Goal: Navigation & Orientation: Find specific page/section

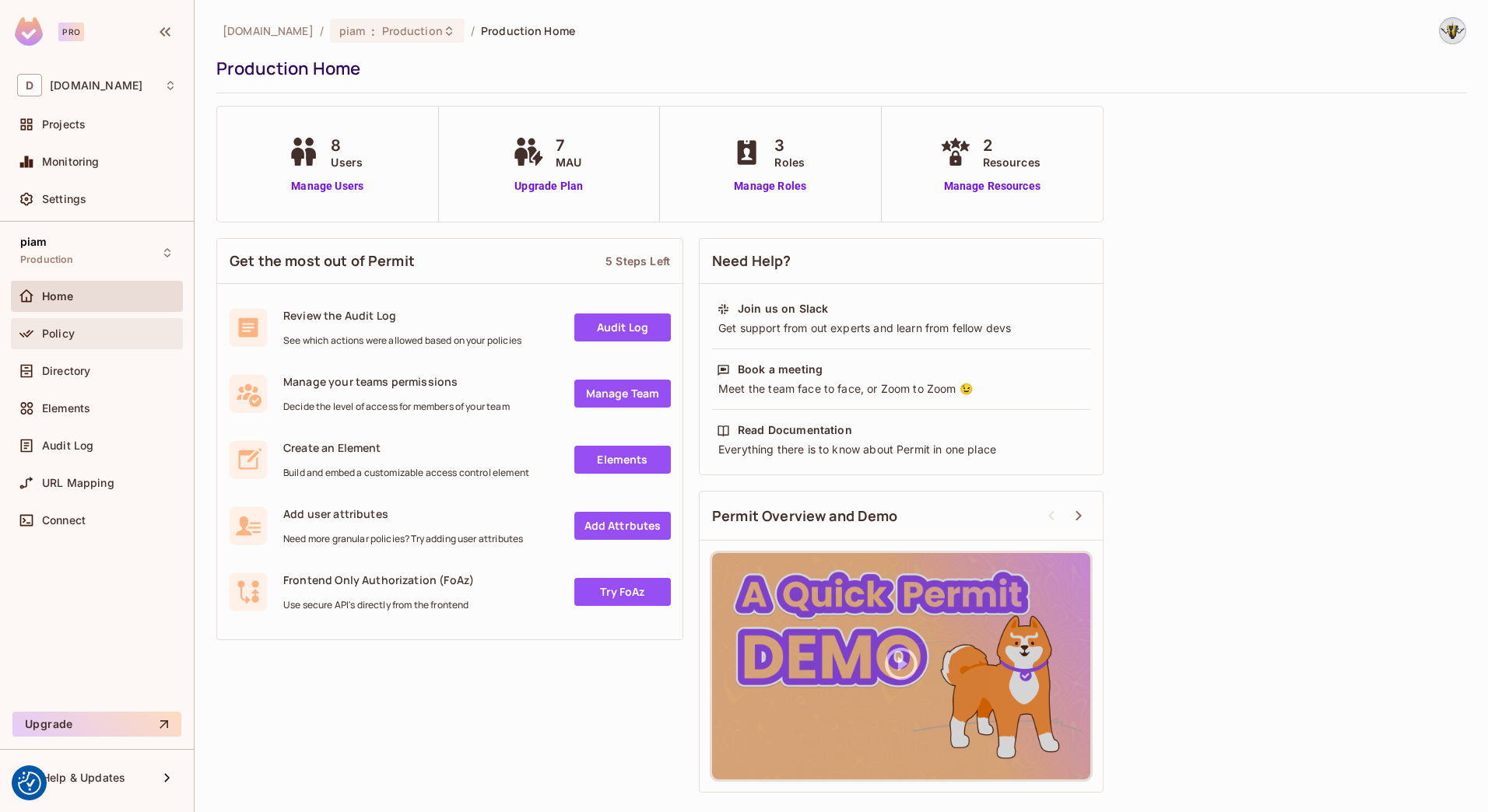
click at [97, 342] on div "Policy" at bounding box center [97, 333] width 160 height 19
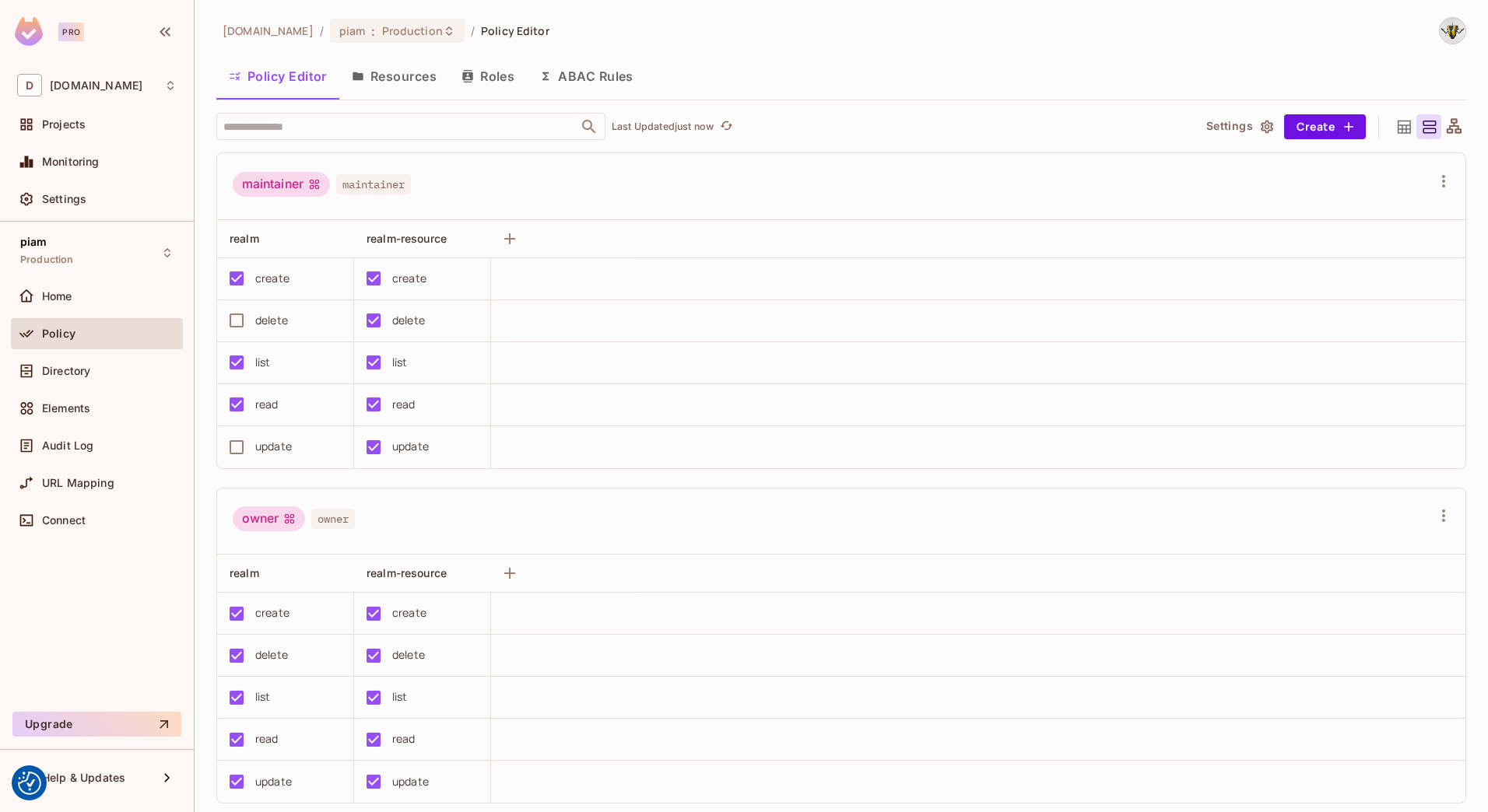
click at [388, 80] on button "Resources" at bounding box center [394, 77] width 110 height 39
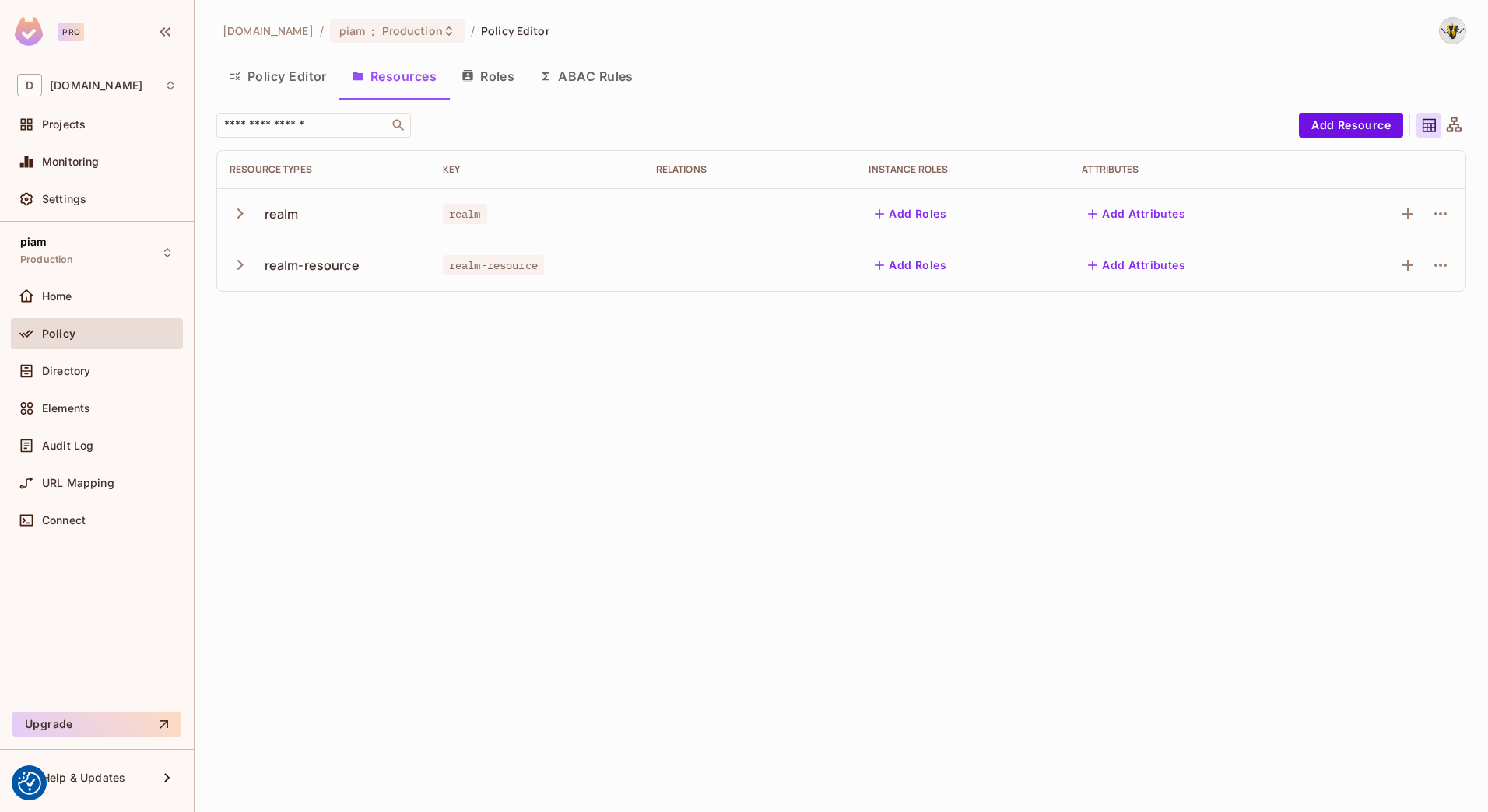
click at [231, 264] on icon "button" at bounding box center [241, 265] width 21 height 21
click at [242, 267] on icon "button" at bounding box center [241, 265] width 21 height 21
click at [241, 232] on td "realm" at bounding box center [323, 214] width 213 height 51
click at [239, 218] on icon "button" at bounding box center [241, 214] width 21 height 21
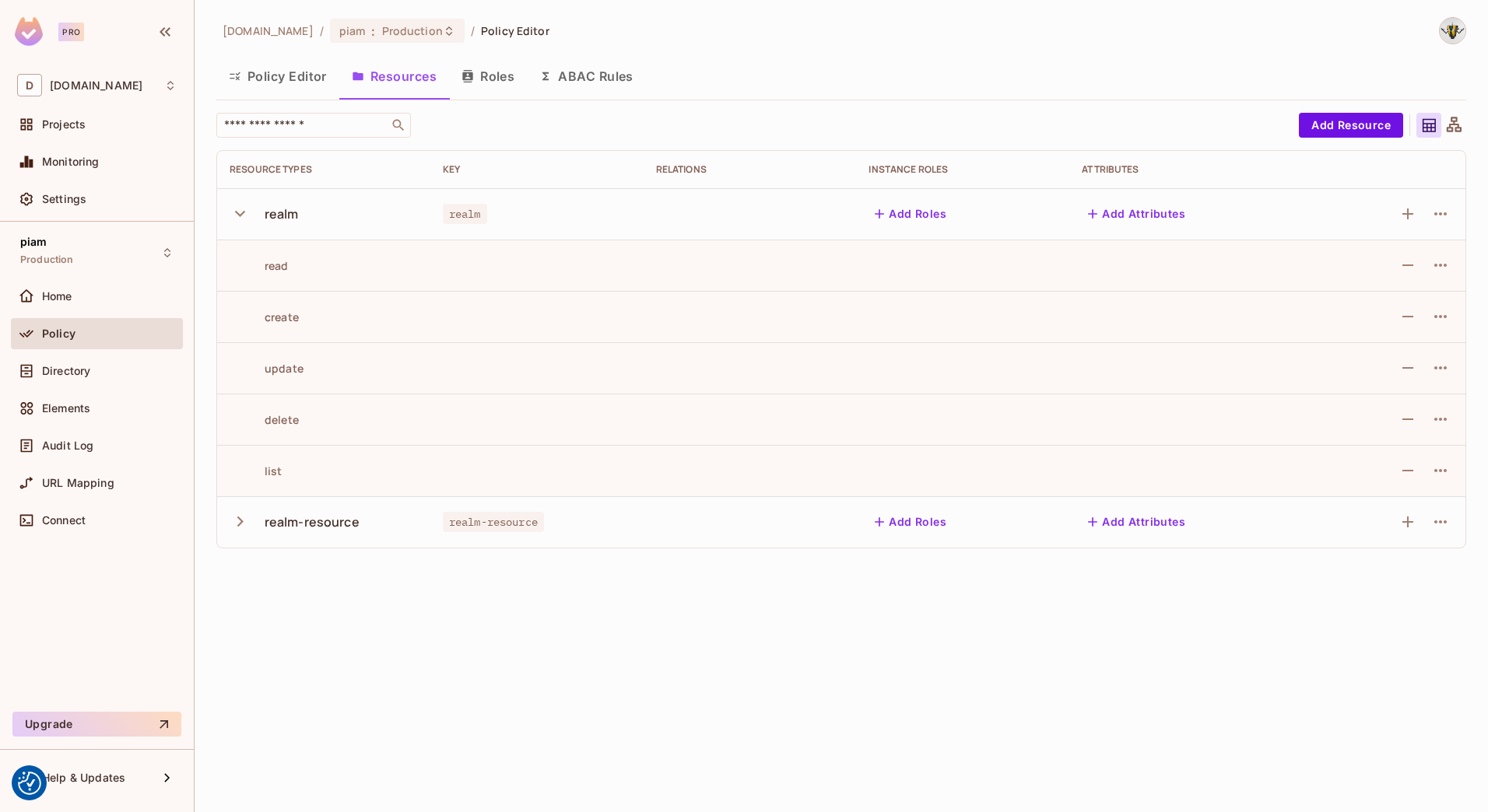
click at [239, 211] on icon "button" at bounding box center [241, 214] width 21 height 21
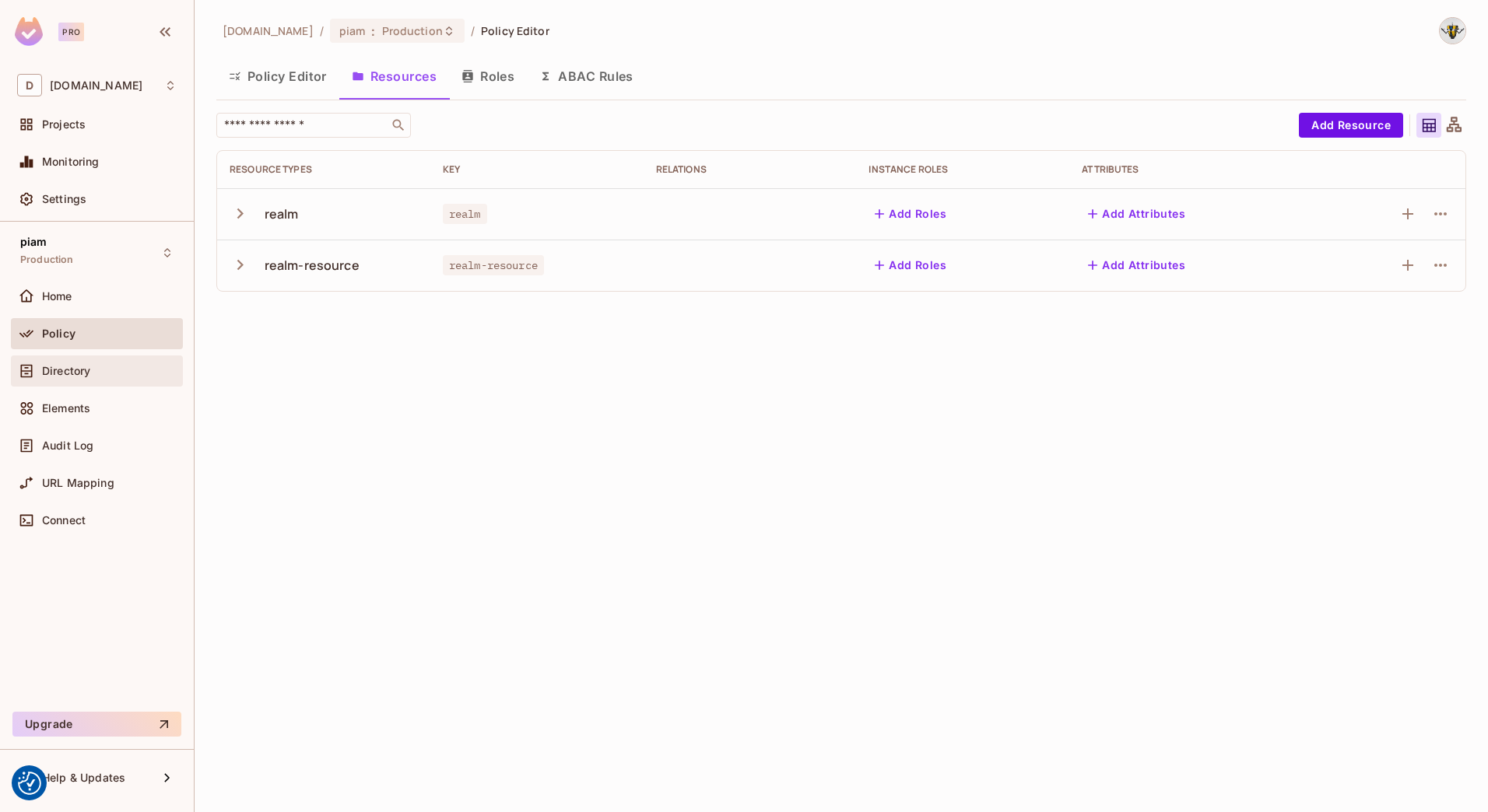
click at [94, 364] on div "Directory" at bounding box center [97, 371] width 160 height 19
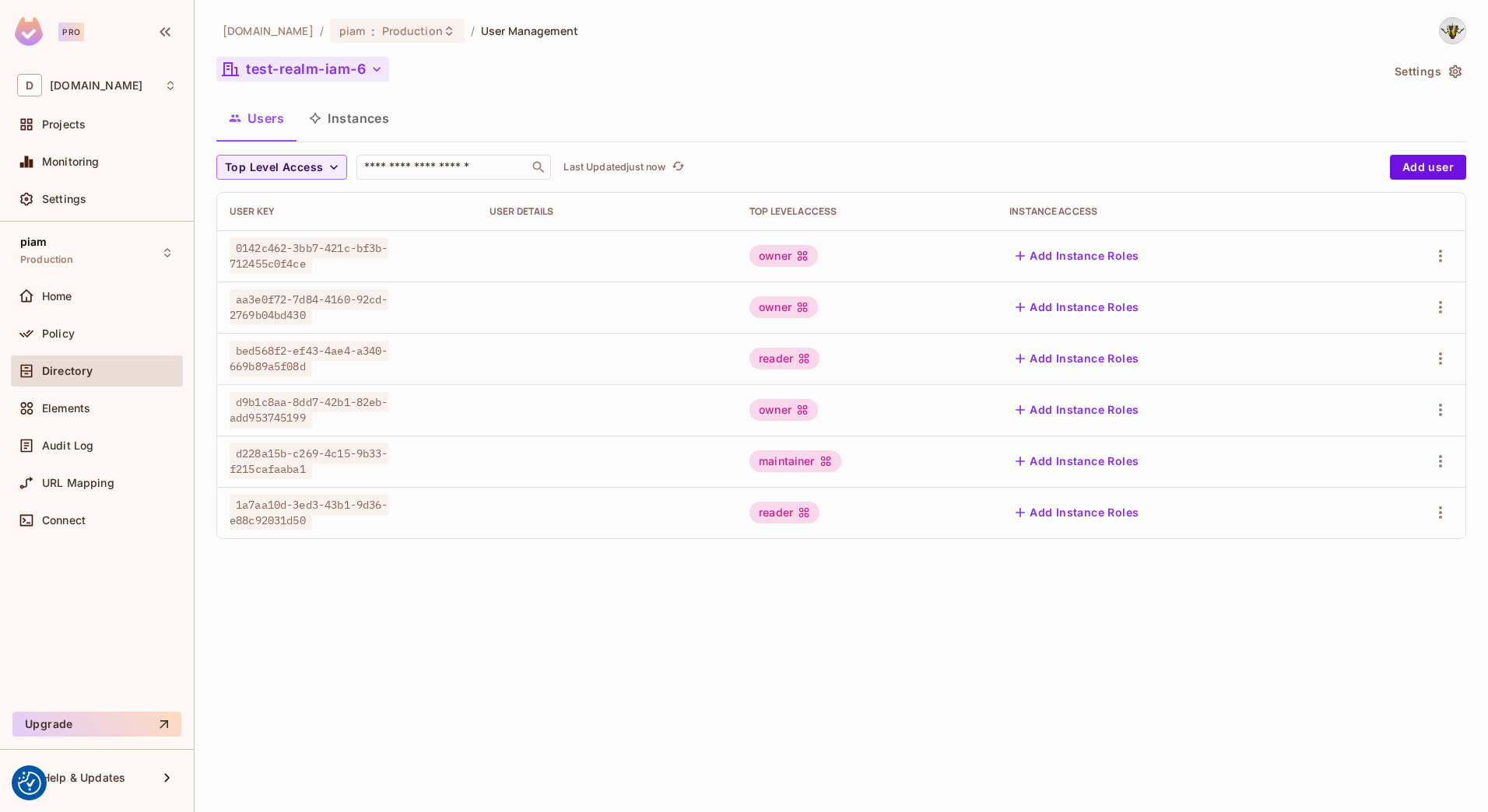
click at [345, 67] on button "test-realm-iam-6" at bounding box center [302, 69] width 173 height 25
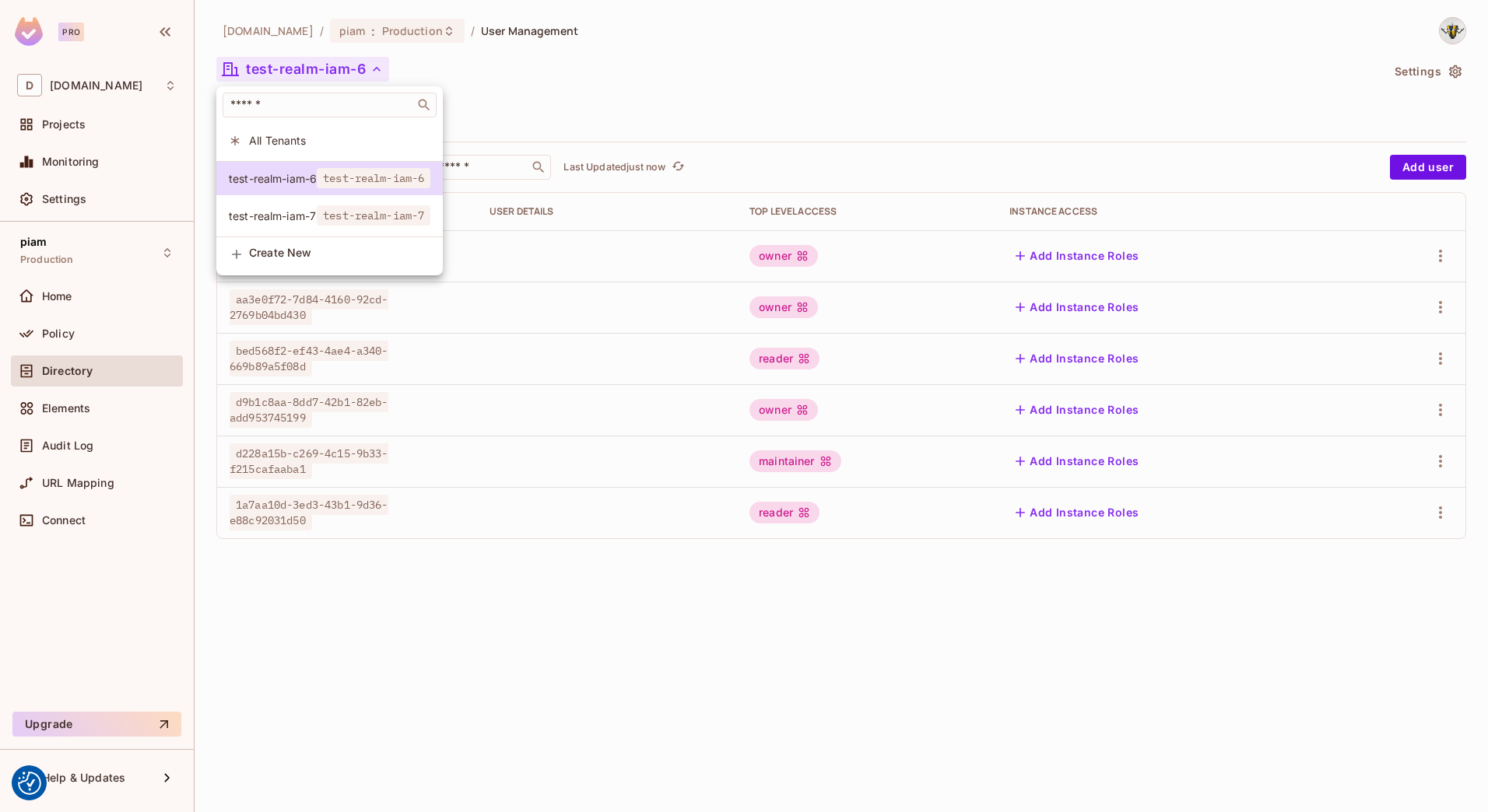
click at [312, 218] on span "test-realm-iam-7" at bounding box center [273, 216] width 88 height 15
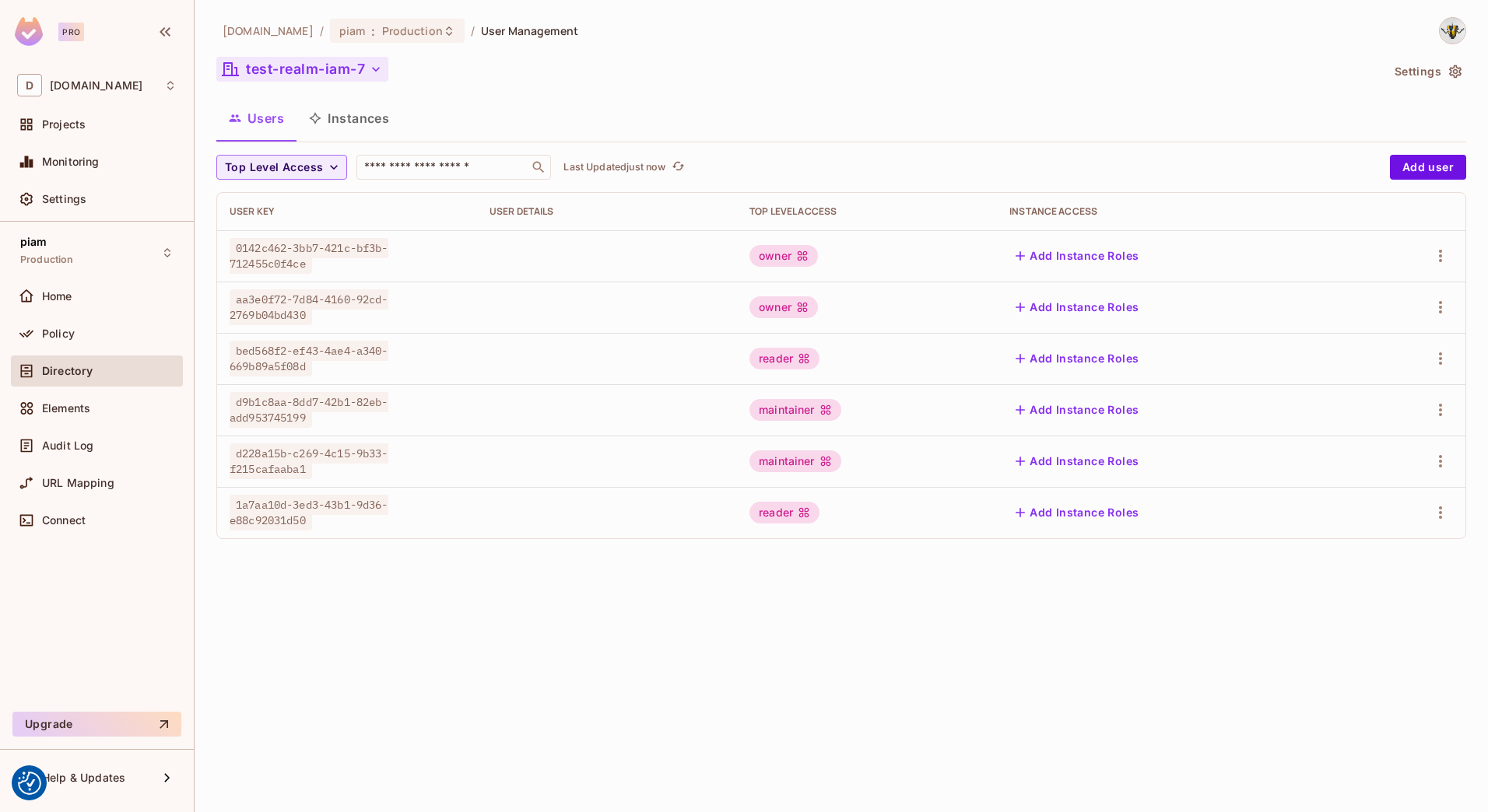
click at [329, 66] on button "test-realm-iam-7" at bounding box center [302, 69] width 172 height 25
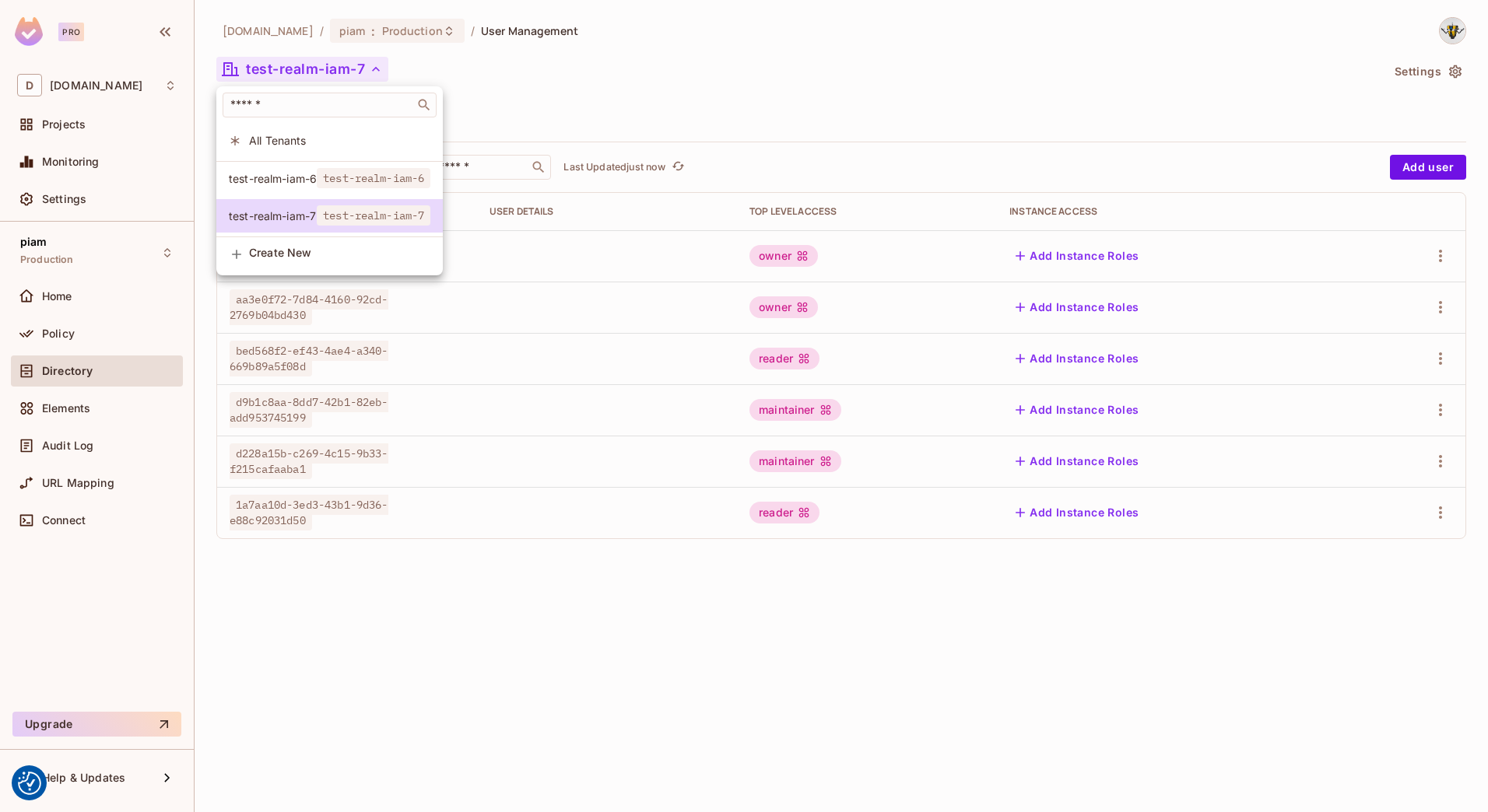
click at [304, 185] on span "test-realm-iam-6" at bounding box center [273, 179] width 88 height 15
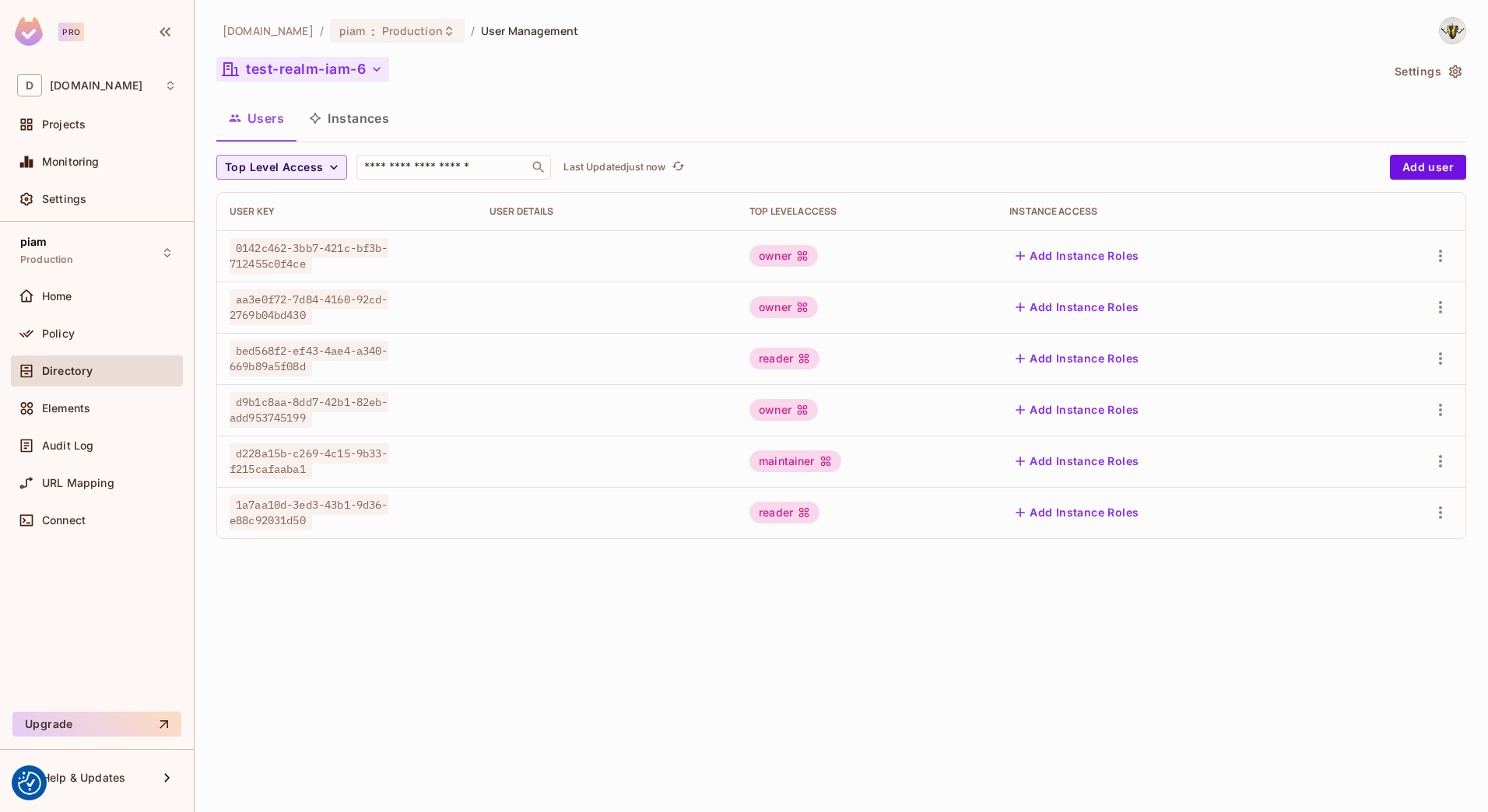
click at [333, 66] on button "test-realm-iam-6" at bounding box center [302, 69] width 173 height 25
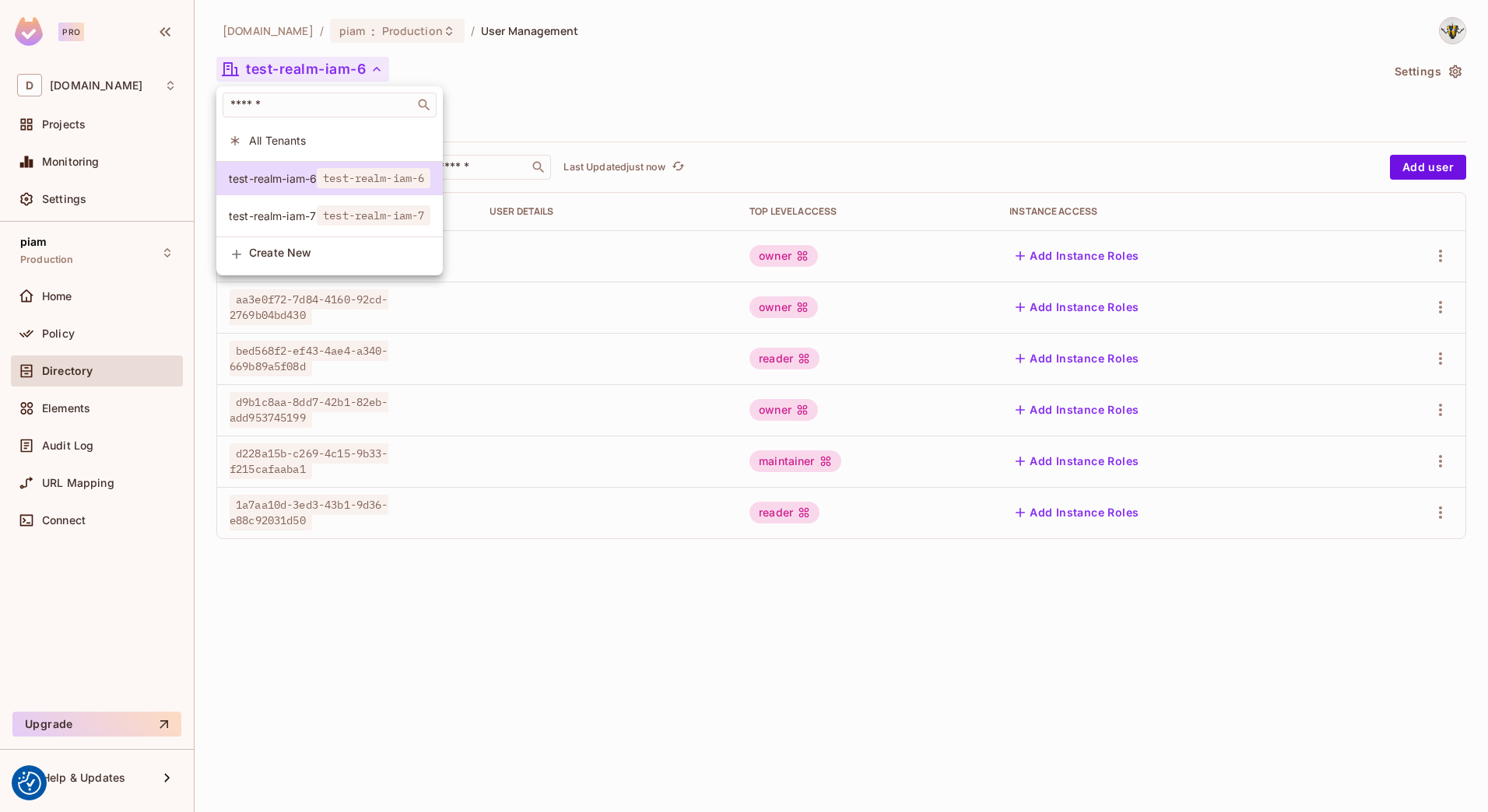
click at [333, 66] on div at bounding box center [744, 406] width 1488 height 812
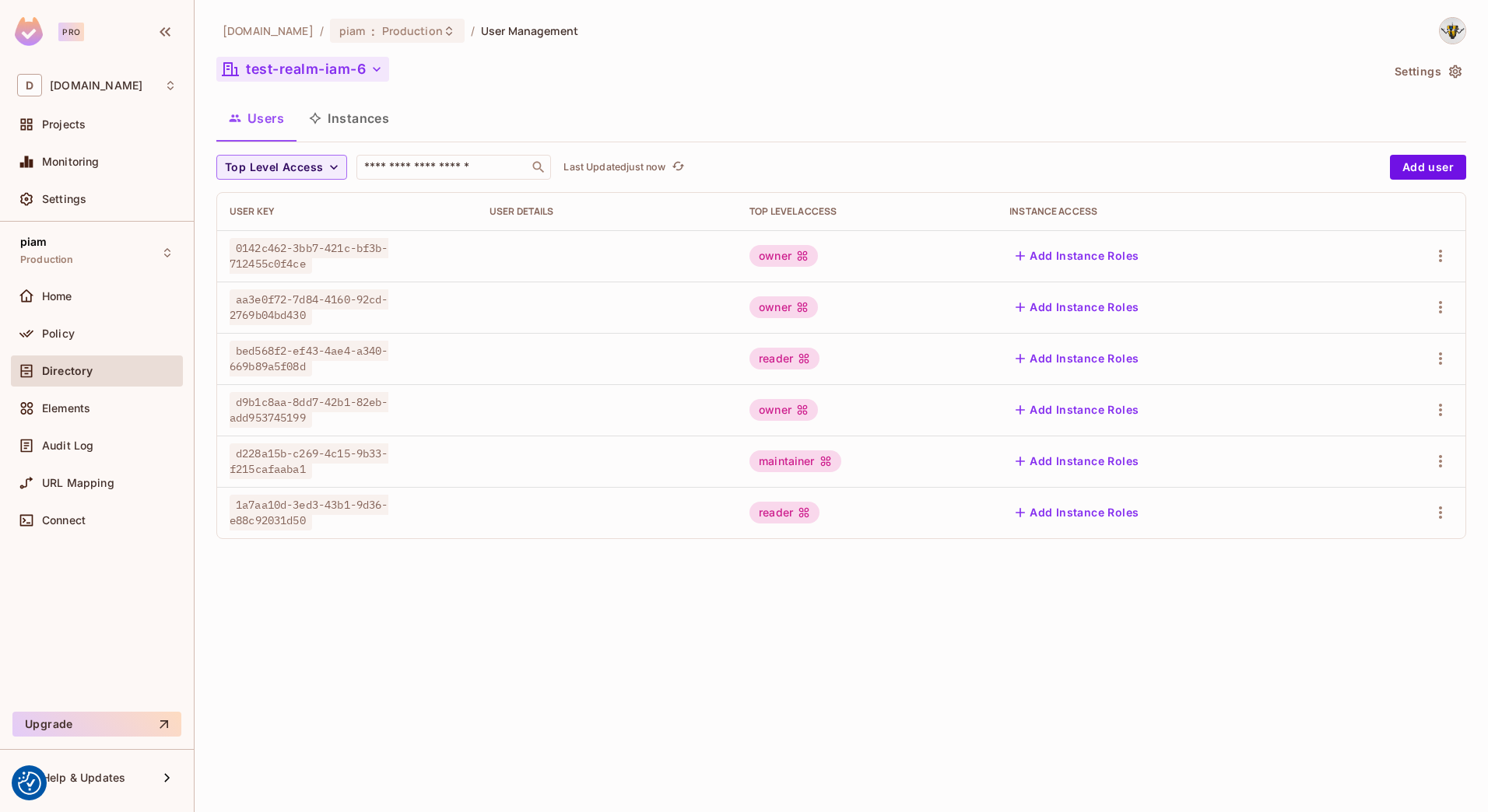
click at [333, 66] on button "test-realm-iam-6" at bounding box center [302, 69] width 173 height 25
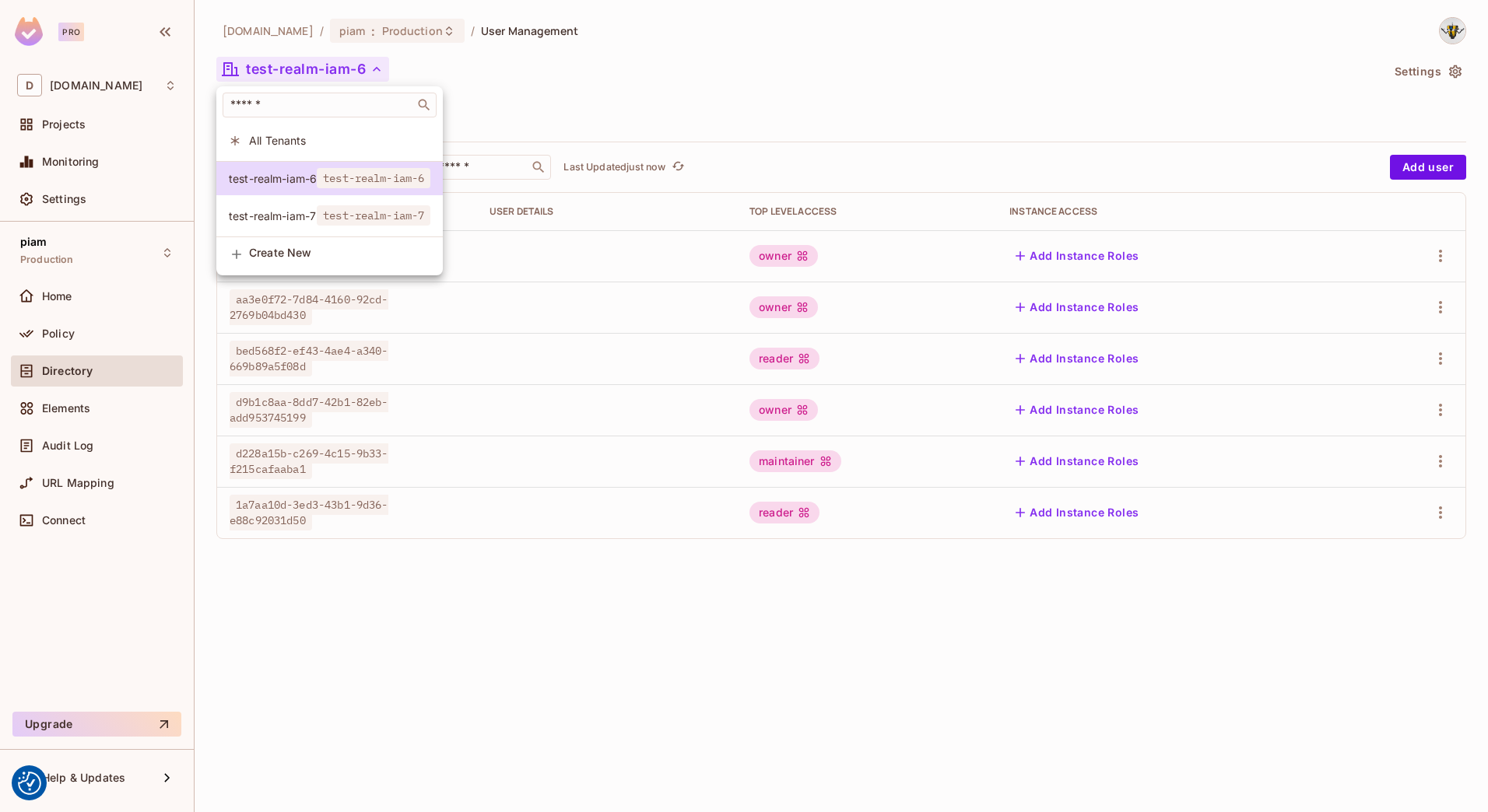
click at [328, 210] on span "test-realm-iam-7" at bounding box center [373, 215] width 113 height 20
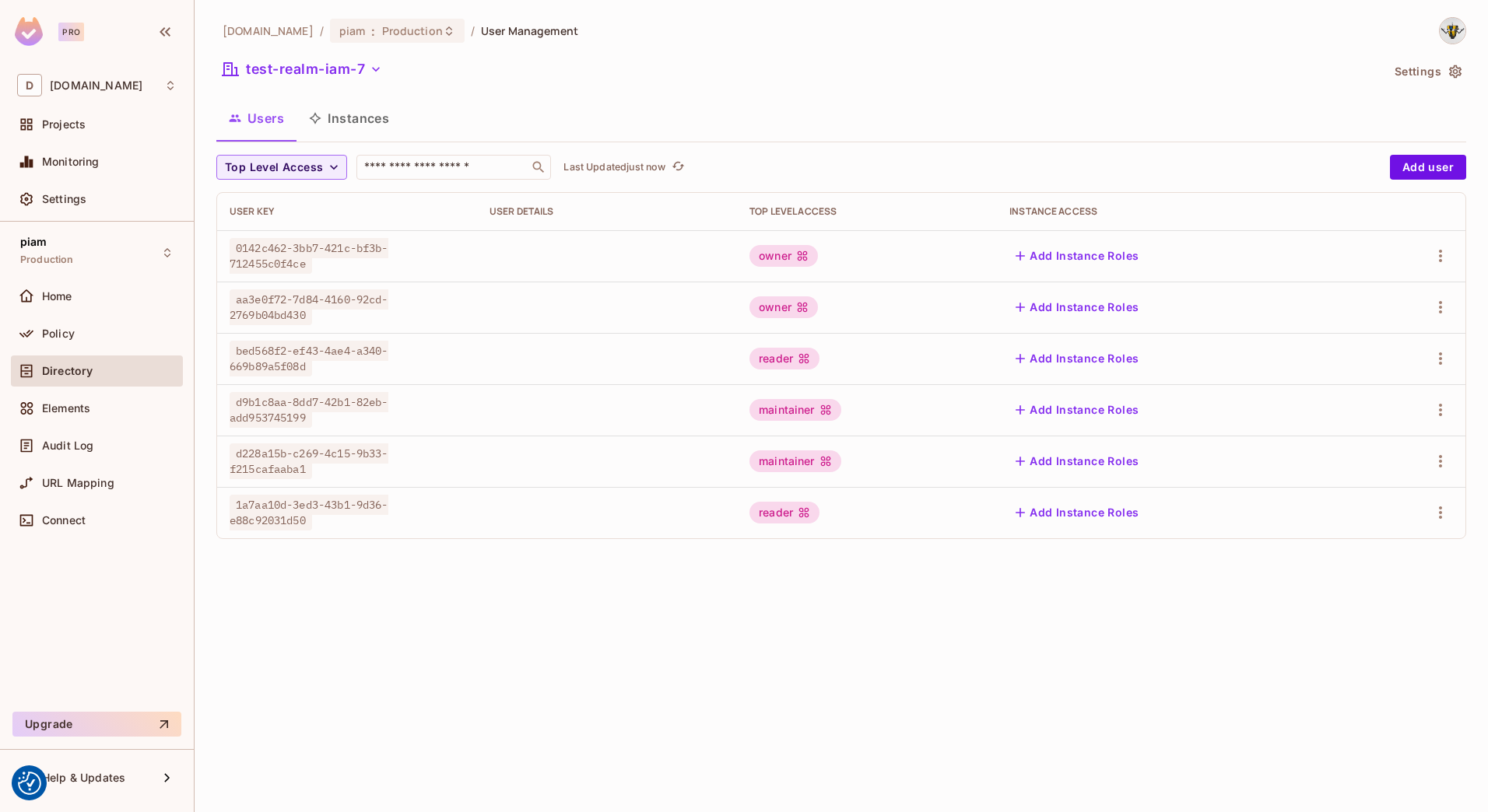
click at [353, 122] on button "Instances" at bounding box center [349, 118] width 105 height 39
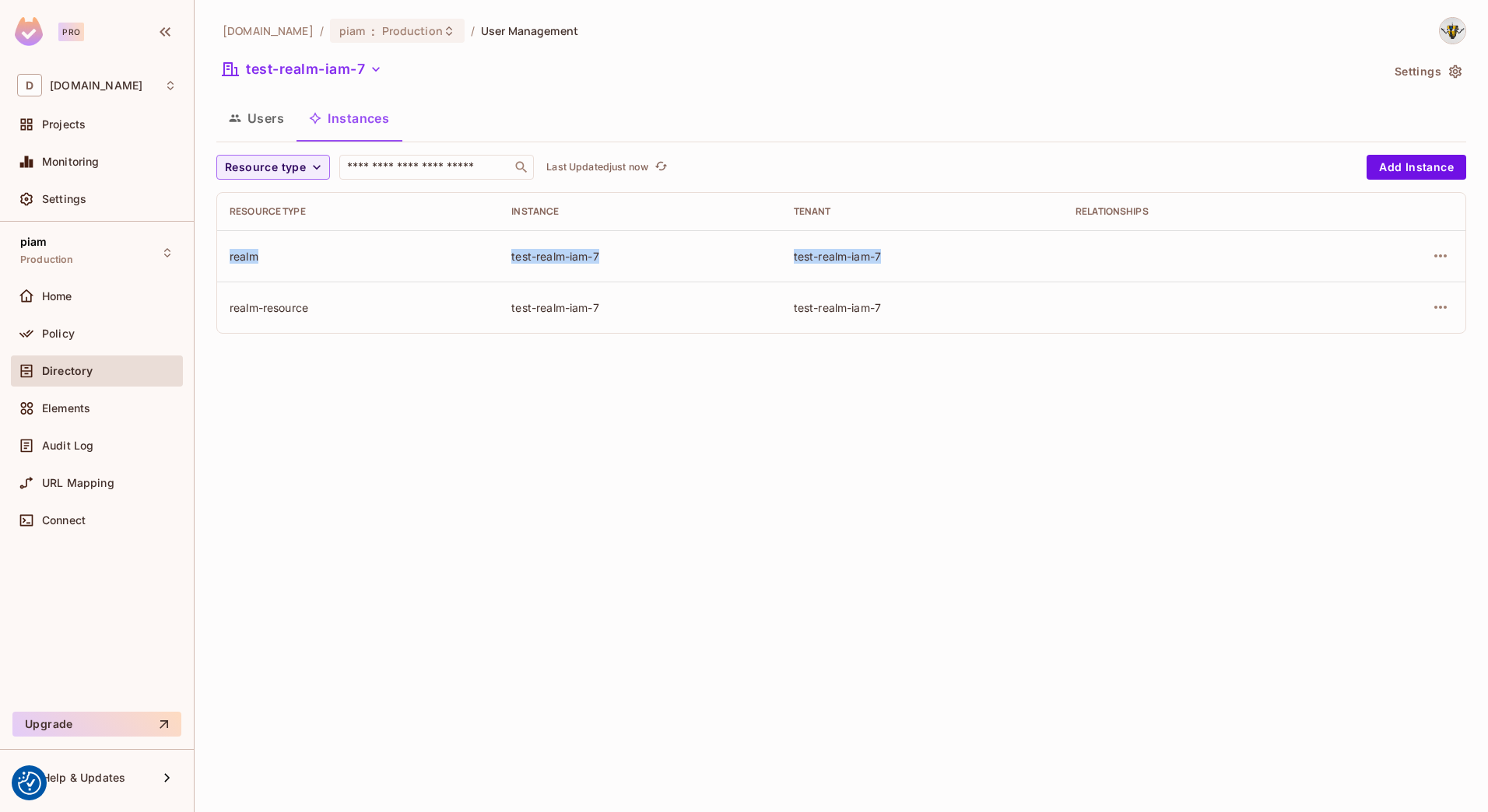
drag, startPoint x: 225, startPoint y: 247, endPoint x: 963, endPoint y: 273, distance: 738.5
click at [963, 273] on tr "realm test-realm-iam-7 test-realm-iam-7" at bounding box center [841, 255] width 1248 height 51
drag, startPoint x: 963, startPoint y: 273, endPoint x: 319, endPoint y: 322, distance: 645.9
click at [319, 322] on td "realm-resource" at bounding box center [357, 307] width 281 height 51
drag, startPoint x: 226, startPoint y: 310, endPoint x: 944, endPoint y: 329, distance: 718.3
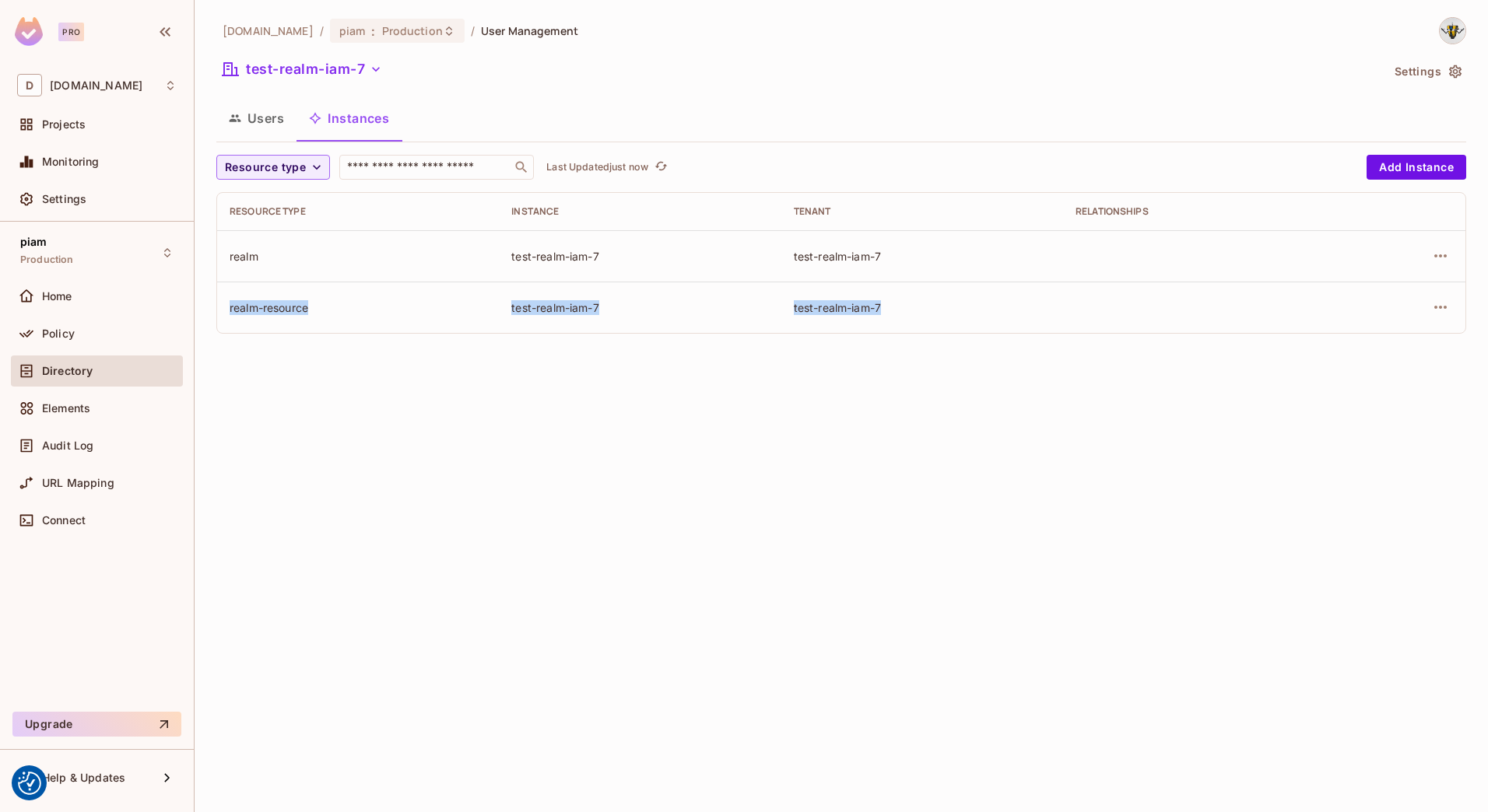
click at [944, 329] on tr "realm-resource test-realm-iam-7 test-realm-iam-7" at bounding box center [841, 307] width 1248 height 51
click at [944, 329] on td "test-realm-iam-7" at bounding box center [921, 307] width 281 height 51
drag, startPoint x: 944, startPoint y: 329, endPoint x: 230, endPoint y: 258, distance: 717.5
click at [230, 258] on tbody "realm test-realm-iam-7 test-realm-iam-7 realm-resource test-realm-iam-7 test-re…" at bounding box center [841, 281] width 1248 height 103
drag, startPoint x: 230, startPoint y: 258, endPoint x: 298, endPoint y: 258, distance: 68.0
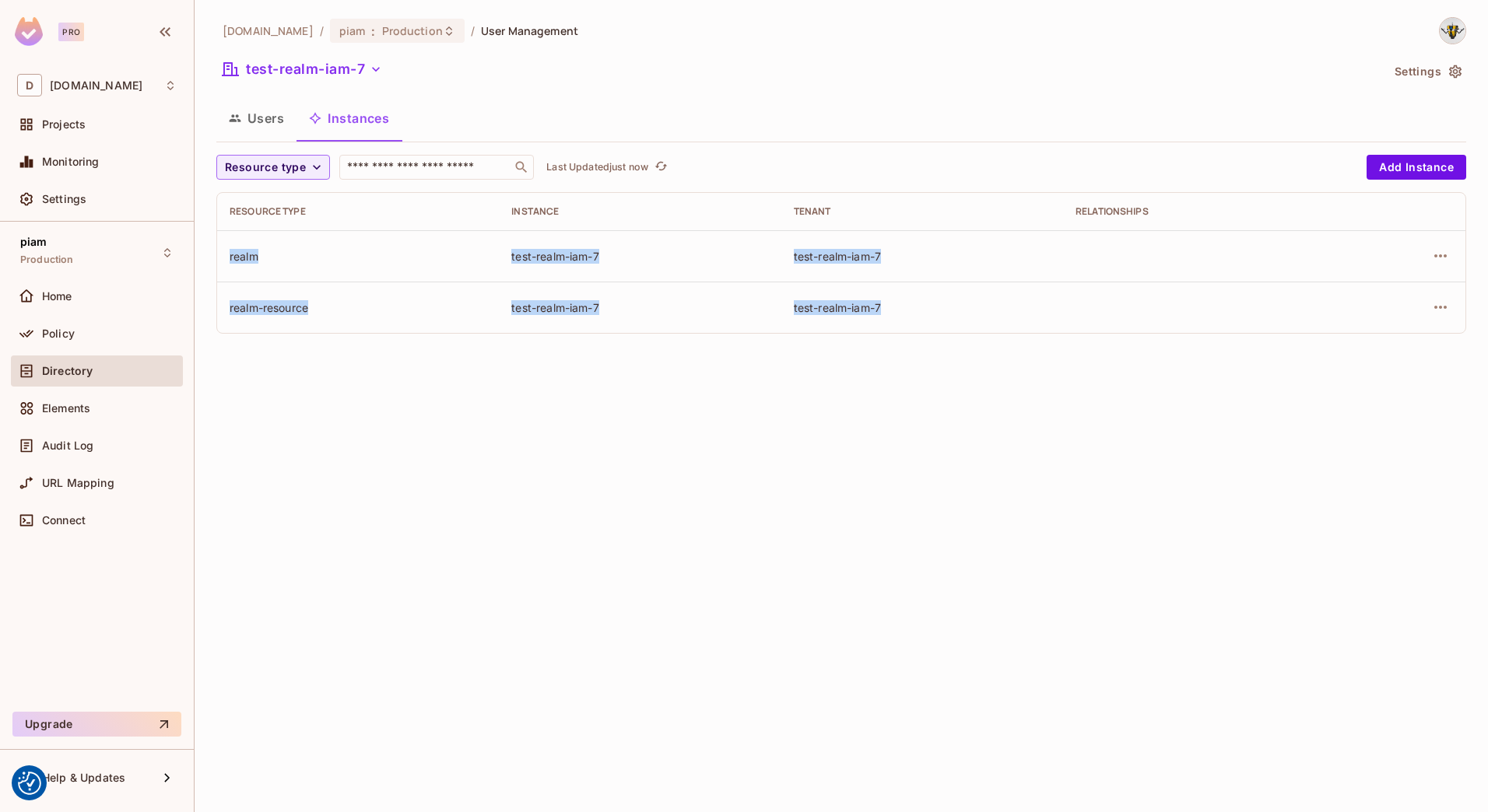
click at [298, 258] on div "realm" at bounding box center [358, 256] width 257 height 15
drag, startPoint x: 229, startPoint y: 259, endPoint x: 903, endPoint y: 314, distance: 676.2
click at [903, 314] on tbody "realm test-realm-iam-7 test-realm-iam-7 realm-resource test-realm-iam-7 test-re…" at bounding box center [841, 281] width 1248 height 103
click at [903, 314] on div "test-realm-iam-7" at bounding box center [921, 307] width 257 height 15
drag, startPoint x: 913, startPoint y: 315, endPoint x: 211, endPoint y: 258, distance: 704.3
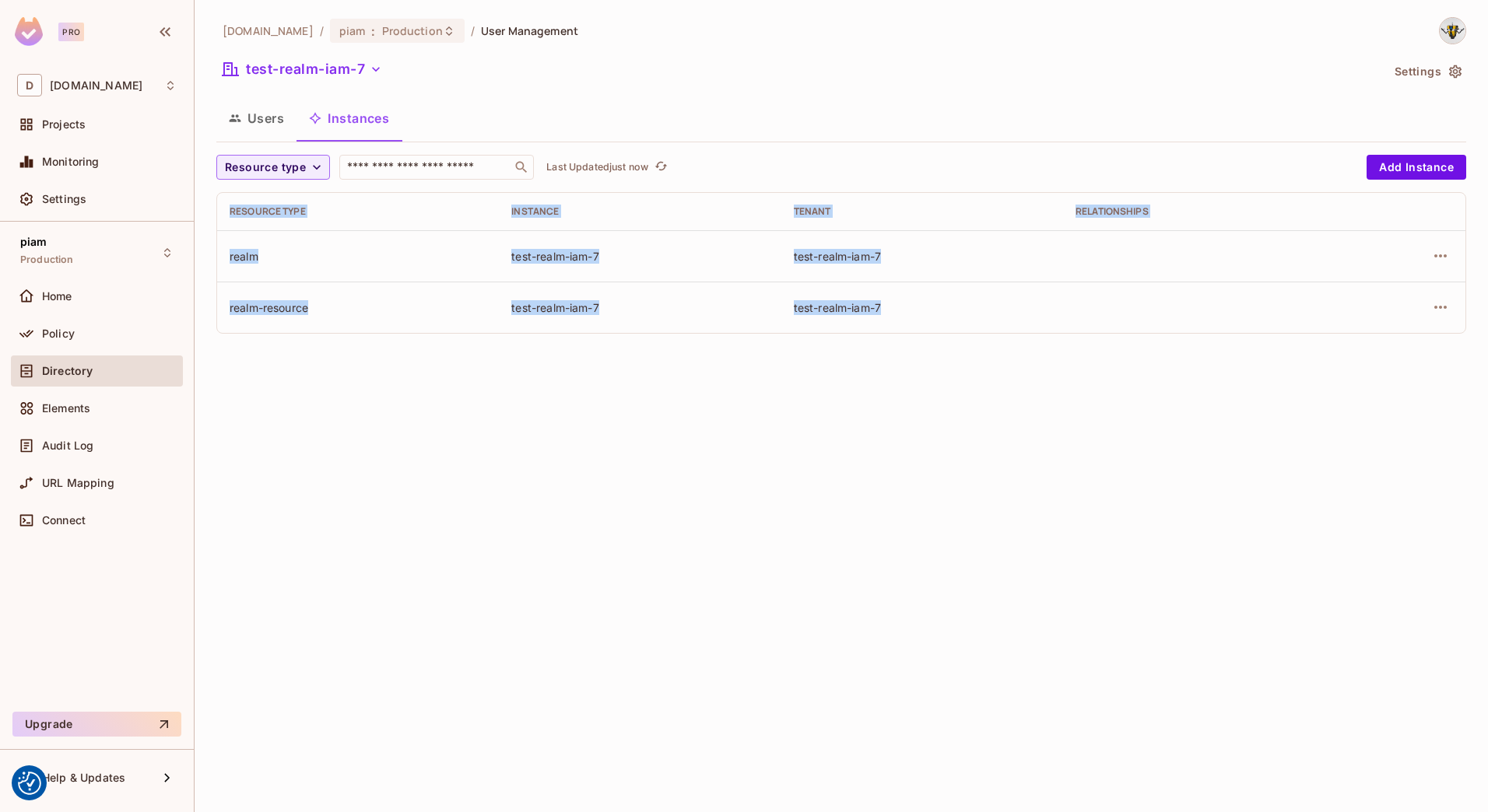
click at [211, 258] on div "datev.de / piam : Production / User Management test-realm-iam-7 Settings Users …" at bounding box center [841, 406] width 1293 height 812
drag, startPoint x: 211, startPoint y: 258, endPoint x: 315, endPoint y: 263, distance: 104.1
click at [315, 263] on div "realm" at bounding box center [358, 256] width 257 height 15
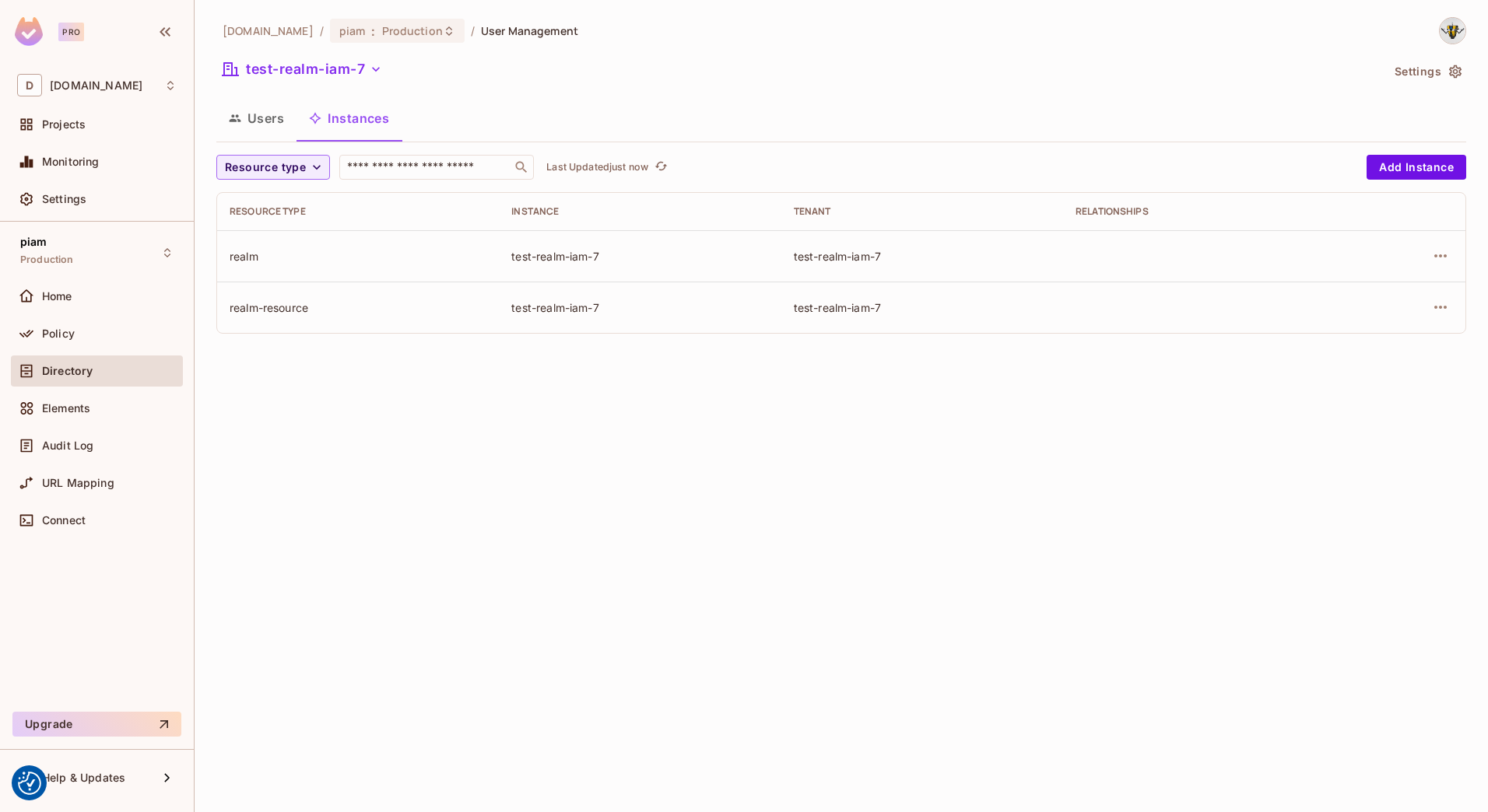
click at [237, 122] on icon "button" at bounding box center [235, 117] width 12 height 12
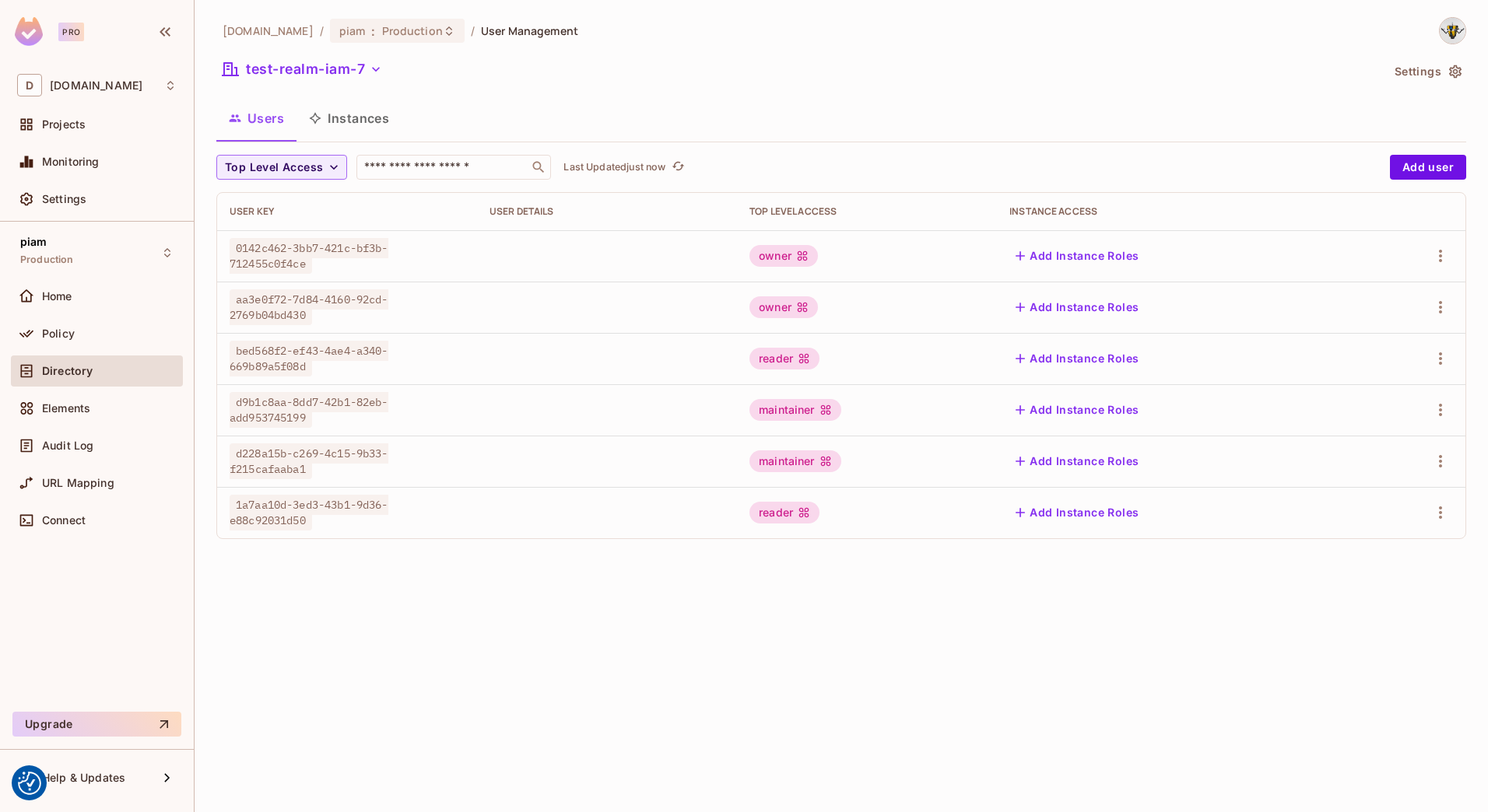
click at [378, 114] on button "Instances" at bounding box center [349, 118] width 105 height 39
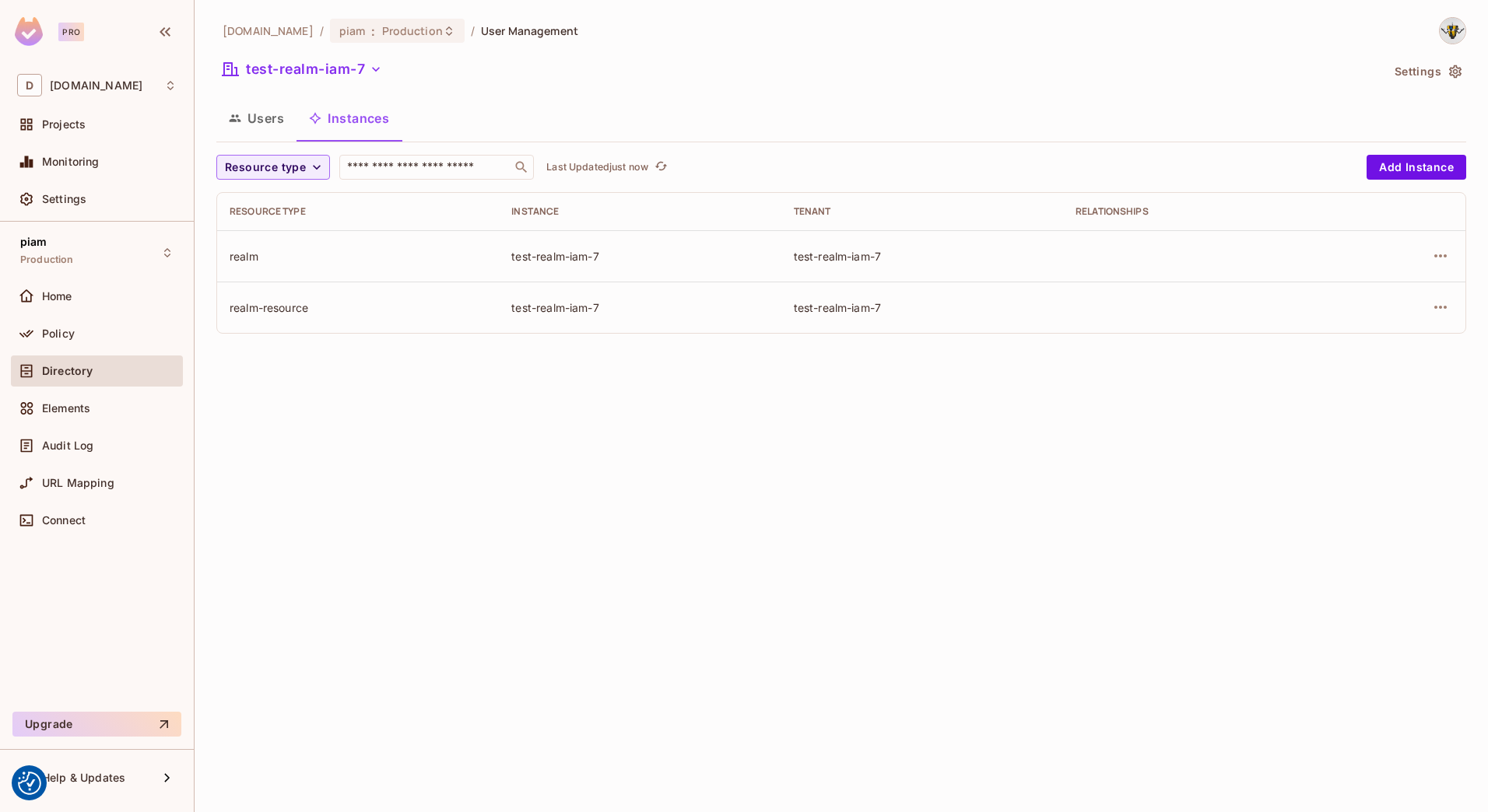
click at [267, 113] on button "Users" at bounding box center [256, 118] width 80 height 39
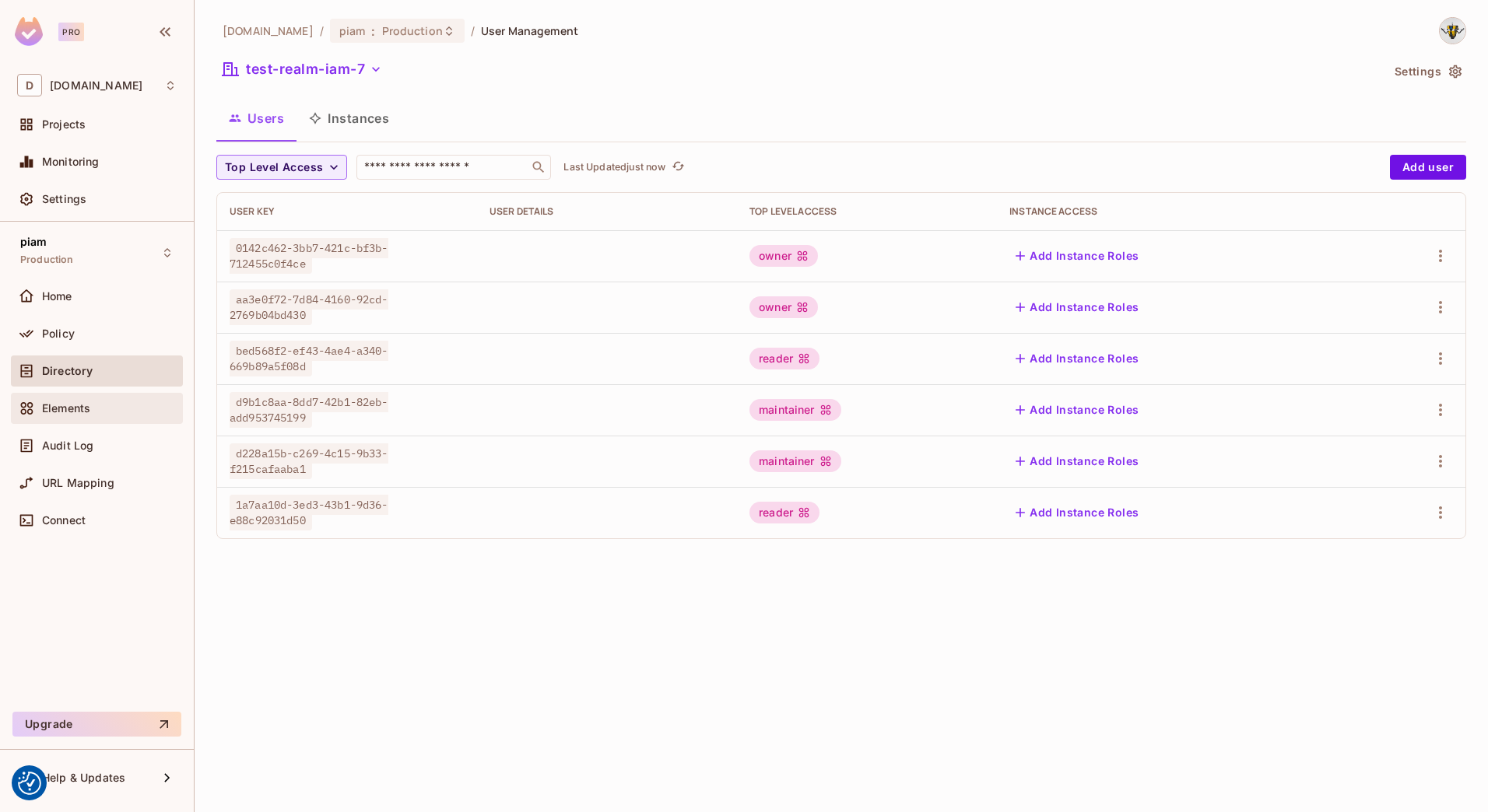
click at [72, 404] on span "Elements" at bounding box center [66, 408] width 48 height 12
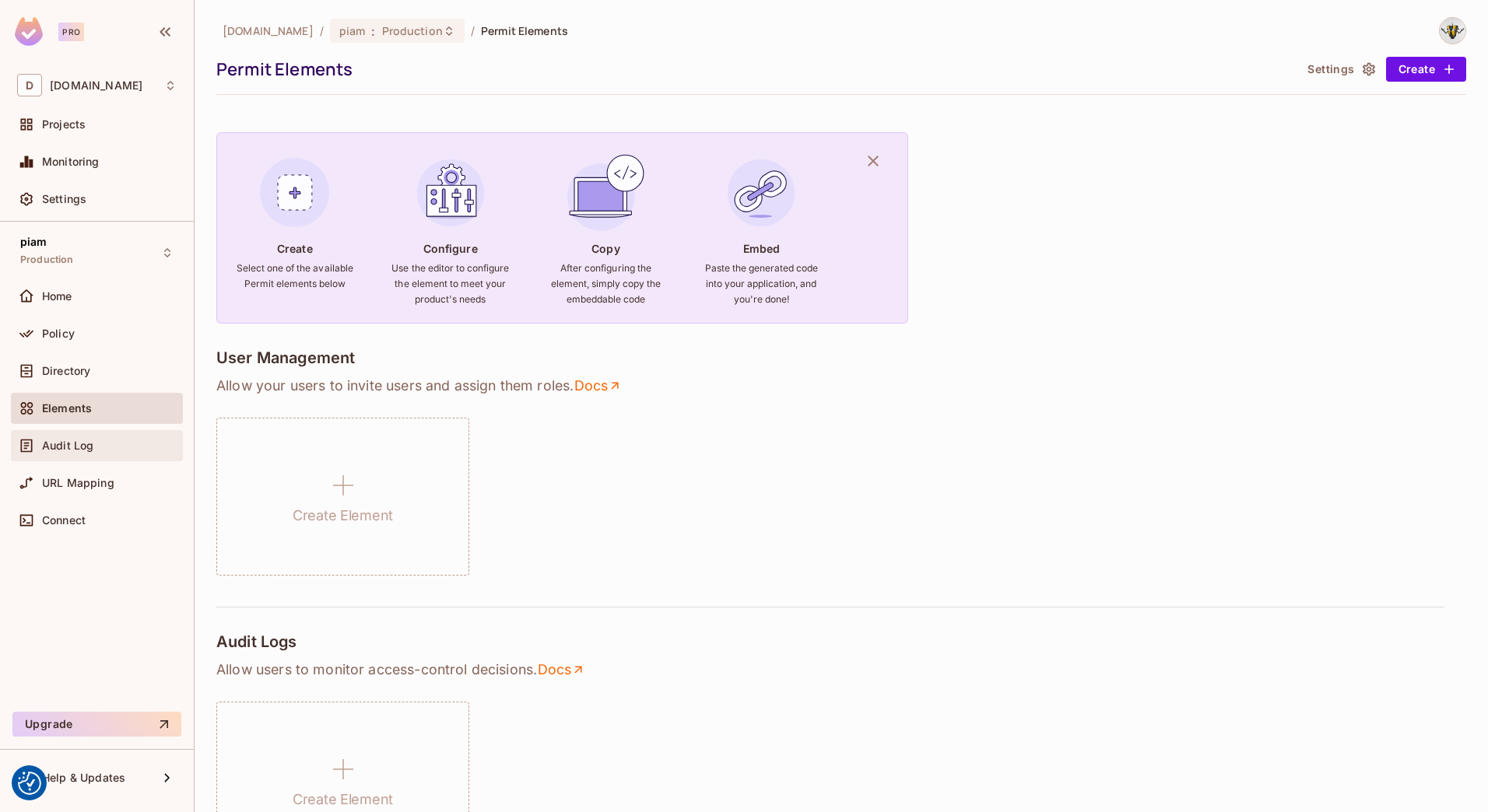
click at [77, 445] on span "Audit Log" at bounding box center [68, 445] width 51 height 12
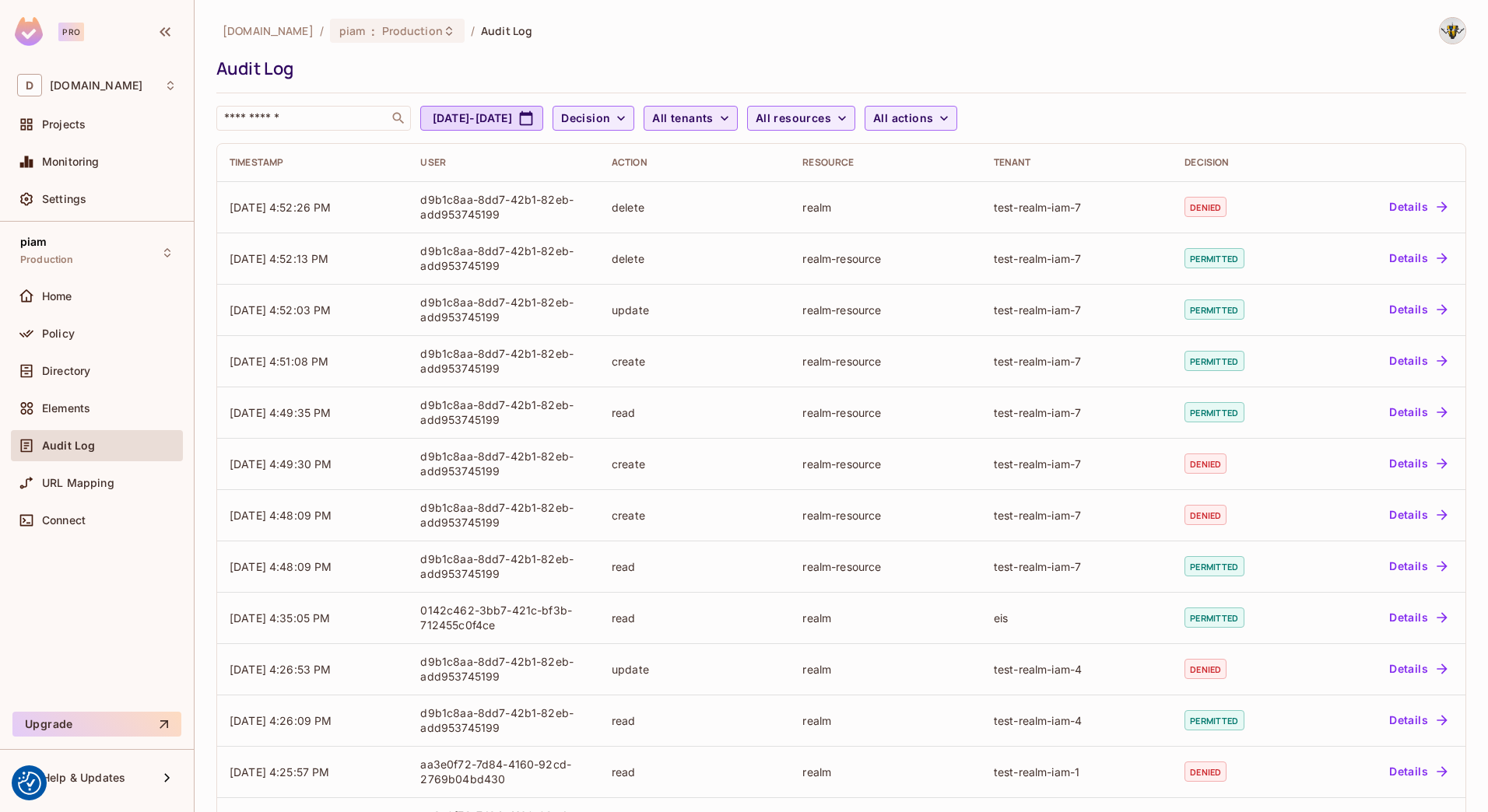
click at [713, 116] on span "All tenants" at bounding box center [682, 119] width 60 height 20
click at [769, 208] on li "test-realm-iam-6" at bounding box center [805, 196] width 171 height 33
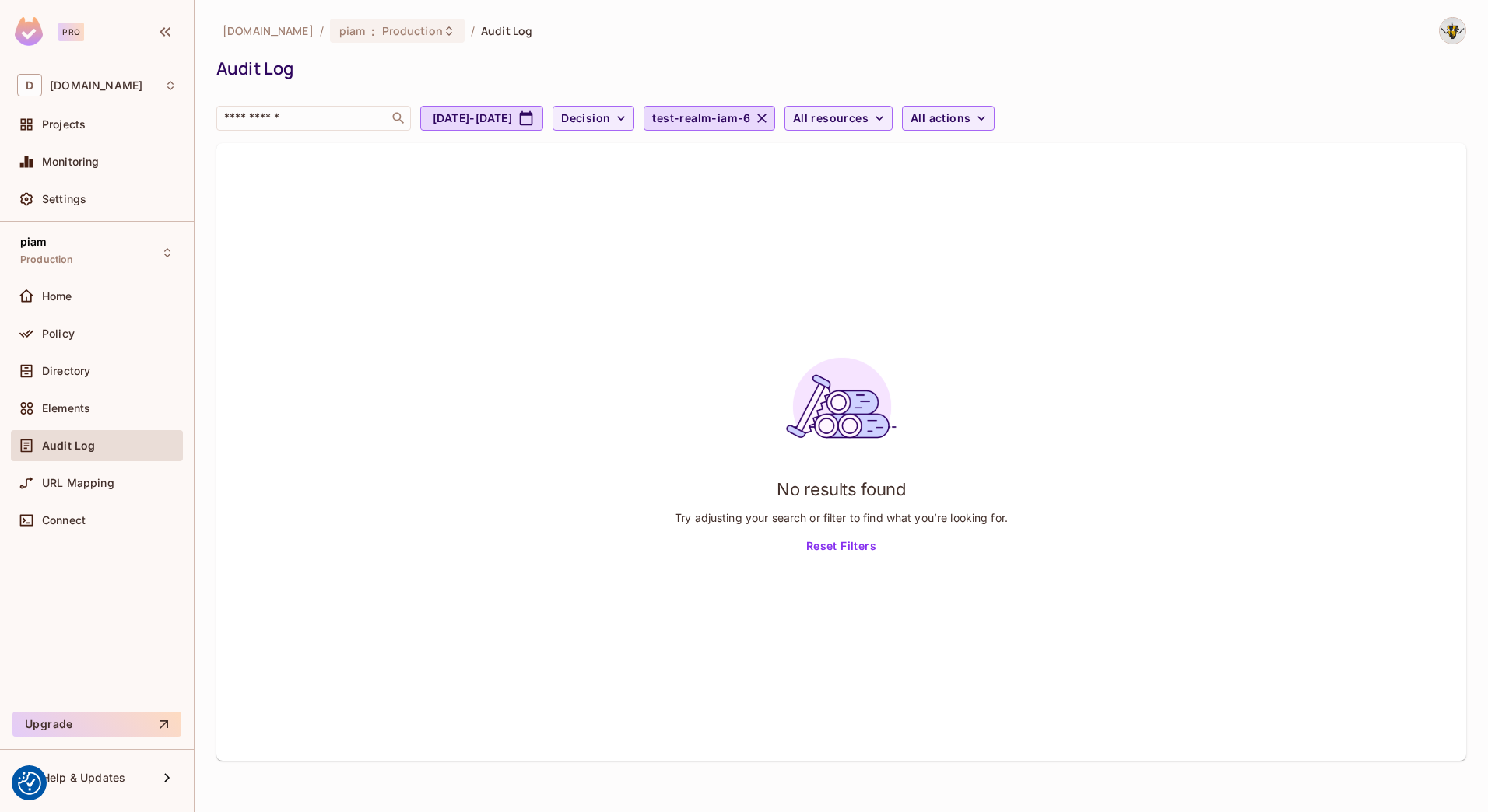
click at [805, 130] on div "datev.de / piam : Production / Audit Log Audit Log ​ Jul 29, 2025 - Aug 29, 202…" at bounding box center [841, 389] width 1250 height 744
click at [750, 126] on span "test-realm-iam-6" at bounding box center [701, 119] width 98 height 20
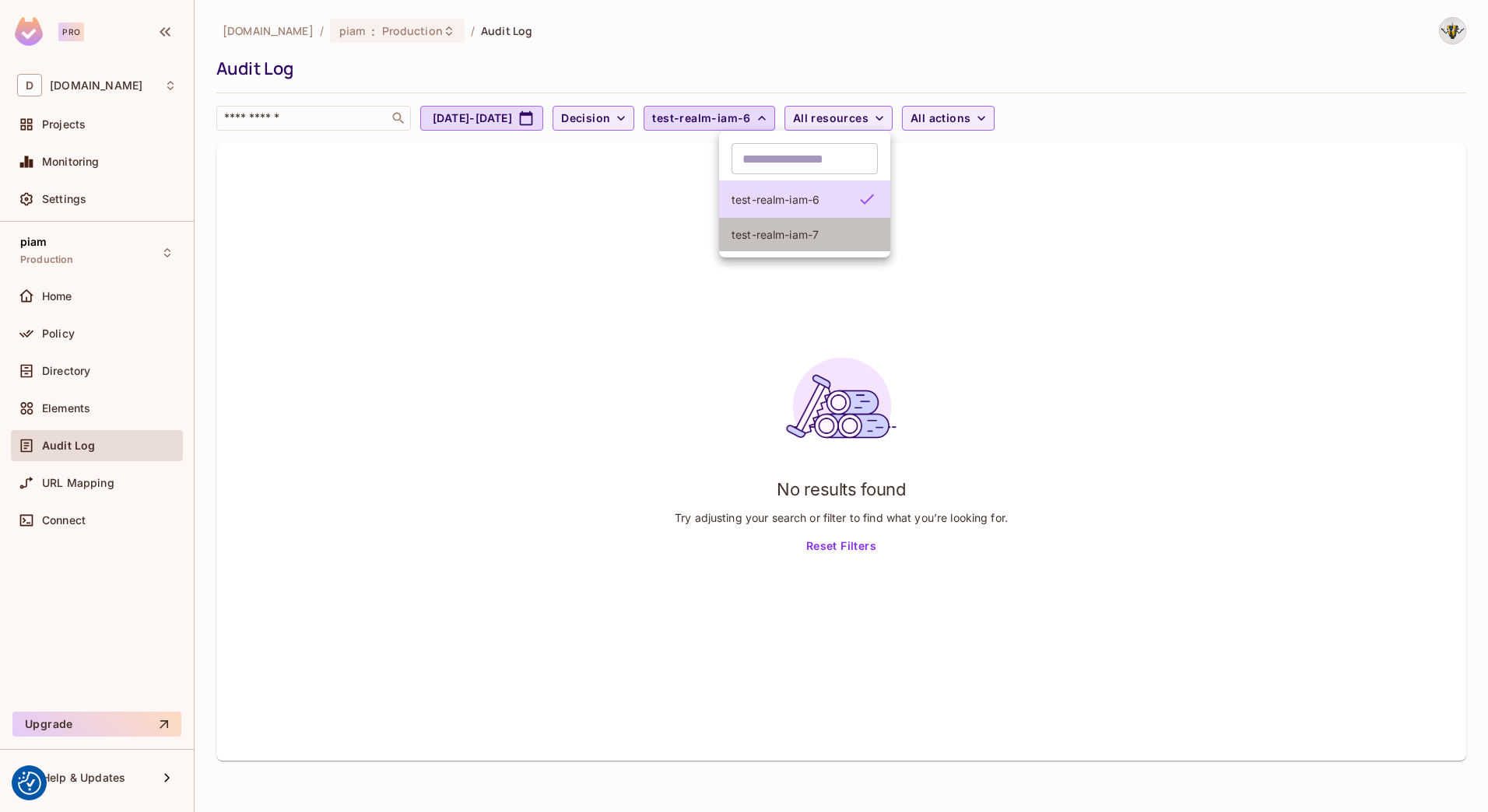
click at [797, 223] on li "test-realm-iam-7" at bounding box center [805, 234] width 171 height 33
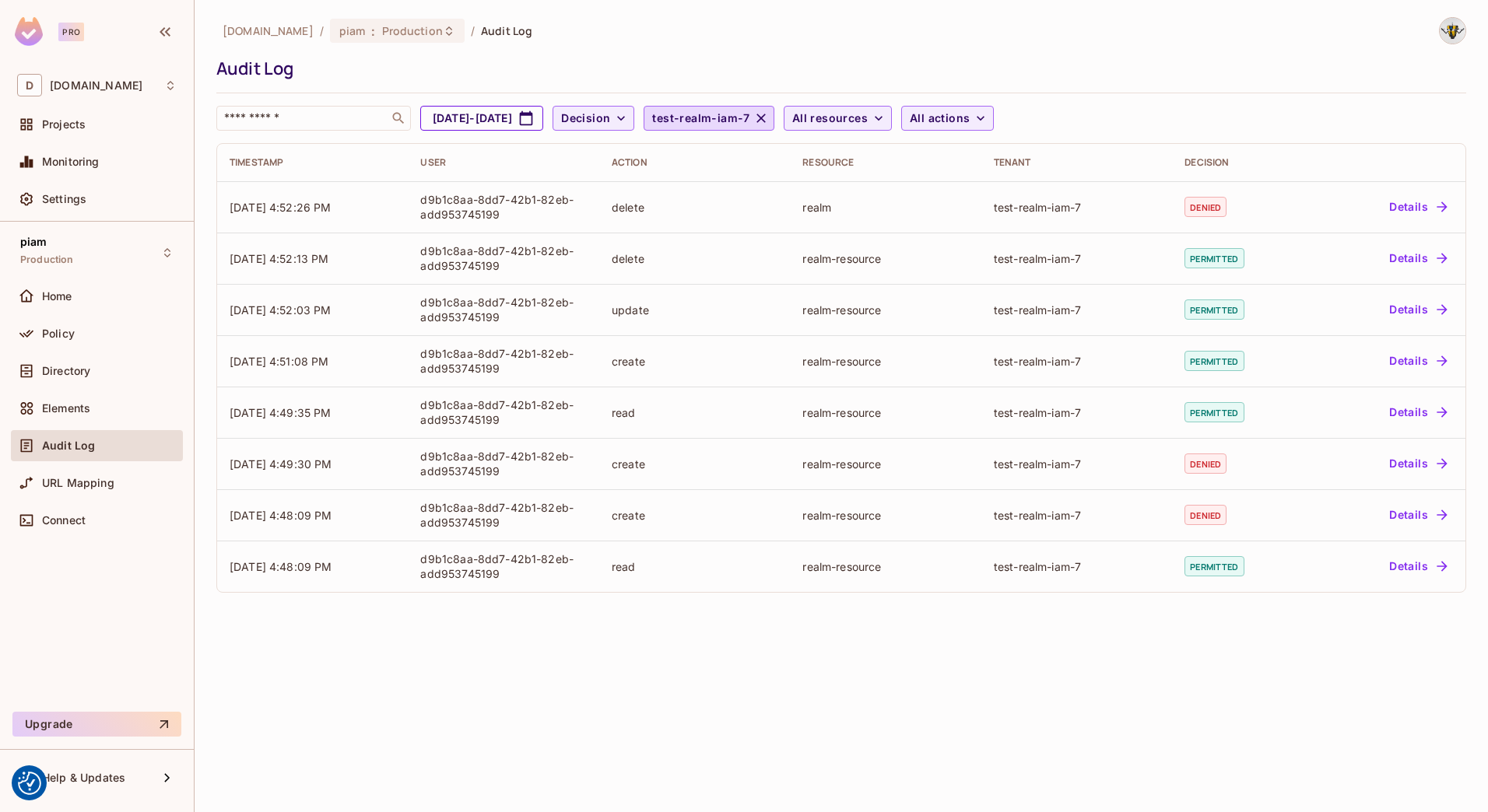
click at [534, 121] on icon "button" at bounding box center [526, 118] width 15 height 15
select select "*"
select select "****"
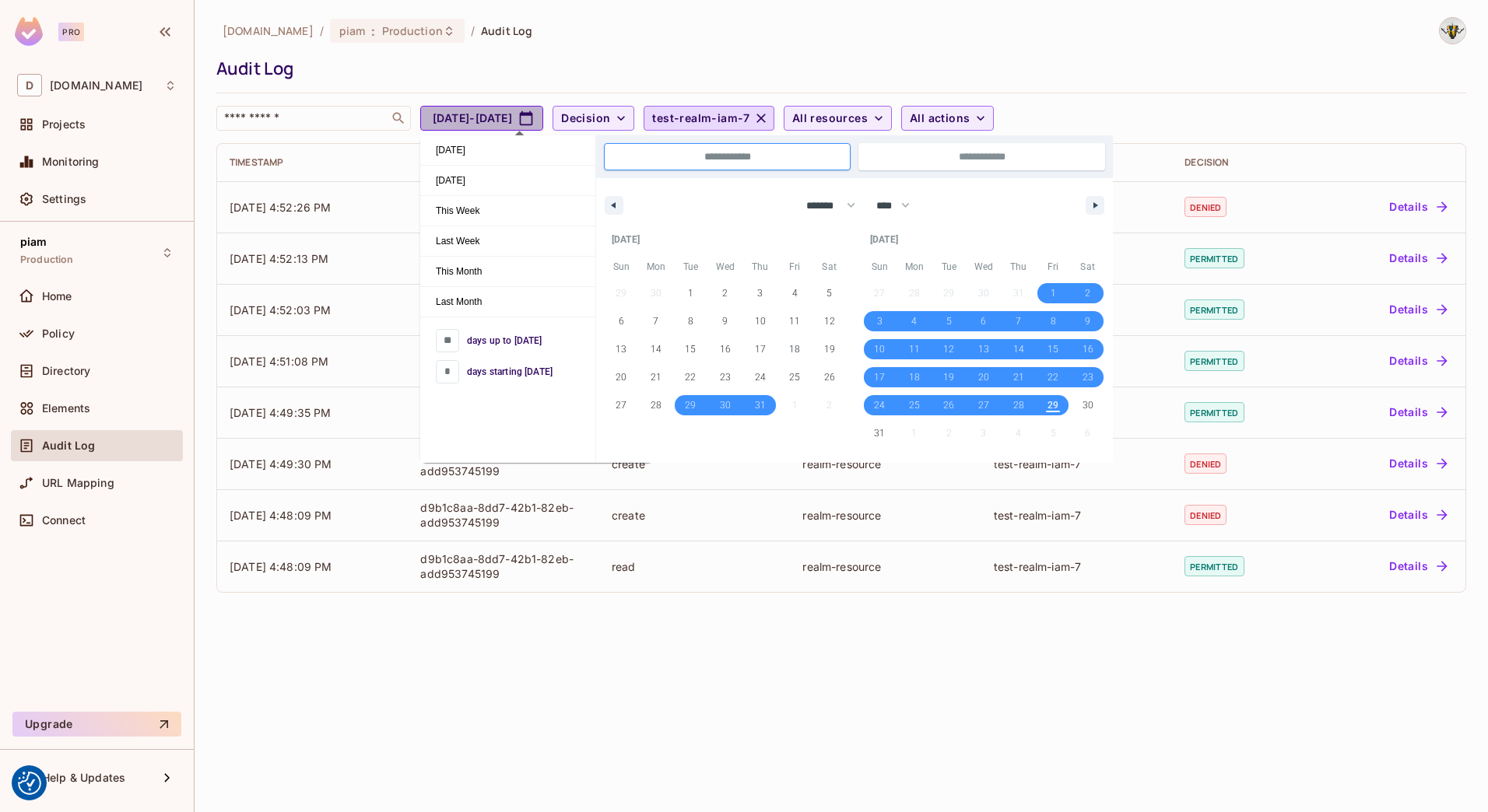
click at [534, 121] on icon "button" at bounding box center [526, 118] width 15 height 15
click at [642, 43] on div "datev.de / piam : Production / Audit Log" at bounding box center [841, 30] width 1250 height 27
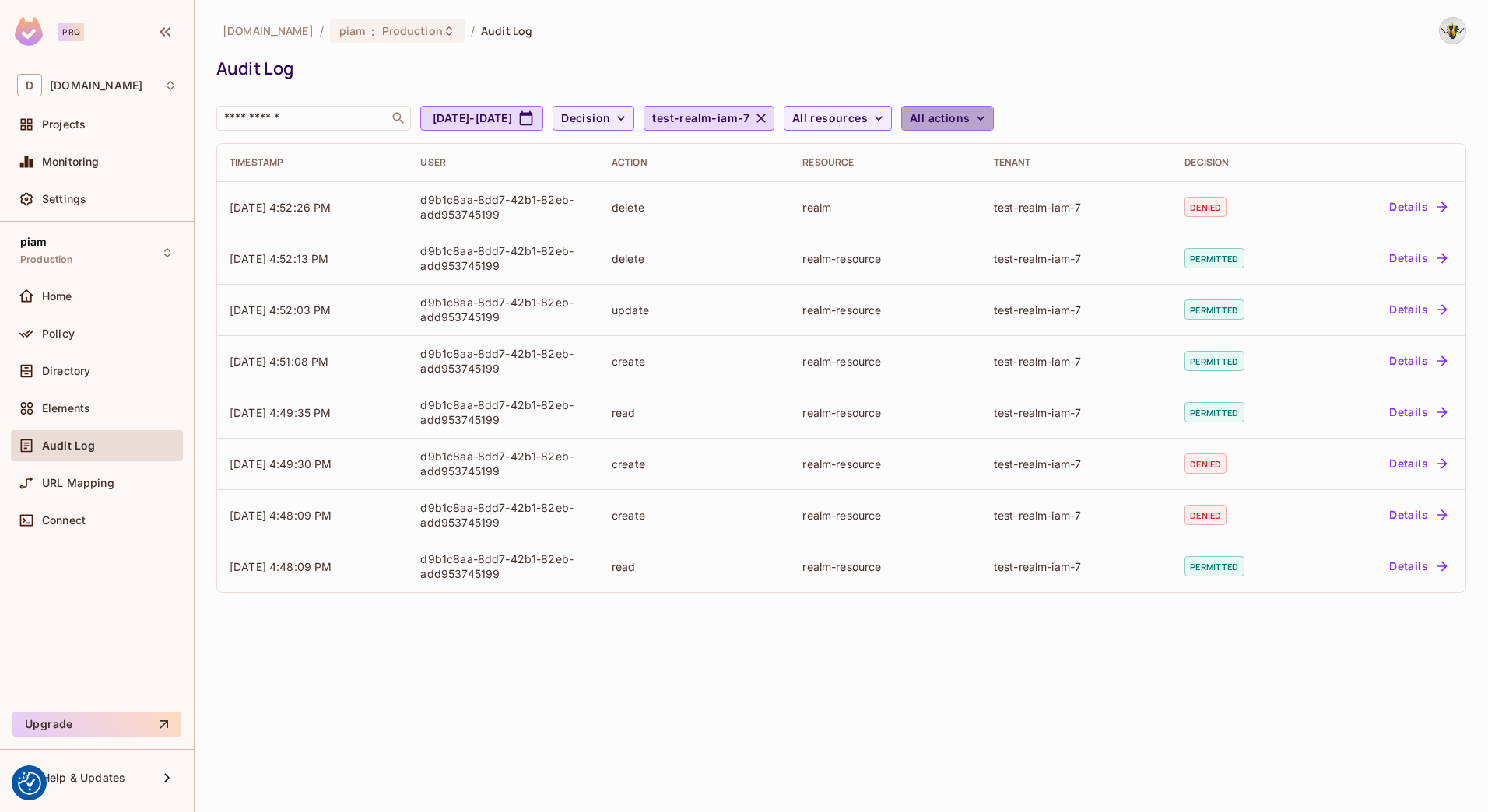
click at [969, 119] on span "All actions" at bounding box center [939, 119] width 60 height 20
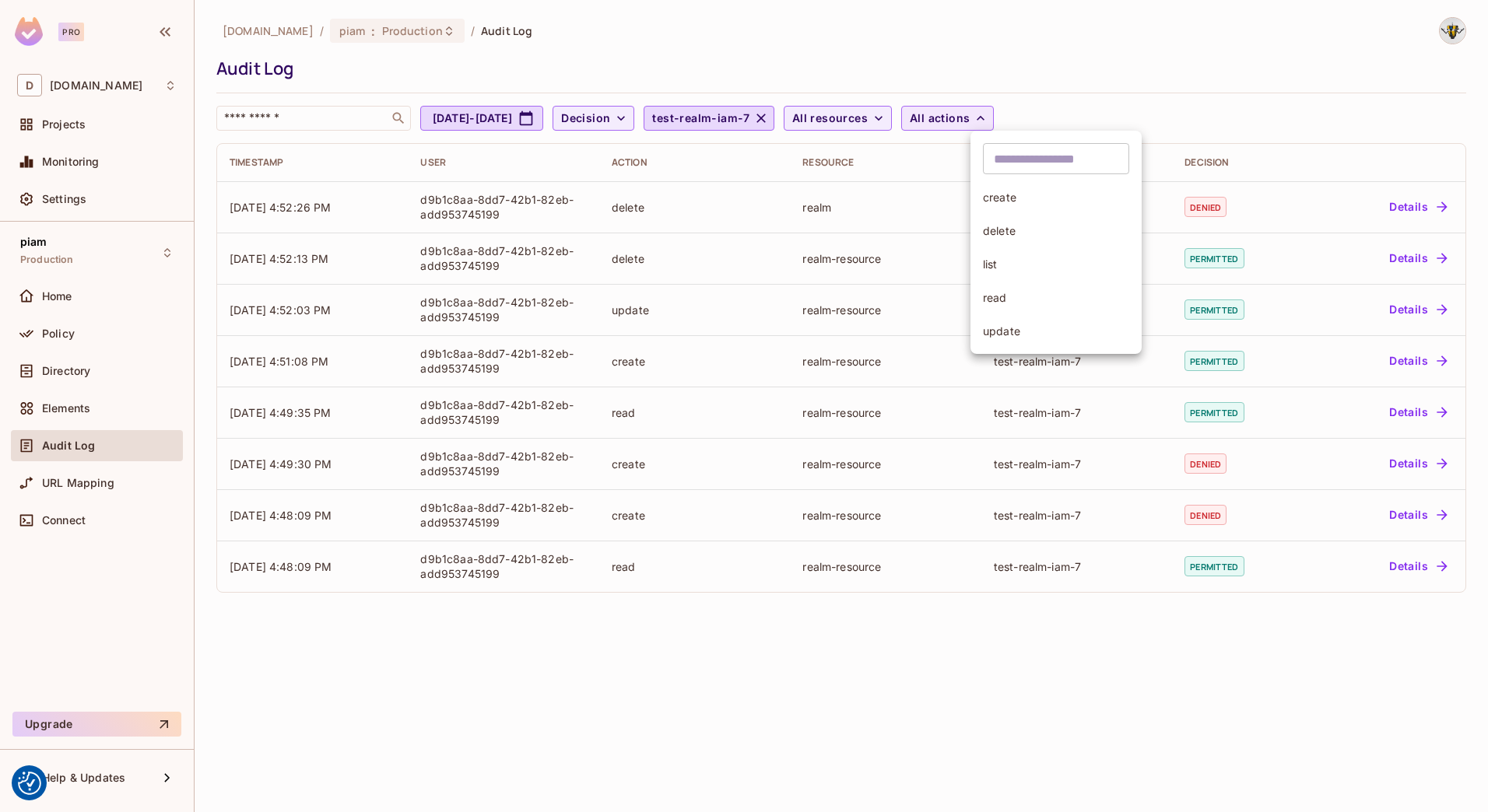
click at [1015, 119] on div at bounding box center [744, 406] width 1488 height 812
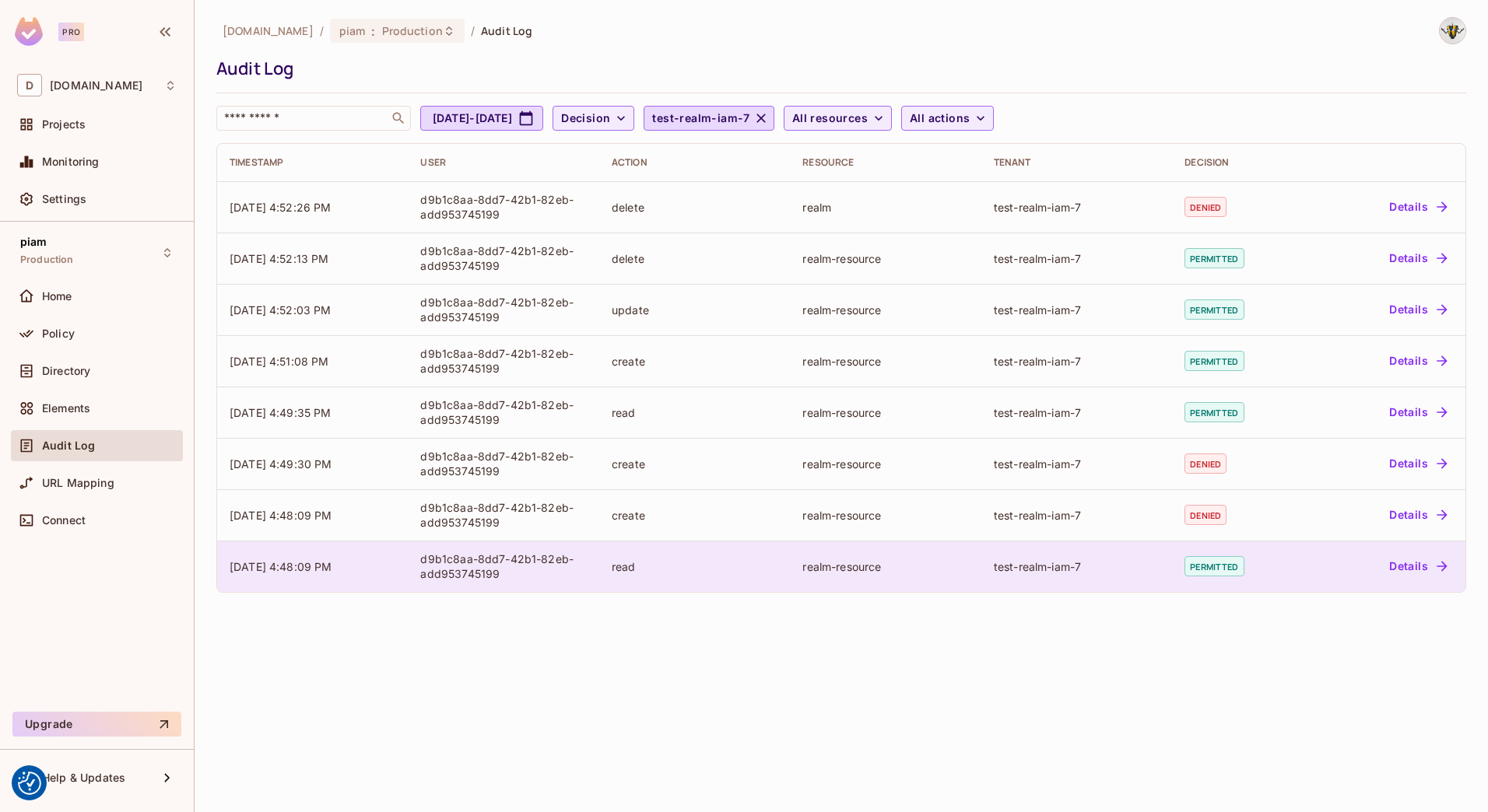
drag, startPoint x: 214, startPoint y: 202, endPoint x: 1311, endPoint y: 589, distance: 1163.3
click at [1311, 589] on div "datev.de / piam : Production / Audit Log Audit Log ​ Jul 29, 2025 - Aug 29, 202…" at bounding box center [841, 406] width 1293 height 812
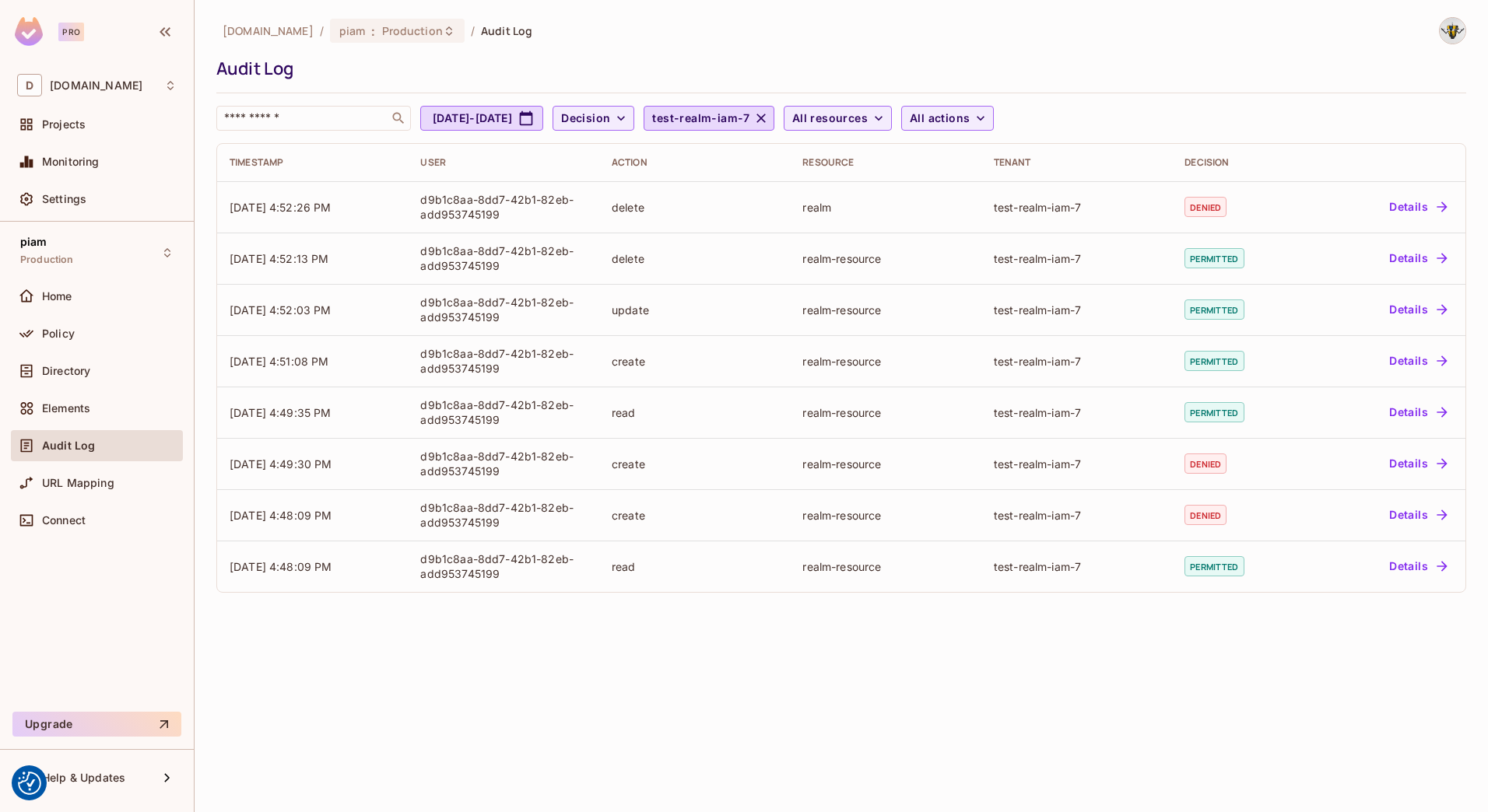
drag, startPoint x: 1311, startPoint y: 589, endPoint x: 1296, endPoint y: 695, distance: 107.1
click at [1296, 695] on div "datev.de / piam : Production / Audit Log Audit Log ​ Jul 29, 2025 - Aug 29, 202…" at bounding box center [841, 406] width 1293 height 812
drag, startPoint x: 1412, startPoint y: 712, endPoint x: 234, endPoint y: 141, distance: 1309.1
click at [234, 141] on div "datev.de / piam : Production / Audit Log Audit Log ​ Jul 29, 2025 - Aug 29, 202…" at bounding box center [841, 406] width 1293 height 812
drag, startPoint x: 234, startPoint y: 141, endPoint x: 213, endPoint y: 141, distance: 21.0
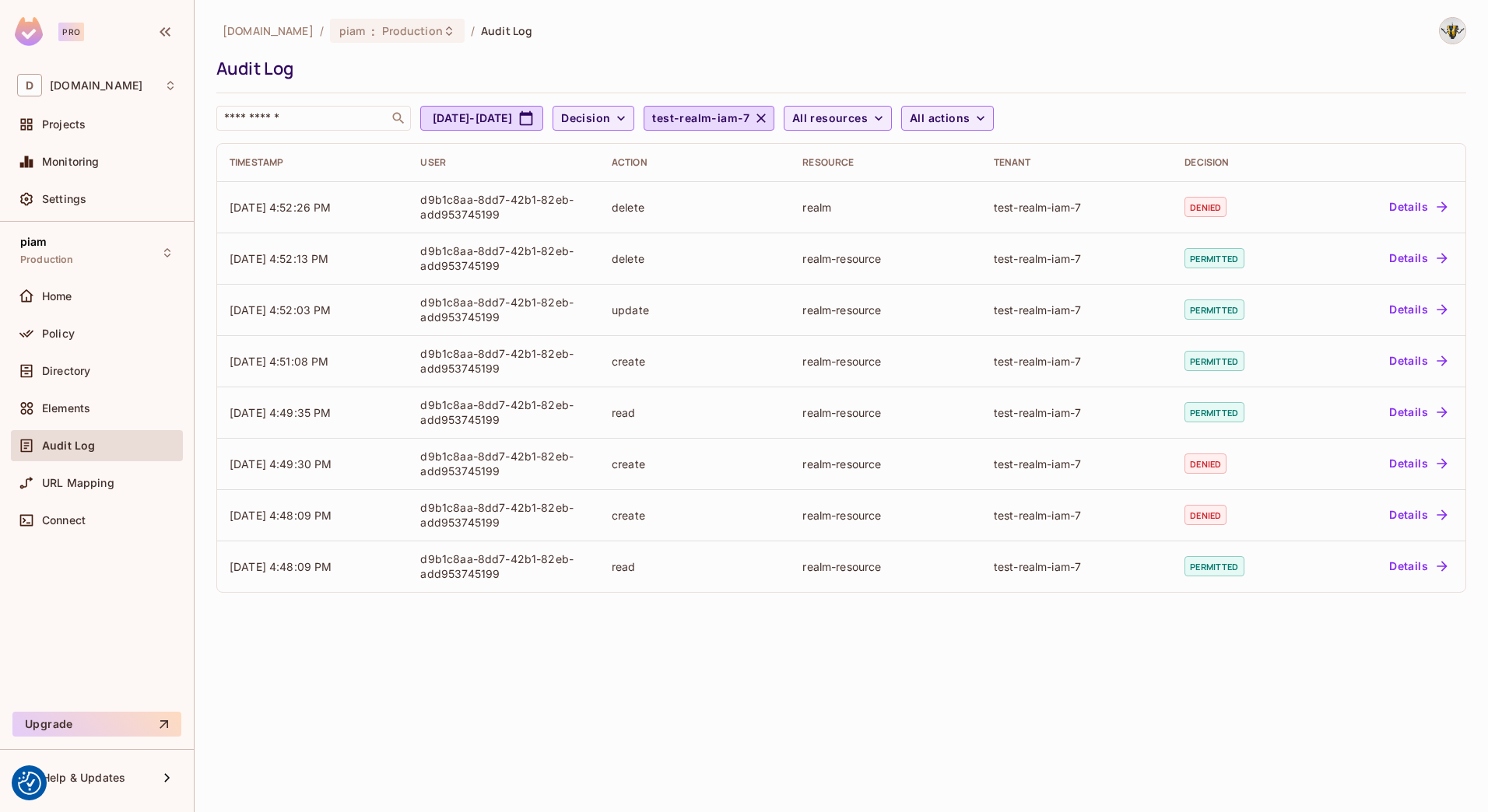
click at [213, 141] on div "datev.de / piam : Production / Audit Log Audit Log ​ Jul 29, 2025 - Aug 29, 202…" at bounding box center [841, 406] width 1293 height 812
click at [61, 485] on span "URL Mapping" at bounding box center [78, 483] width 73 height 12
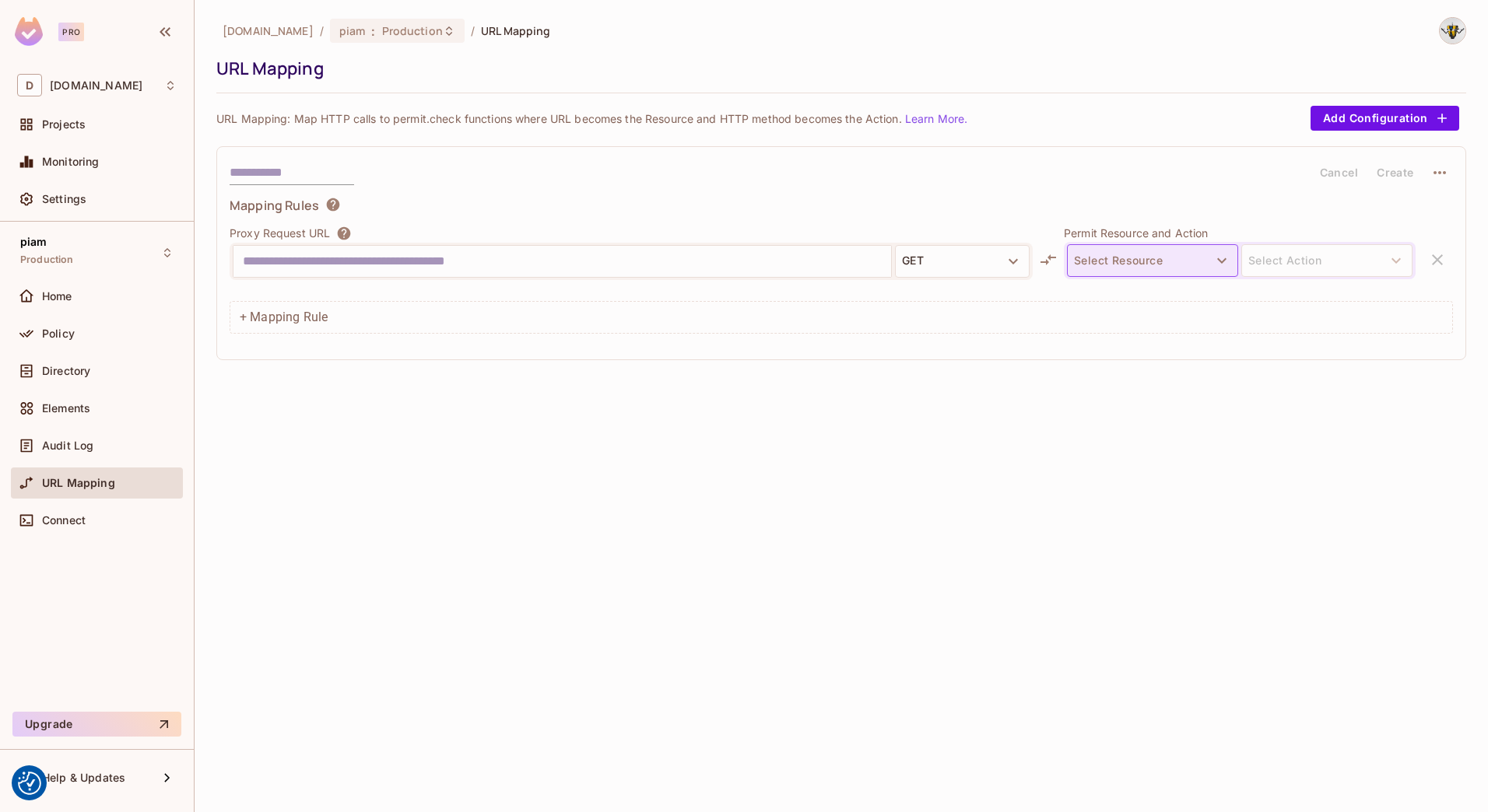
click at [1107, 267] on button "Select Resource" at bounding box center [1152, 261] width 171 height 33
click at [1107, 267] on div at bounding box center [744, 406] width 1488 height 812
click at [500, 263] on input "text" at bounding box center [562, 261] width 638 height 25
click at [633, 471] on div "datev.de / piam : Production / URL Mapping URL Mapping URL Mapping: Map HTTP ca…" at bounding box center [841, 406] width 1293 height 812
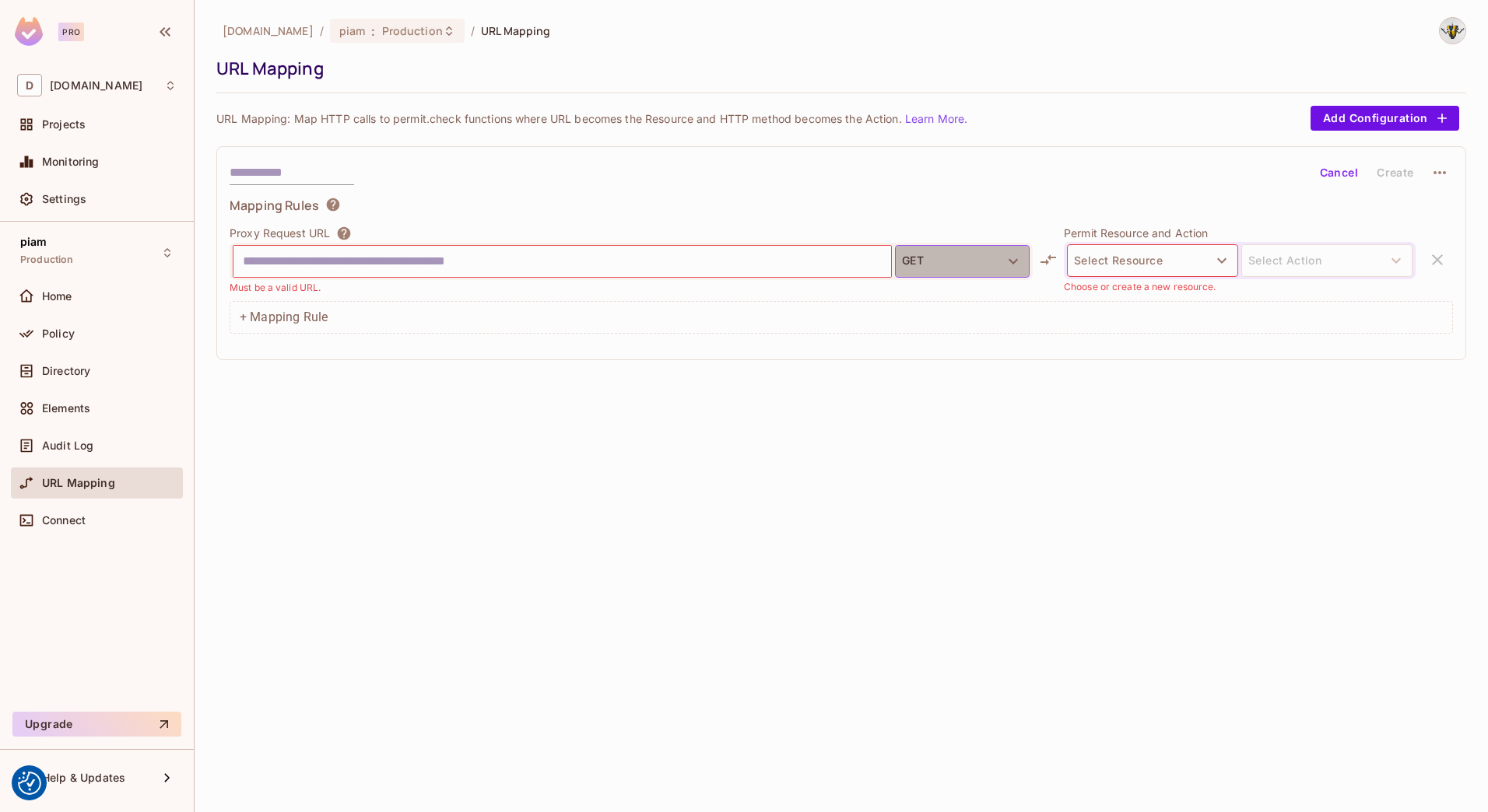
click at [965, 254] on button "GET" at bounding box center [961, 262] width 135 height 33
click at [1166, 260] on div at bounding box center [744, 406] width 1488 height 812
click at [1162, 258] on button "Select Resource" at bounding box center [1152, 261] width 171 height 33
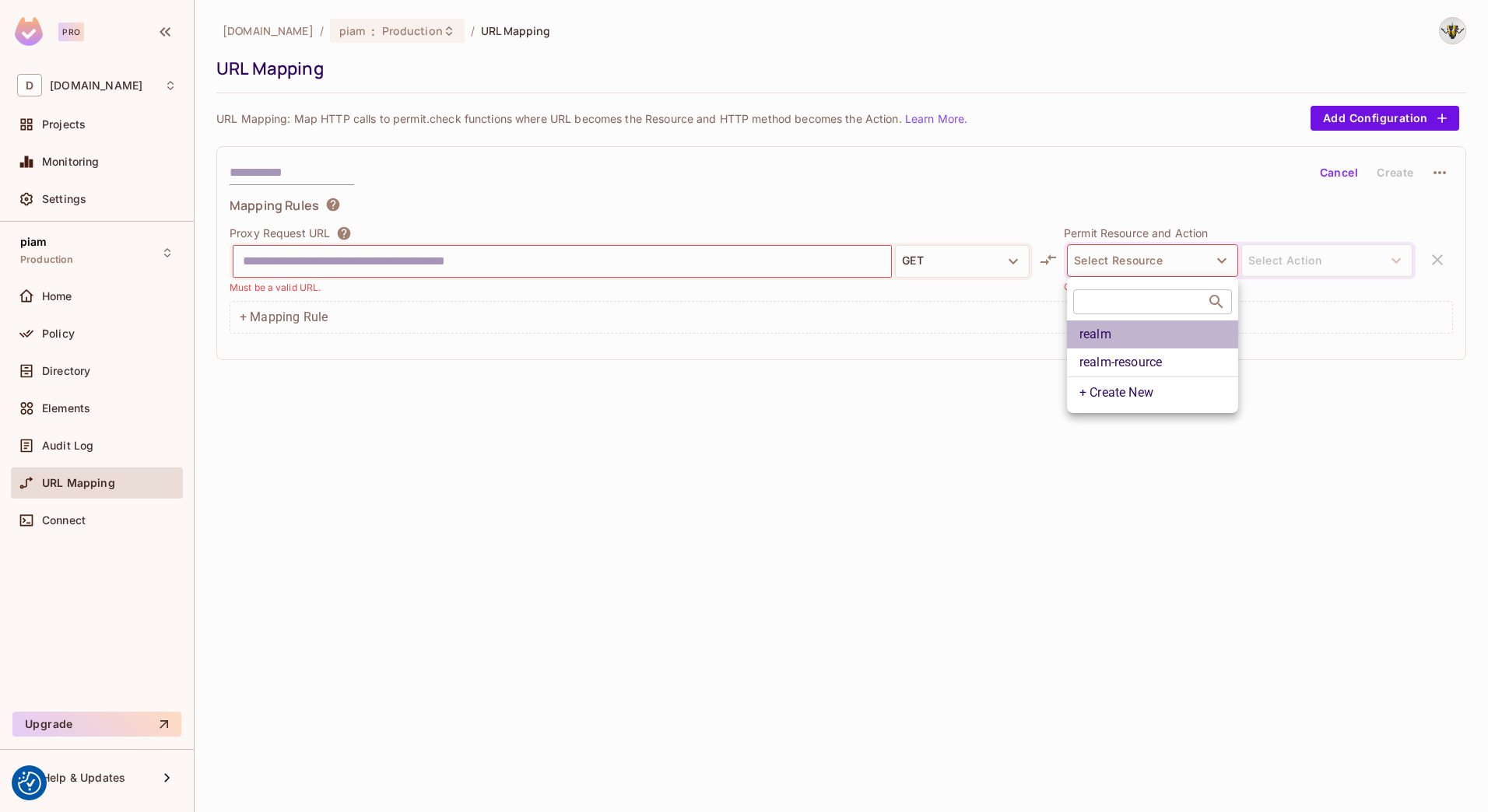
click at [1147, 336] on li "realm" at bounding box center [1152, 334] width 171 height 28
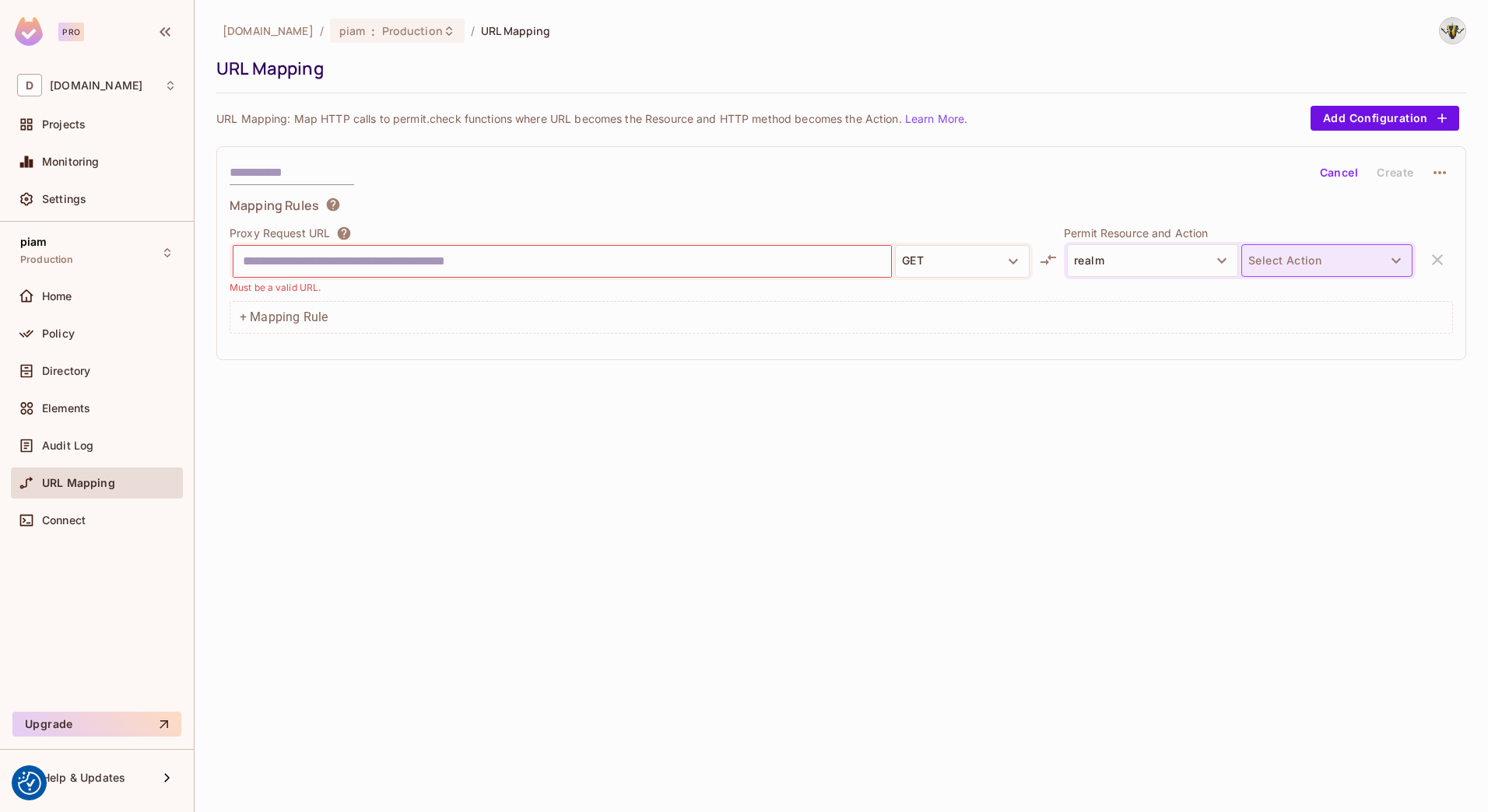
click at [1311, 261] on button "Select Action" at bounding box center [1327, 261] width 171 height 33
click at [1286, 333] on li "create" at bounding box center [1327, 325] width 171 height 28
click at [939, 268] on button "GET" at bounding box center [961, 262] width 135 height 33
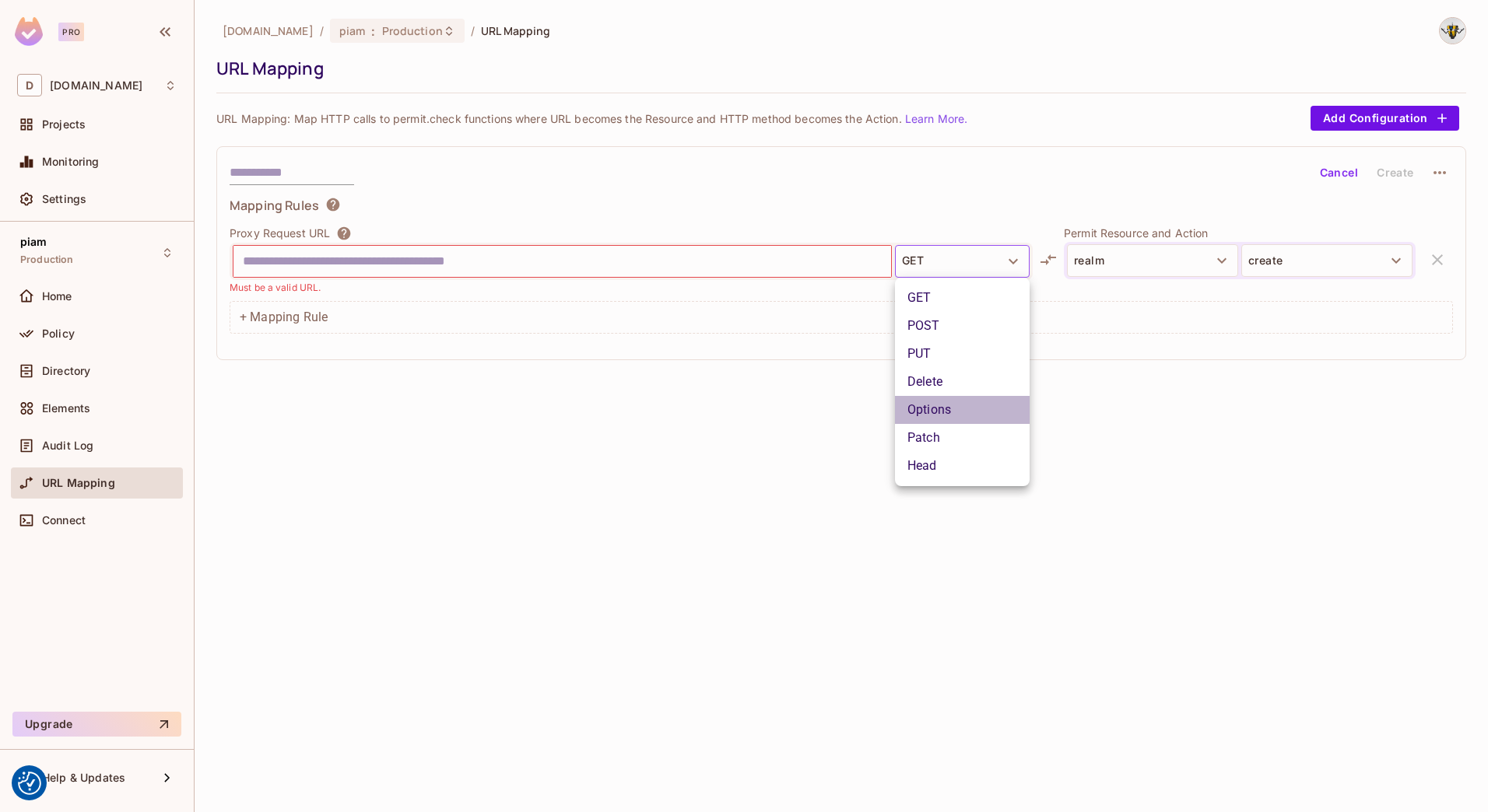
click at [939, 400] on li "Options" at bounding box center [961, 410] width 135 height 28
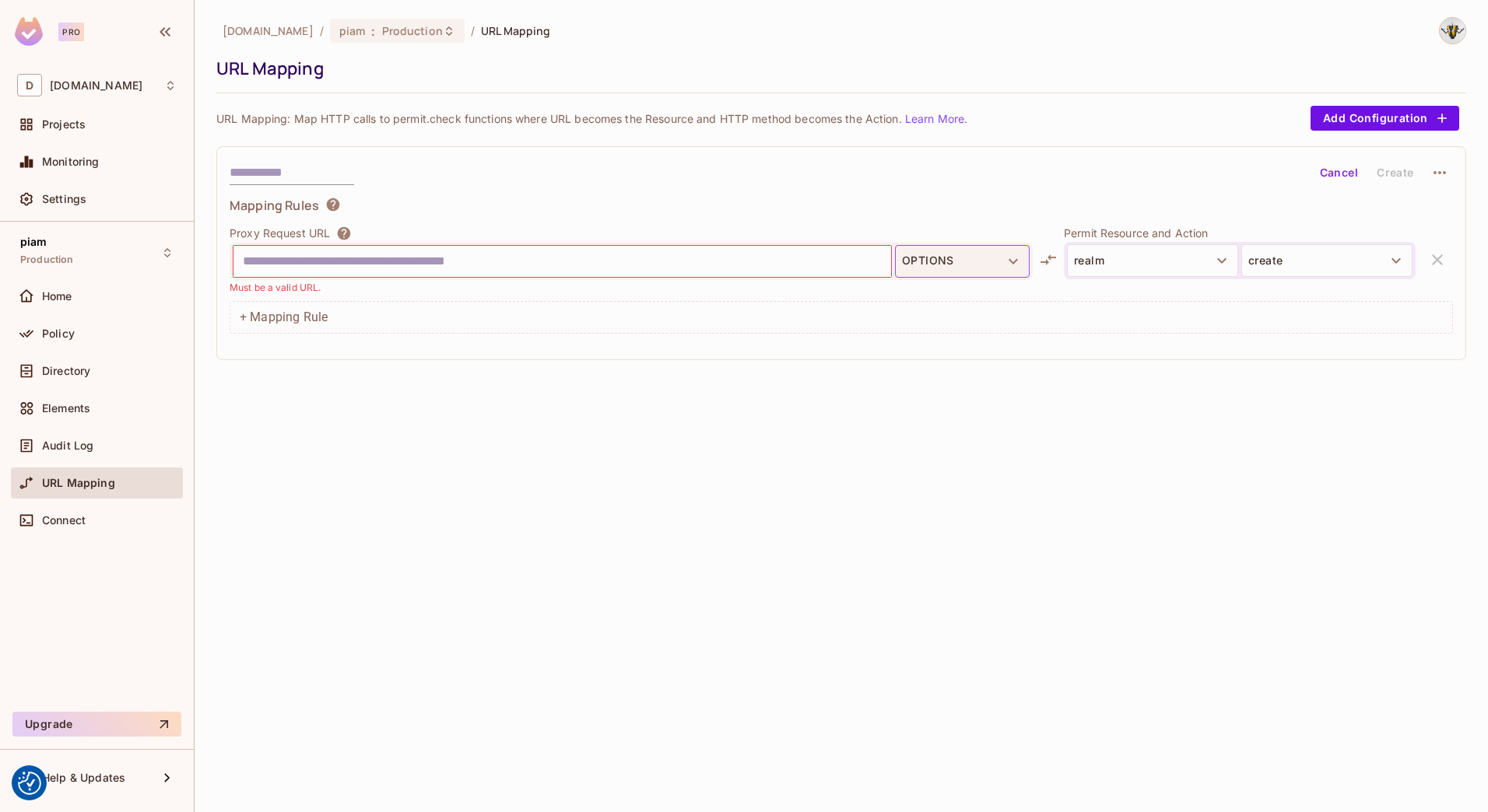
click at [944, 248] on button "OPTIONS" at bounding box center [961, 262] width 135 height 33
click at [944, 298] on li "GET" at bounding box center [961, 298] width 135 height 28
click at [324, 254] on input "text" at bounding box center [562, 261] width 638 height 25
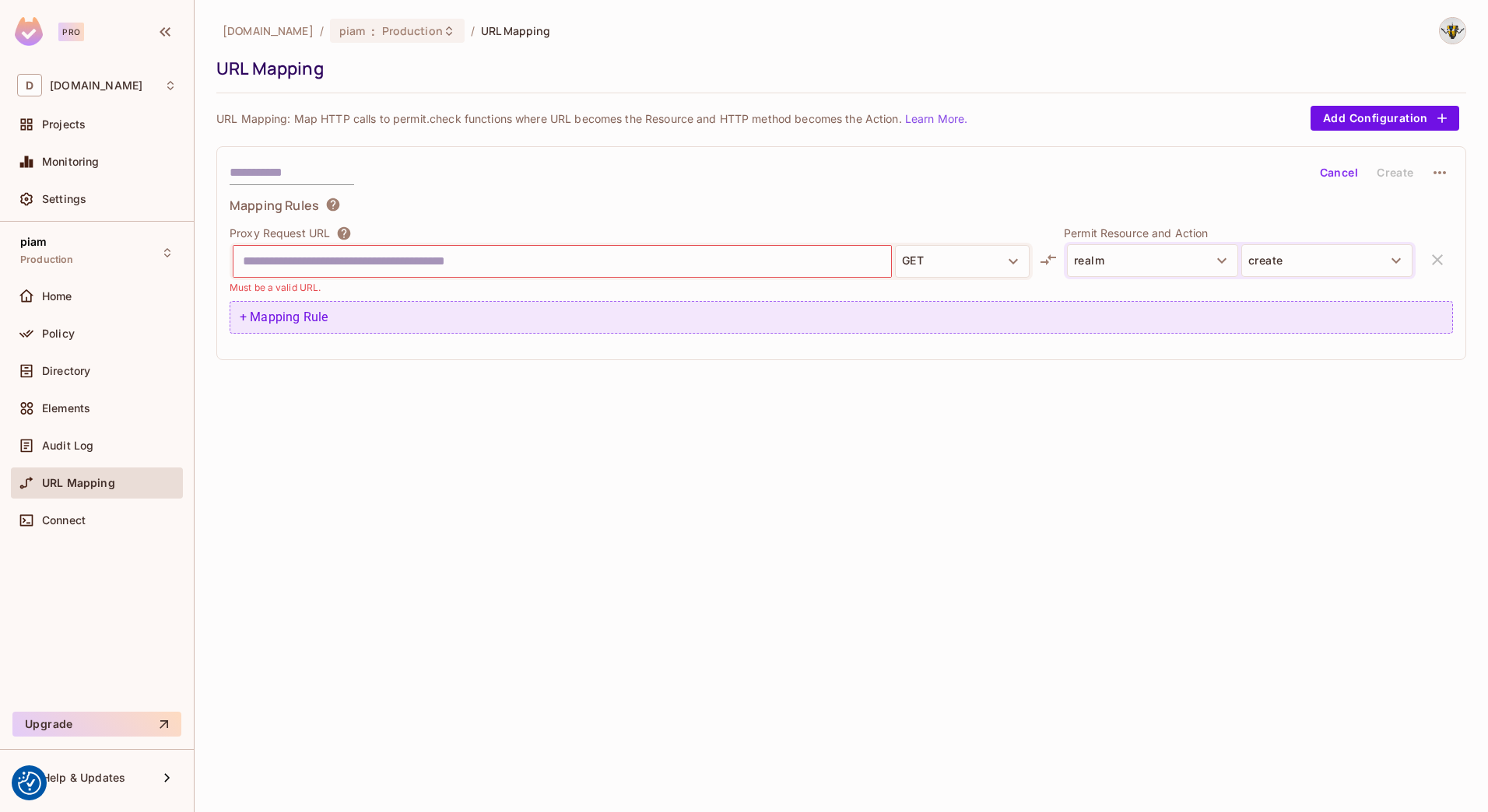
click at [320, 313] on div "+ Mapping Rule" at bounding box center [841, 317] width 1223 height 33
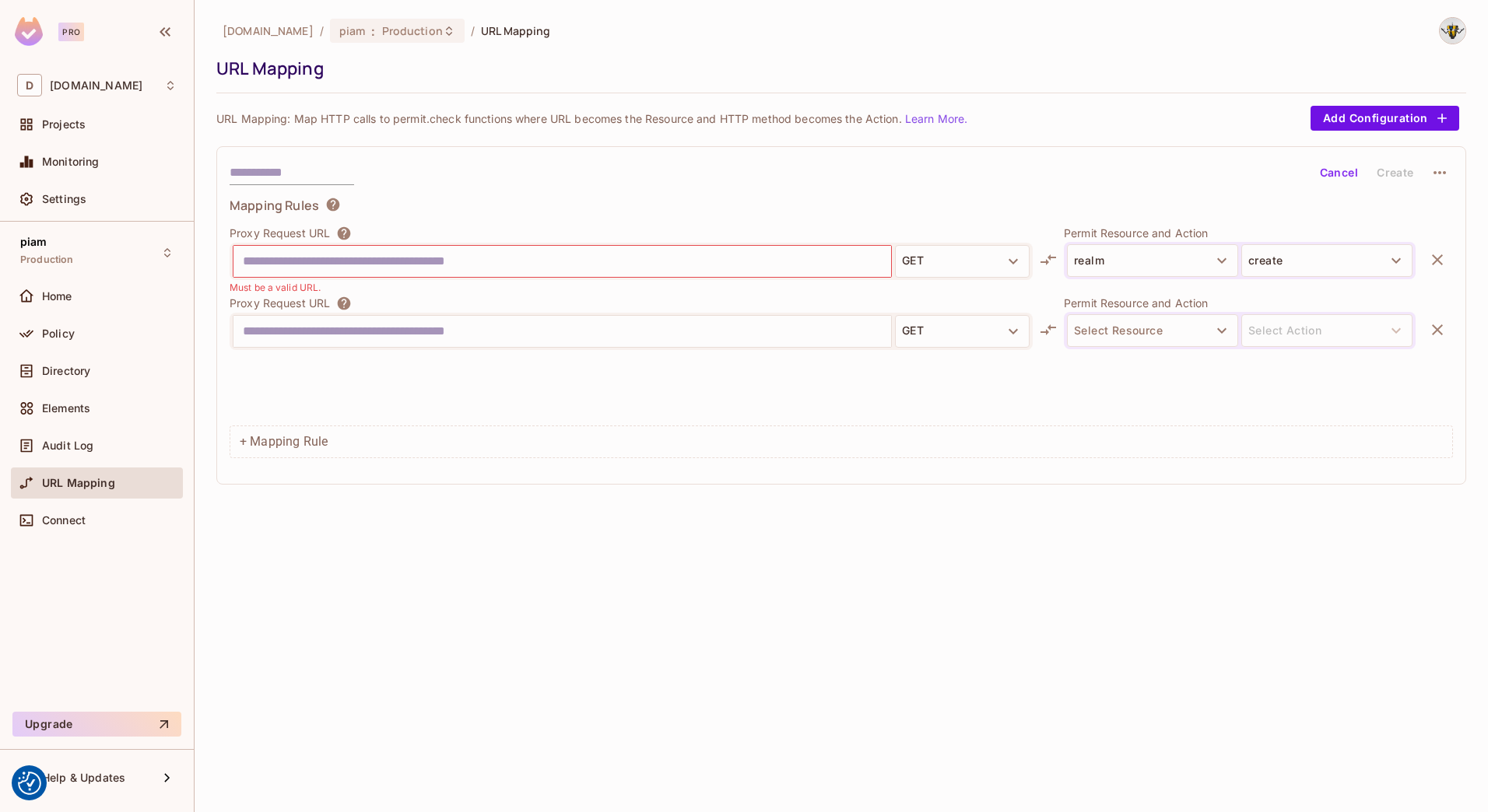
click at [1445, 347] on div "Proxy Request URL GET Permit Resource and Action Select Resource Select Action" at bounding box center [841, 330] width 1223 height 70
click at [1442, 333] on icon "button" at bounding box center [1437, 329] width 19 height 19
click at [1437, 263] on div "Proxy Request URL GET Must be a valid URL. Permit Resource and Action realm cre…" at bounding box center [841, 260] width 1223 height 70
click at [1437, 258] on div "Proxy Request URL GET Must be a valid URL. Permit Resource and Action realm cre…" at bounding box center [841, 260] width 1223 height 70
click at [47, 499] on div "URL Mapping" at bounding box center [96, 487] width 172 height 38
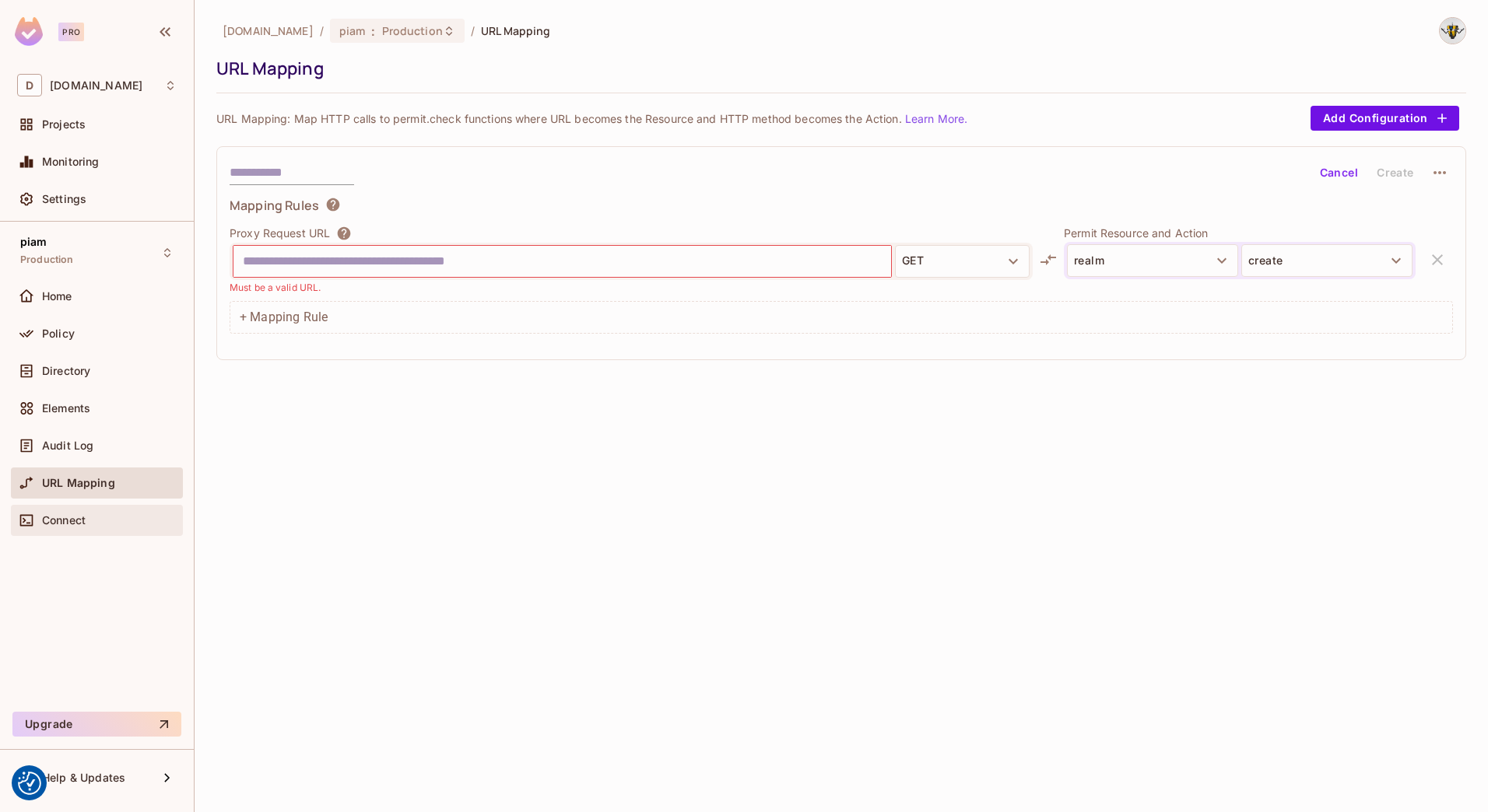
click at [45, 510] on div "Connect" at bounding box center [96, 520] width 172 height 31
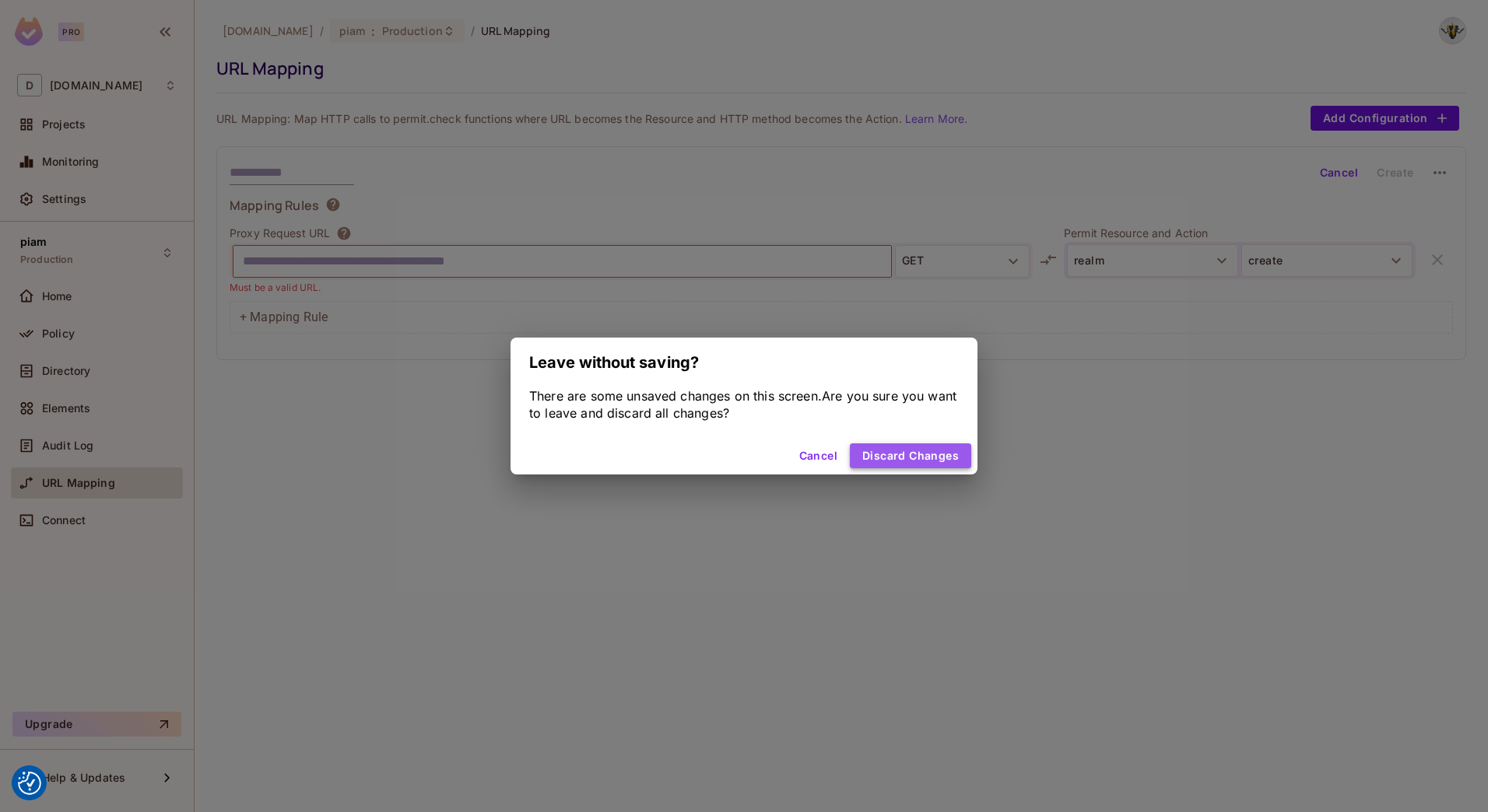
click at [916, 448] on button "Discard Changes" at bounding box center [910, 456] width 121 height 25
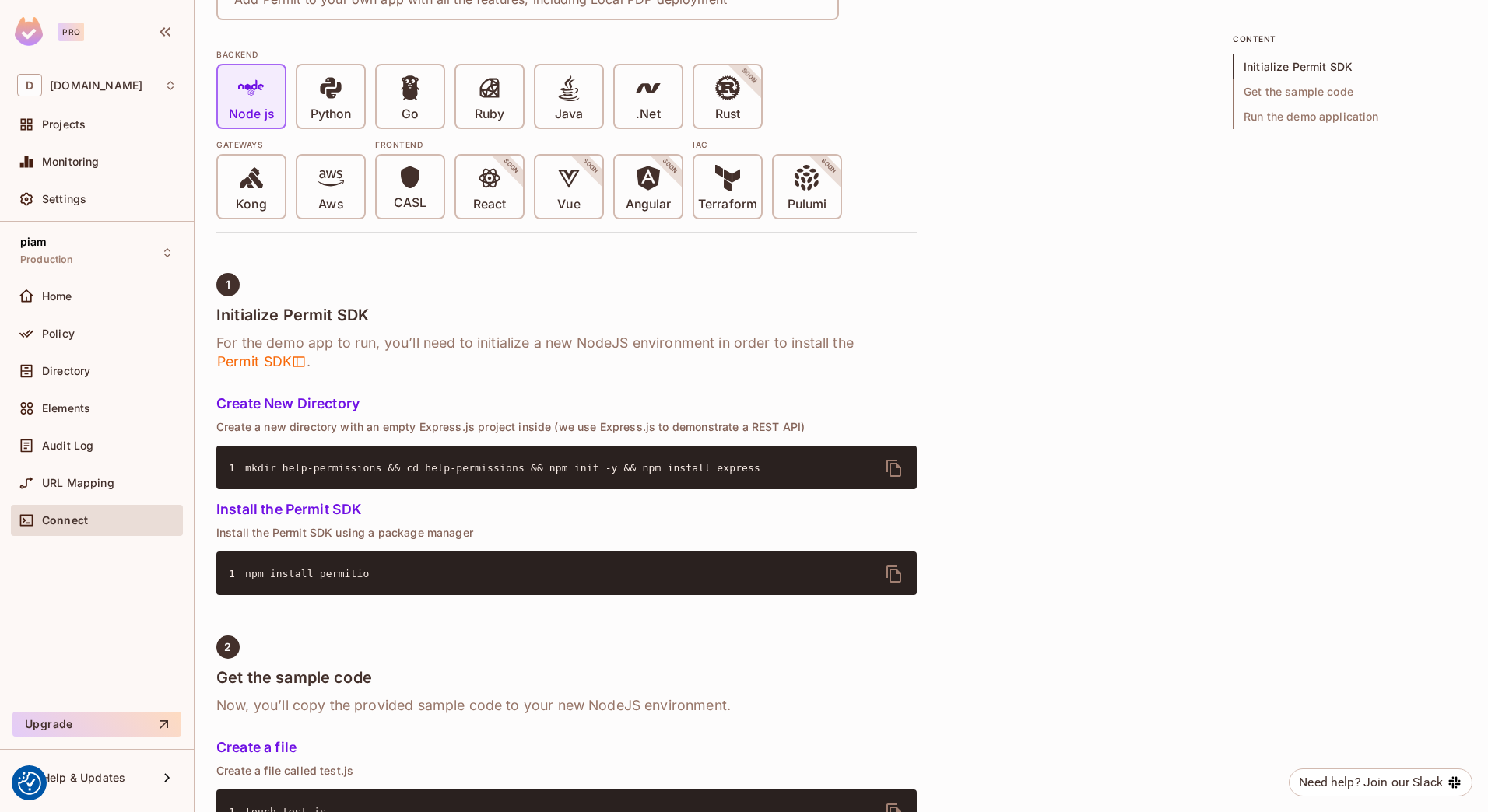
scroll to position [156, 0]
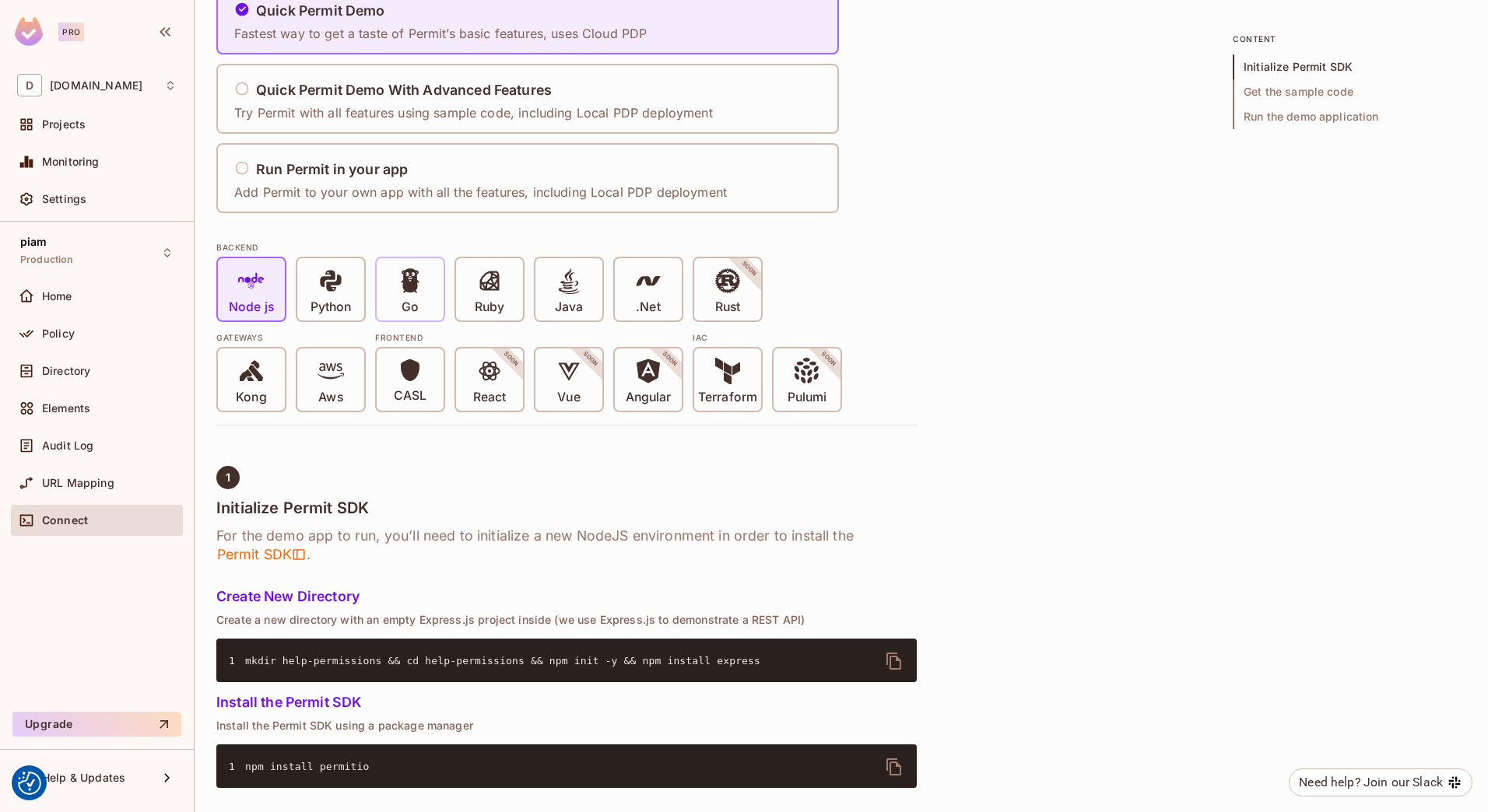
click at [403, 297] on span at bounding box center [410, 283] width 26 height 32
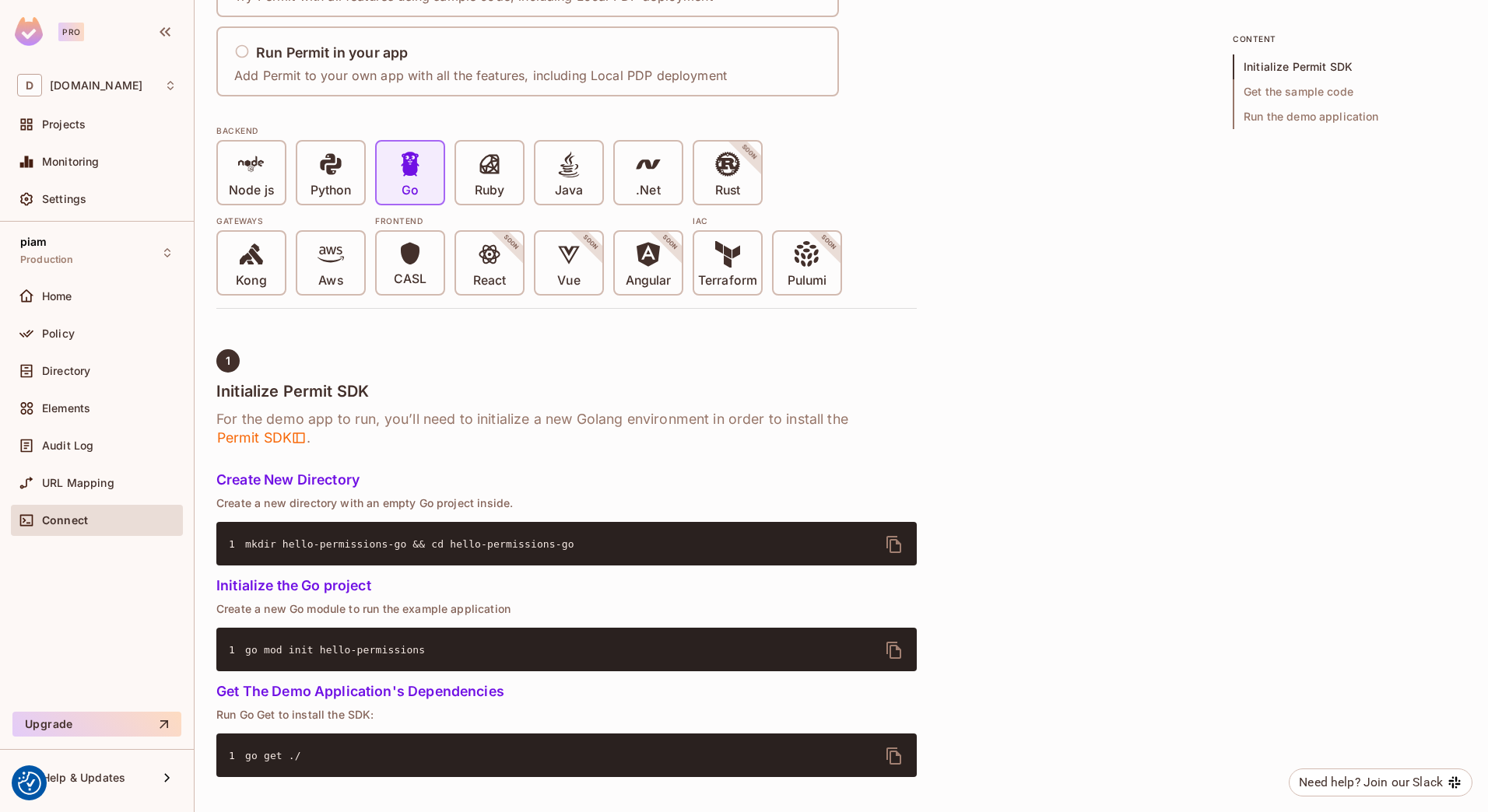
scroll to position [233, 0]
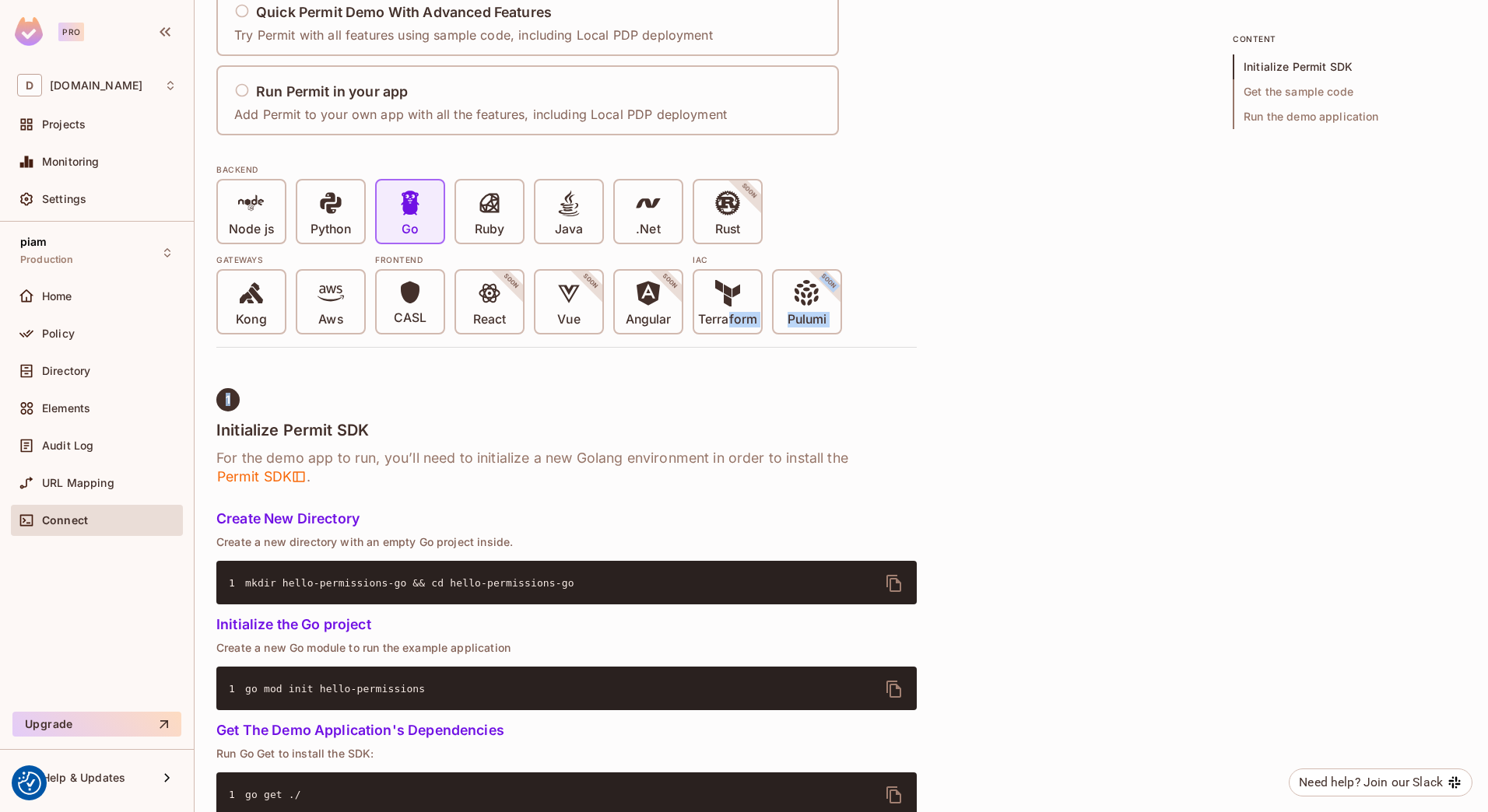
drag, startPoint x: 729, startPoint y: 328, endPoint x: 726, endPoint y: 366, distance: 38.1
drag, startPoint x: 726, startPoint y: 366, endPoint x: 1006, endPoint y: 411, distance: 283.6
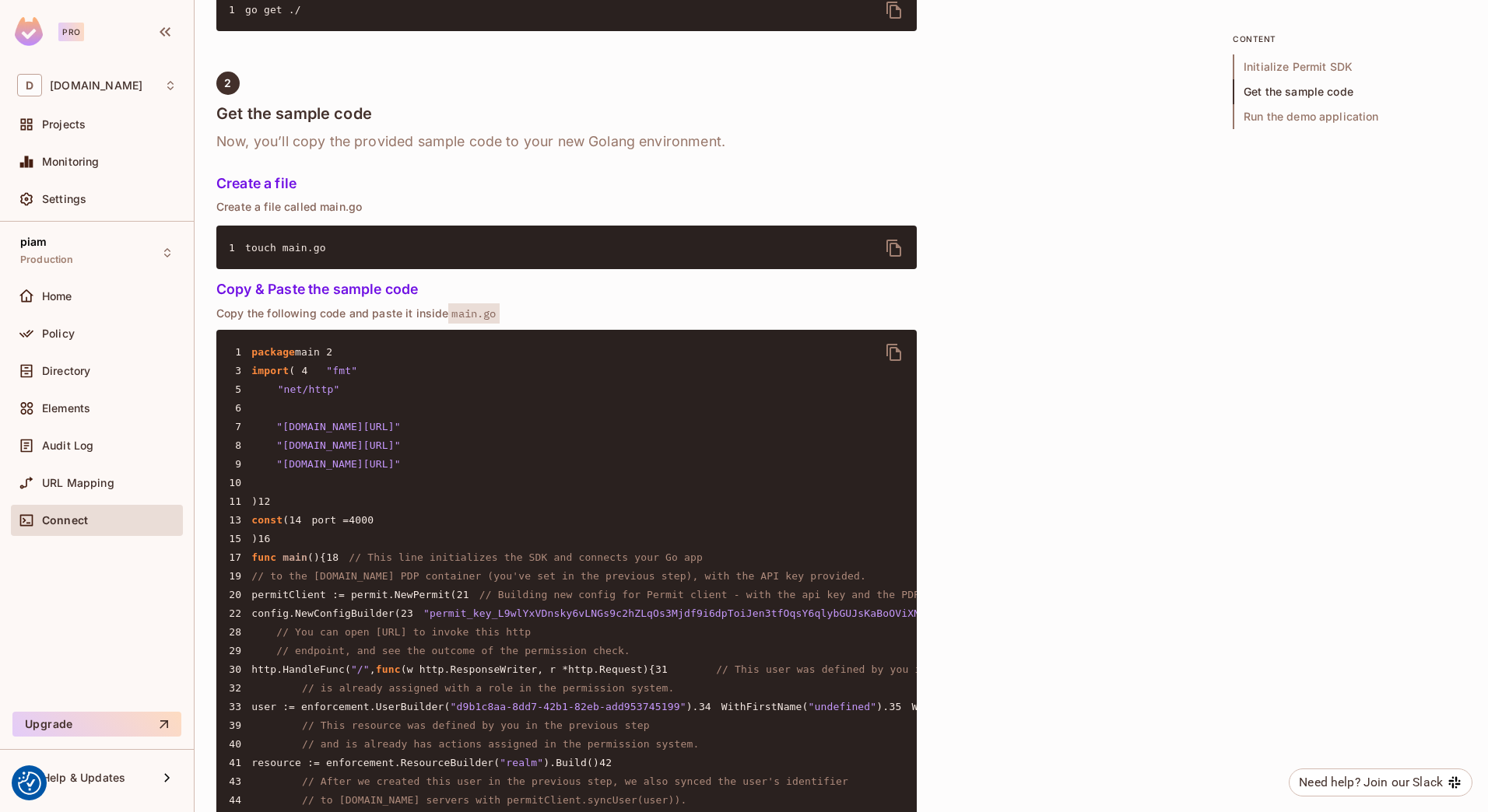
scroll to position [1012, 0]
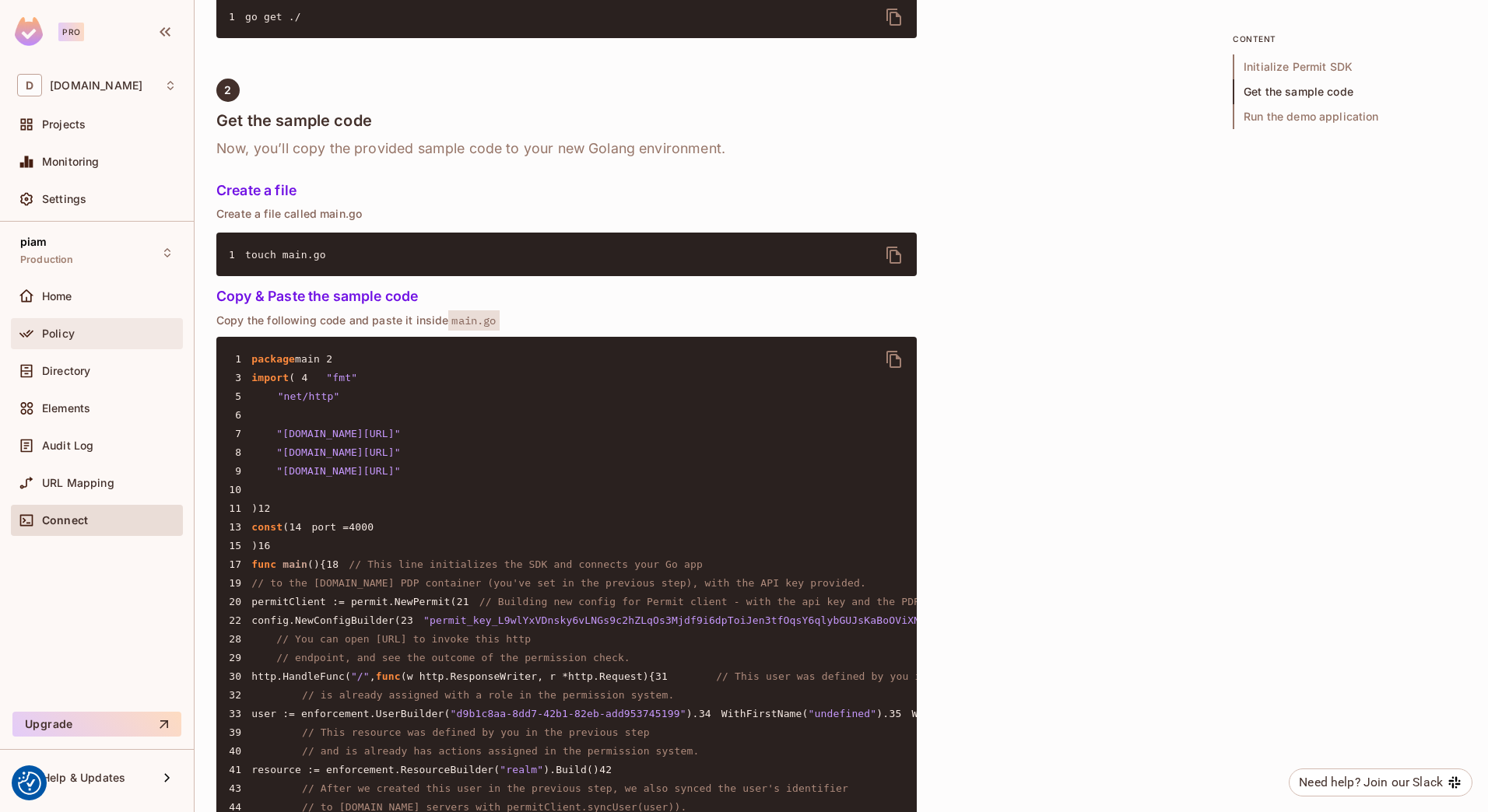
click at [81, 336] on div "Policy" at bounding box center [109, 333] width 135 height 12
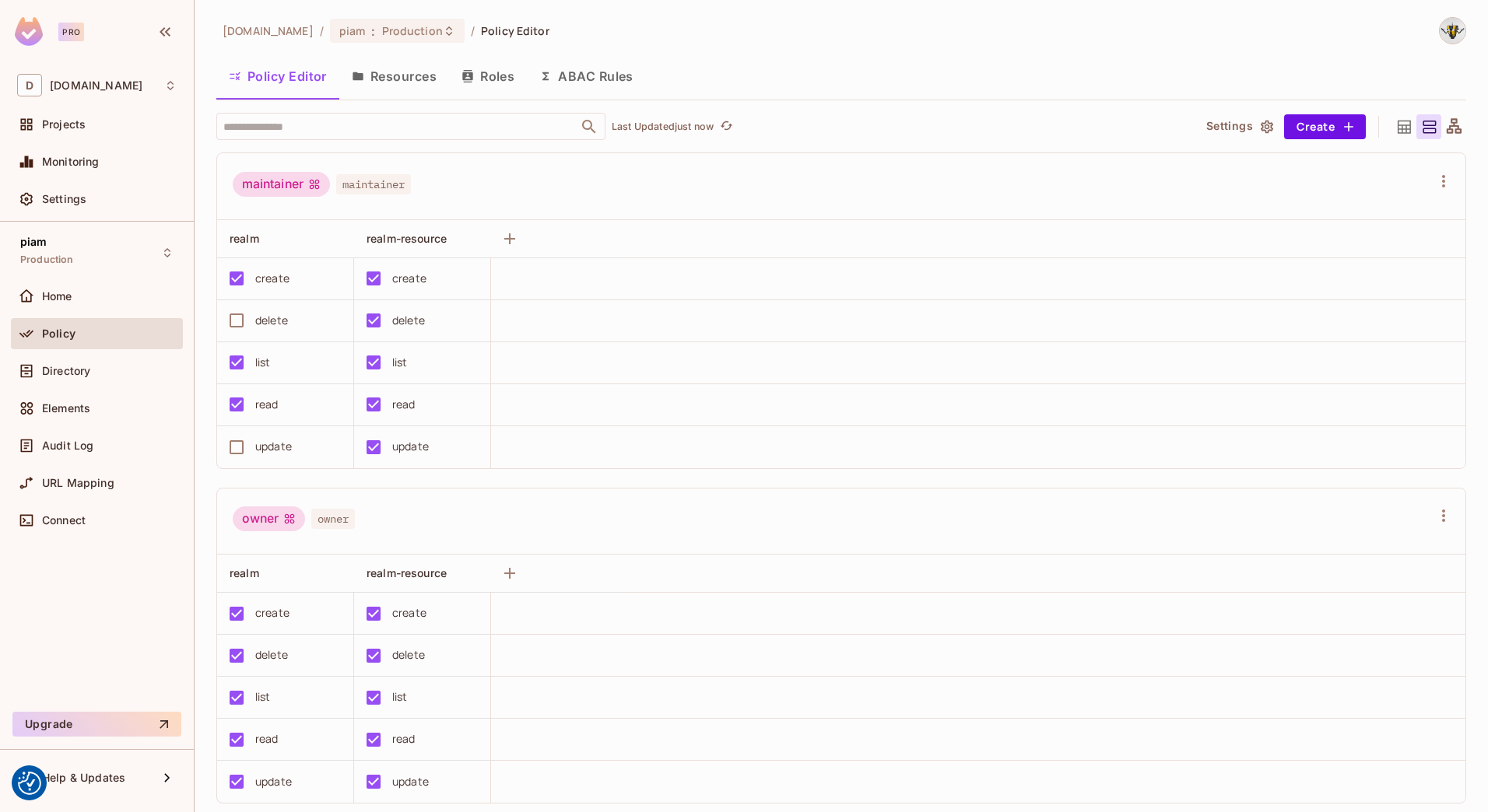
click at [86, 311] on div "Home" at bounding box center [96, 296] width 172 height 31
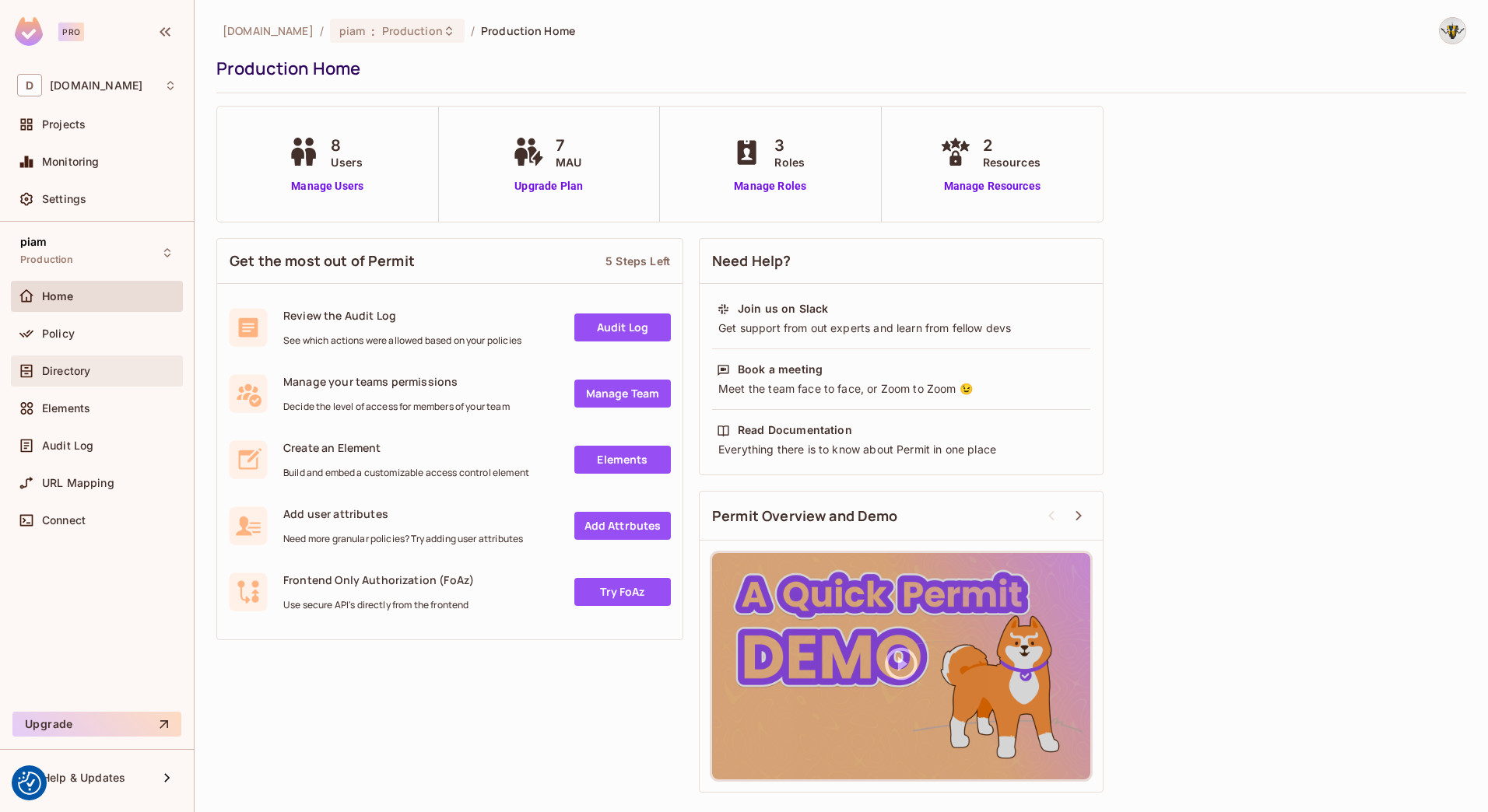
click at [71, 365] on span "Directory" at bounding box center [66, 371] width 48 height 12
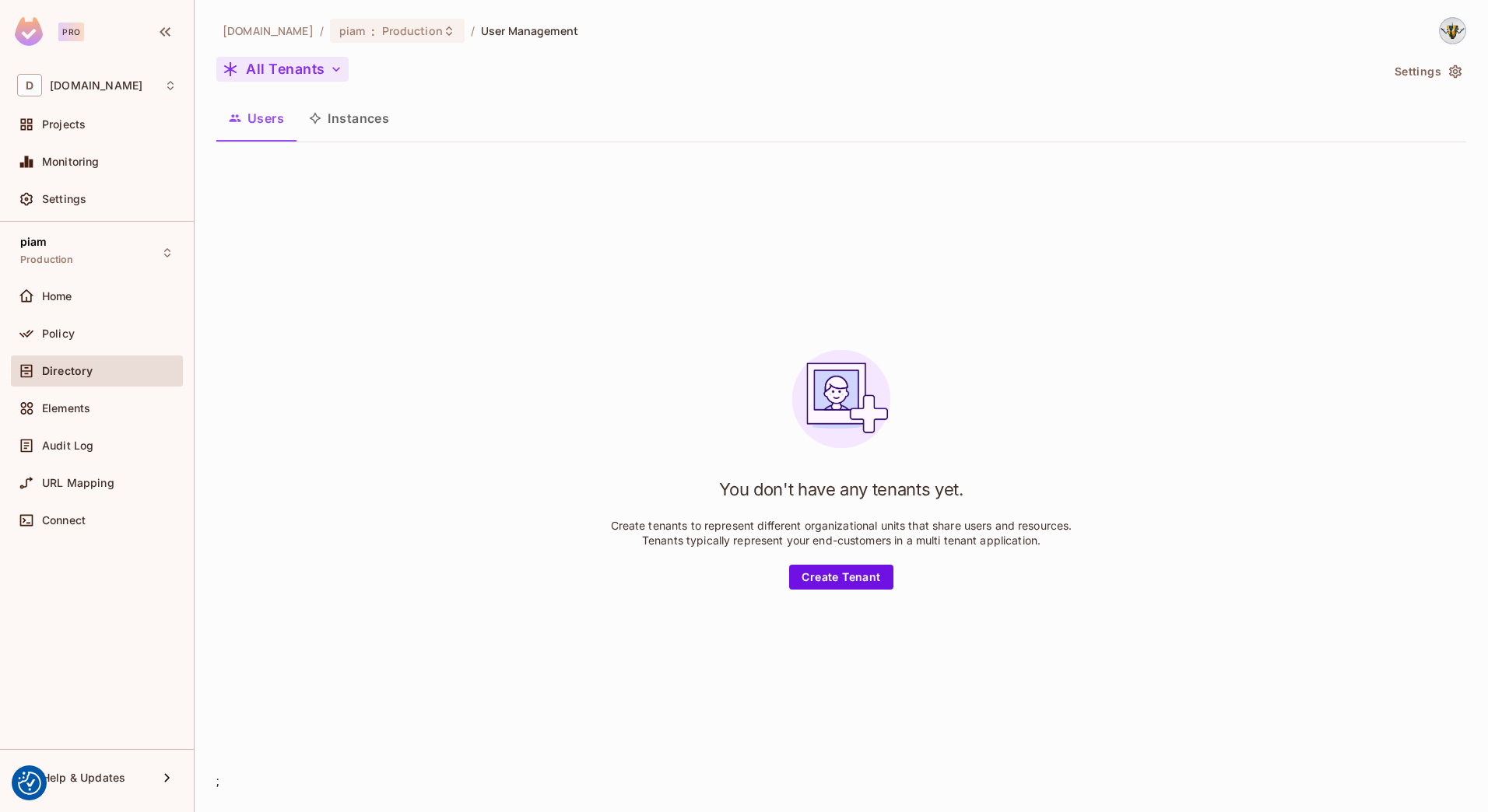
click at [284, 73] on button "All Tenants" at bounding box center [282, 69] width 132 height 25
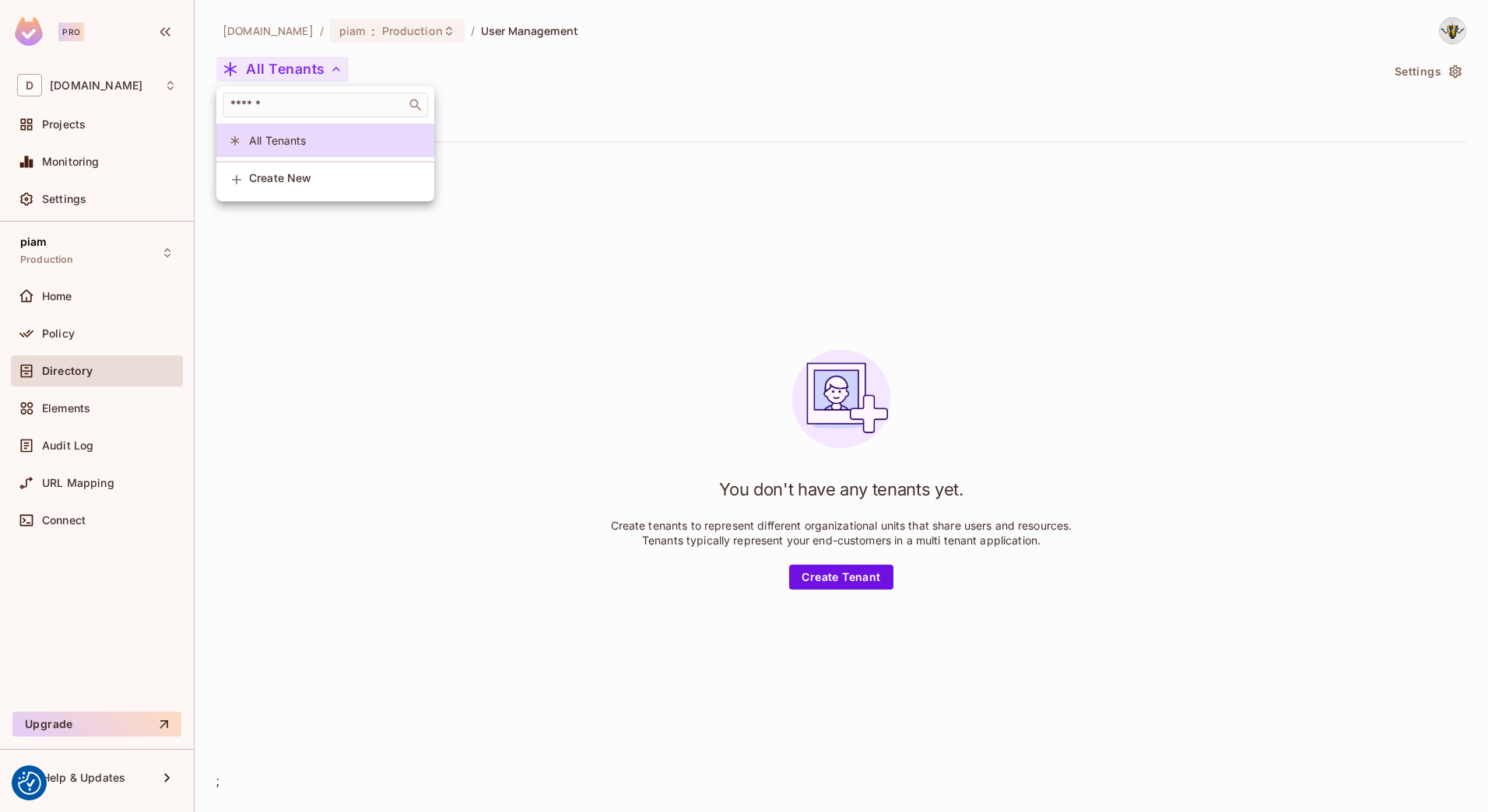
click at [441, 444] on div at bounding box center [744, 406] width 1488 height 812
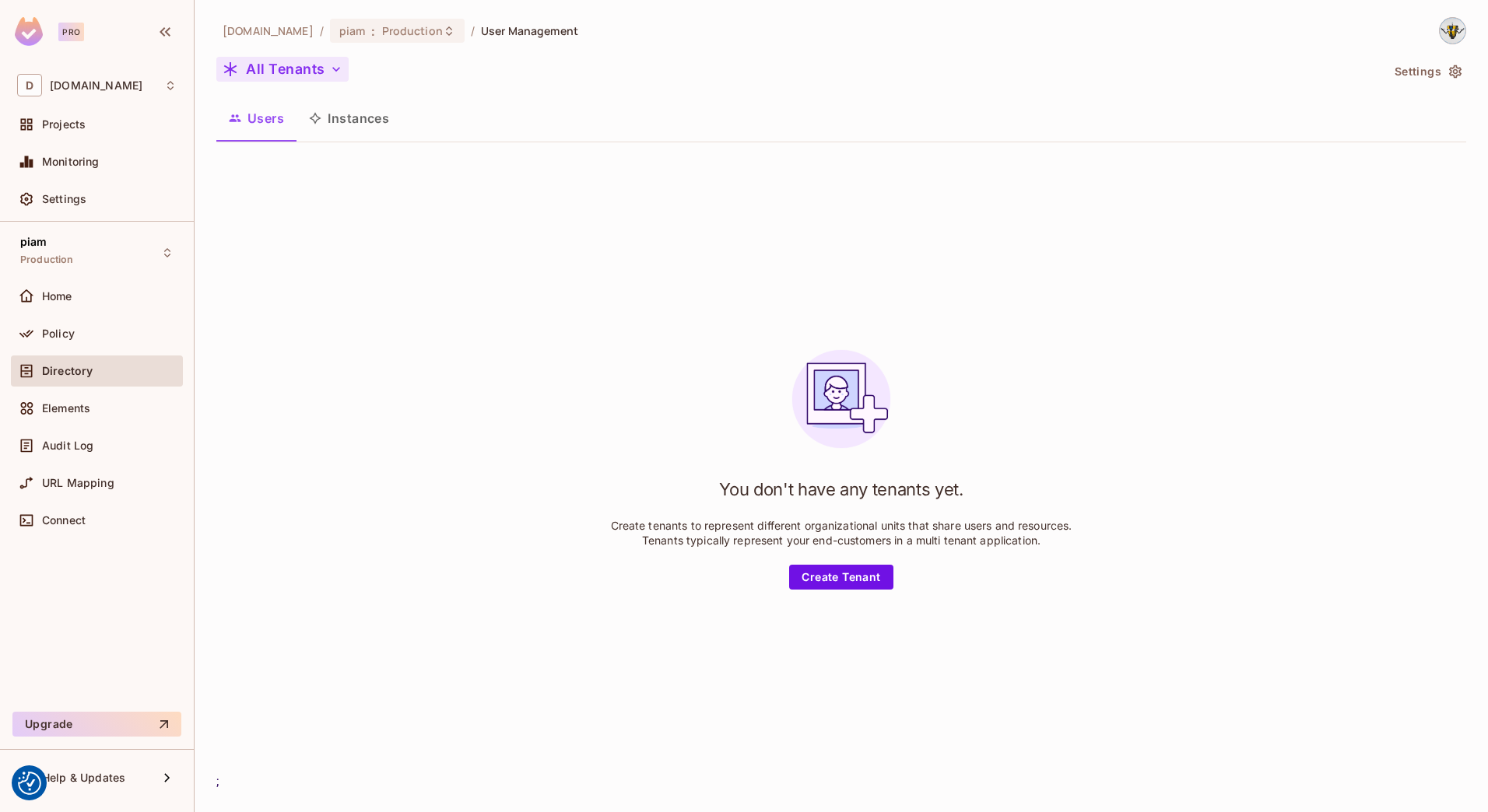
click at [271, 63] on button "All Tenants" at bounding box center [282, 69] width 132 height 25
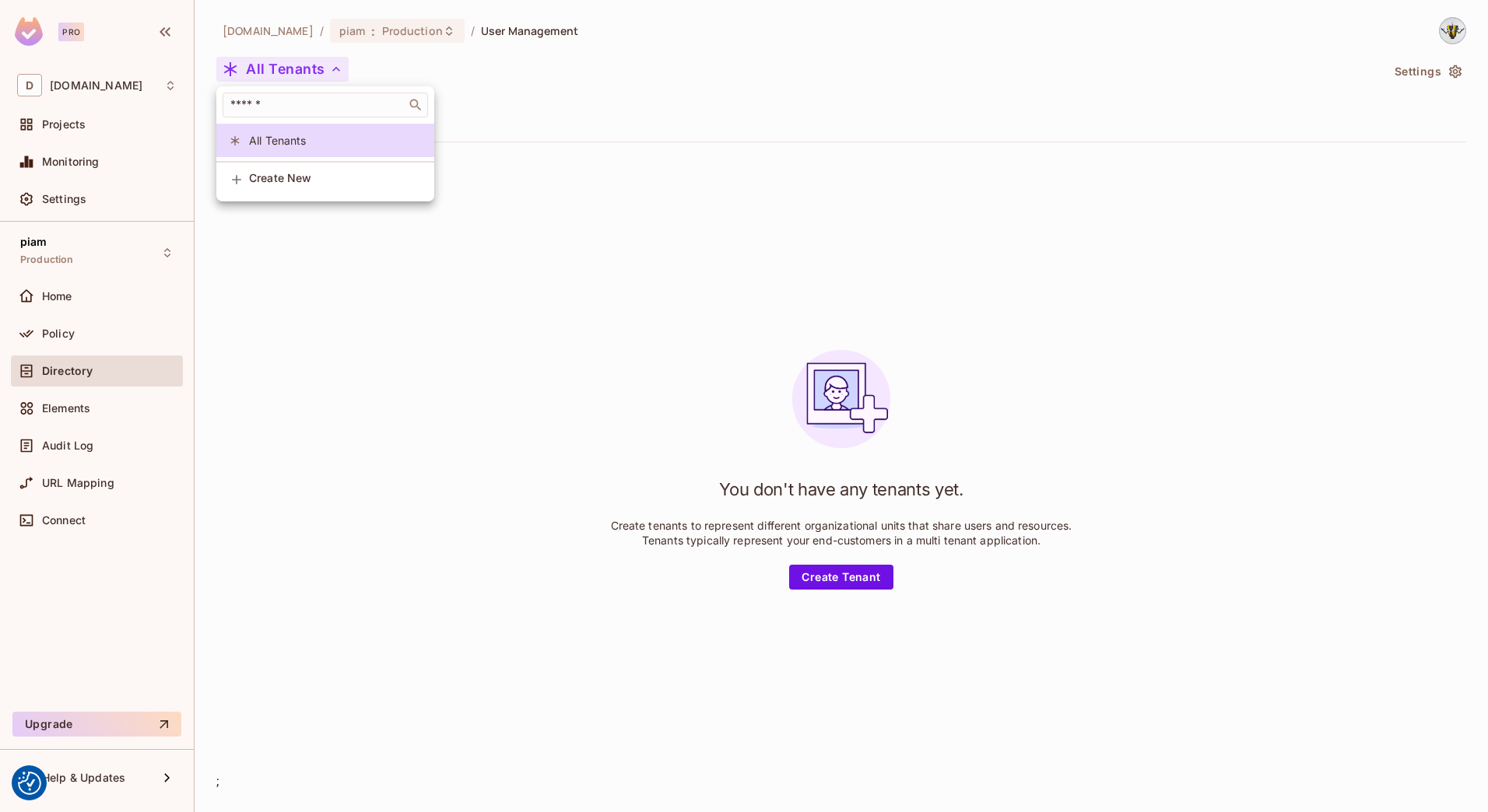
click at [271, 63] on div at bounding box center [744, 406] width 1488 height 812
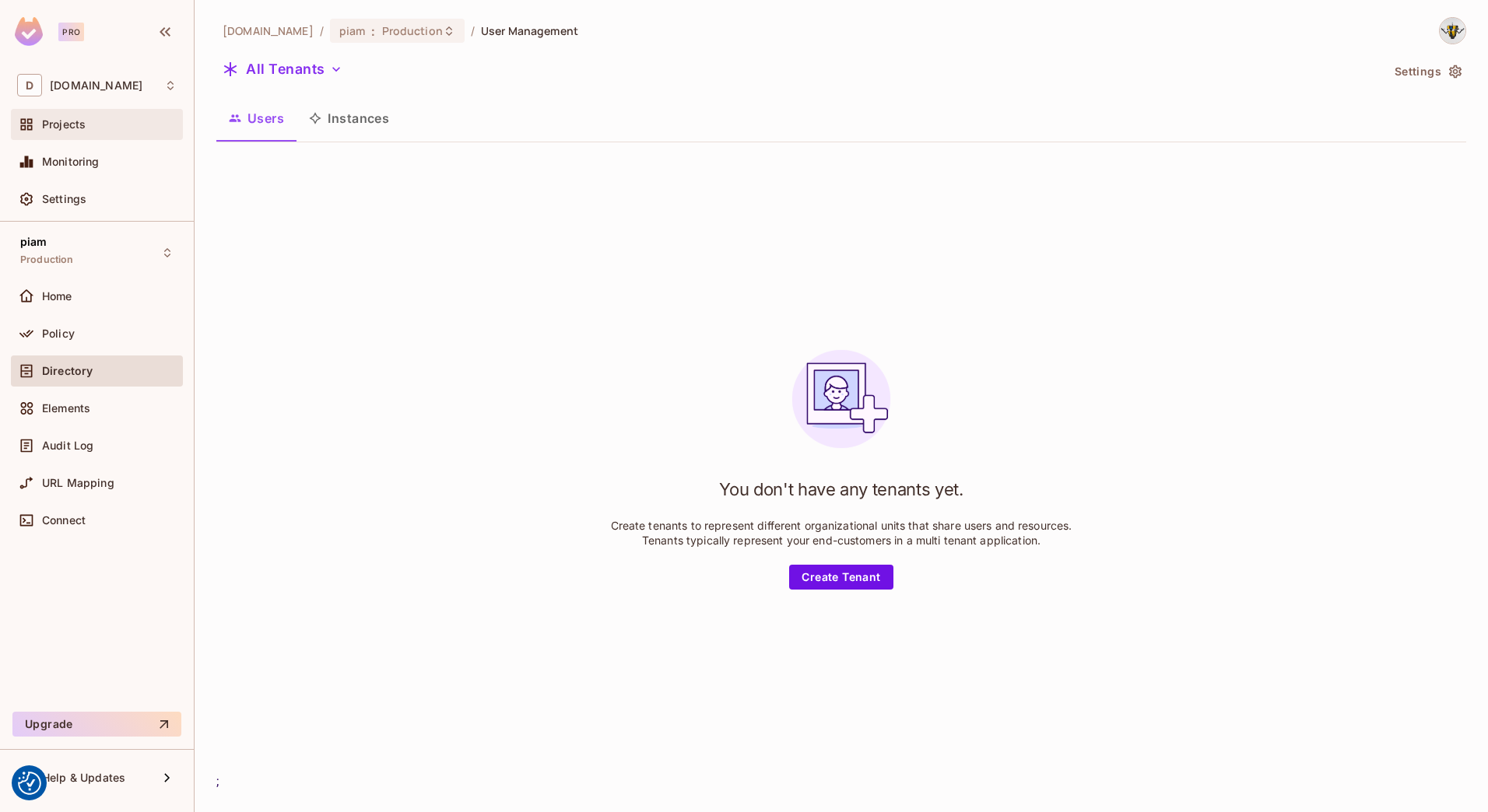
click at [77, 112] on div "Projects" at bounding box center [96, 125] width 172 height 31
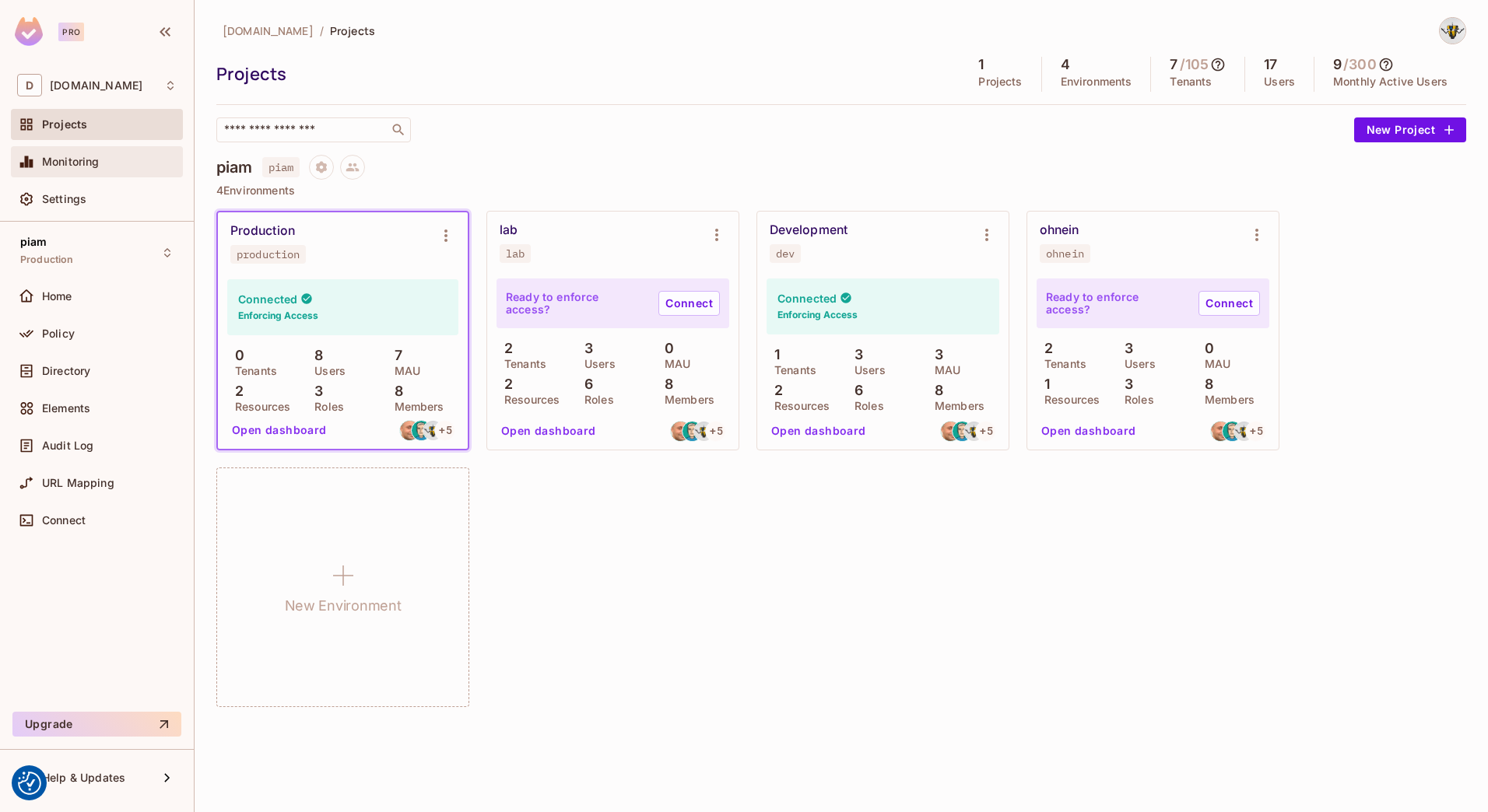
click at [86, 162] on span "Monitoring" at bounding box center [71, 161] width 58 height 12
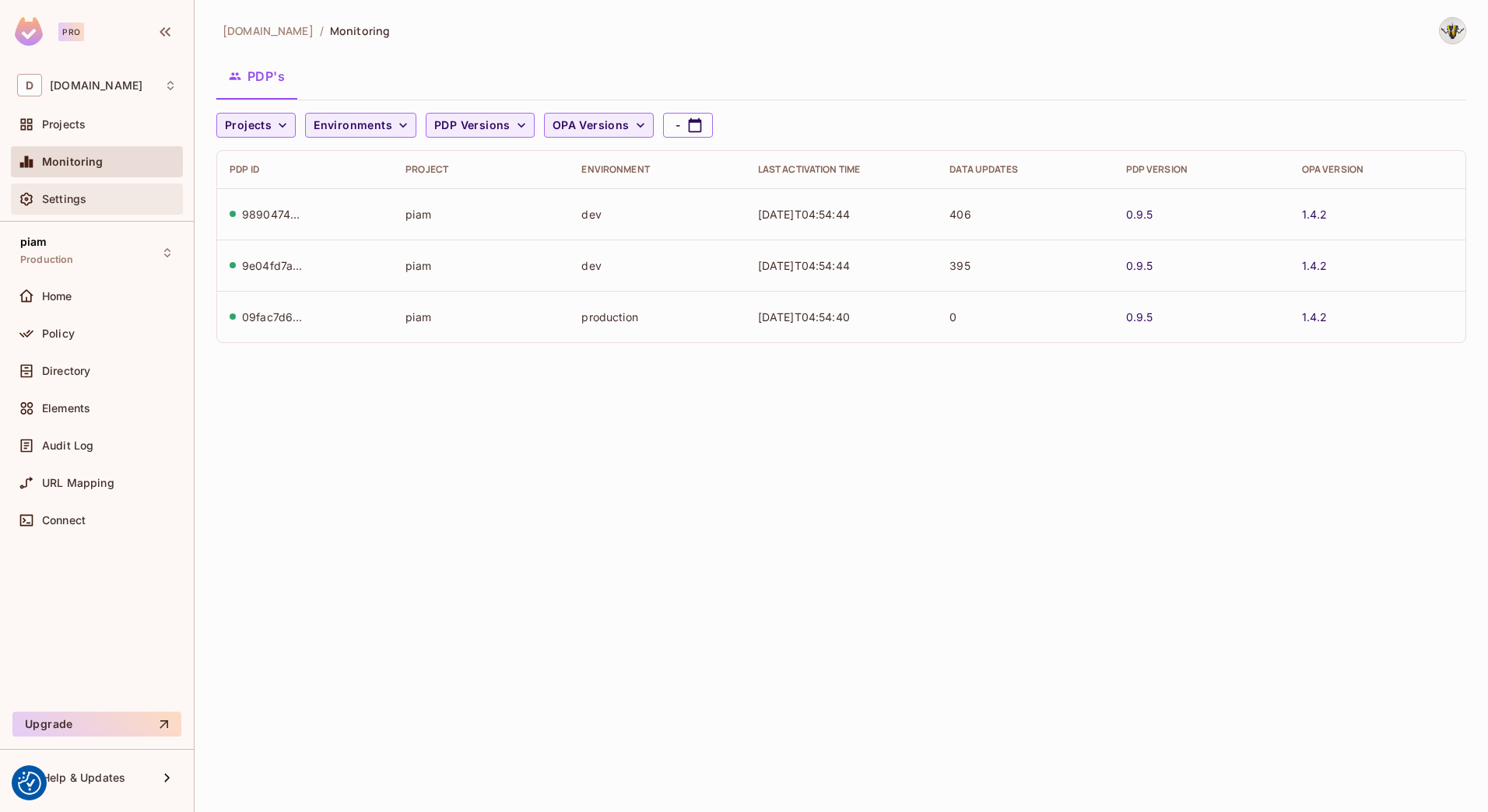
click at [77, 197] on span "Settings" at bounding box center [64, 199] width 44 height 12
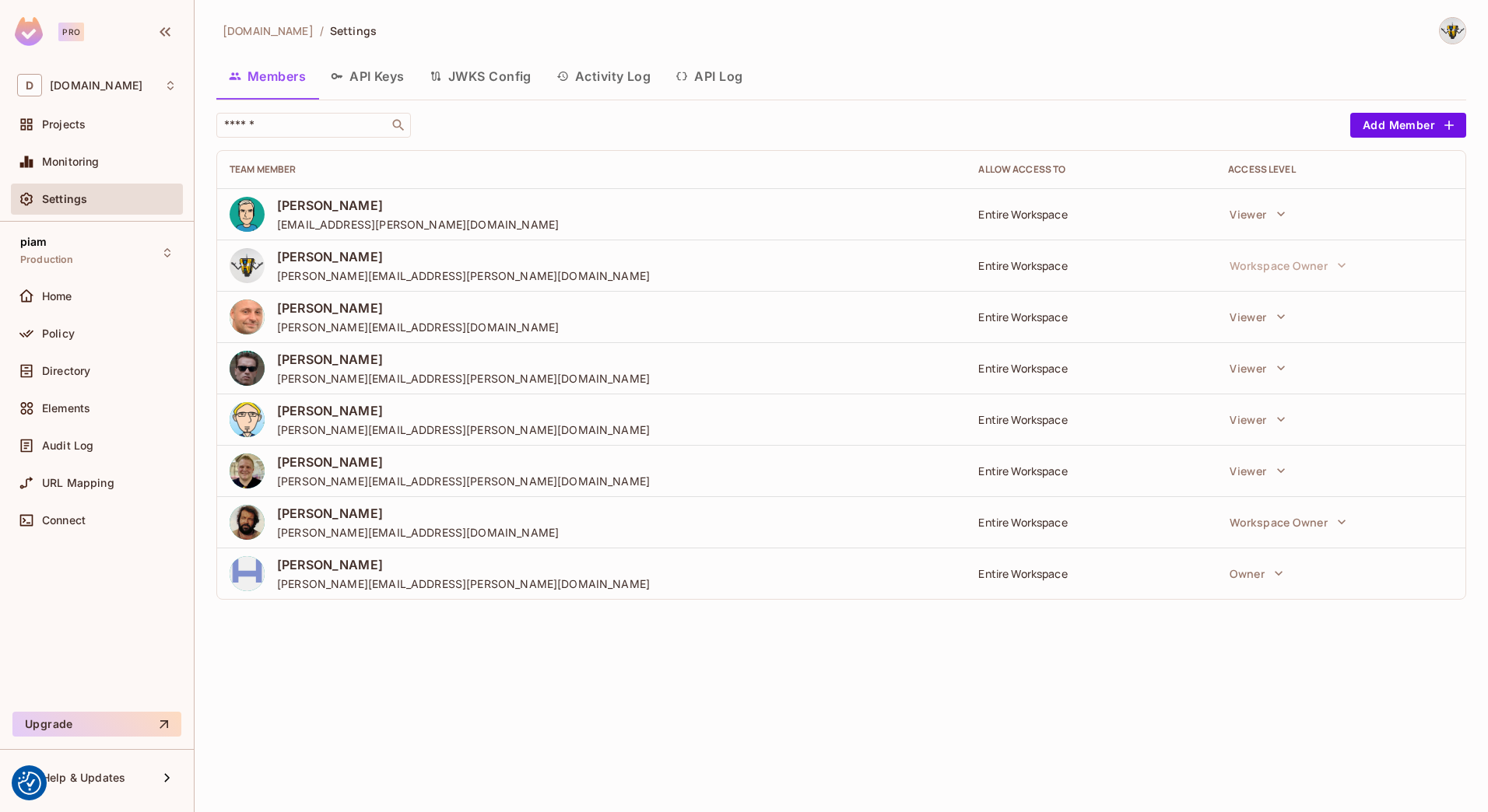
click at [721, 67] on button "API Log" at bounding box center [709, 77] width 92 height 39
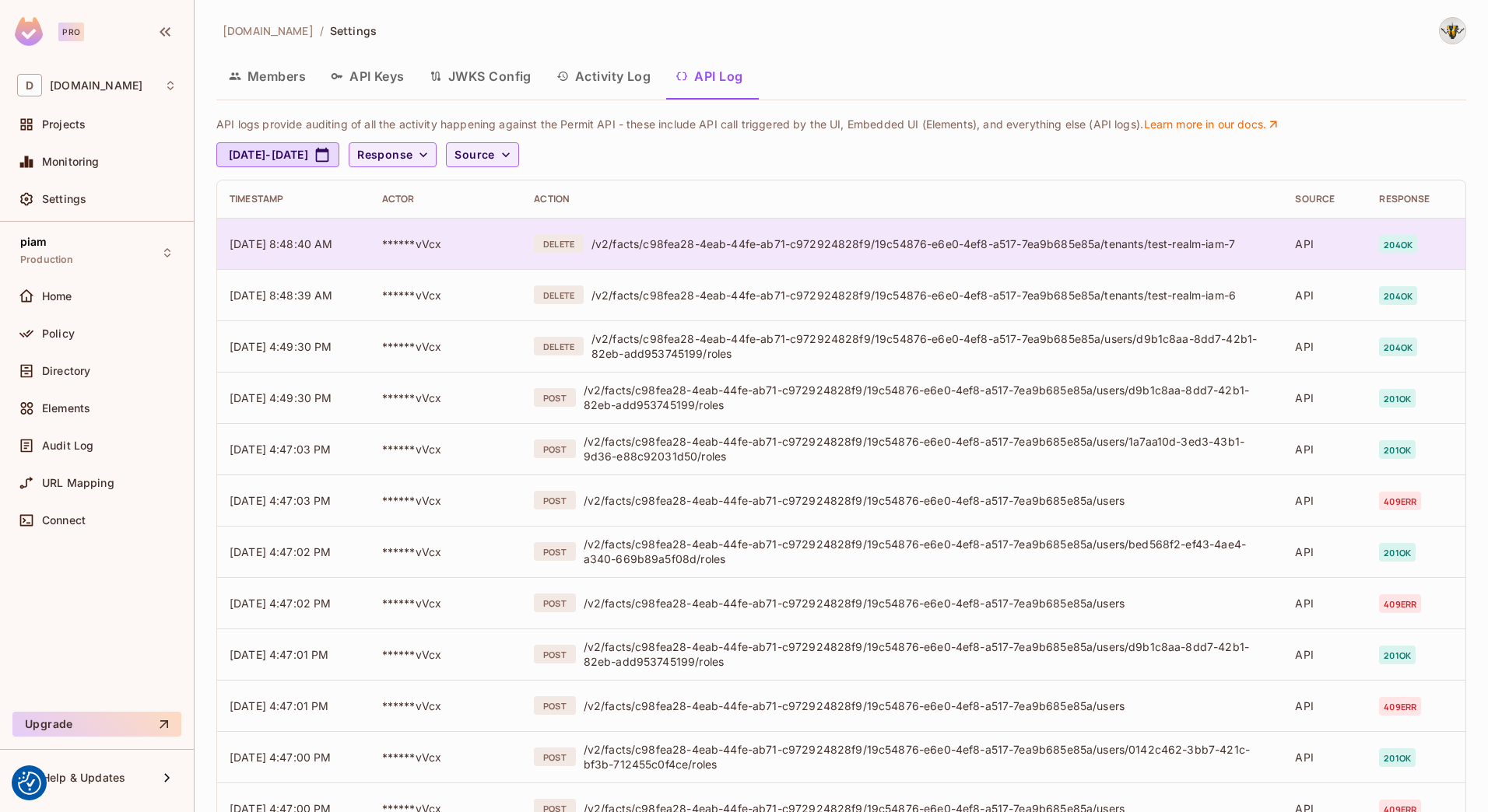
click at [423, 236] on td "******vVcx" at bounding box center [445, 243] width 152 height 51
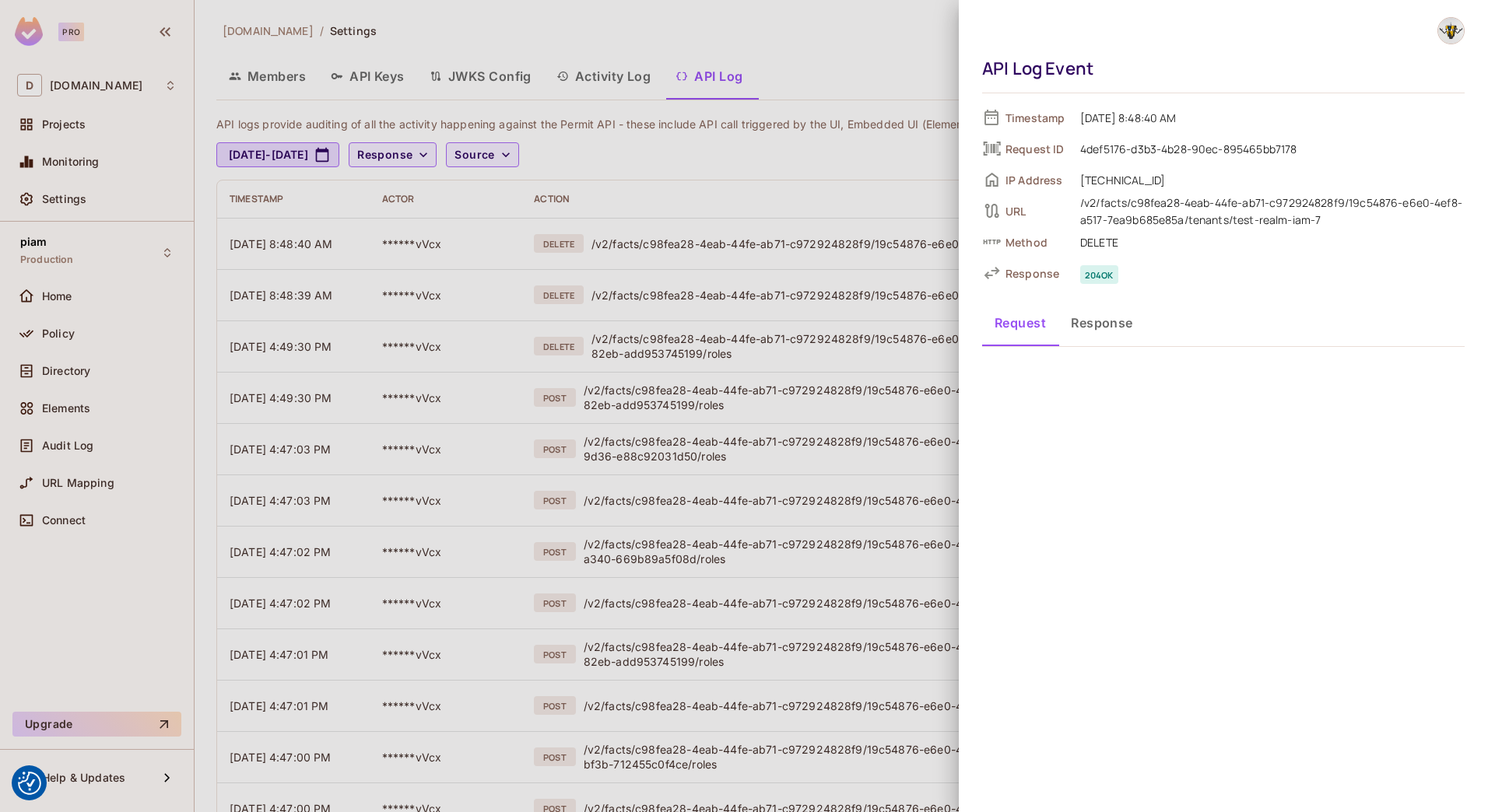
click at [1080, 326] on button "Response" at bounding box center [1102, 323] width 87 height 39
click at [1016, 332] on button "Request" at bounding box center [1020, 323] width 77 height 39
click at [714, 288] on div at bounding box center [744, 406] width 1488 height 812
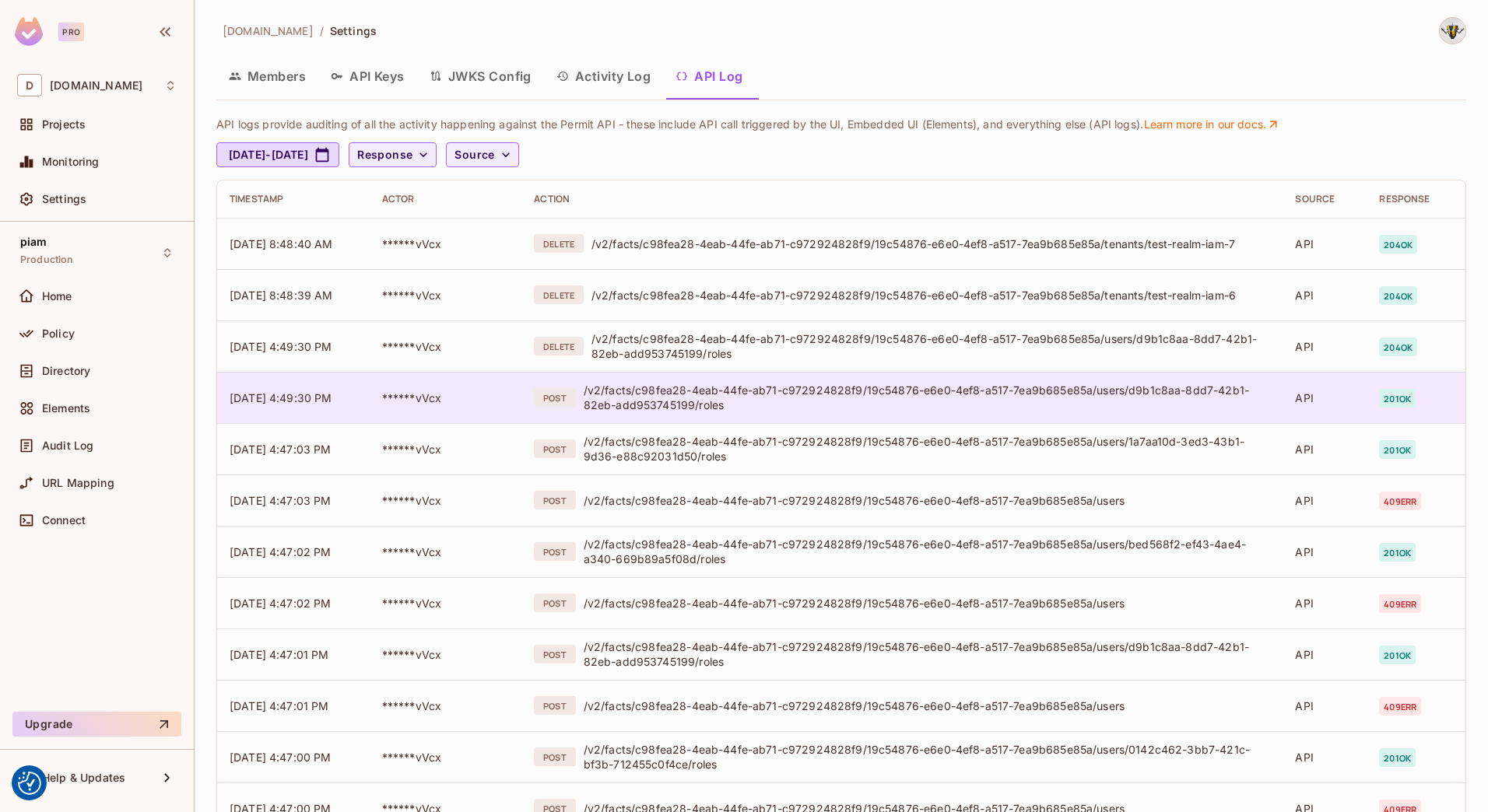
click at [619, 408] on div "/v2/facts/c98fea28-4eab-44fe-ab71-c972924828f9/19c54876-e6e0-4ef8-a517-7ea9b685…" at bounding box center [927, 398] width 687 height 29
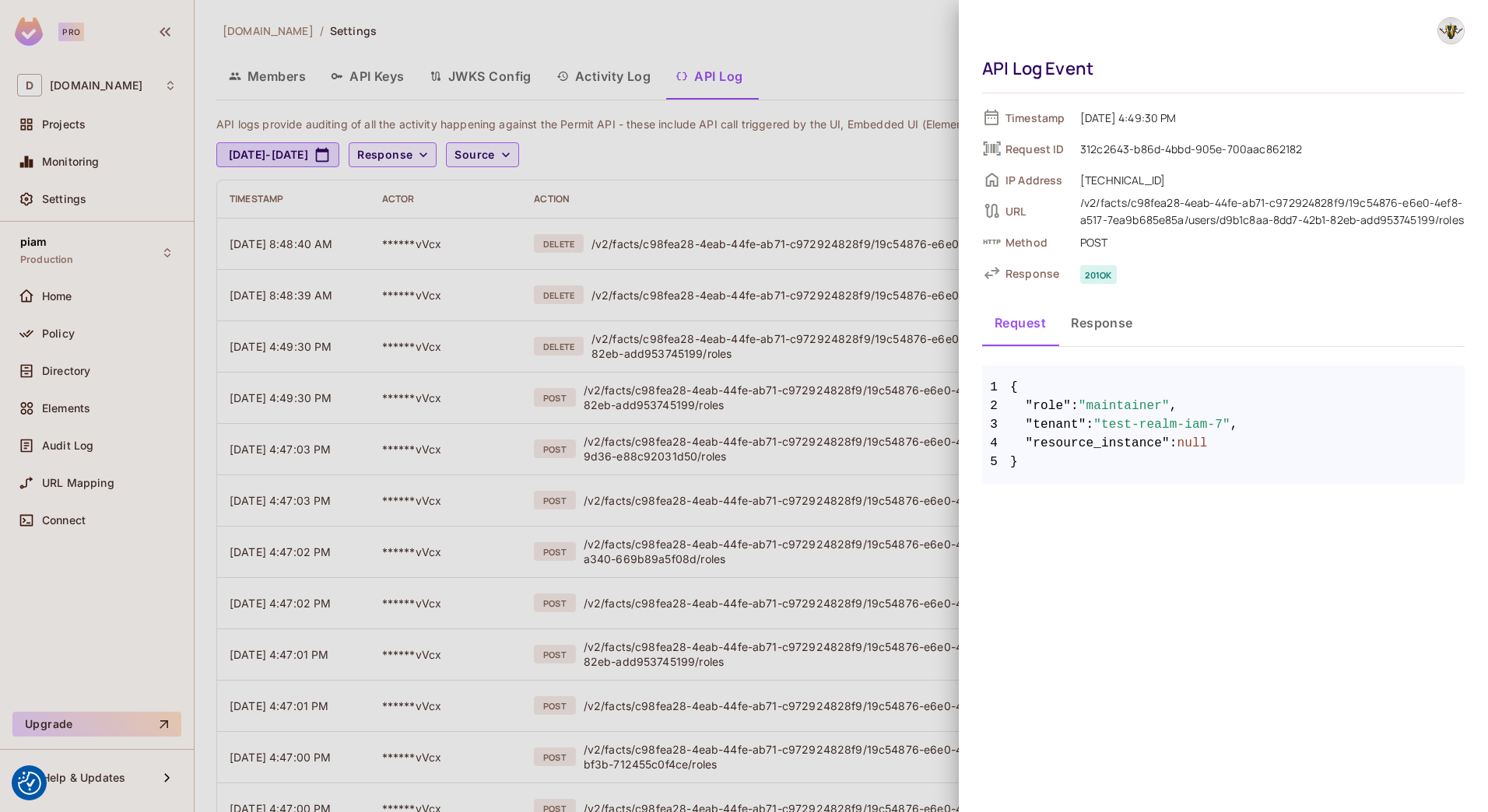
click at [1099, 316] on button "Response" at bounding box center [1102, 323] width 87 height 39
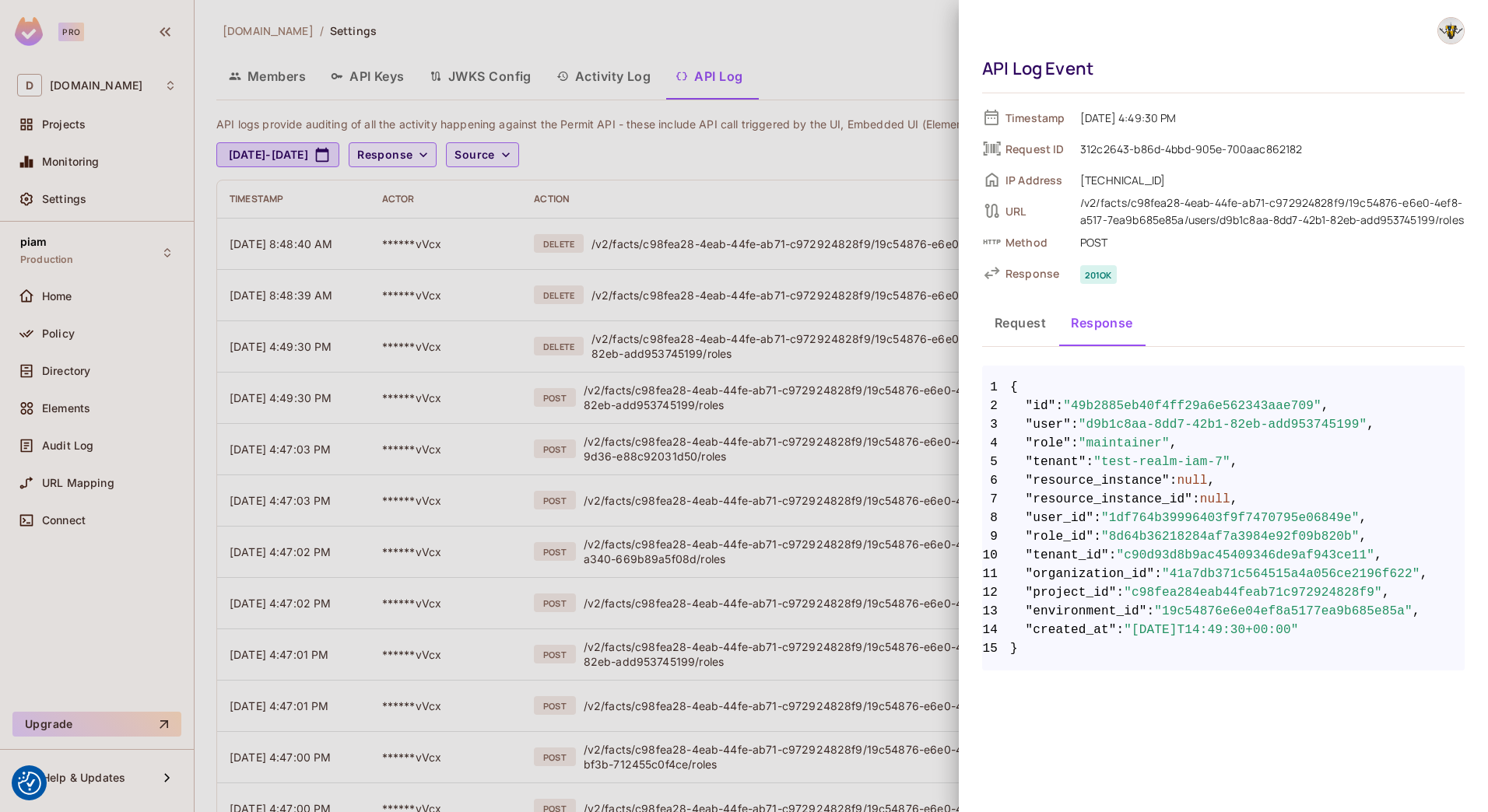
click at [1025, 325] on button "Request" at bounding box center [1020, 323] width 77 height 39
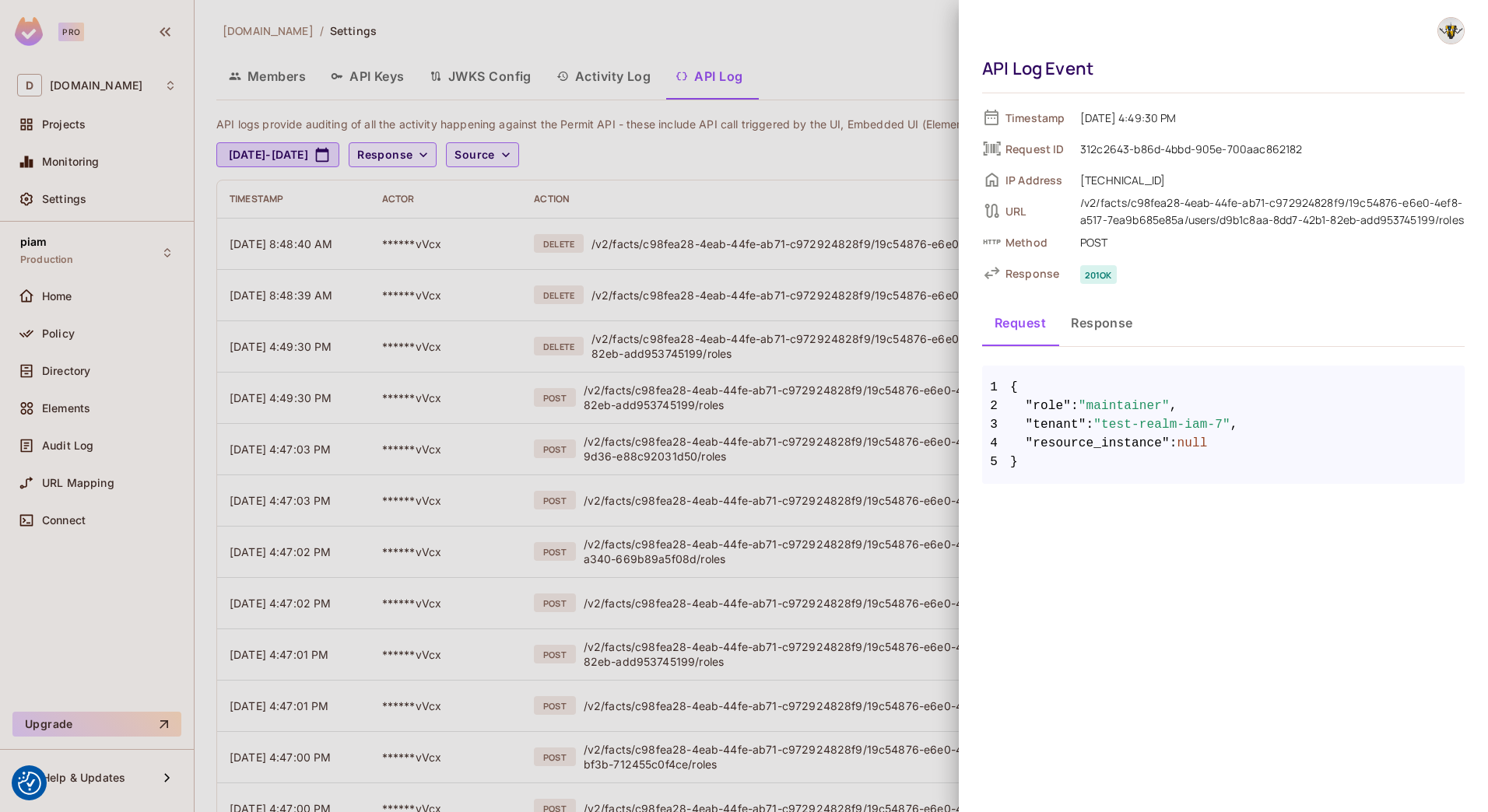
click at [442, 420] on div at bounding box center [744, 406] width 1488 height 812
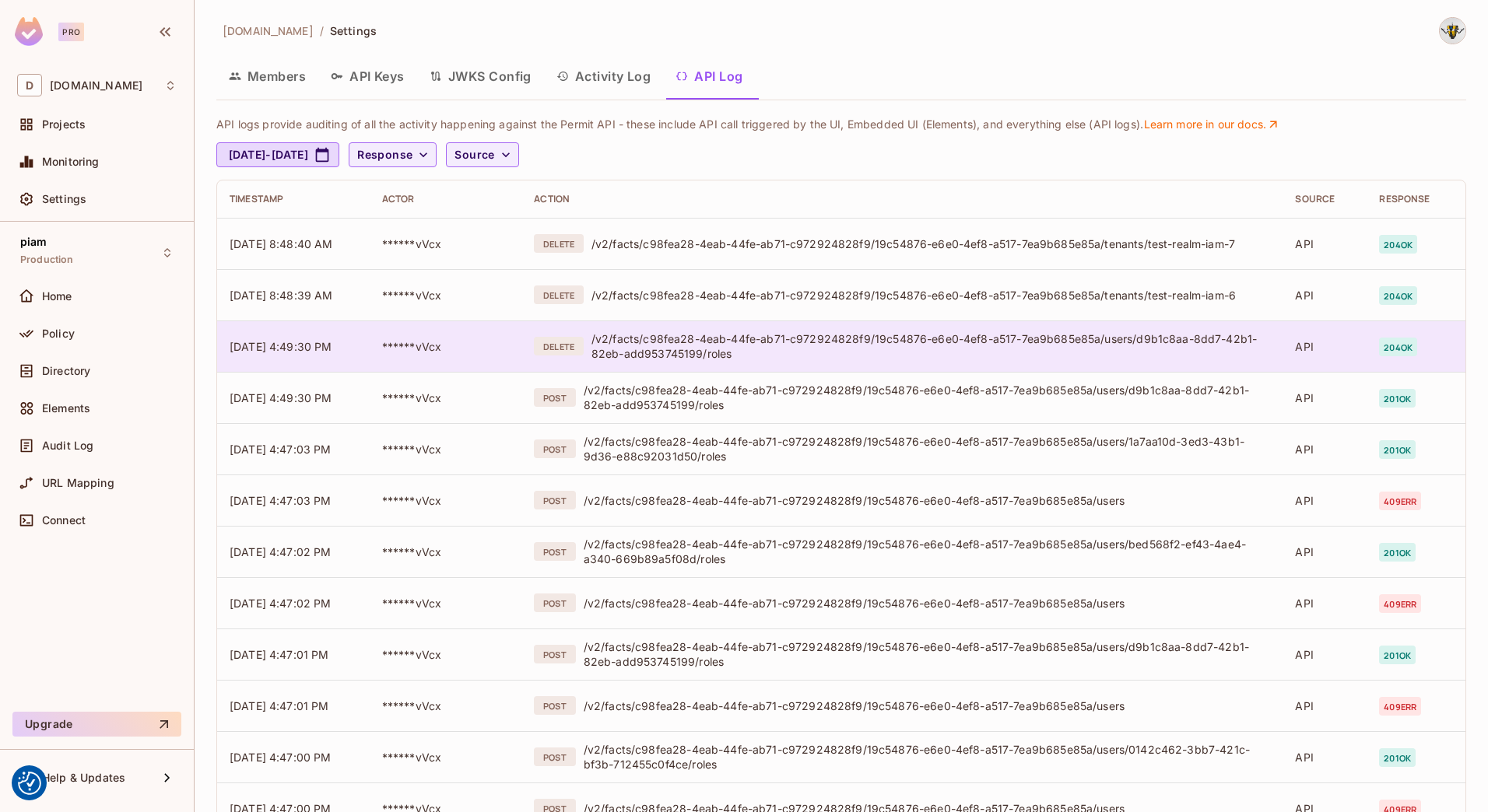
click at [453, 342] on td "******vVcx" at bounding box center [445, 346] width 152 height 51
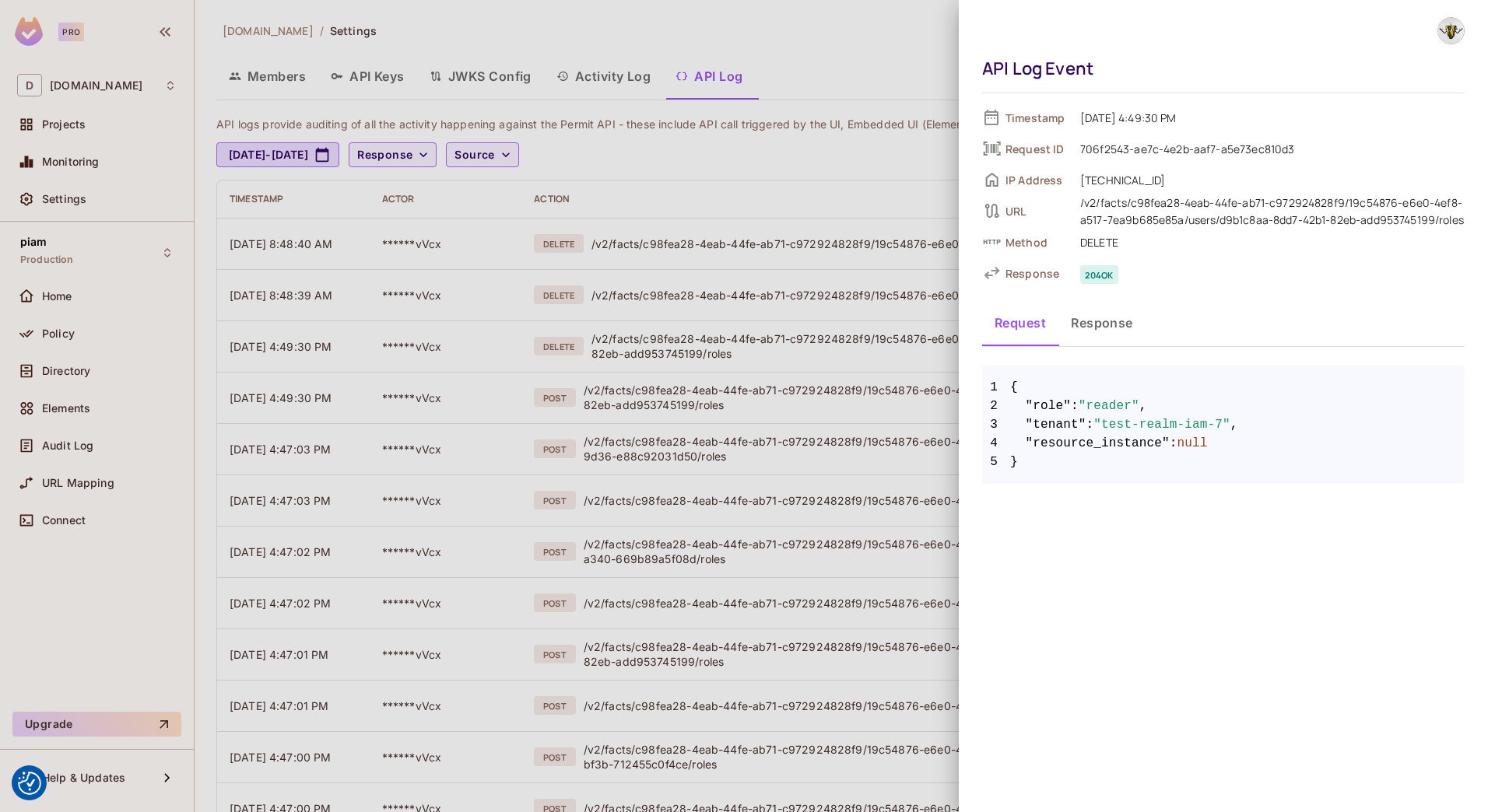
click at [452, 386] on div at bounding box center [744, 406] width 1488 height 812
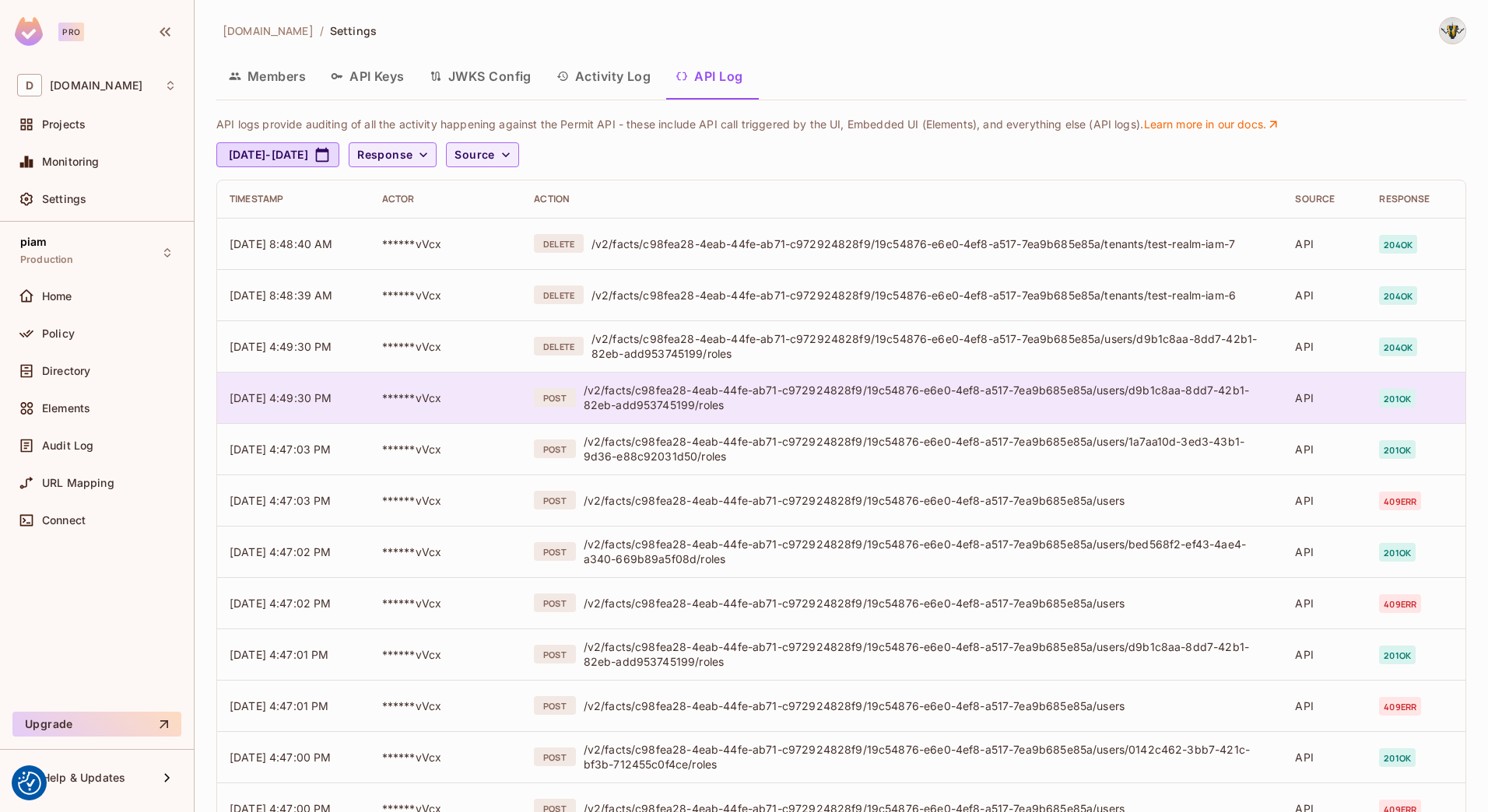
click at [452, 388] on td "******vVcx" at bounding box center [445, 397] width 152 height 51
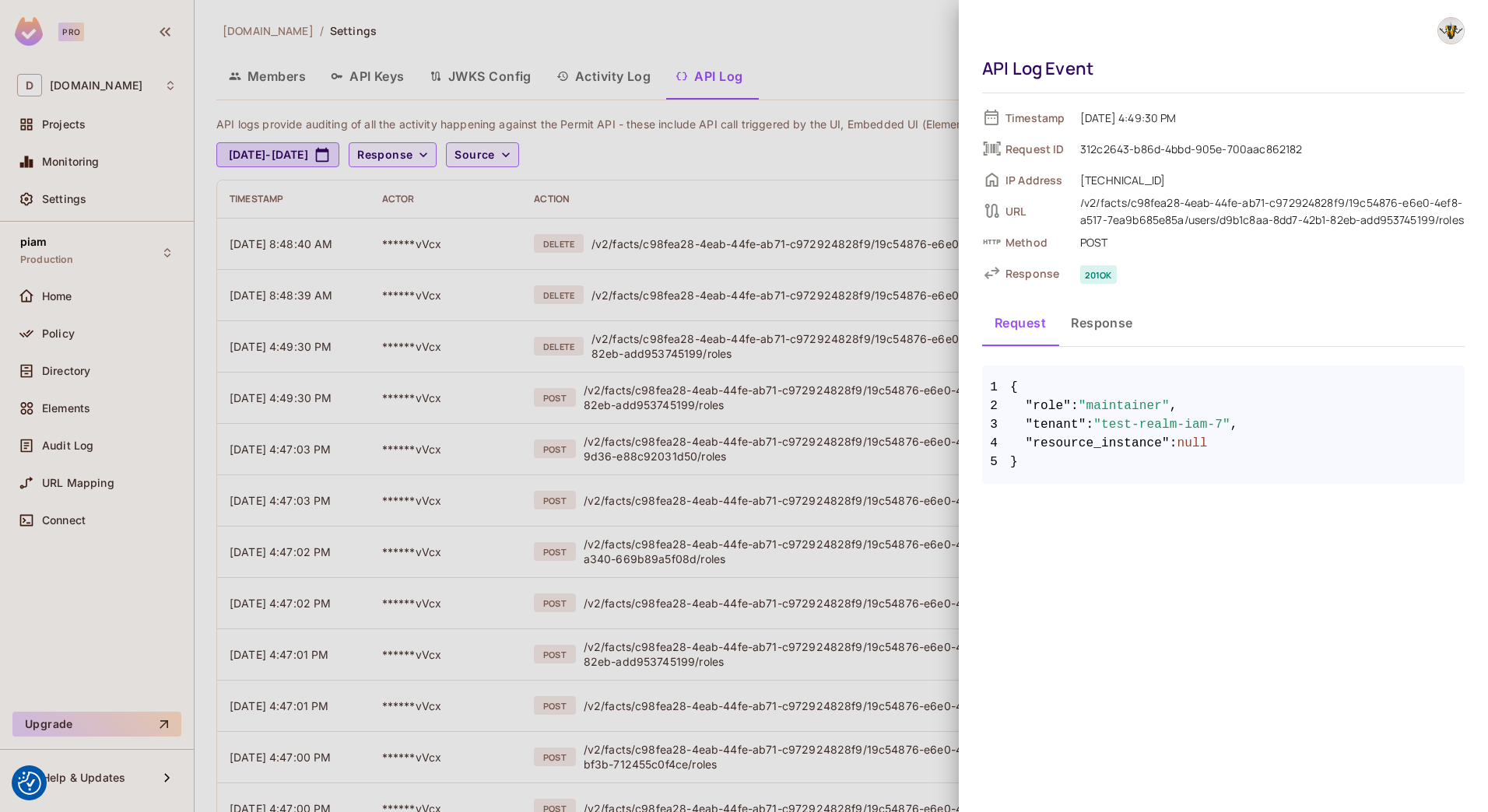
click at [1079, 324] on button "Response" at bounding box center [1102, 323] width 87 height 39
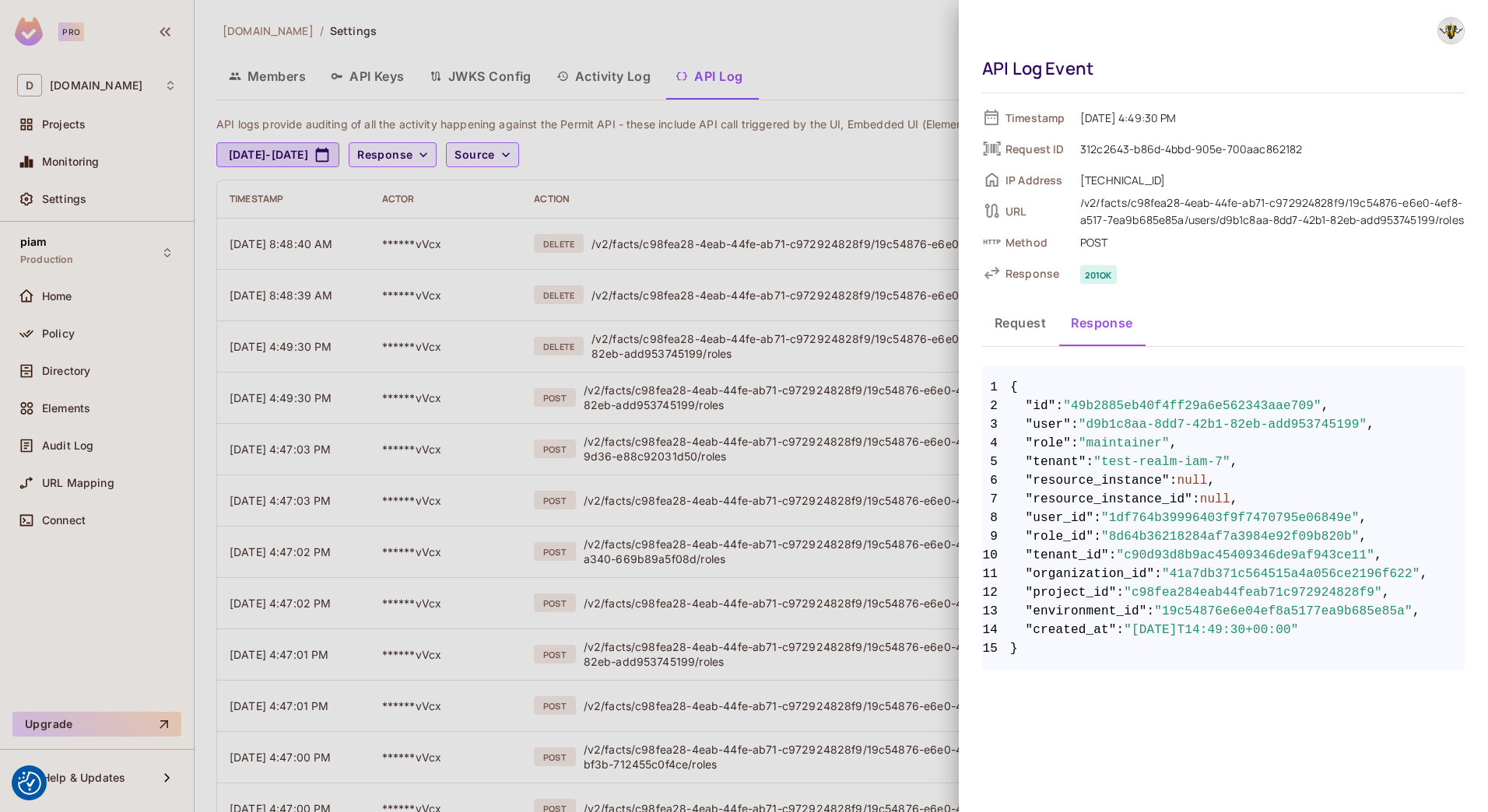
click at [1006, 324] on button "Request" at bounding box center [1020, 323] width 77 height 39
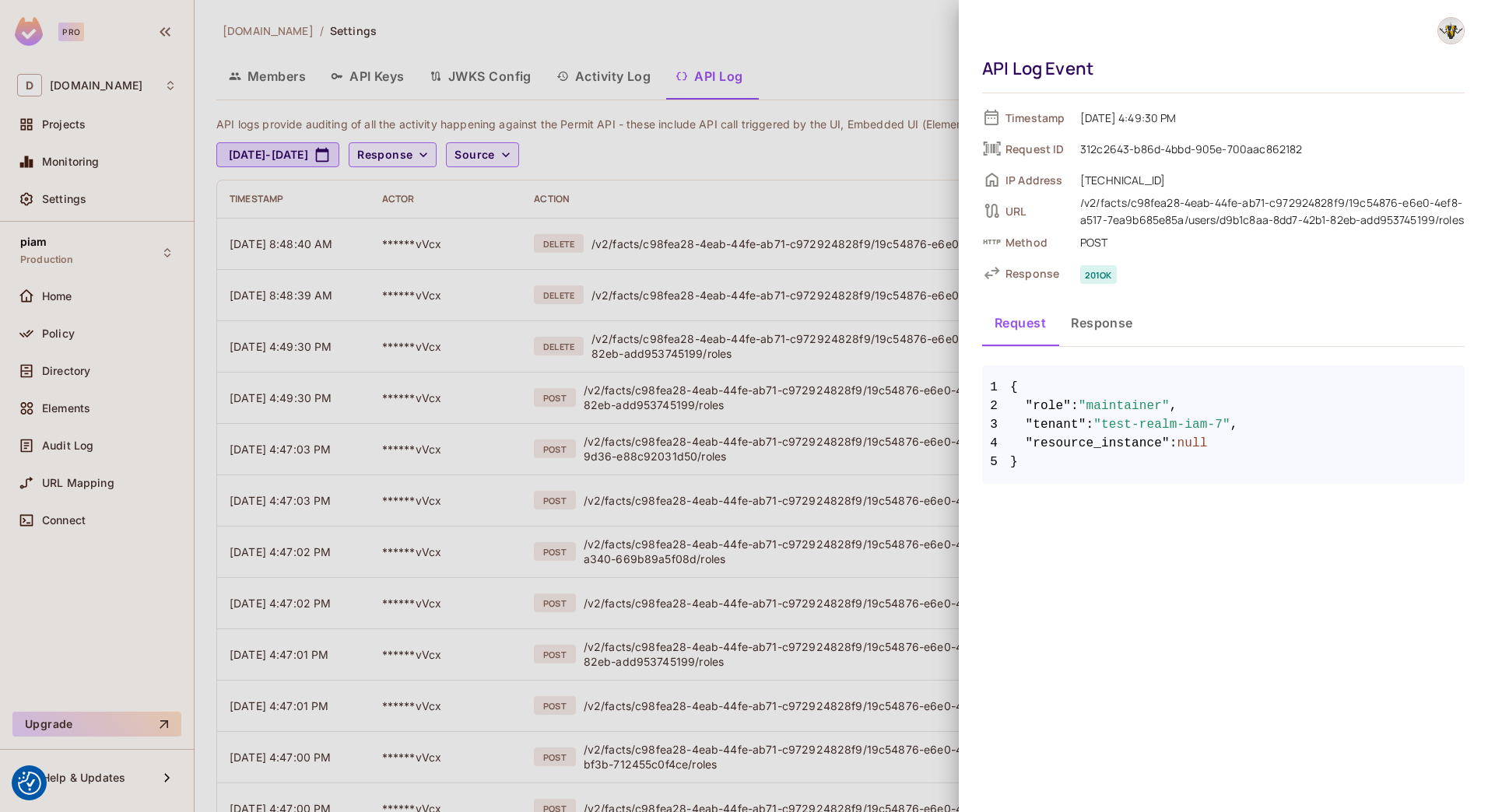
click at [470, 399] on div at bounding box center [744, 406] width 1488 height 812
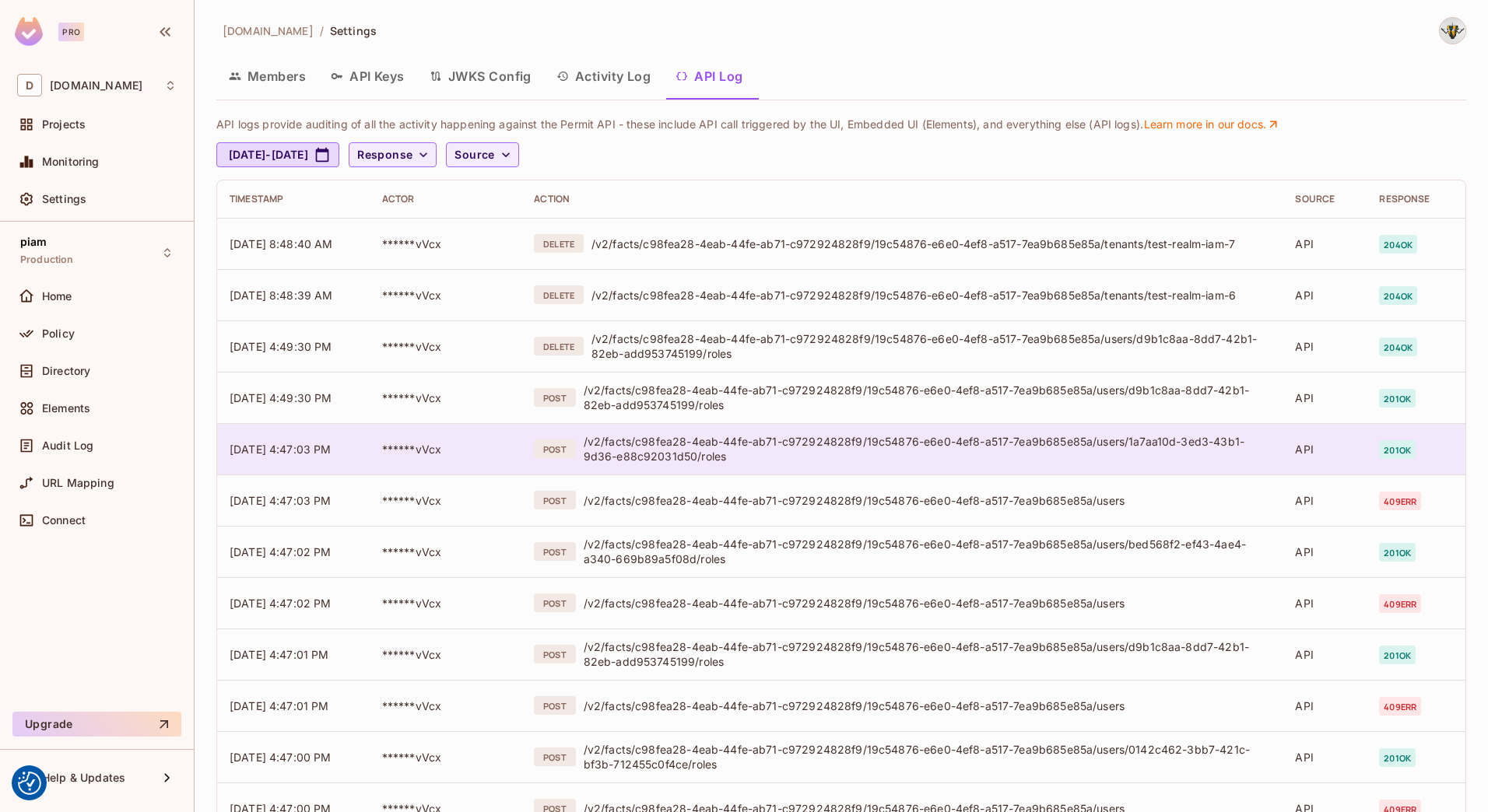
click at [446, 456] on td "******vVcx" at bounding box center [445, 448] width 152 height 51
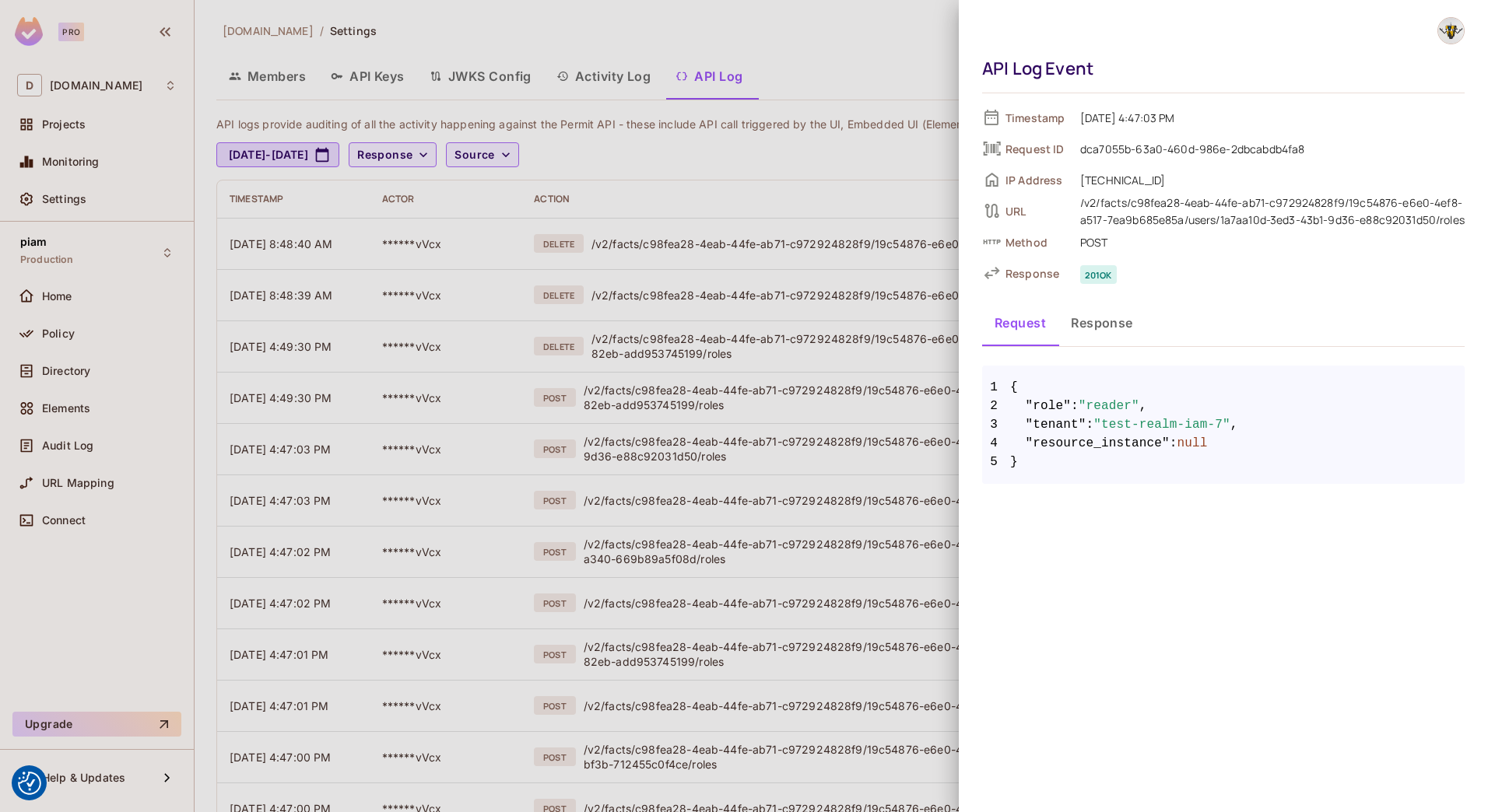
click at [461, 408] on div at bounding box center [744, 406] width 1488 height 812
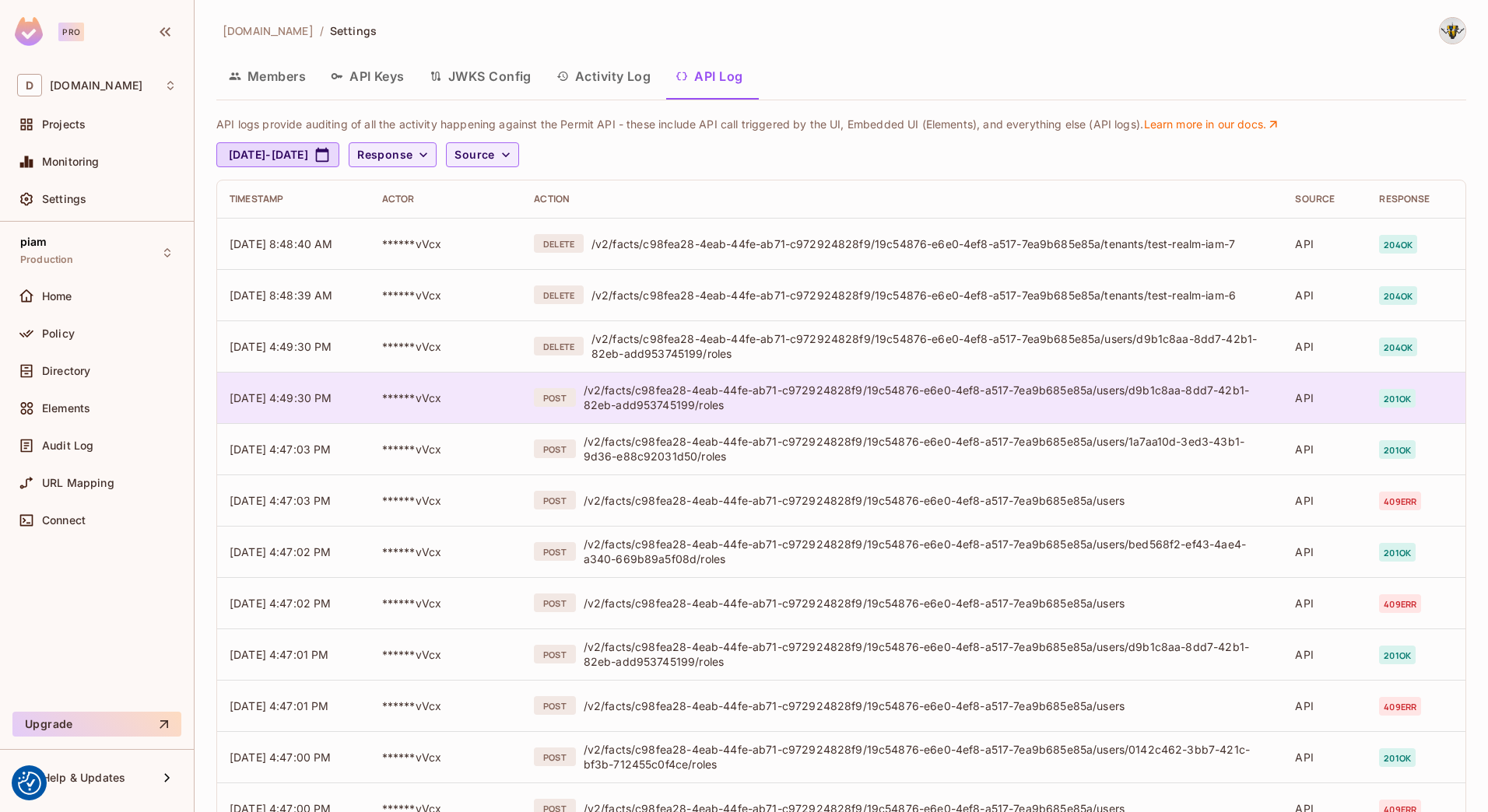
click at [464, 399] on td "******vVcx" at bounding box center [445, 397] width 152 height 51
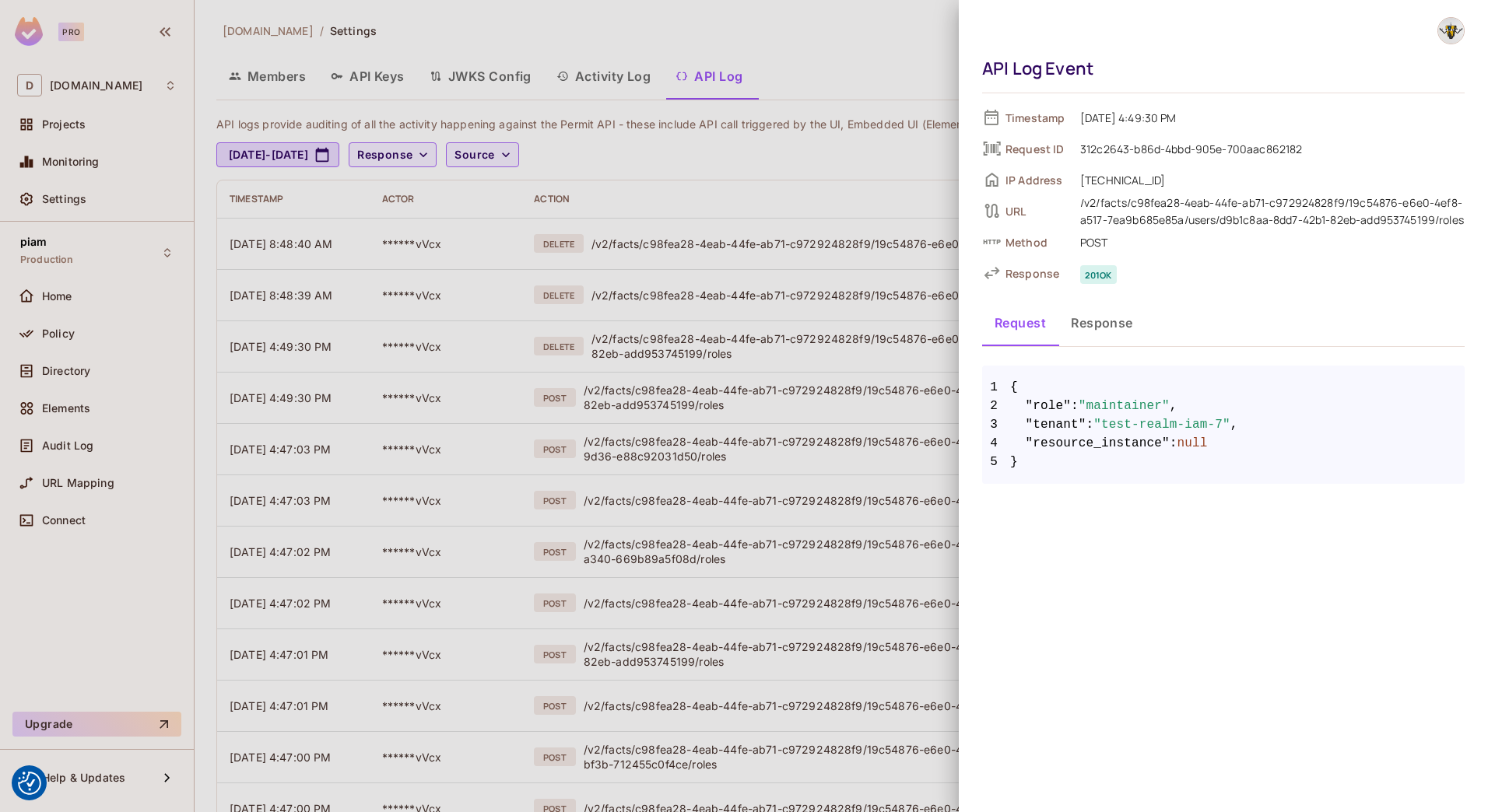
click at [466, 324] on div at bounding box center [744, 406] width 1488 height 812
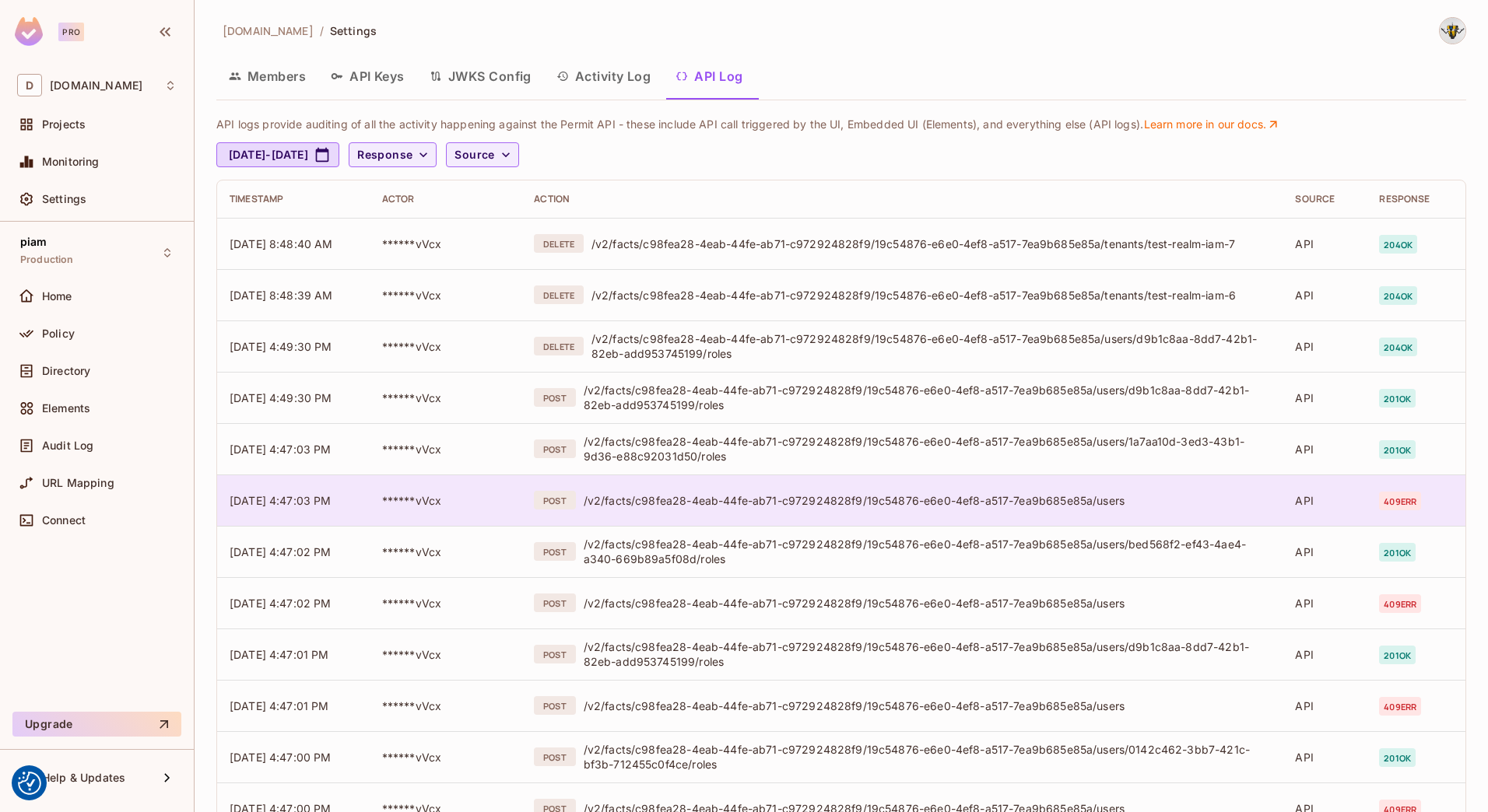
click at [1042, 501] on div "/v2/facts/c98fea28-4eab-44fe-ab71-c972924828f9/19c54876-e6e0-4ef8-a517-7ea9b685…" at bounding box center [927, 501] width 687 height 15
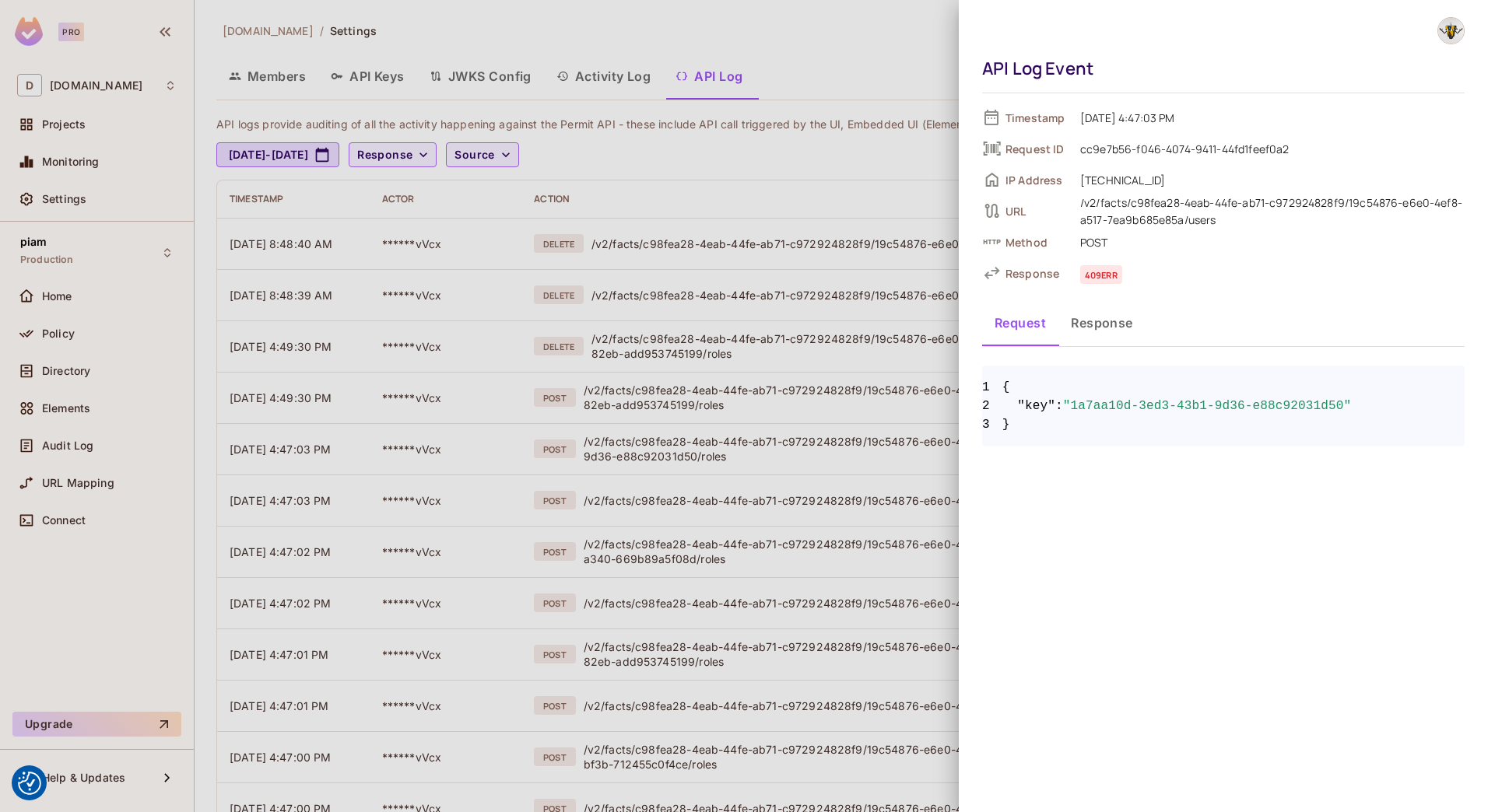
click at [1069, 322] on button "Response" at bounding box center [1102, 323] width 87 height 39
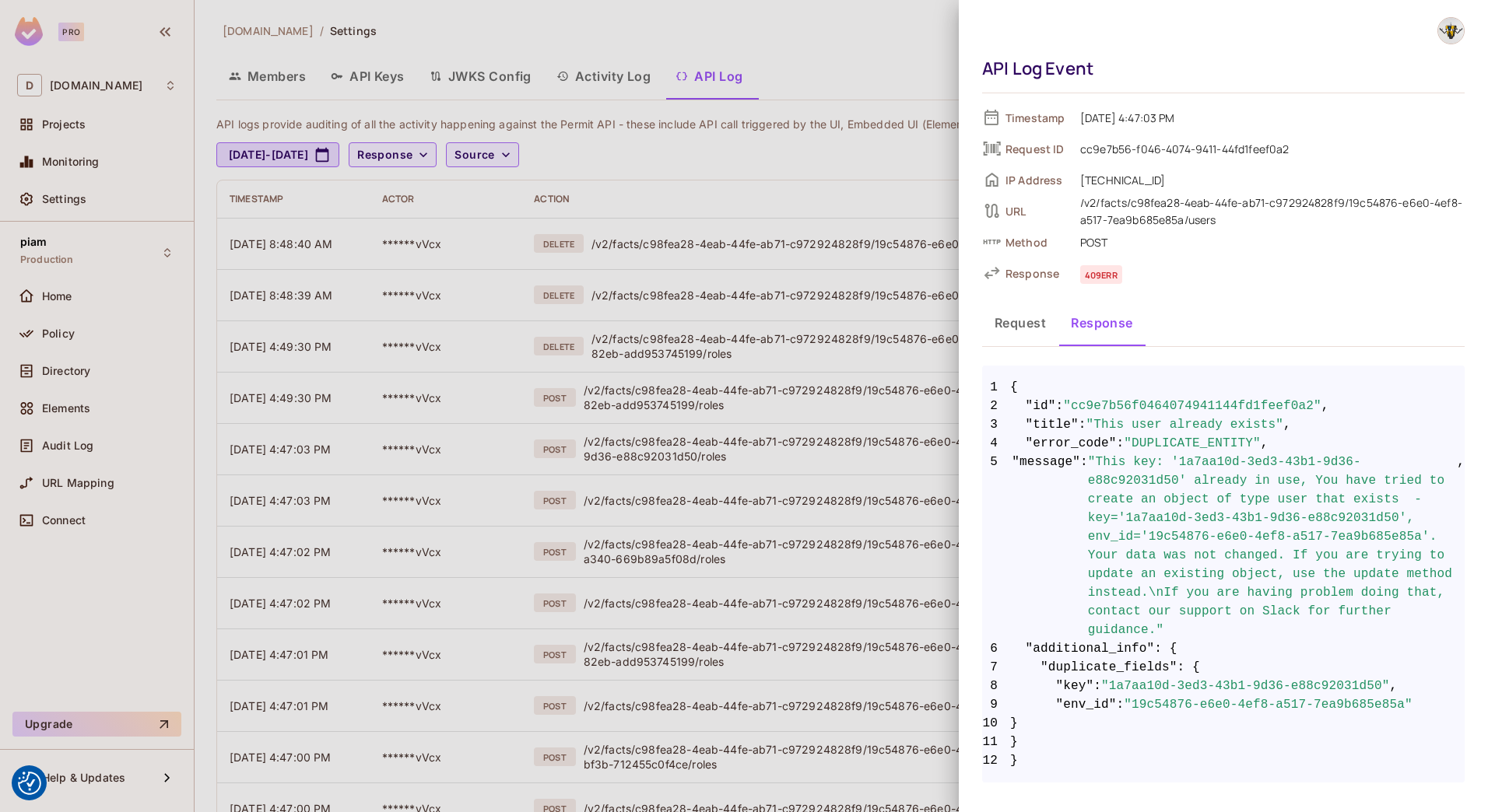
click at [769, 206] on div at bounding box center [744, 406] width 1488 height 812
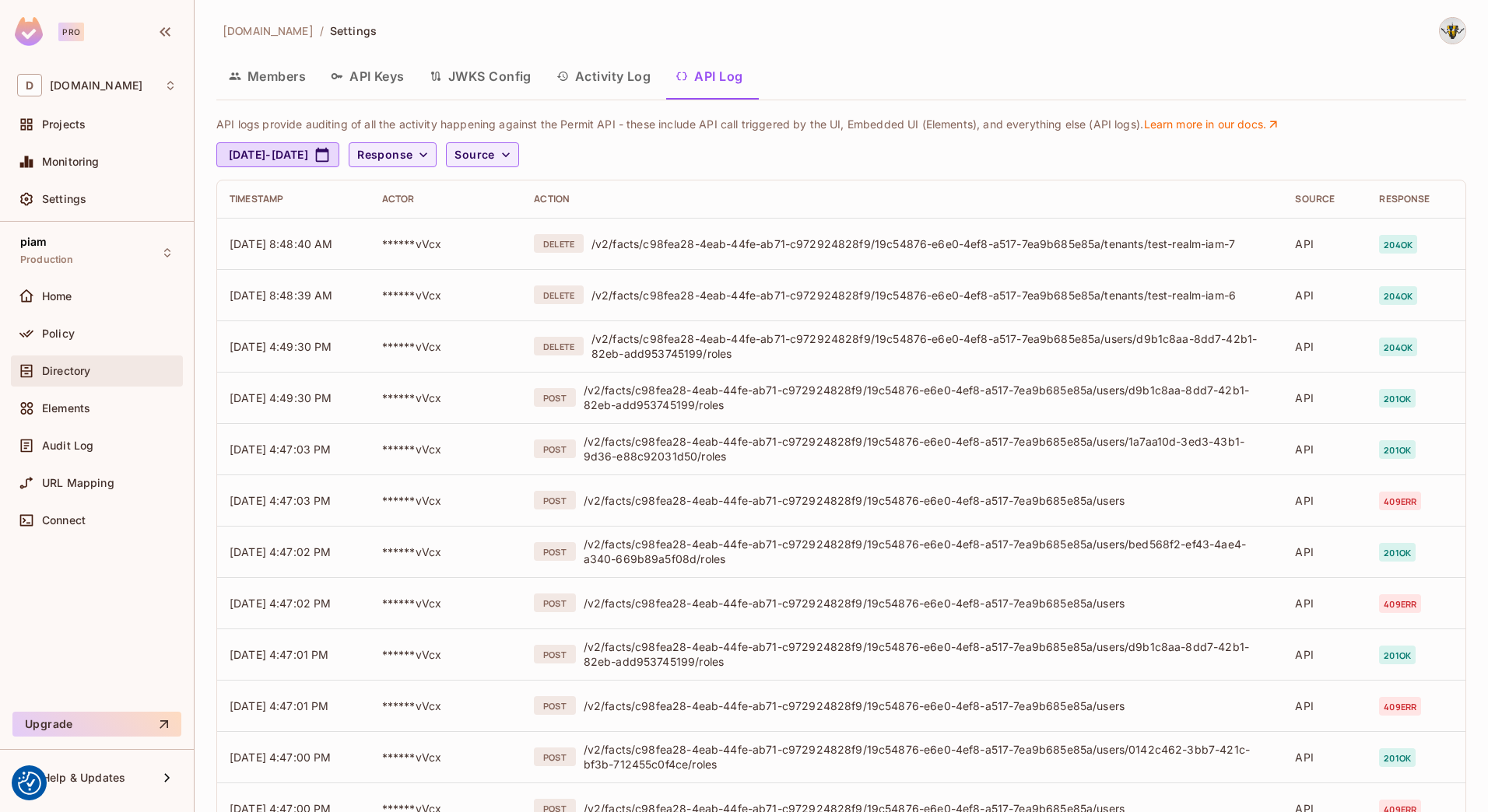
click at [55, 365] on span "Directory" at bounding box center [66, 371] width 48 height 12
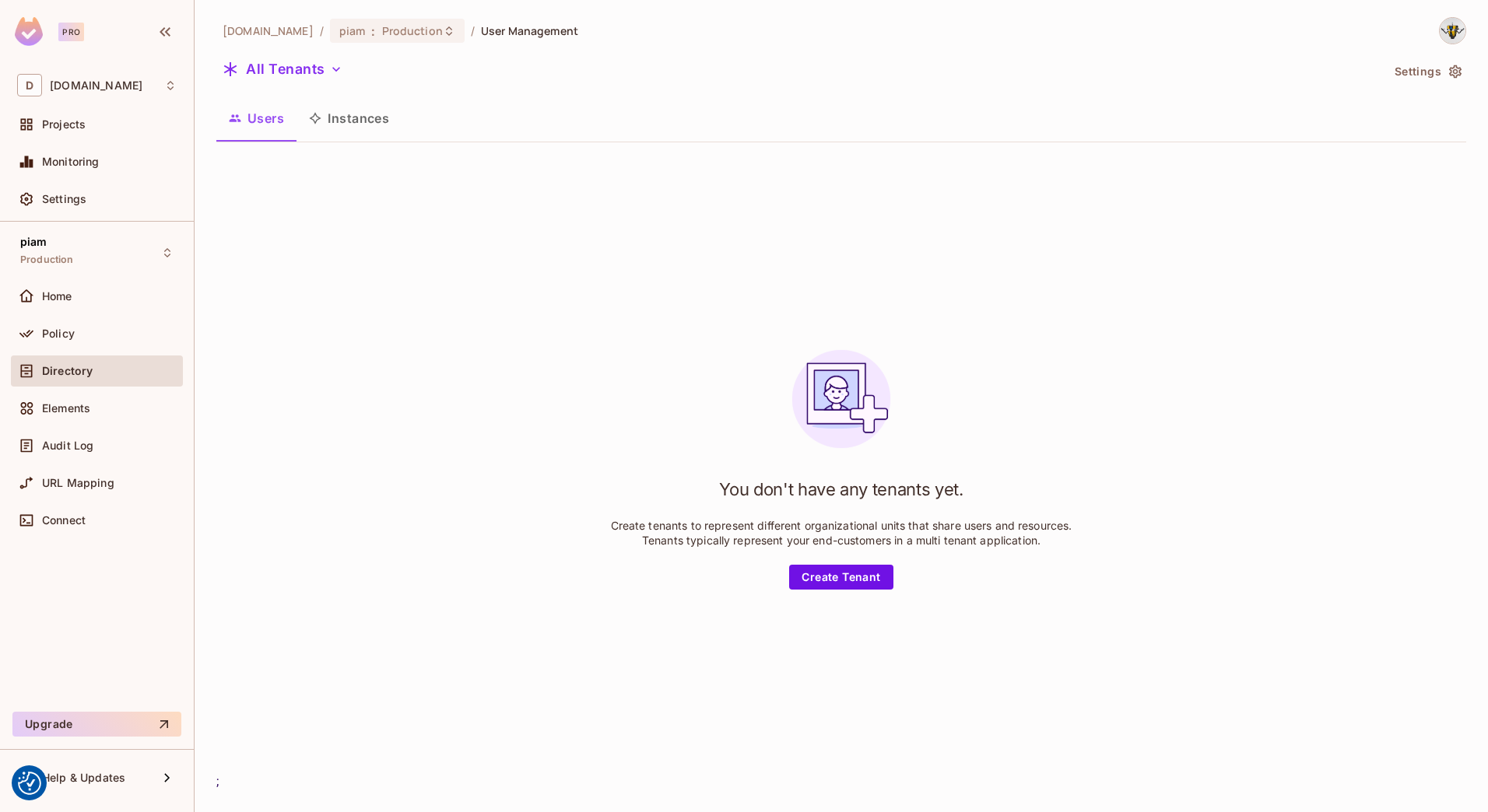
click at [329, 82] on div "All Tenants" at bounding box center [798, 72] width 1164 height 29
click at [325, 73] on button "All Tenants" at bounding box center [282, 69] width 132 height 25
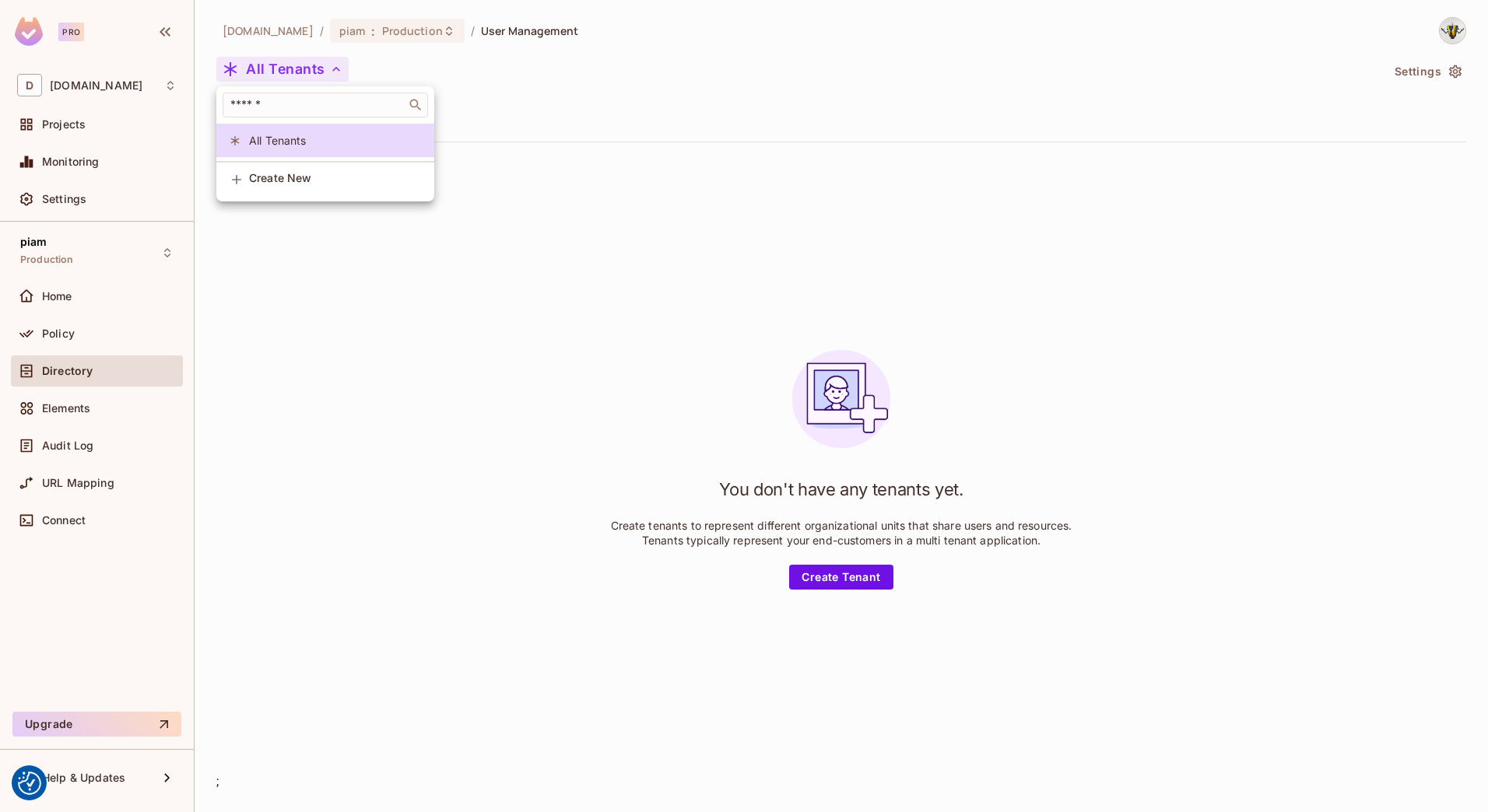
click at [325, 75] on div at bounding box center [744, 406] width 1488 height 812
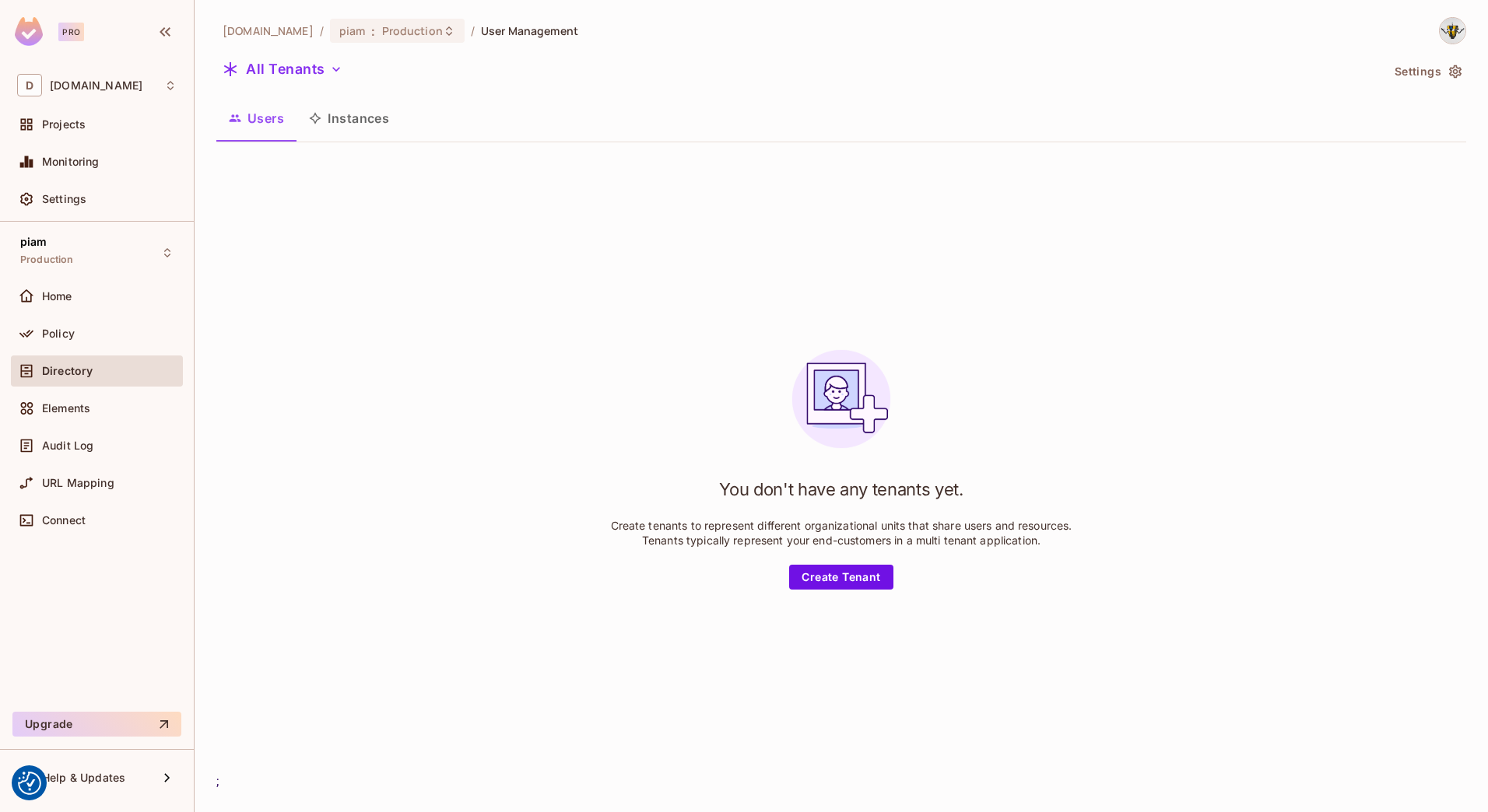
click at [361, 111] on button "Instances" at bounding box center [349, 118] width 105 height 39
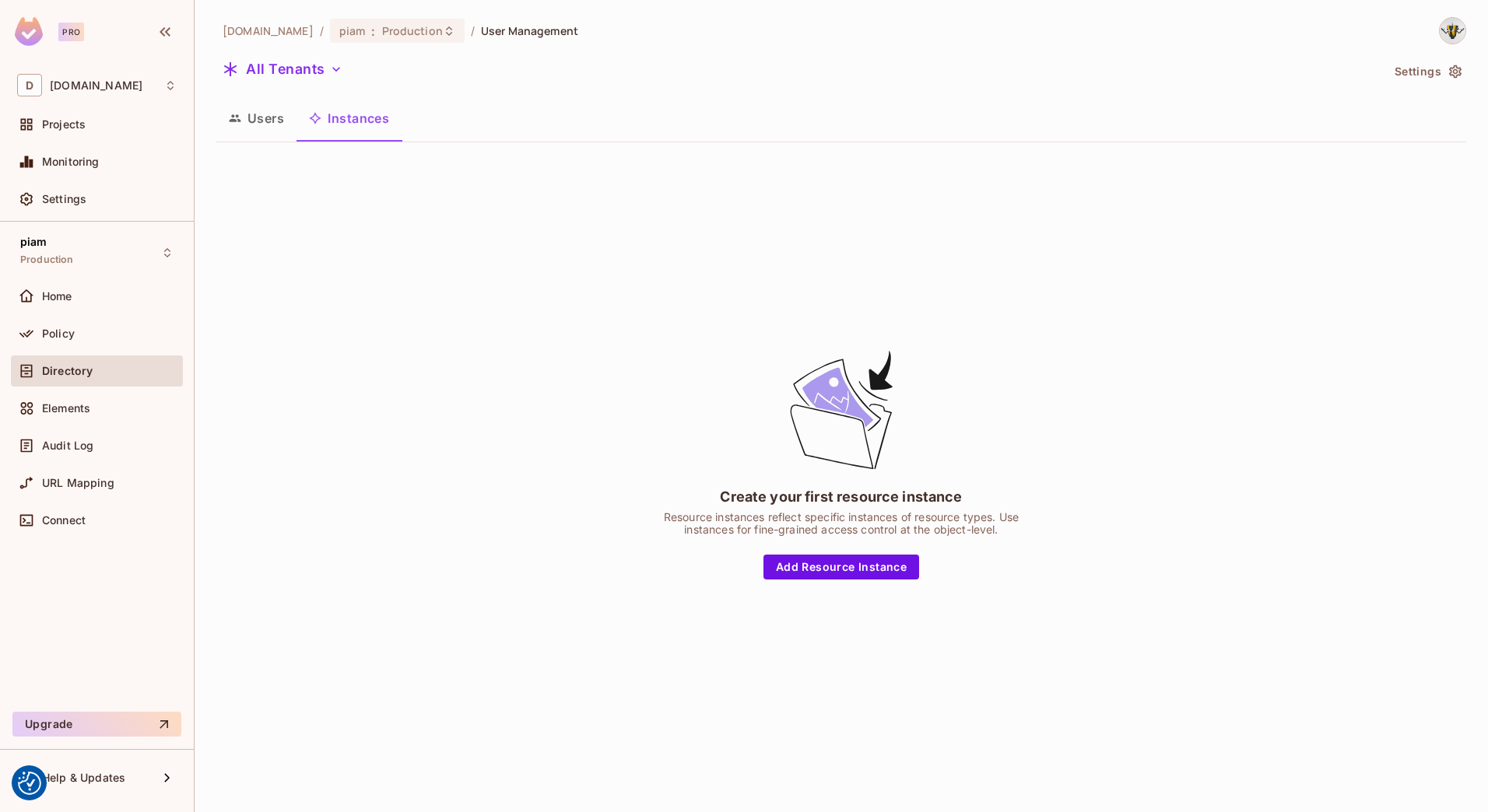
click at [248, 124] on button "Users" at bounding box center [256, 118] width 80 height 39
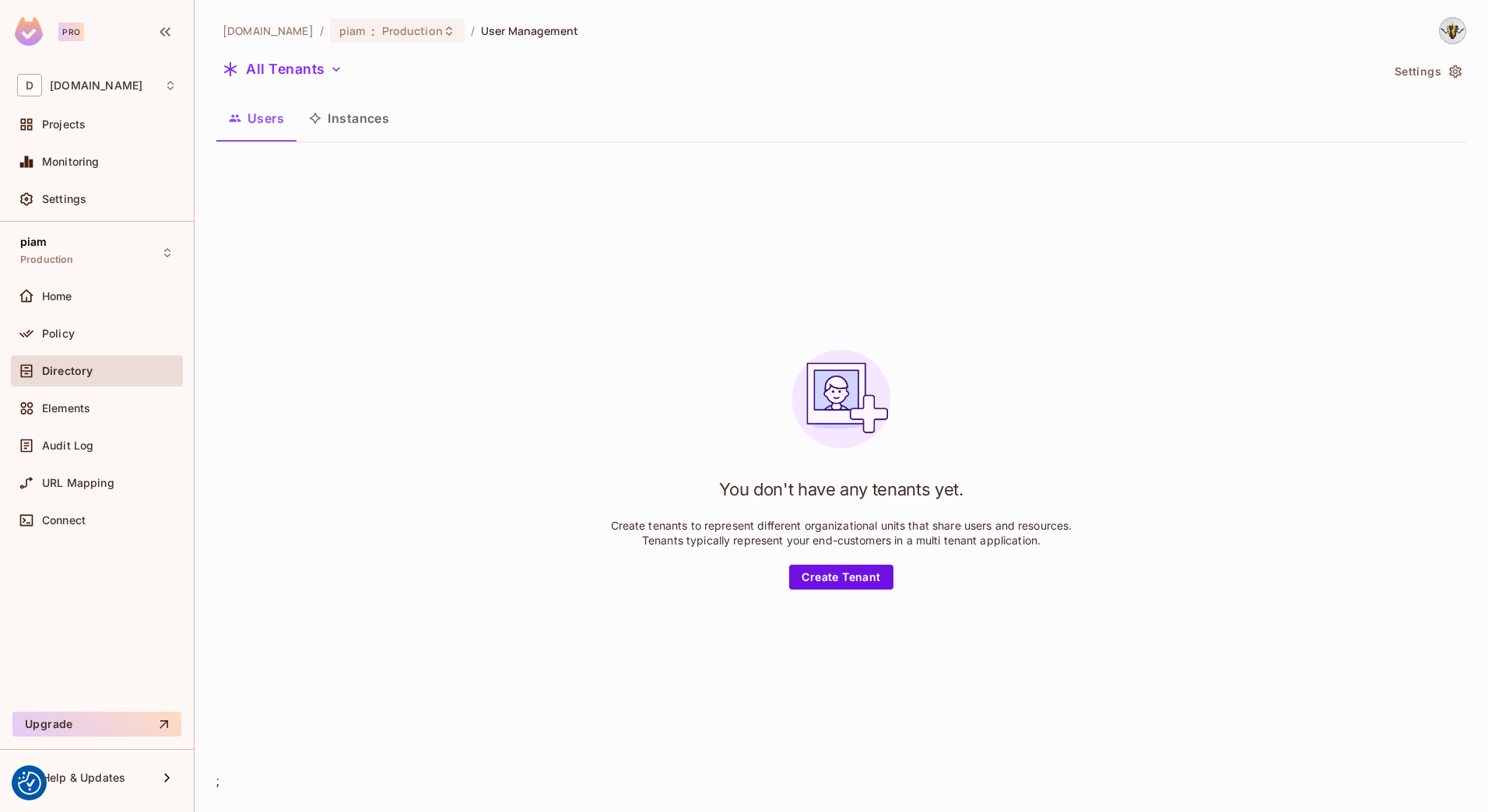
click at [298, 405] on div "You don't have any tenants yet. Create tenants to represent different organizat…" at bounding box center [841, 464] width 1250 height 618
click at [539, 411] on div "You don't have any tenants yet. Create tenants to represent different organizat…" at bounding box center [841, 464] width 1250 height 618
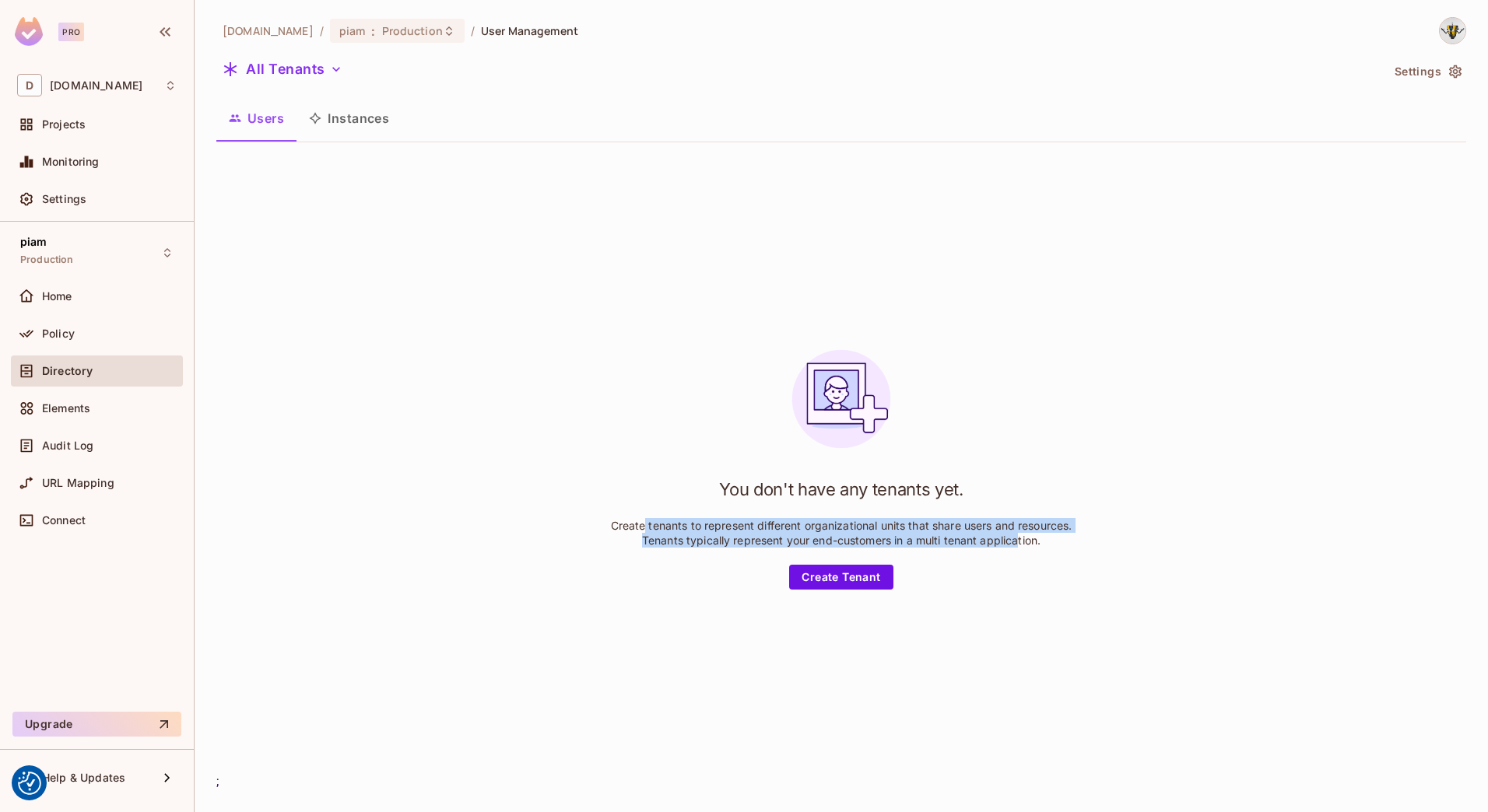
drag, startPoint x: 637, startPoint y: 505, endPoint x: 1013, endPoint y: 563, distance: 380.4
click at [1013, 563] on div "You don't have any tenants yet. Create tenants to represent different organizat…" at bounding box center [841, 463] width 467 height 252
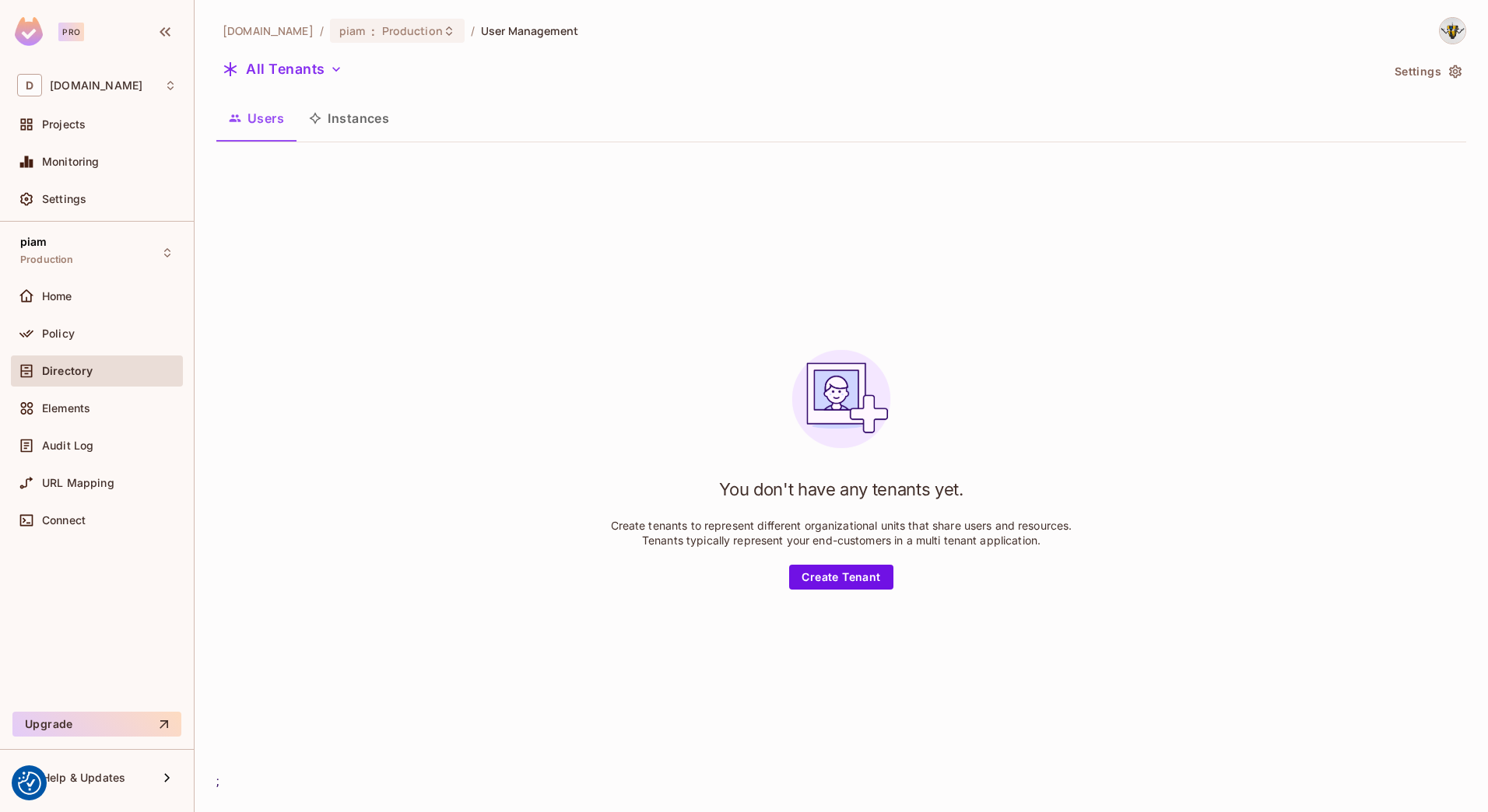
drag, startPoint x: 1013, startPoint y: 563, endPoint x: 1052, endPoint y: 570, distance: 39.6
click at [1050, 570] on div "You don't have any tenants yet. Create tenants to represent different organizat…" at bounding box center [841, 463] width 467 height 252
click at [440, 384] on div "You don't have any tenants yet. Create tenants to represent different organizat…" at bounding box center [841, 464] width 1250 height 618
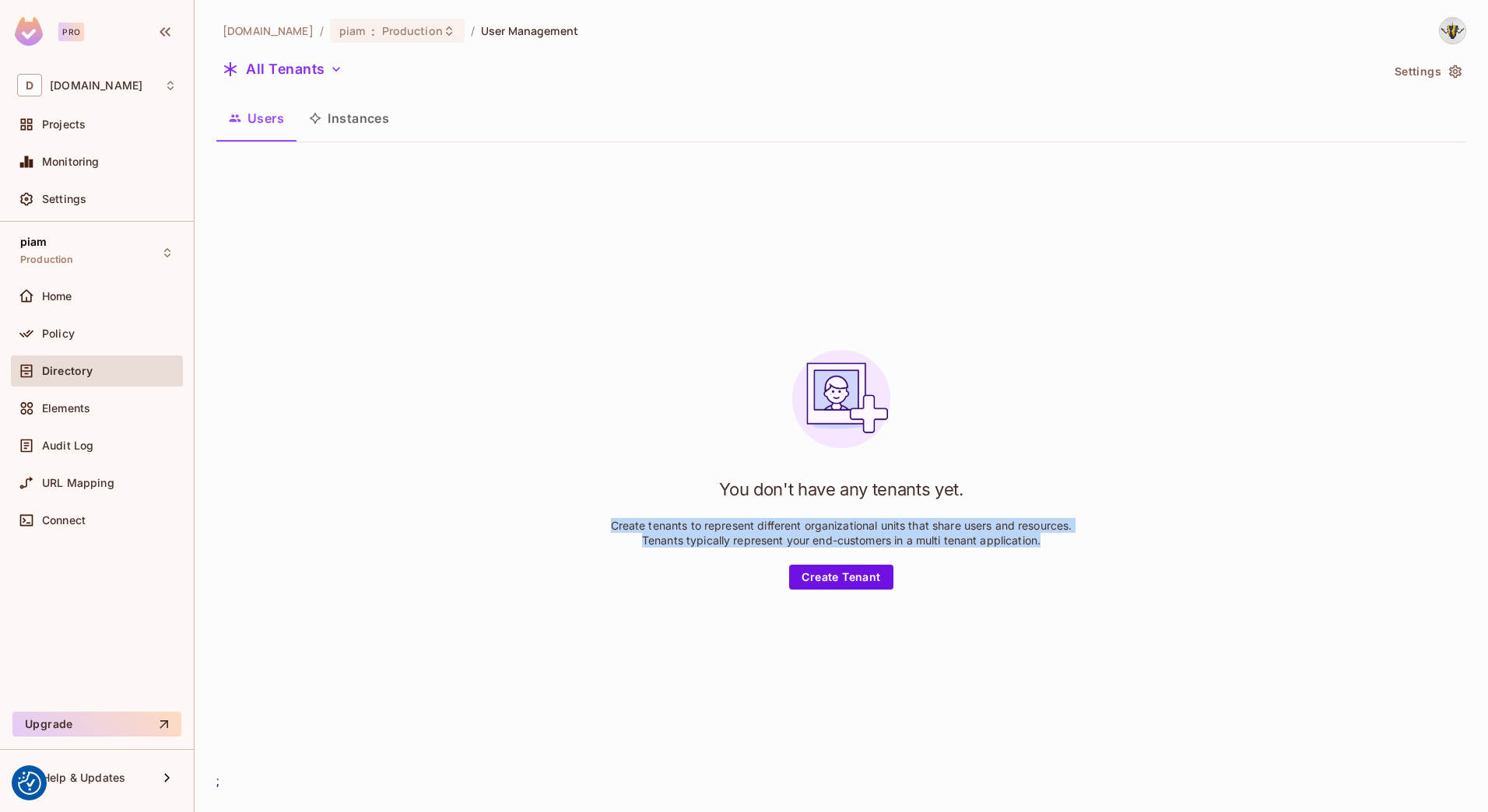
drag, startPoint x: 304, startPoint y: 219, endPoint x: 1087, endPoint y: 613, distance: 876.5
click at [1087, 613] on div "You don't have any tenants yet. Create tenants to represent different organizat…" at bounding box center [841, 464] width 1250 height 618
drag, startPoint x: 1087, startPoint y: 613, endPoint x: 598, endPoint y: 407, distance: 530.6
click at [598, 407] on div "You don't have any tenants yet. Create tenants to represent different organizat…" at bounding box center [841, 464] width 1250 height 618
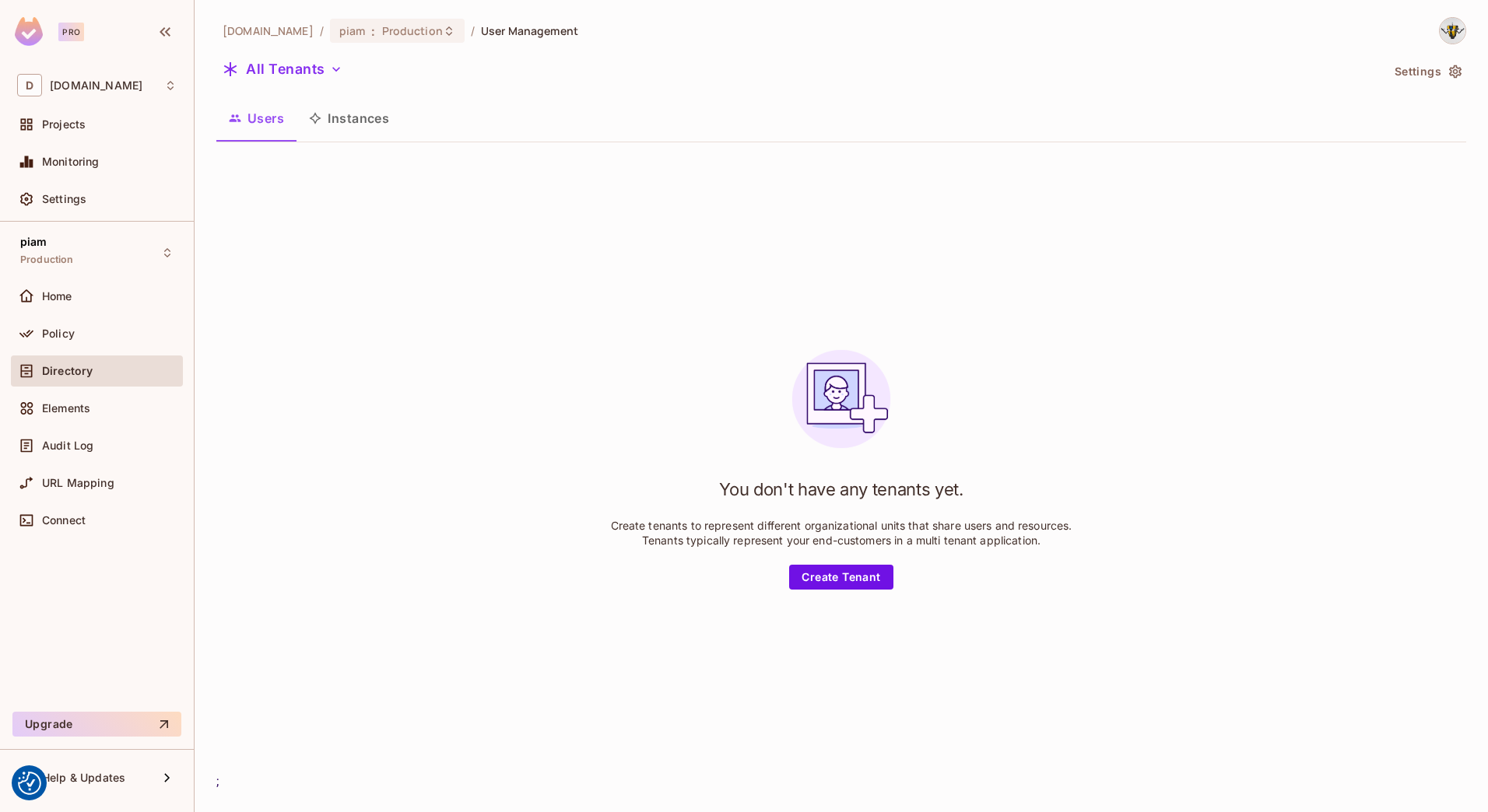
click at [597, 316] on div "You don't have any tenants yet. Create tenants to represent different organizat…" at bounding box center [841, 464] width 1250 height 618
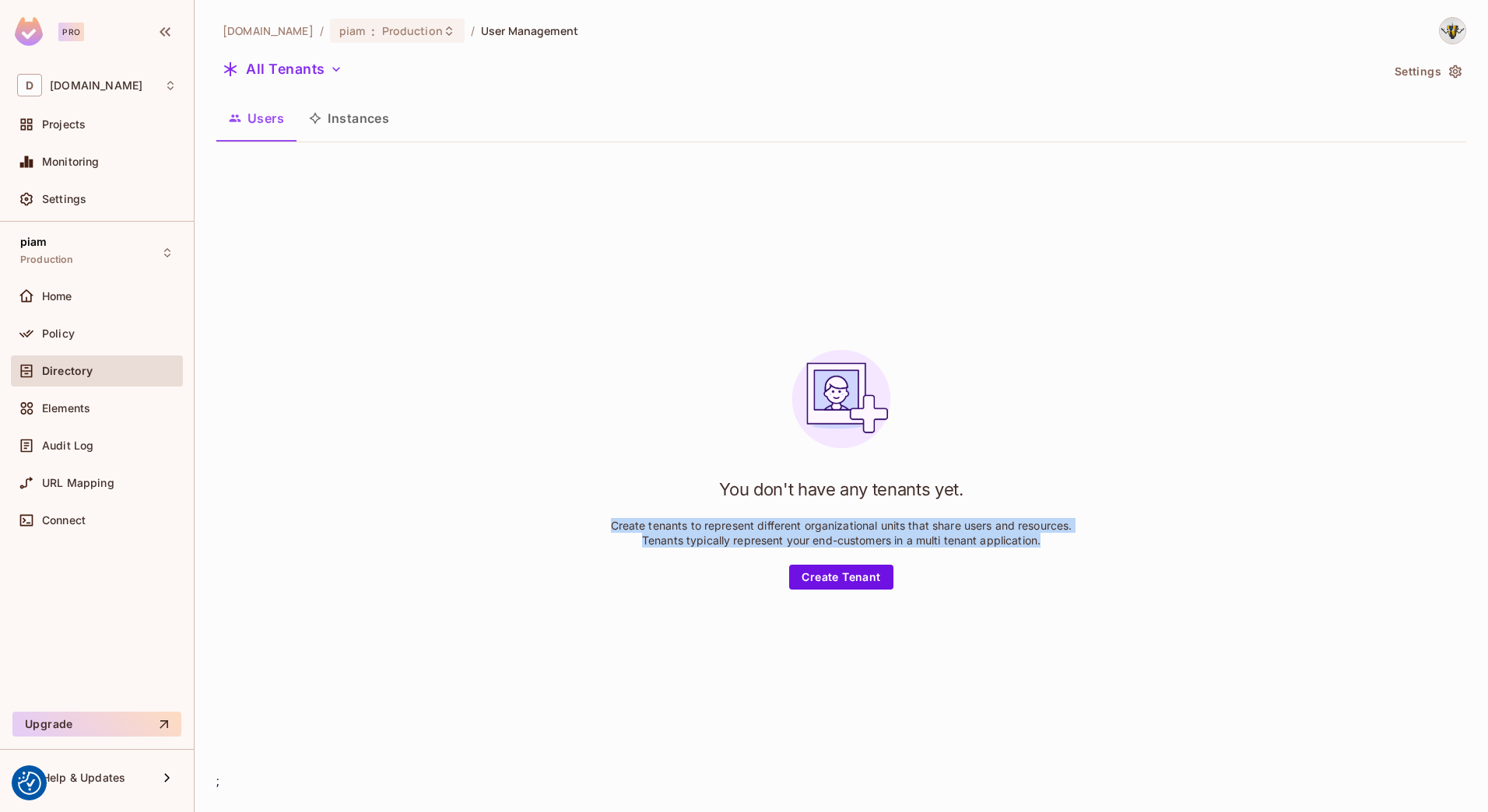
drag, startPoint x: 638, startPoint y: 373, endPoint x: 1160, endPoint y: 567, distance: 556.9
click at [1160, 567] on div "You don't have any tenants yet. Create tenants to represent different organizat…" at bounding box center [841, 464] width 1250 height 618
click at [504, 405] on div "You don't have any tenants yet. Create tenants to represent different organizat…" at bounding box center [841, 464] width 1250 height 618
drag, startPoint x: 656, startPoint y: 478, endPoint x: 1036, endPoint y: 555, distance: 387.7
click at [1036, 555] on div "You don't have any tenants yet. Create tenants to represent different organizat…" at bounding box center [841, 463] width 467 height 252
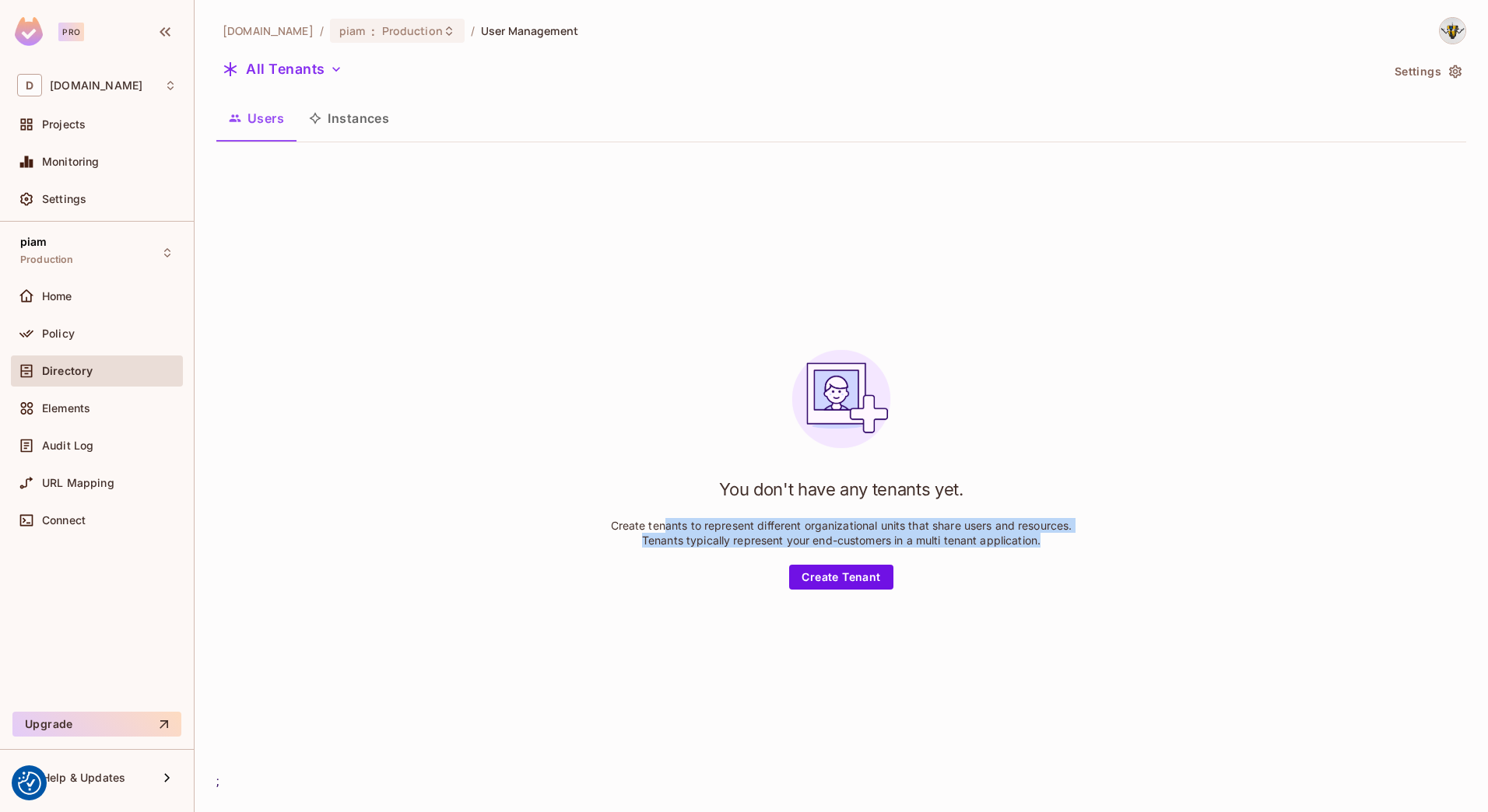
drag, startPoint x: 1036, startPoint y: 555, endPoint x: 1036, endPoint y: 539, distance: 16.0
click at [1036, 539] on p "Create tenants to represent different organizational units that share users and…" at bounding box center [841, 533] width 467 height 29
drag, startPoint x: 1047, startPoint y: 539, endPoint x: 705, endPoint y: 485, distance: 346.2
click at [705, 485] on div "You don't have any tenants yet. Create tenants to represent different organizat…" at bounding box center [841, 463] width 467 height 252
drag, startPoint x: 705, startPoint y: 485, endPoint x: 537, endPoint y: 466, distance: 169.1
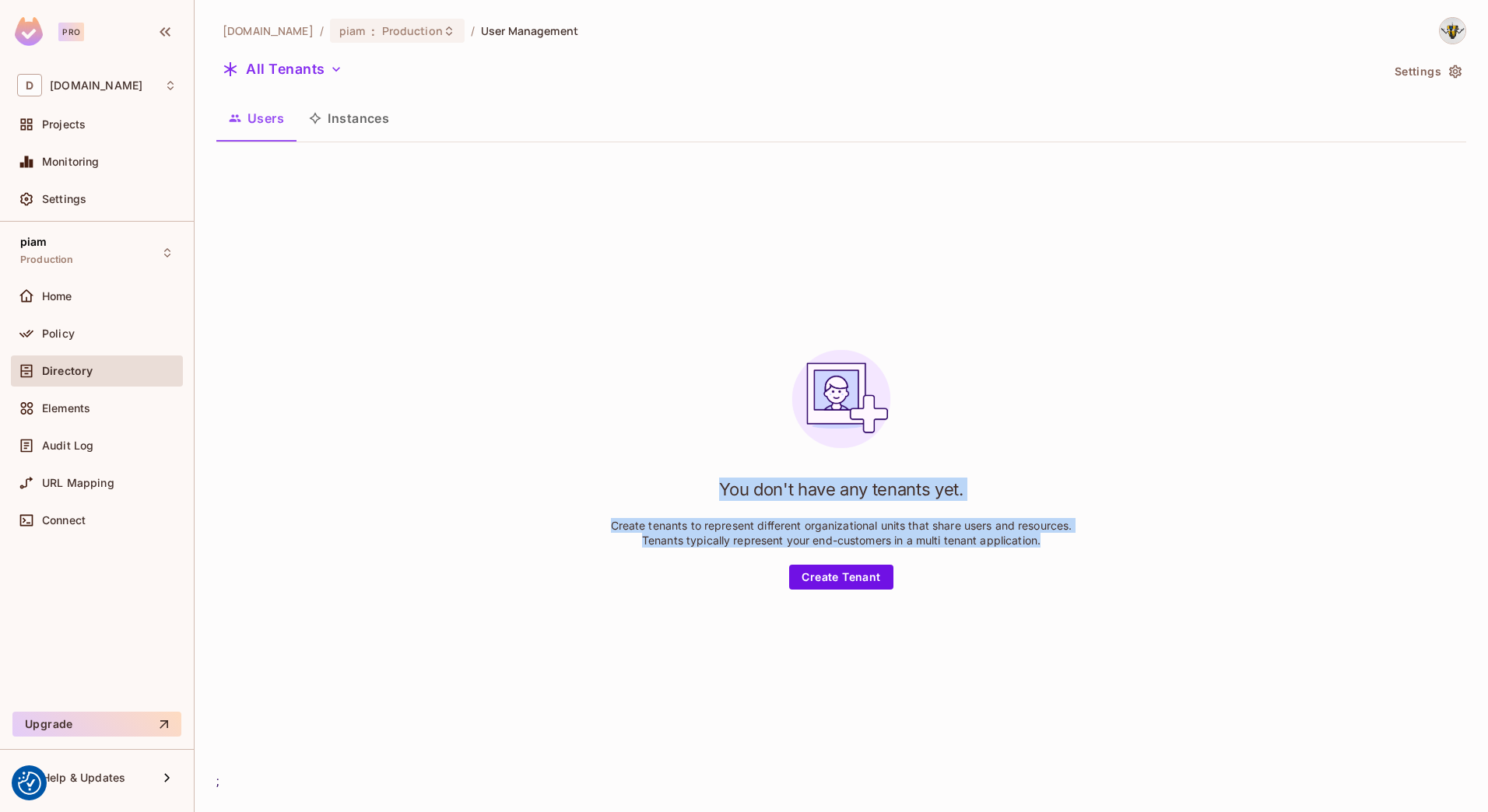
click at [537, 466] on div "You don't have any tenants yet. Create tenants to represent different organizat…" at bounding box center [841, 464] width 1250 height 618
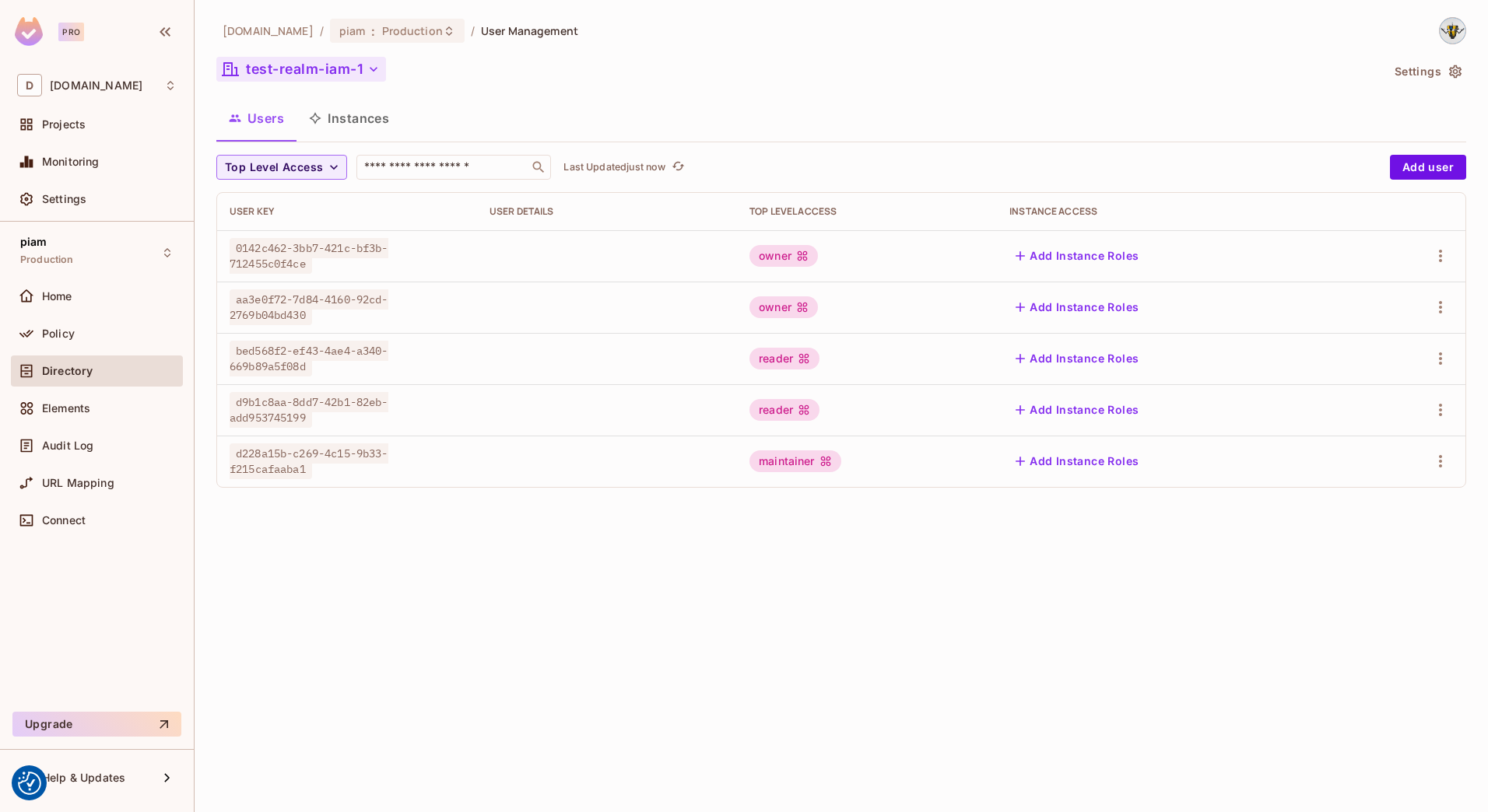
click at [302, 72] on button "test-realm-iam-1" at bounding box center [301, 69] width 170 height 25
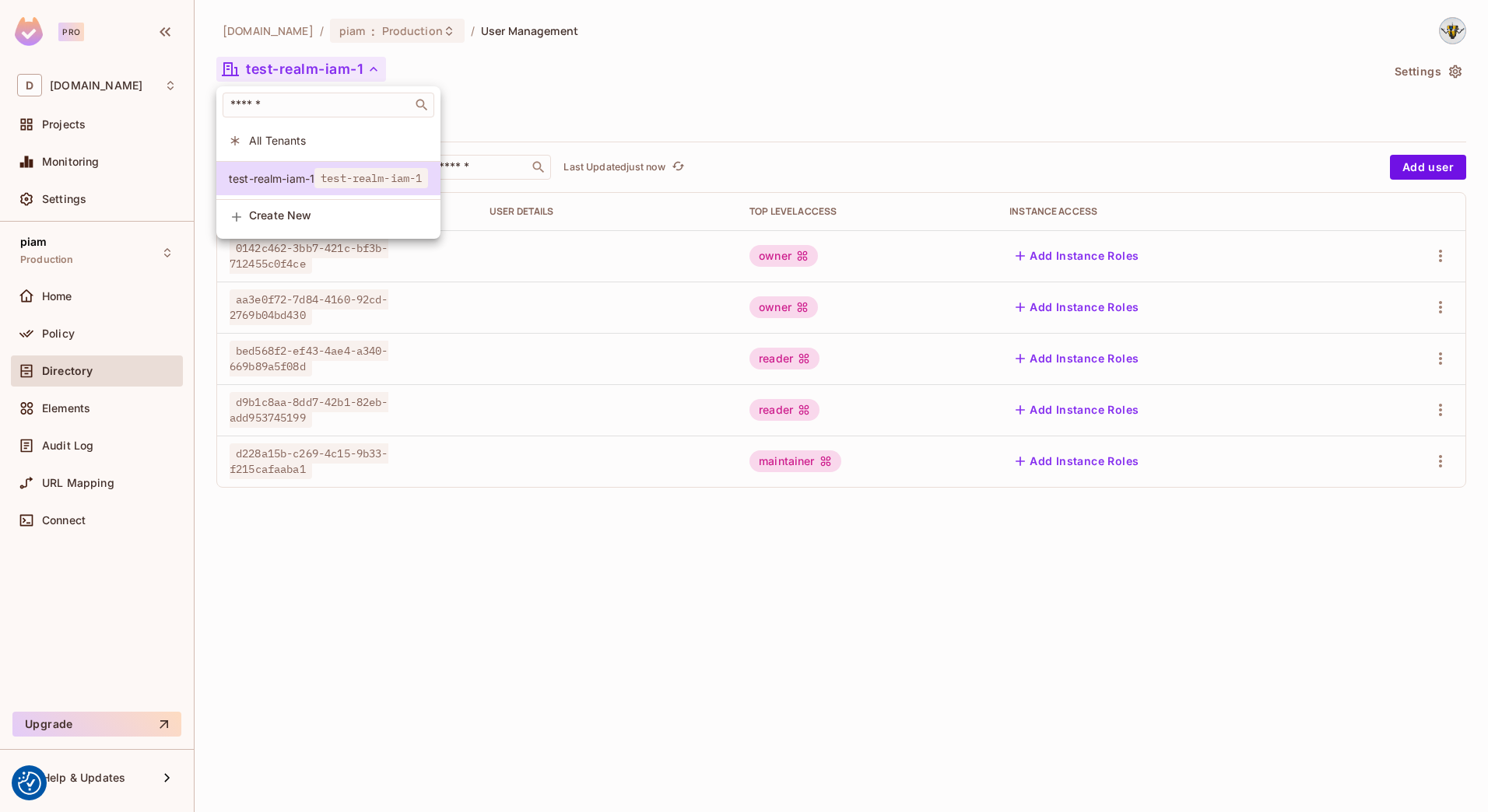
click at [302, 70] on div at bounding box center [744, 406] width 1488 height 812
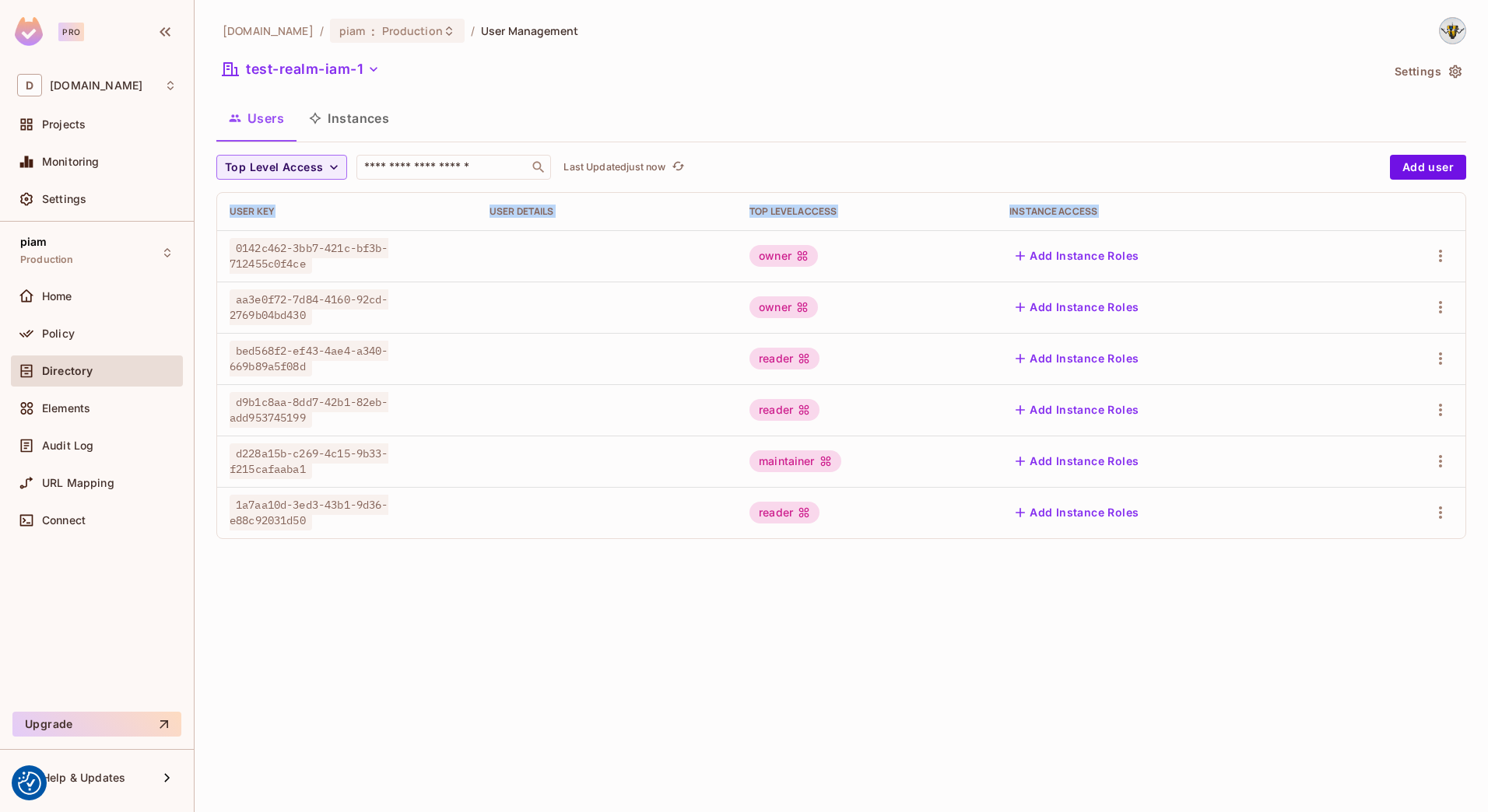
drag, startPoint x: 232, startPoint y: 238, endPoint x: 1070, endPoint y: 536, distance: 889.4
click at [1070, 536] on tbody "0142c462-3bb7-421c-bf3b-712455c0f4ce owner Add Instance Roles aa3e0f72-7d84-416…" at bounding box center [841, 384] width 1248 height 308
drag, startPoint x: 1070, startPoint y: 536, endPoint x: 936, endPoint y: 610, distance: 153.1
click at [936, 610] on div "datev.de / piam : Production / User Management test-realm-iam-1 Settings Users …" at bounding box center [841, 406] width 1293 height 812
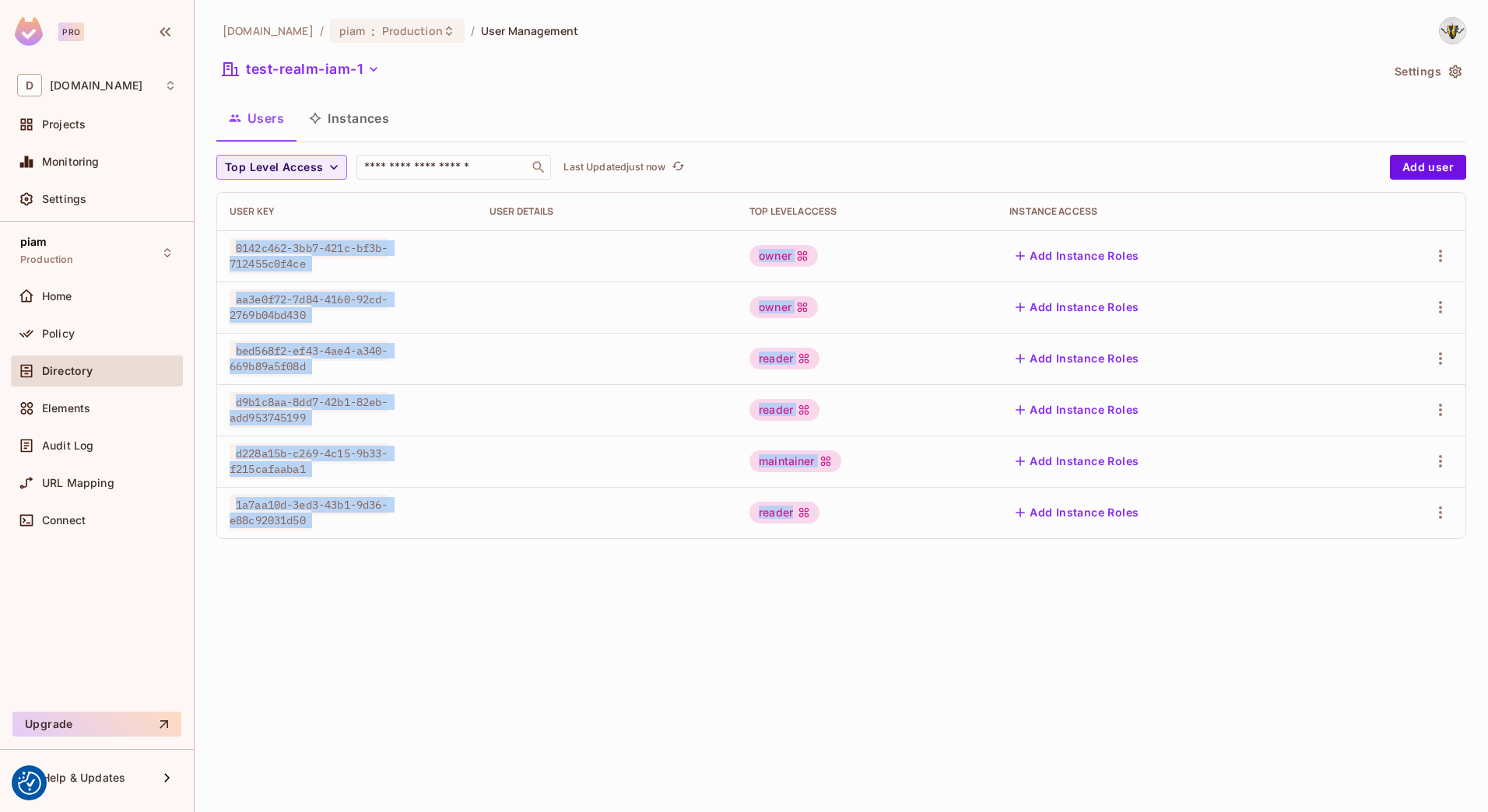
drag, startPoint x: 238, startPoint y: 242, endPoint x: 846, endPoint y: 508, distance: 663.6
click at [846, 508] on tbody "0142c462-3bb7-421c-bf3b-712455c0f4ce owner Add Instance Roles aa3e0f72-7d84-416…" at bounding box center [841, 384] width 1248 height 308
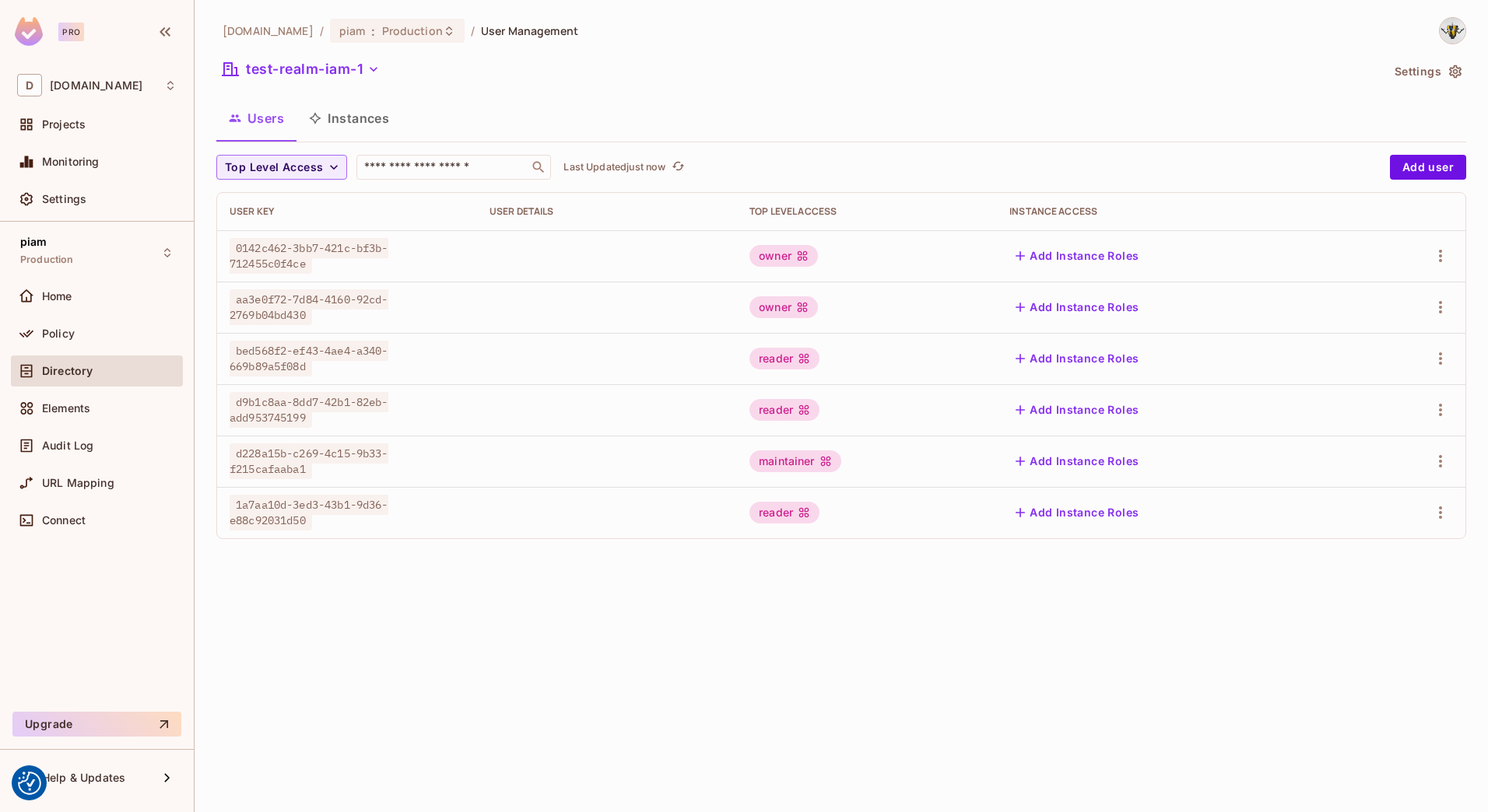
drag, startPoint x: 846, startPoint y: 508, endPoint x: 823, endPoint y: 589, distance: 84.2
click at [823, 589] on div "datev.de / piam : Production / User Management test-realm-iam-1 Settings Users …" at bounding box center [841, 406] width 1293 height 812
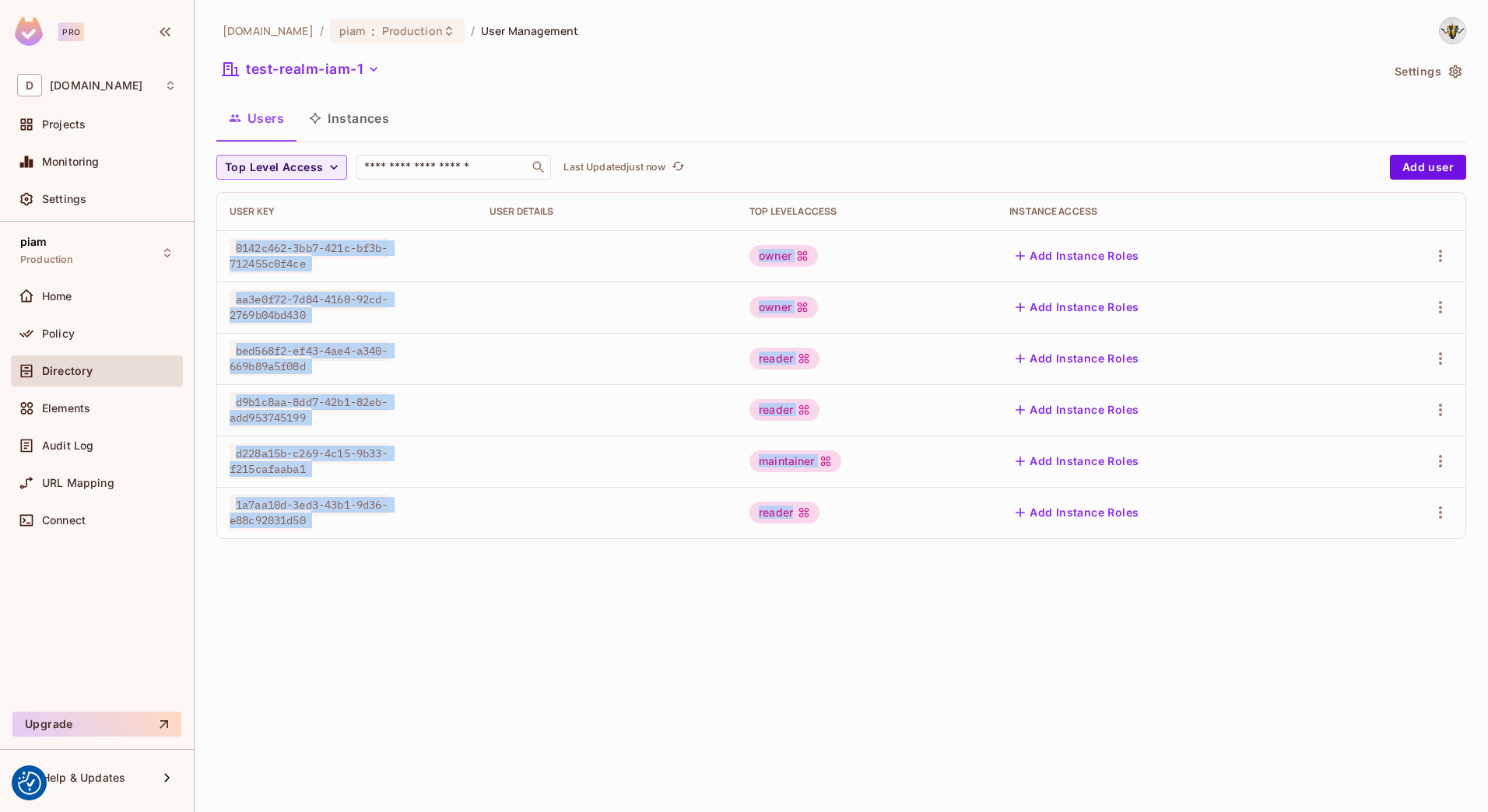
drag, startPoint x: 227, startPoint y: 247, endPoint x: 813, endPoint y: 523, distance: 647.7
click at [813, 523] on tbody "0142c462-3bb7-421c-bf3b-712455c0f4ce owner Add Instance Roles aa3e0f72-7d84-416…" at bounding box center [841, 384] width 1248 height 308
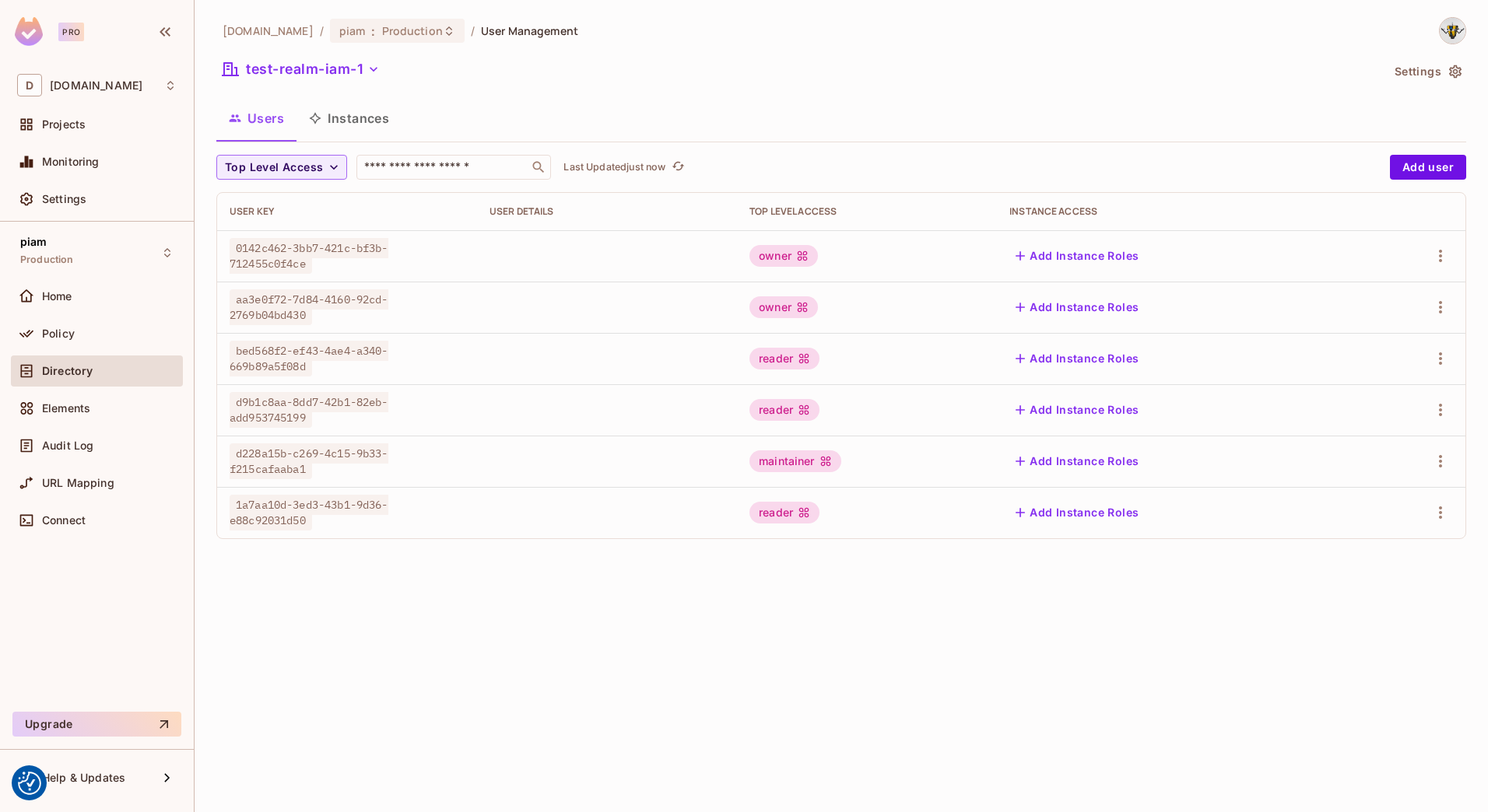
drag, startPoint x: 813, startPoint y: 523, endPoint x: 681, endPoint y: 585, distance: 145.8
click at [681, 585] on div "datev.de / piam : Production / User Management test-realm-iam-1 Settings Users …" at bounding box center [841, 406] width 1293 height 812
click at [479, 585] on div "datev.de / piam : Production / User Management test-realm-iam-1 Settings Users …" at bounding box center [841, 406] width 1293 height 812
click at [319, 73] on button "test-realm-iam-1" at bounding box center [301, 69] width 170 height 25
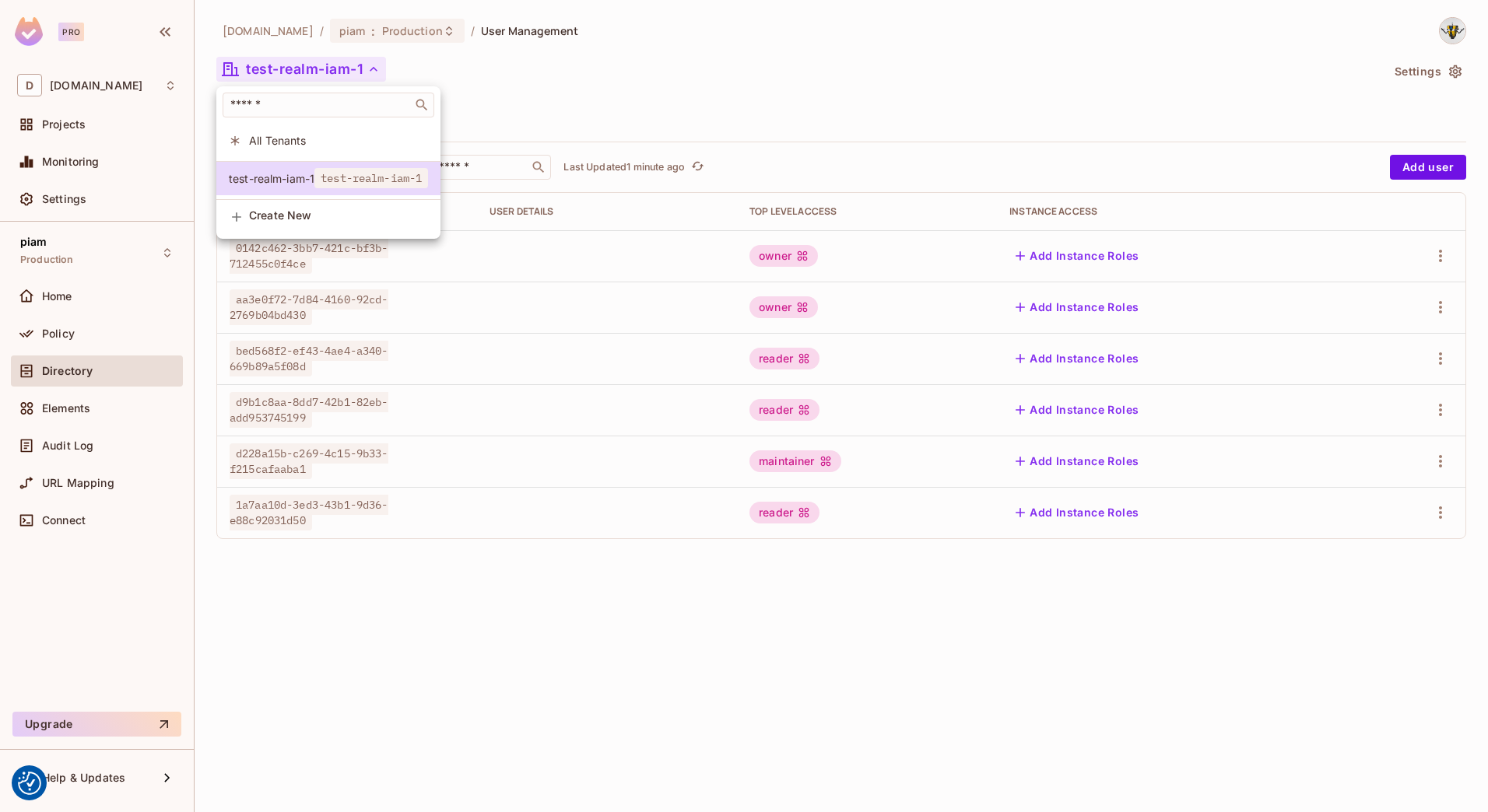
click at [603, 99] on div at bounding box center [744, 406] width 1488 height 812
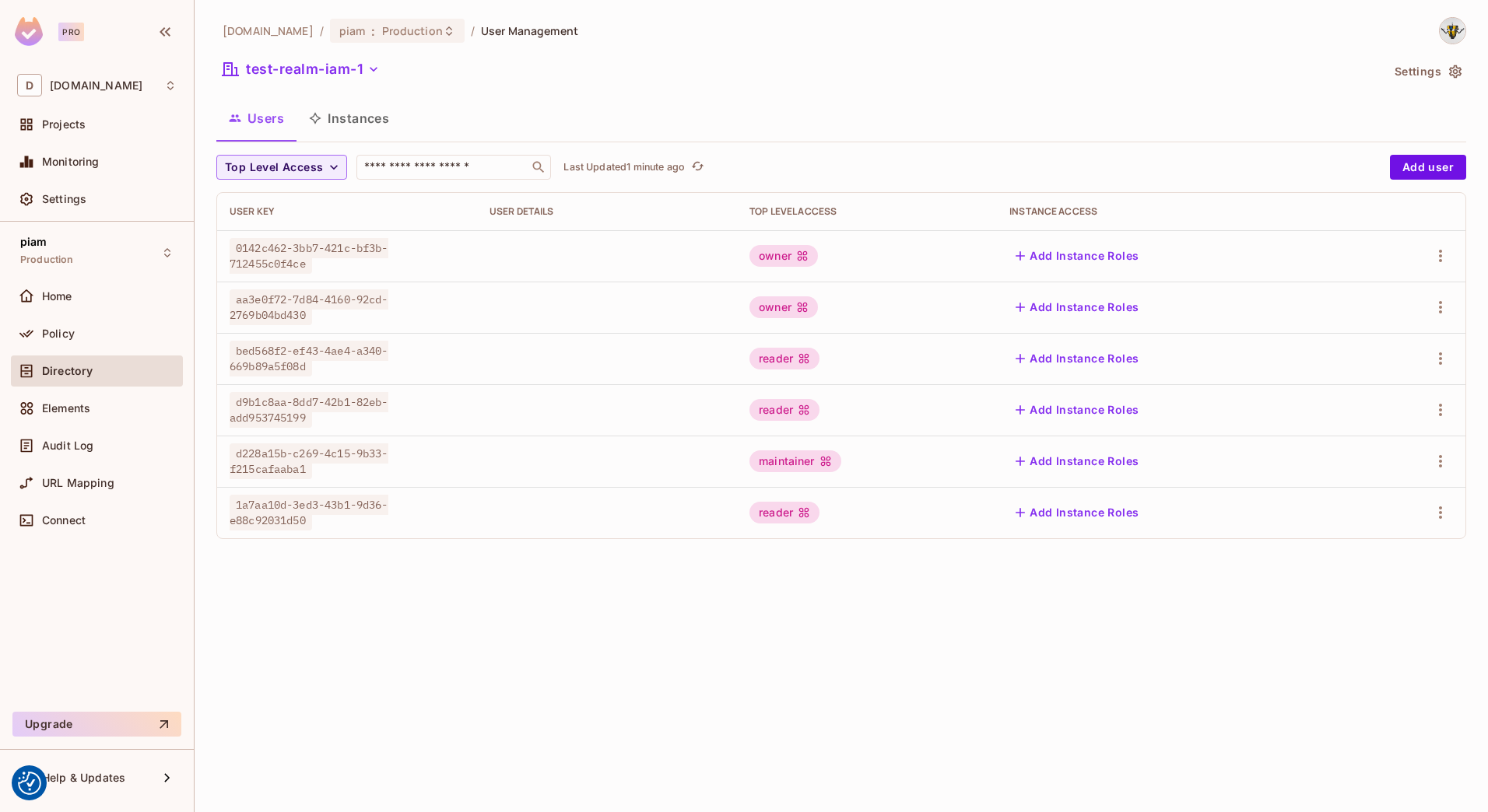
click at [248, 567] on div "datev.de / piam : Production / User Management test-realm-iam-1 Settings Users …" at bounding box center [841, 406] width 1293 height 812
click at [329, 126] on button "Instances" at bounding box center [349, 118] width 105 height 39
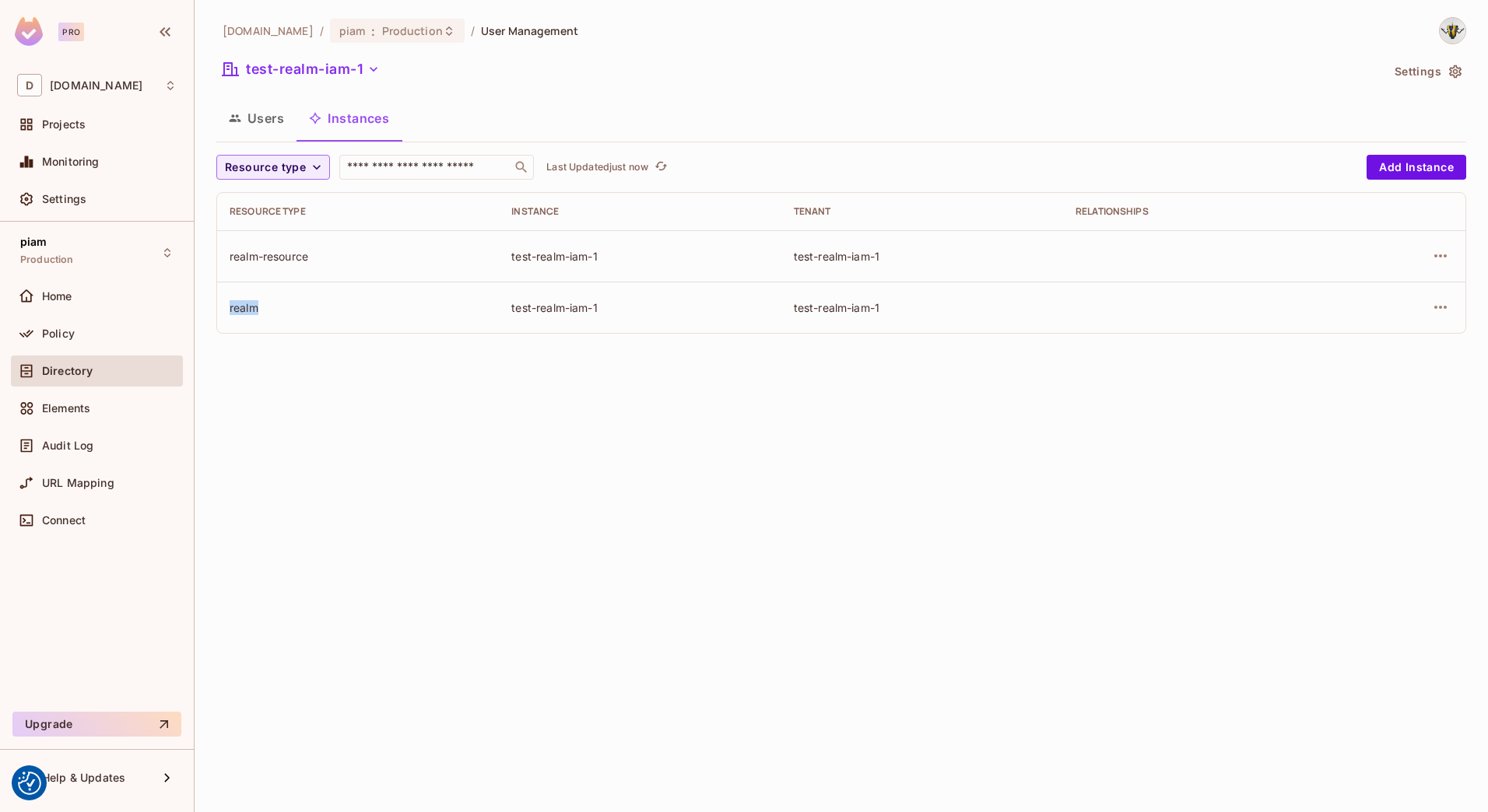
drag, startPoint x: 227, startPoint y: 310, endPoint x: 289, endPoint y: 313, distance: 62.1
click at [289, 313] on td "realm" at bounding box center [357, 307] width 281 height 51
drag, startPoint x: 229, startPoint y: 263, endPoint x: 363, endPoint y: 263, distance: 134.0
click at [363, 263] on td "realm-resource" at bounding box center [357, 255] width 281 height 51
drag, startPoint x: 231, startPoint y: 311, endPoint x: 328, endPoint y: 307, distance: 97.1
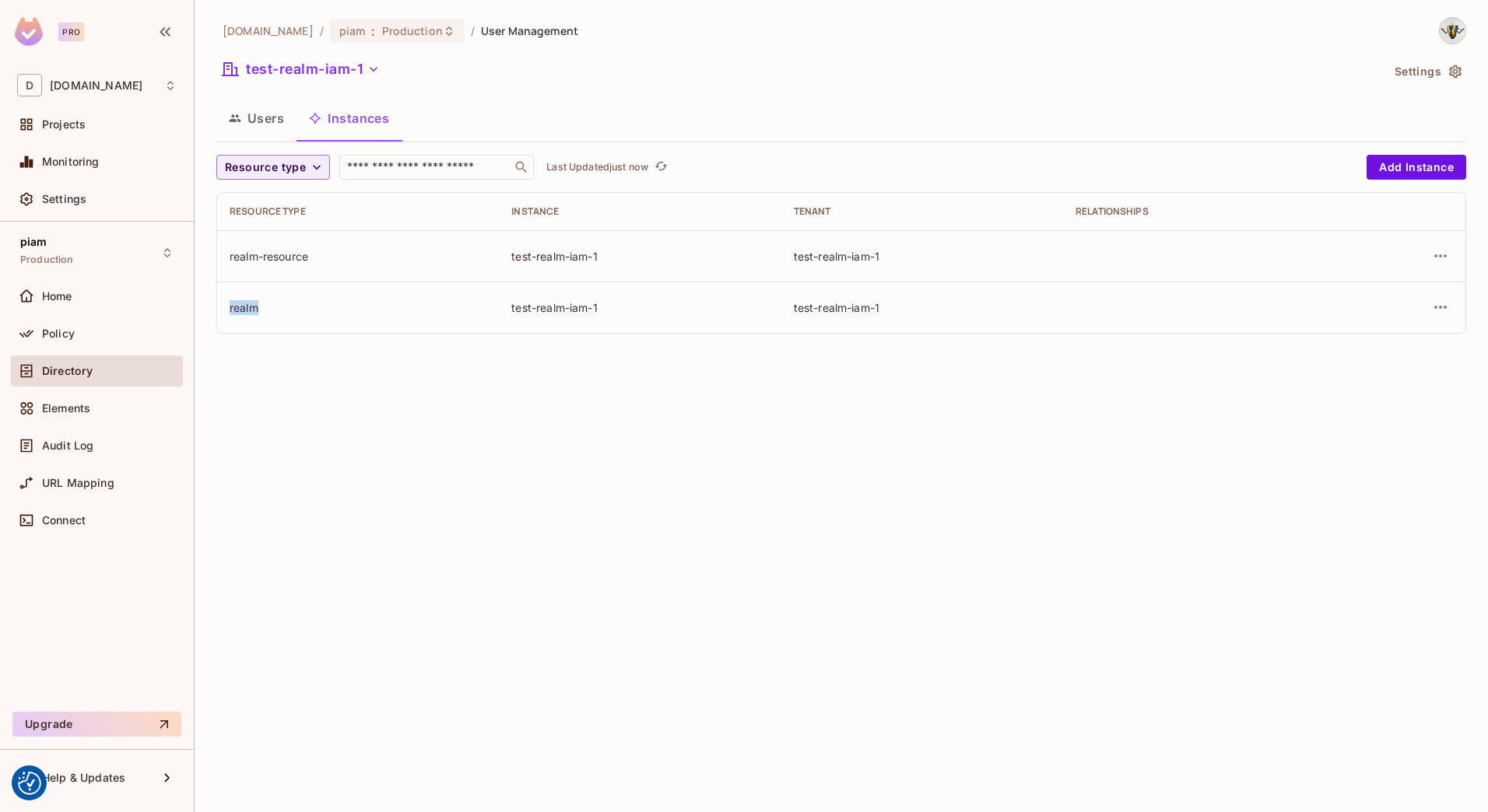
click at [328, 307] on div "realm" at bounding box center [358, 307] width 257 height 15
drag, startPoint x: 328, startPoint y: 307, endPoint x: 311, endPoint y: 318, distance: 20.2
click at [309, 319] on td "realm" at bounding box center [357, 307] width 281 height 51
click at [42, 345] on div "Policy" at bounding box center [96, 333] width 172 height 31
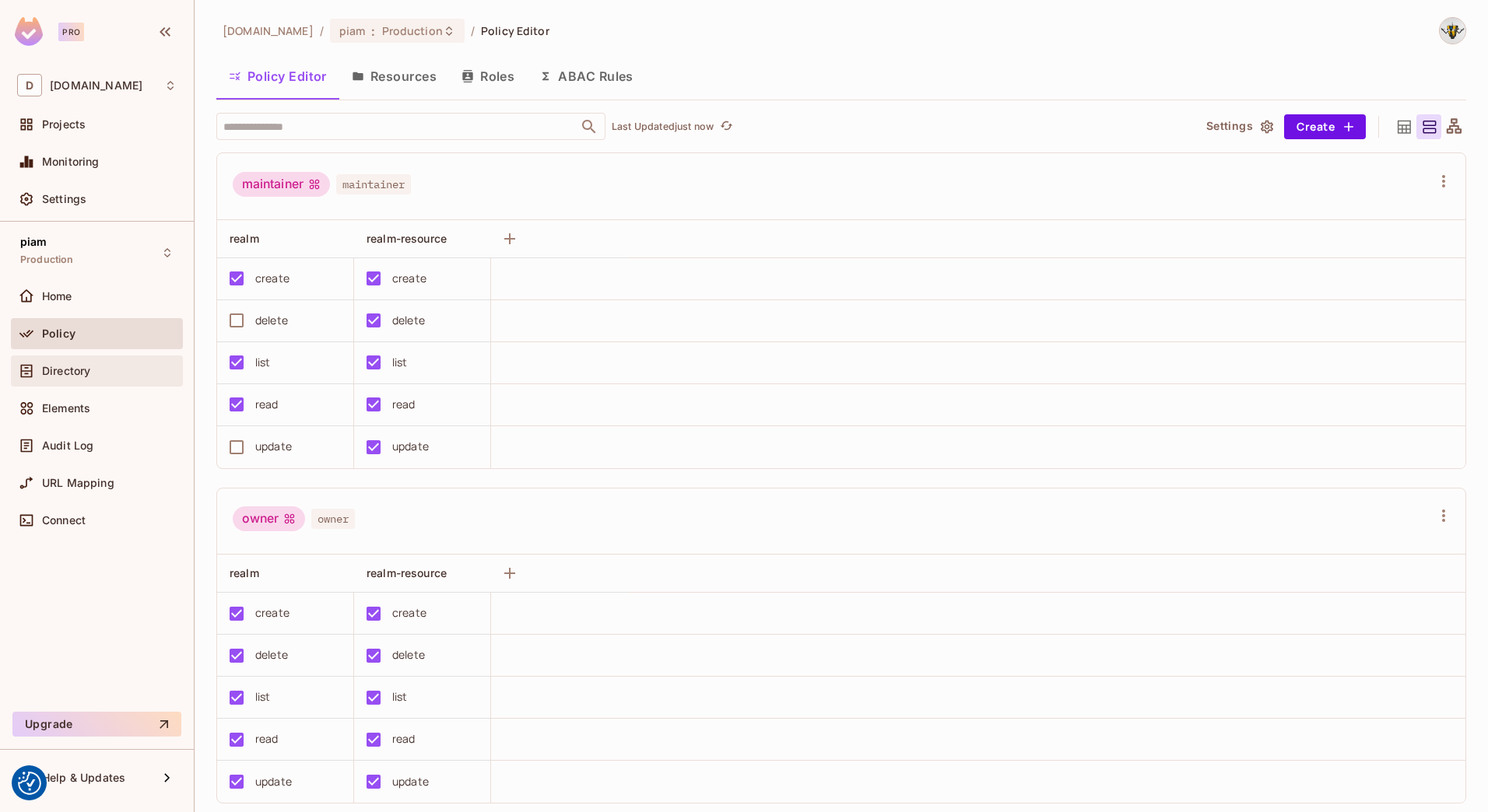
click at [88, 373] on span "Directory" at bounding box center [66, 371] width 48 height 12
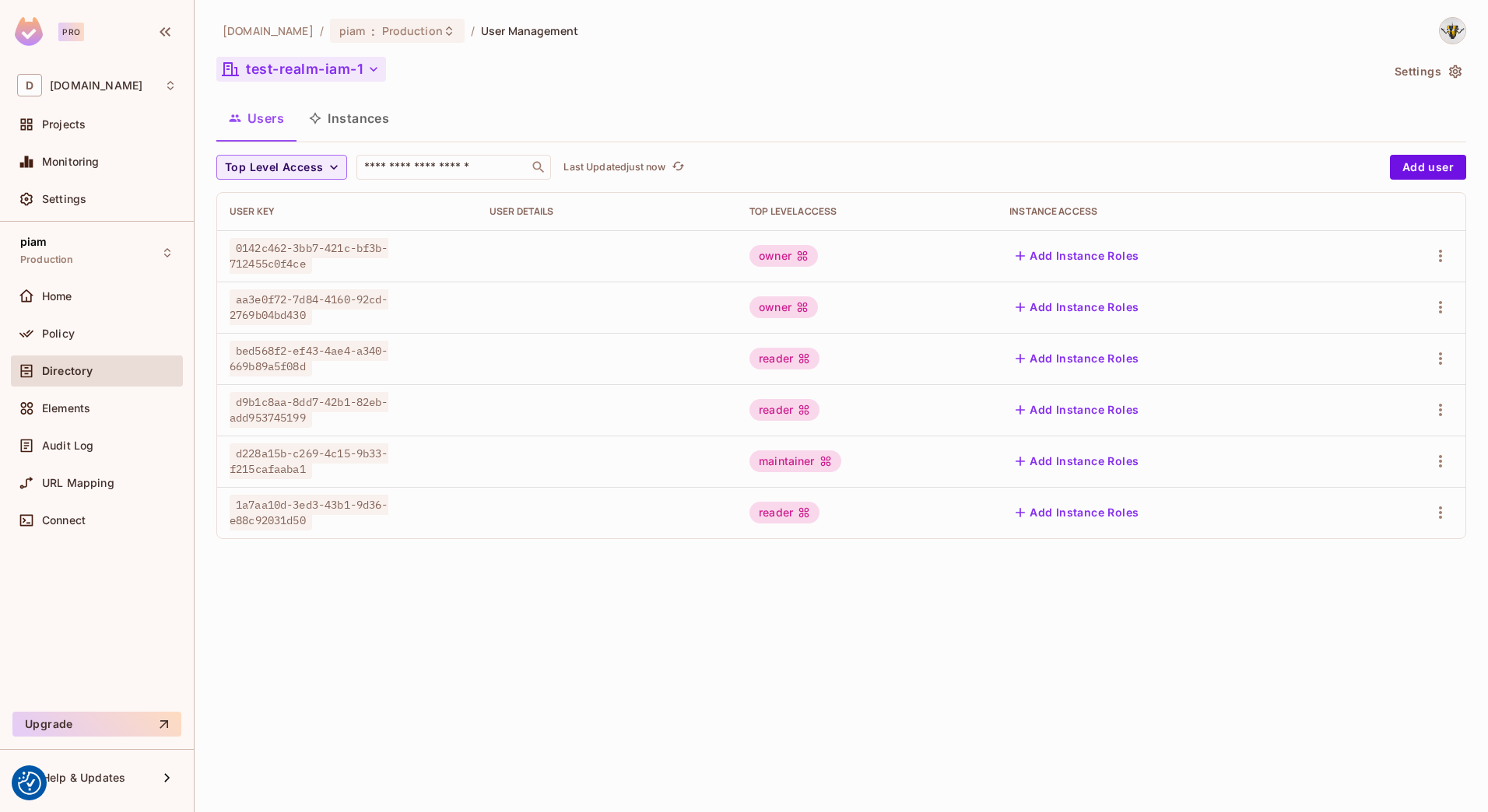
click at [303, 76] on button "test-realm-iam-1" at bounding box center [301, 69] width 170 height 25
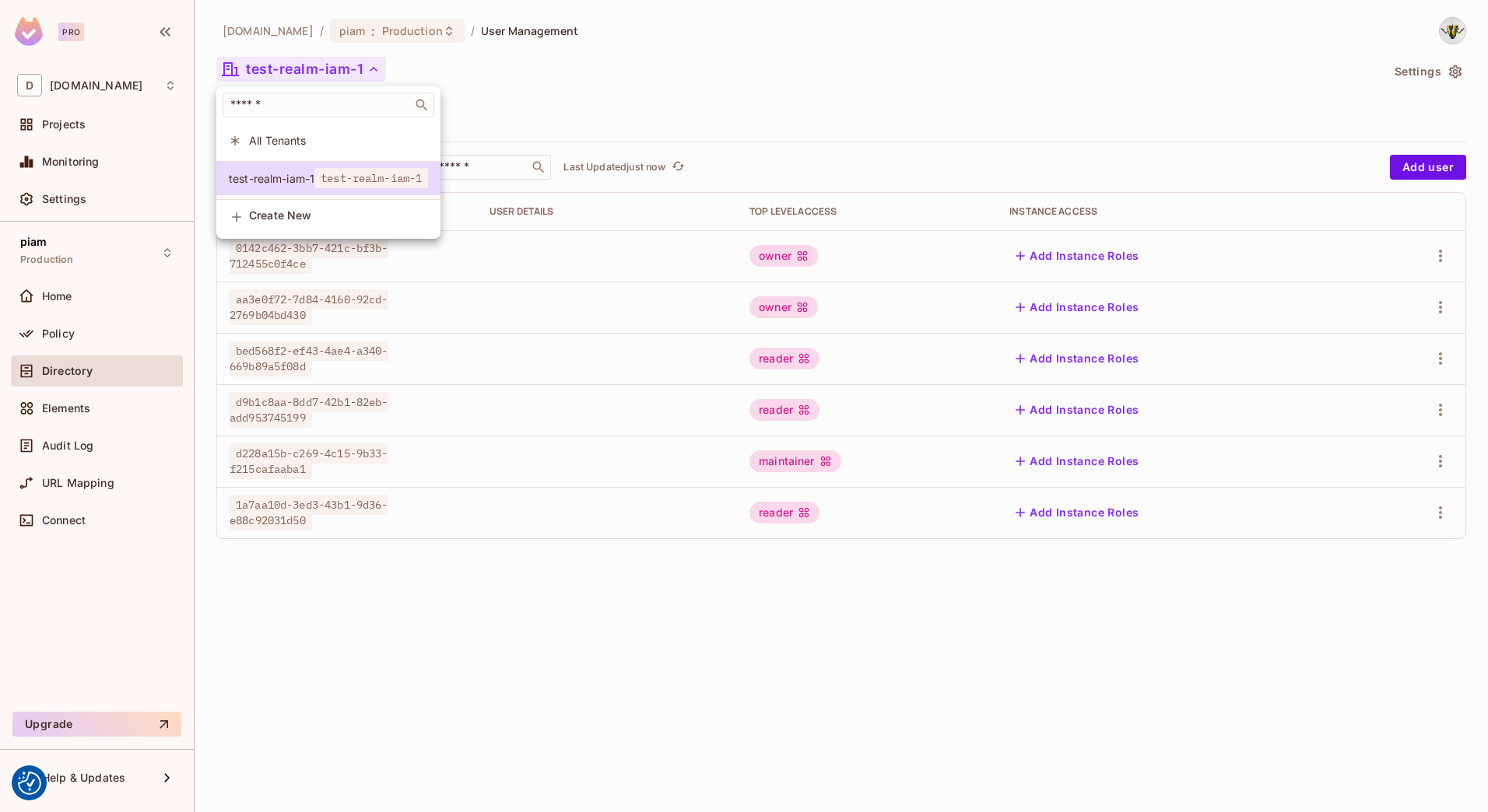
click at [298, 69] on div at bounding box center [744, 406] width 1488 height 812
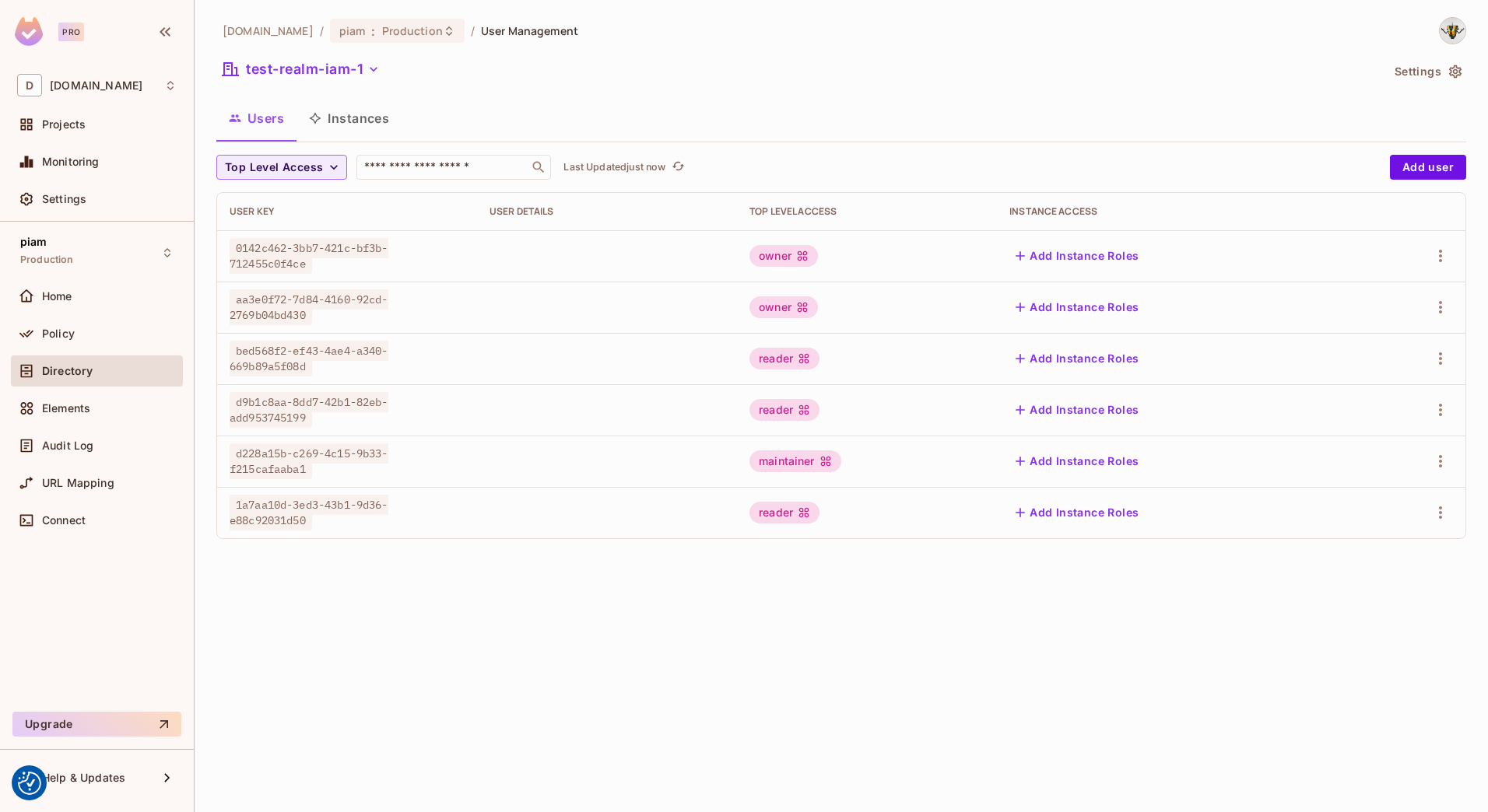
click at [382, 130] on button "Instances" at bounding box center [349, 118] width 105 height 39
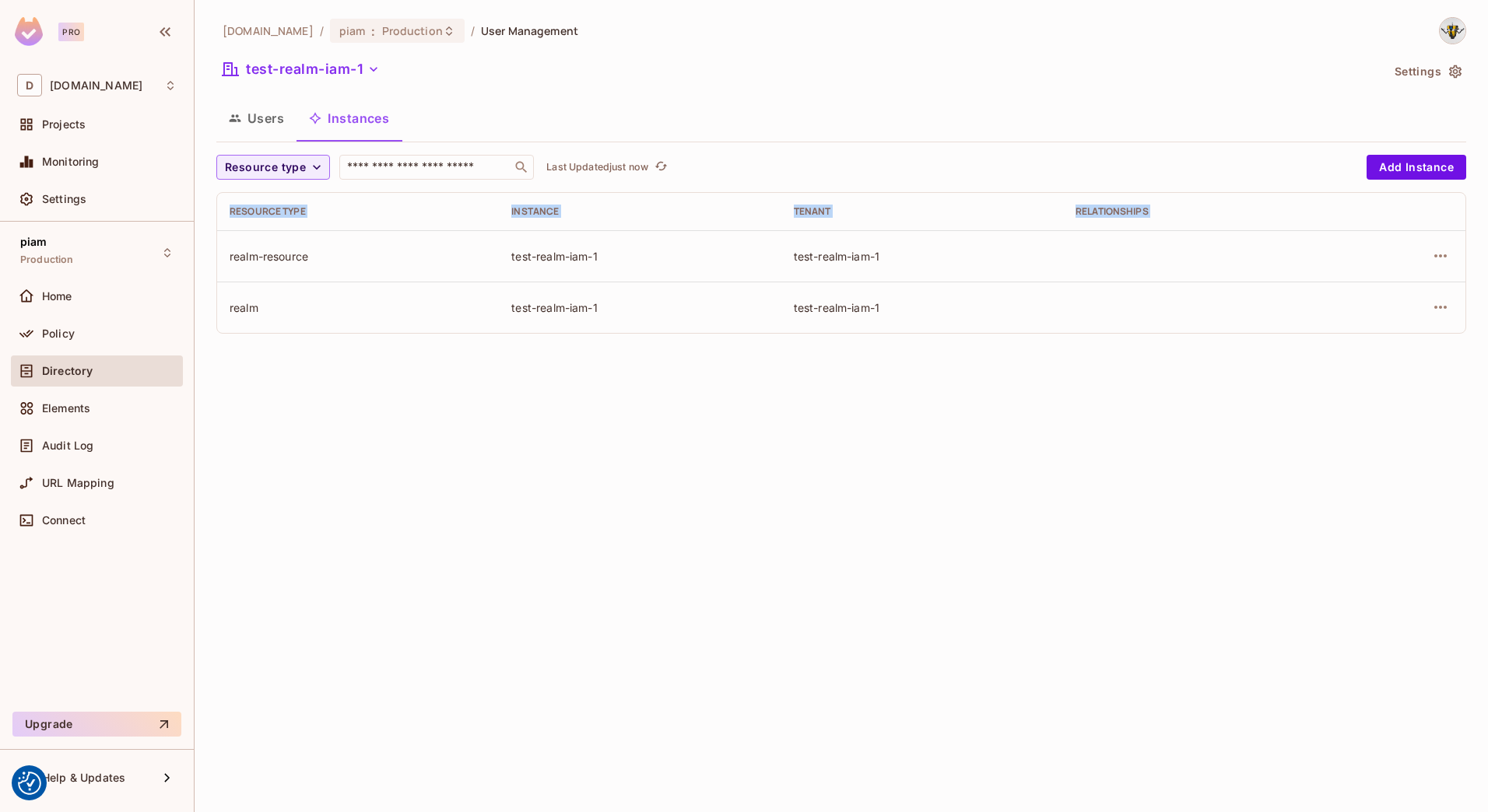
drag, startPoint x: 223, startPoint y: 260, endPoint x: 966, endPoint y: 348, distance: 748.2
click at [966, 348] on div "datev.de / piam : Production / User Management test-realm-iam-1 Settings Users …" at bounding box center [841, 406] width 1293 height 812
drag, startPoint x: 966, startPoint y: 348, endPoint x: 748, endPoint y: 399, distance: 223.9
click at [748, 399] on div "datev.de / piam : Production / User Management test-realm-iam-1 Settings Users …" at bounding box center [841, 406] width 1293 height 812
click at [13, 450] on div "Audit Log" at bounding box center [96, 446] width 172 height 31
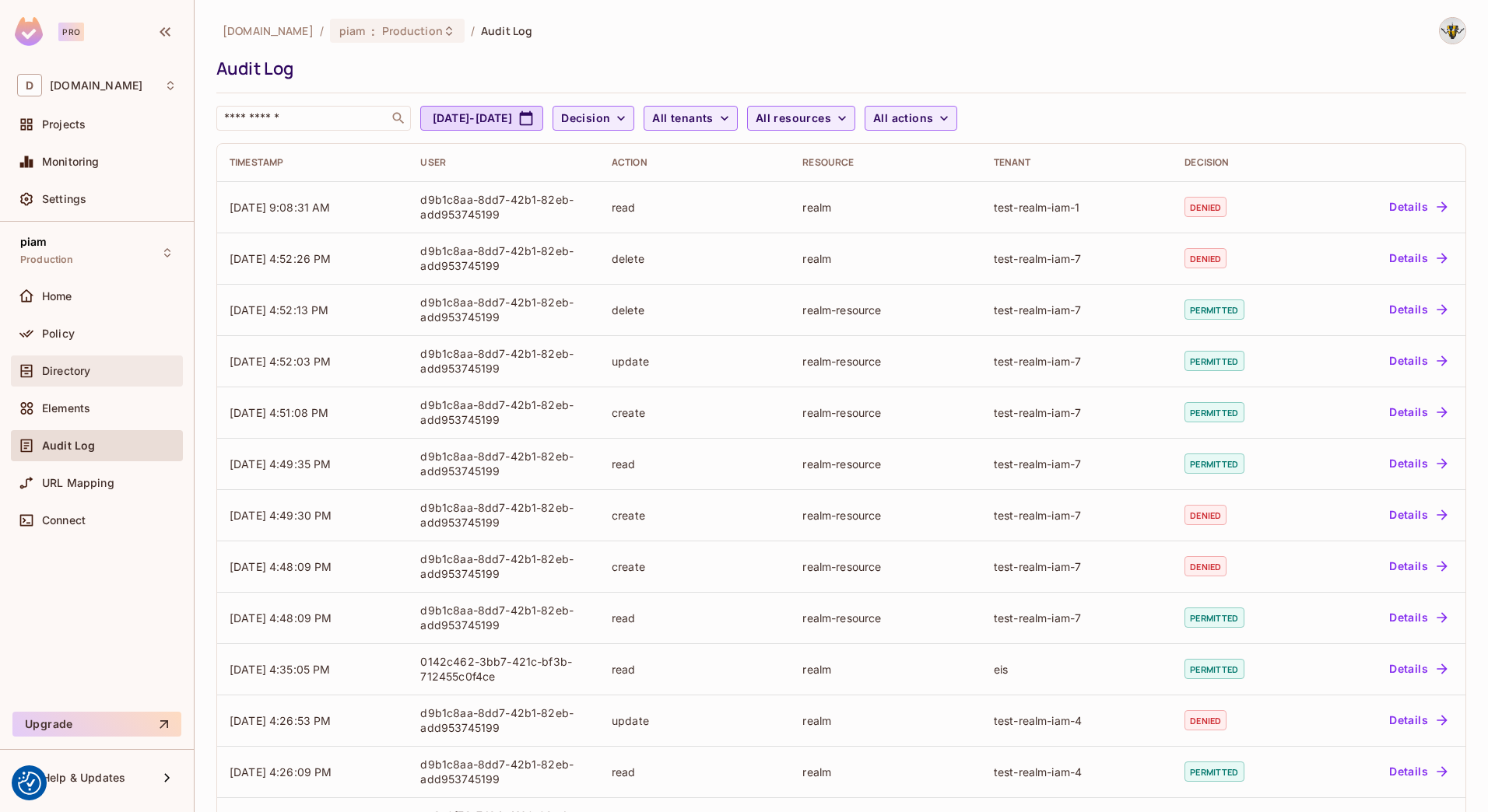
click at [42, 371] on span "Directory" at bounding box center [66, 371] width 48 height 12
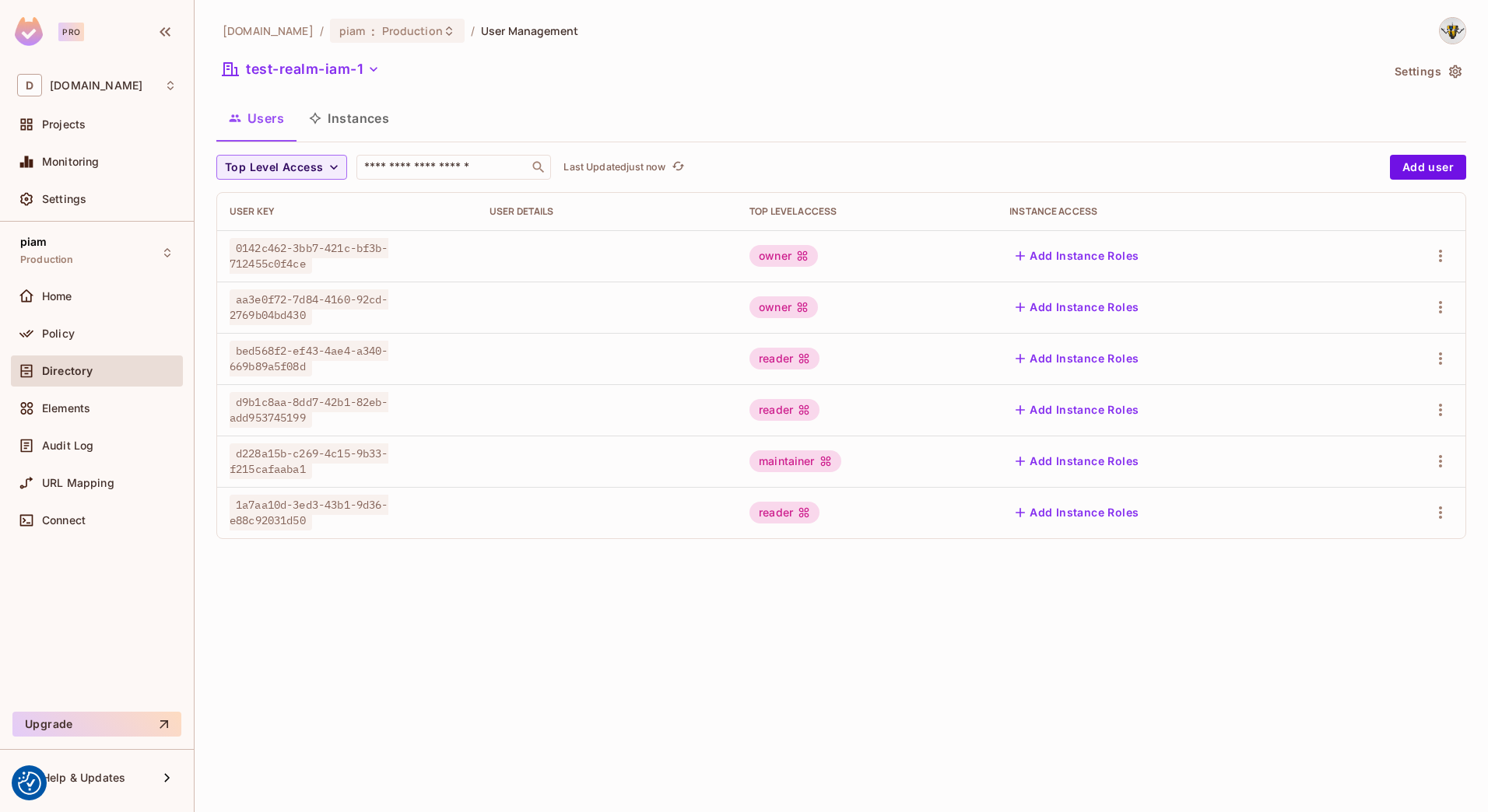
click at [501, 619] on div "datev.de / piam : Production / User Management test-realm-iam-1 Settings Users …" at bounding box center [841, 406] width 1293 height 812
drag, startPoint x: 302, startPoint y: 703, endPoint x: 299, endPoint y: 685, distance: 18.2
click at [302, 701] on div "datev.de / piam : Production / User Management test-realm-iam-1 Settings Users …" at bounding box center [841, 406] width 1293 height 812
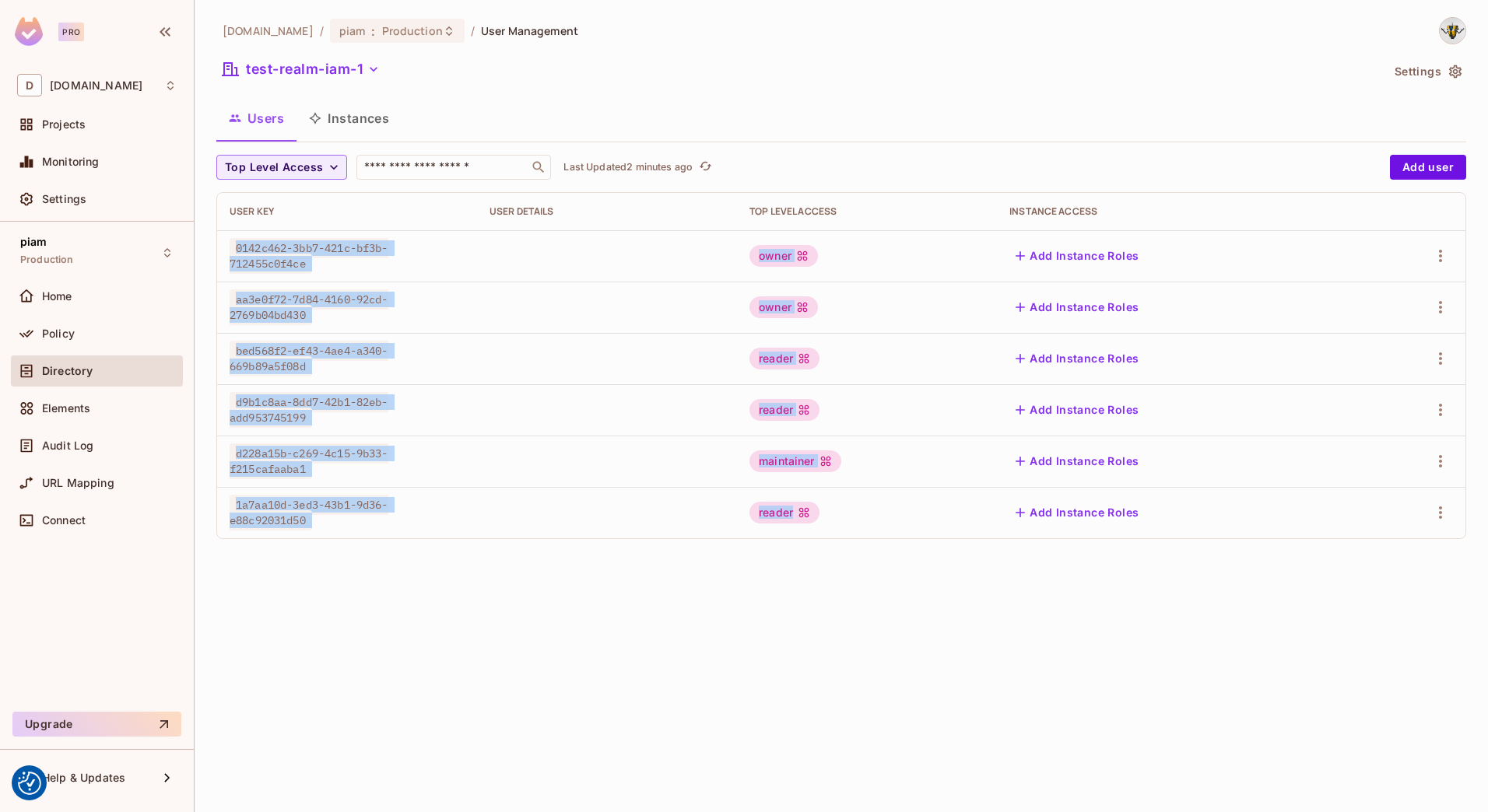
drag, startPoint x: 235, startPoint y: 244, endPoint x: 912, endPoint y: 513, distance: 728.5
click at [912, 513] on tbody "0142c462-3bb7-421c-bf3b-712455c0f4ce owner Add Instance Roles aa3e0f72-7d84-416…" at bounding box center [841, 384] width 1248 height 308
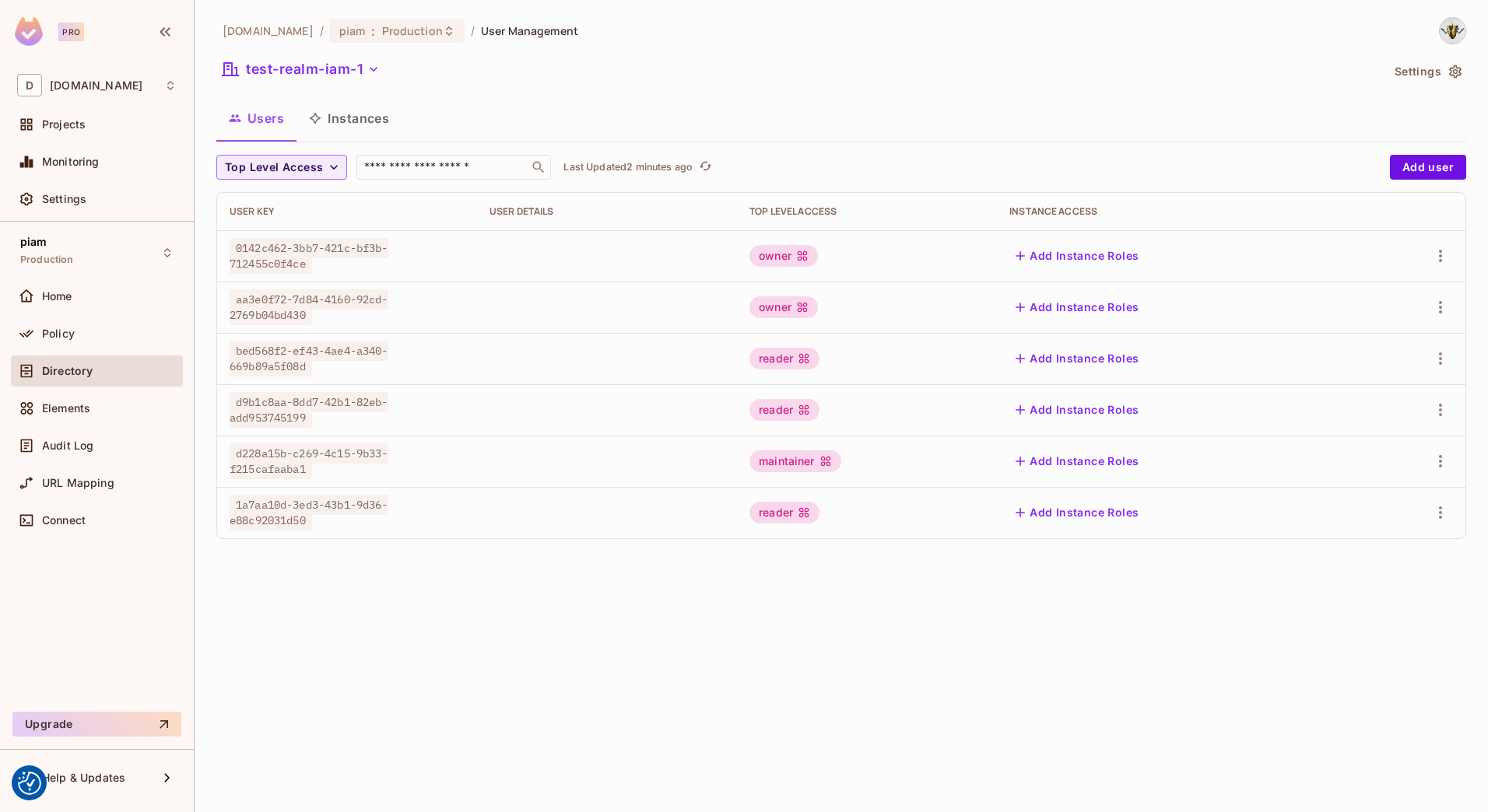
drag, startPoint x: 912, startPoint y: 513, endPoint x: 850, endPoint y: 599, distance: 106.0
click at [850, 599] on div "datev.de / piam : Production / User Management test-realm-iam-1 Settings Users …" at bounding box center [841, 406] width 1293 height 812
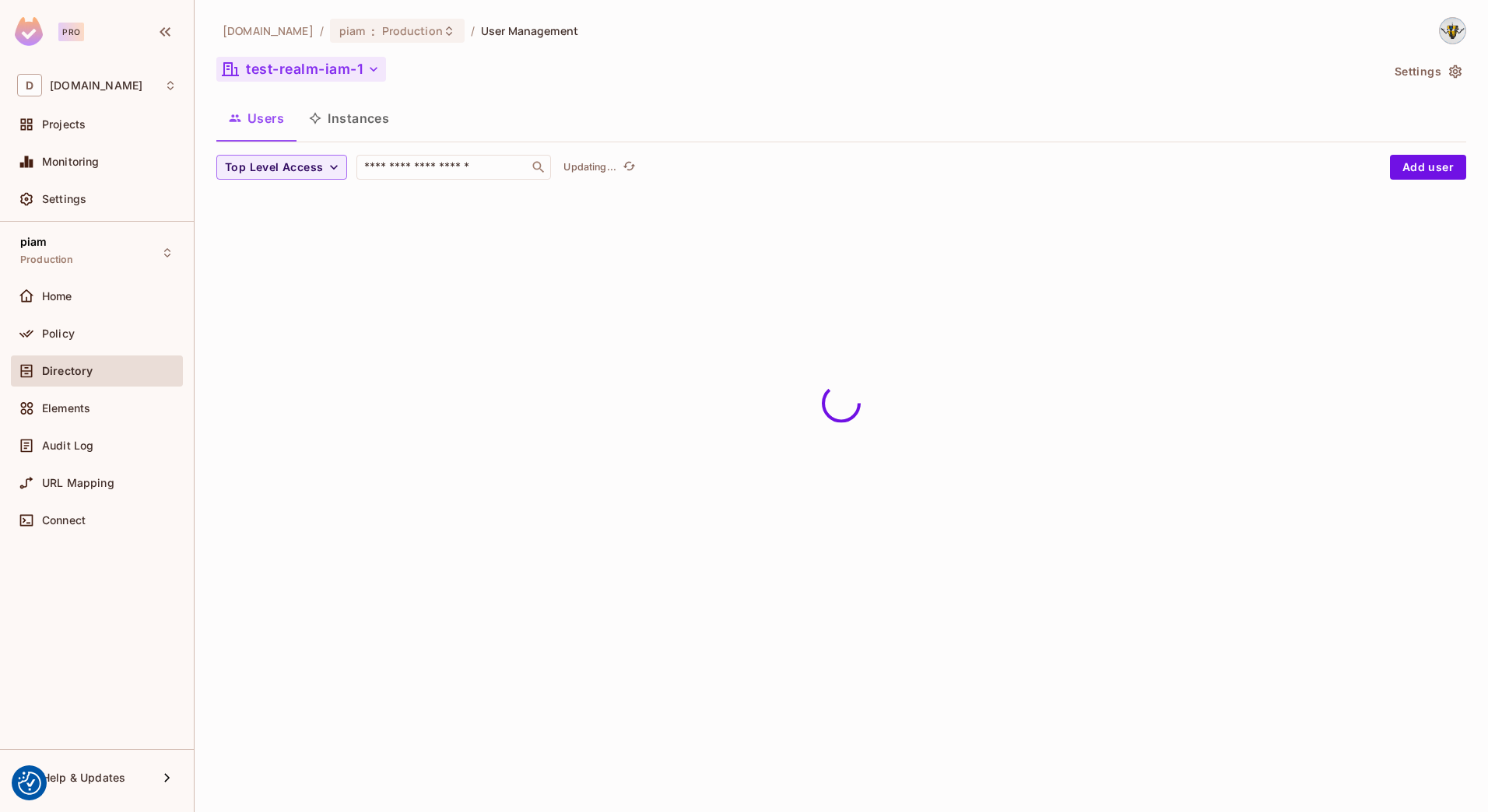
click at [279, 68] on button "test-realm-iam-1" at bounding box center [301, 69] width 170 height 25
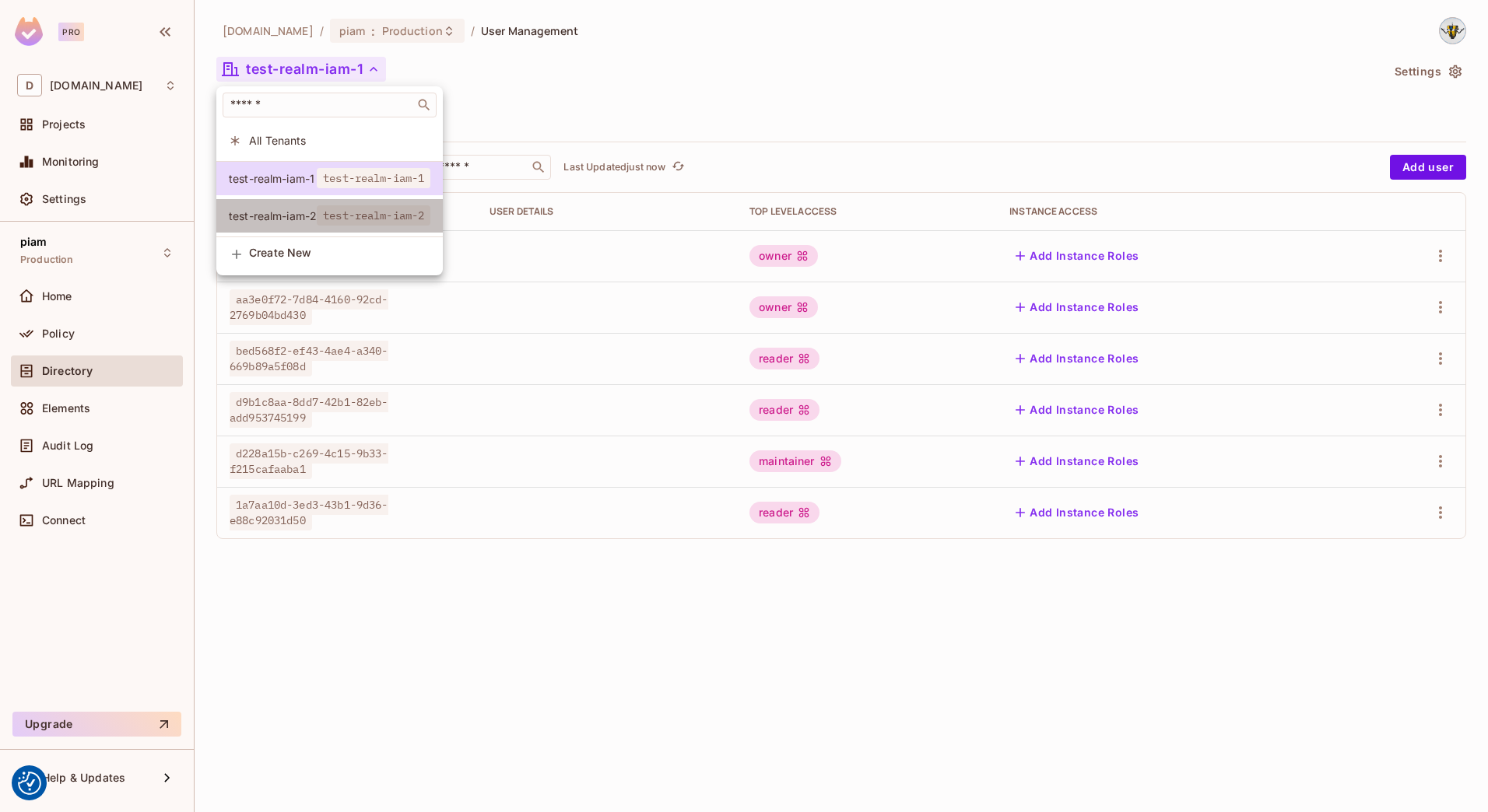
click at [288, 206] on li "test-realm-iam-2 test-realm-iam-2" at bounding box center [329, 215] width 227 height 33
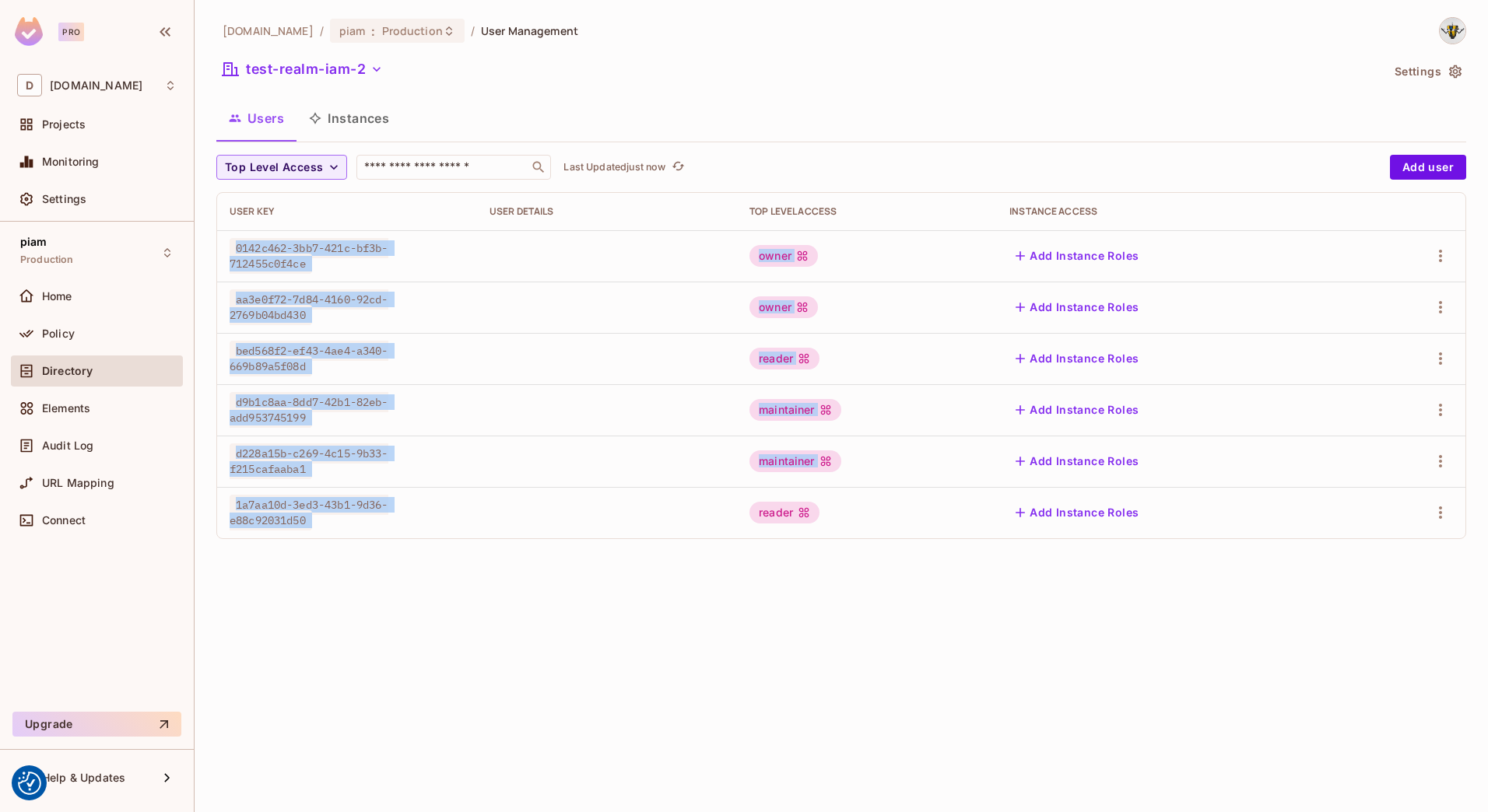
drag, startPoint x: 232, startPoint y: 245, endPoint x: 528, endPoint y: 536, distance: 415.1
click at [528, 536] on tbody "0142c462-3bb7-421c-bf3b-712455c0f4ce owner Add Instance Roles aa3e0f72-7d84-416…" at bounding box center [841, 384] width 1248 height 308
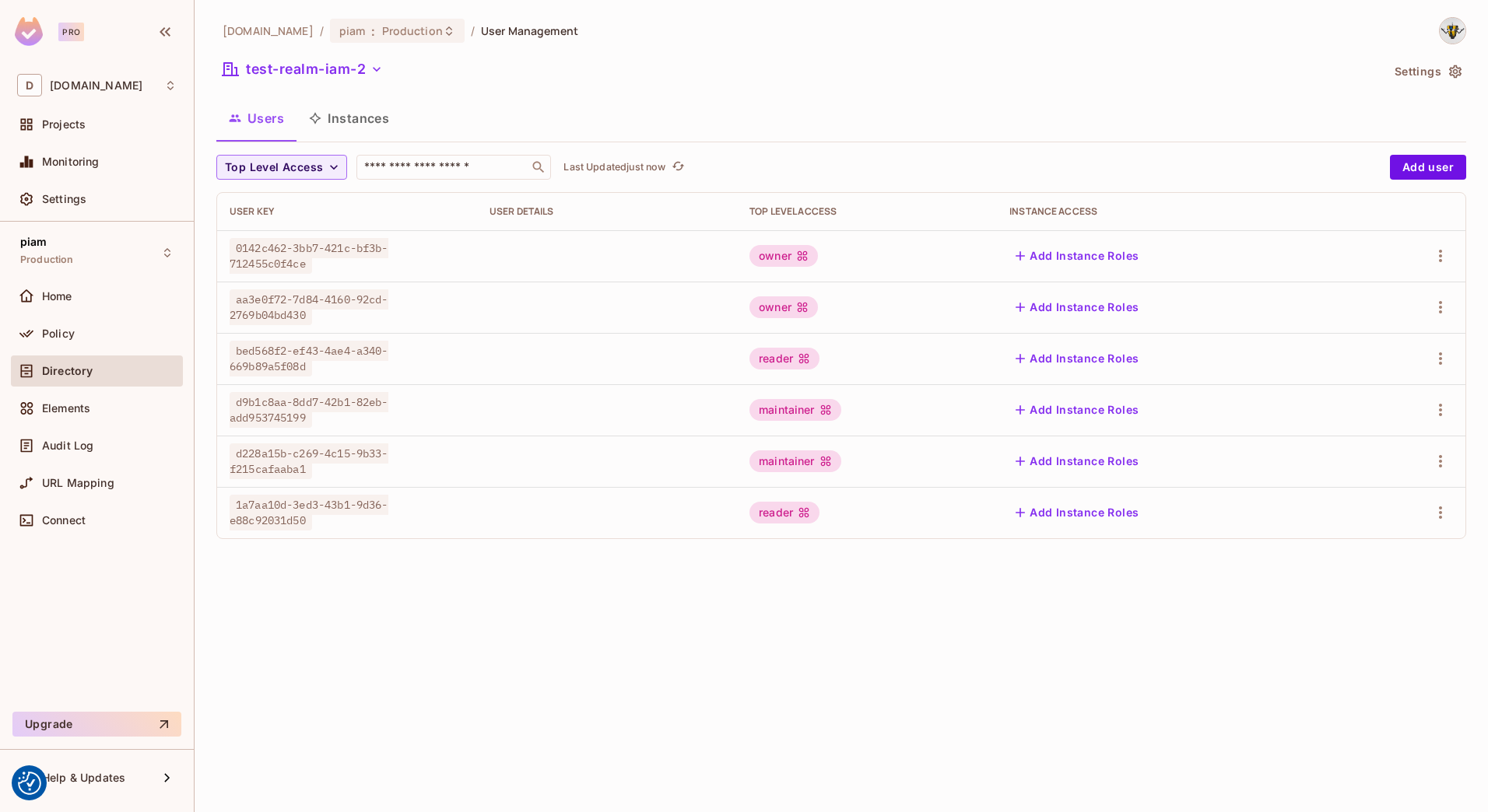
drag, startPoint x: 528, startPoint y: 536, endPoint x: 519, endPoint y: 590, distance: 54.7
click at [519, 590] on div "[DOMAIN_NAME] / piam : Production / User Management test-realm-iam-2 Settings U…" at bounding box center [841, 406] width 1293 height 812
drag, startPoint x: 233, startPoint y: 402, endPoint x: 311, endPoint y: 430, distance: 82.9
click at [311, 430] on td "d9b1c8aa-8dd7-42b1-82eb-add953745199" at bounding box center [347, 409] width 260 height 51
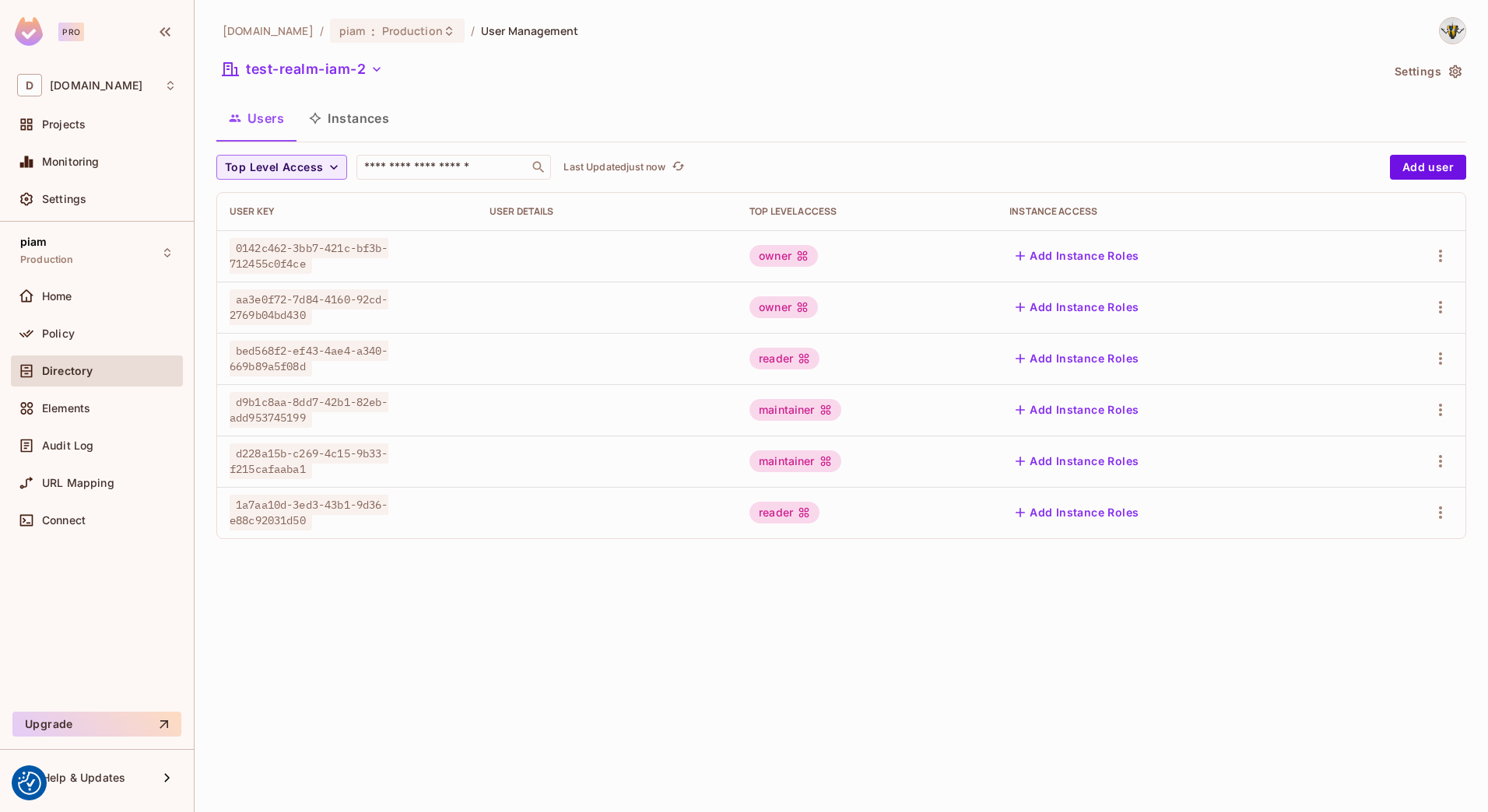
click at [334, 120] on button "Instances" at bounding box center [349, 118] width 105 height 39
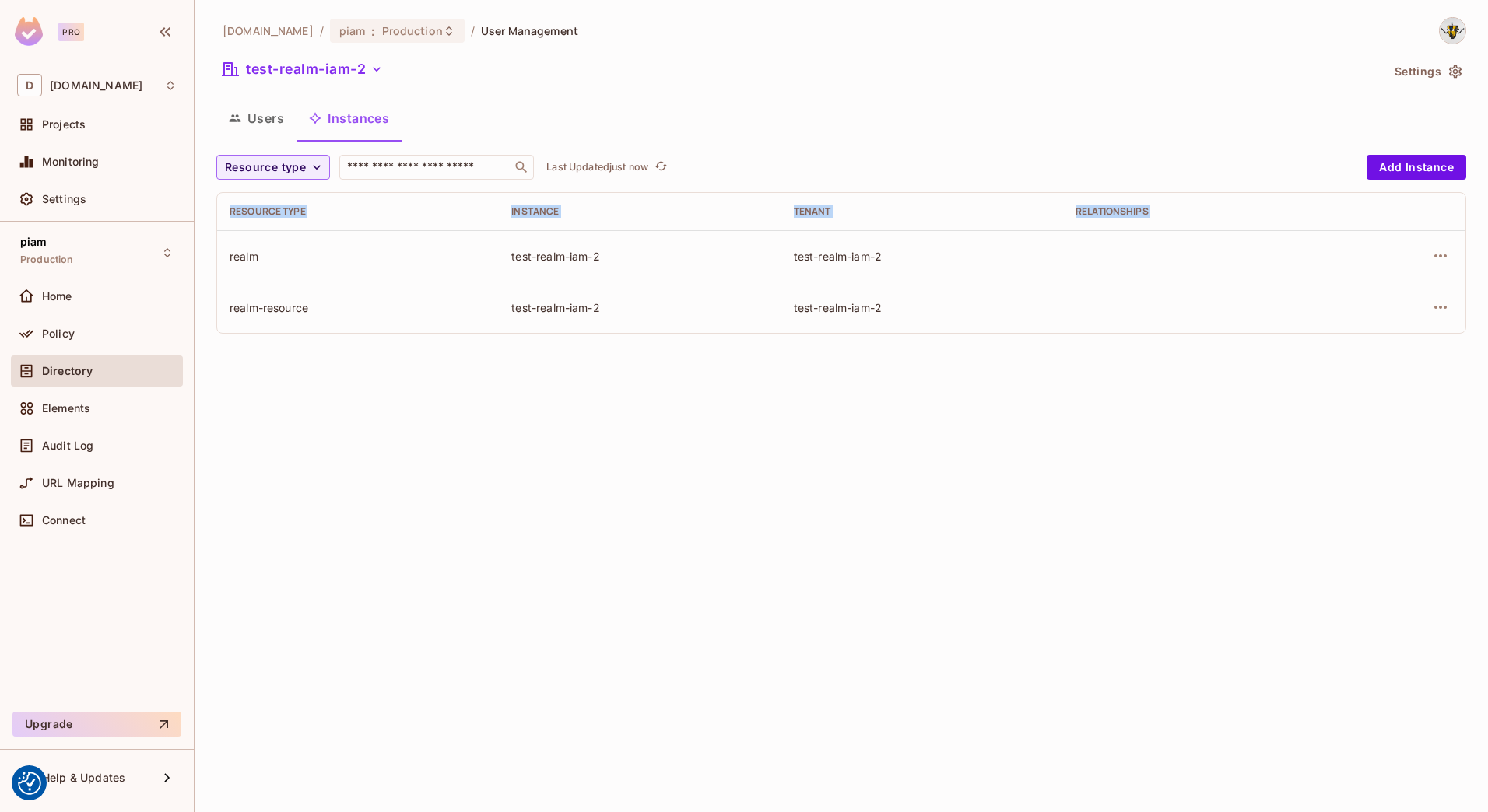
drag, startPoint x: 227, startPoint y: 252, endPoint x: 938, endPoint y: 348, distance: 717.5
click at [938, 348] on div "datev.de / piam : Production / User Management test-realm-iam-2 Settings Users …" at bounding box center [841, 406] width 1293 height 812
drag, startPoint x: 938, startPoint y: 348, endPoint x: 841, endPoint y: 489, distance: 171.1
click at [841, 492] on div "datev.de / piam : Production / User Management test-realm-iam-2 Settings Users …" at bounding box center [841, 406] width 1293 height 812
click at [288, 120] on button "Users" at bounding box center [256, 118] width 80 height 39
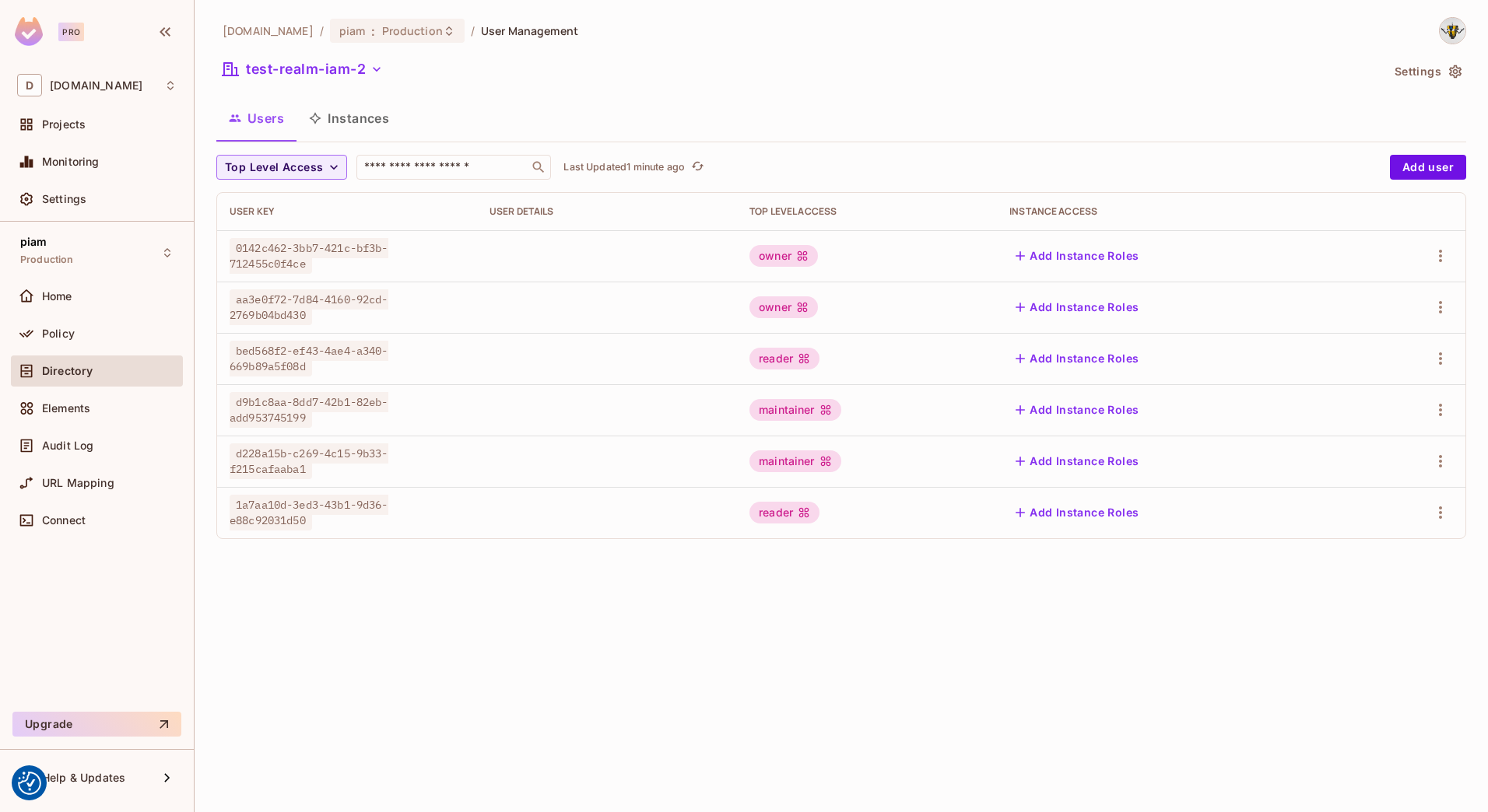
click at [438, 652] on div "datev.de / piam : Production / User Management test-realm-iam-2 Settings Users …" at bounding box center [841, 406] width 1293 height 812
click at [294, 641] on div "datev.de / piam : Production / User Management test-realm-iam-2 Settings Users …" at bounding box center [841, 406] width 1293 height 812
click at [279, 76] on button "test-realm-iam-2" at bounding box center [302, 69] width 173 height 25
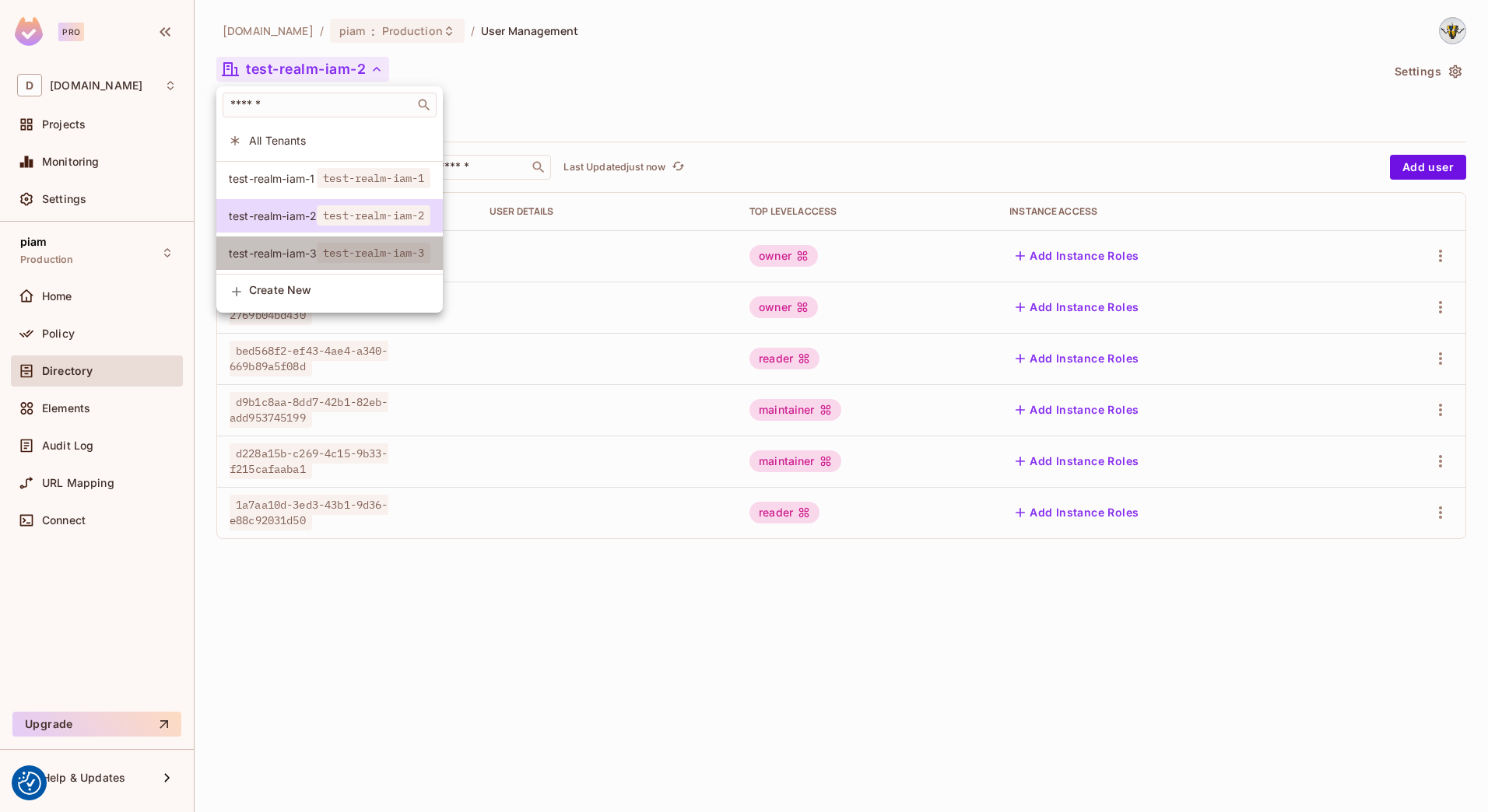
click at [289, 247] on span "test-realm-iam-3" at bounding box center [273, 254] width 88 height 15
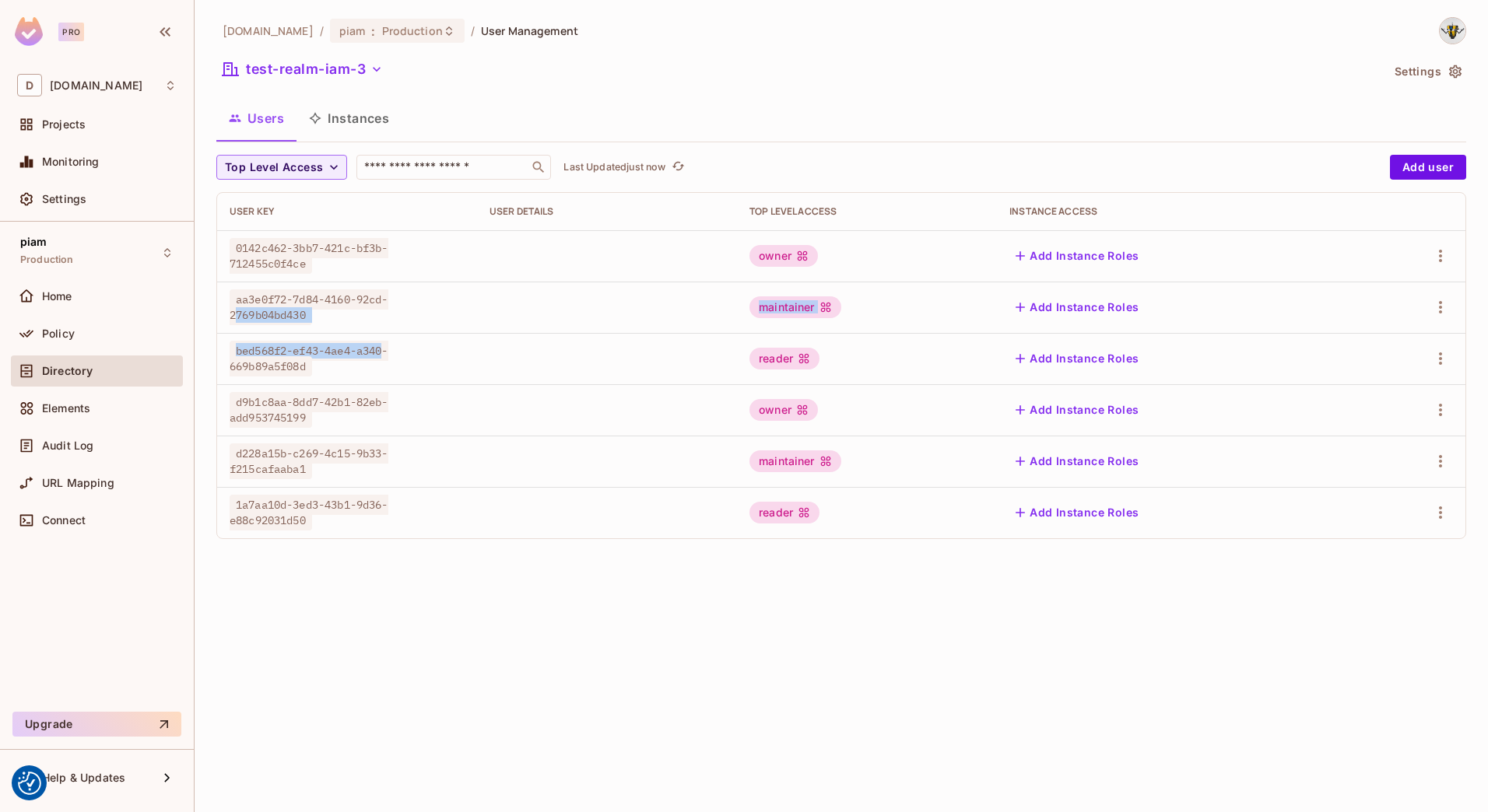
drag, startPoint x: 239, startPoint y: 311, endPoint x: 387, endPoint y: 338, distance: 150.4
click at [387, 338] on tbody "0142c462-3bb7-421c-bf3b-712455c0f4ce owner Add Instance Roles aa3e0f72-7d84-416…" at bounding box center [841, 384] width 1248 height 308
drag, startPoint x: 387, startPoint y: 338, endPoint x: 489, endPoint y: 679, distance: 355.9
click at [489, 679] on div "[DOMAIN_NAME] / piam : Production / User Management test-realm-iam-3 Settings U…" at bounding box center [841, 406] width 1293 height 812
click at [262, 68] on button "test-realm-iam-1" at bounding box center [301, 69] width 170 height 25
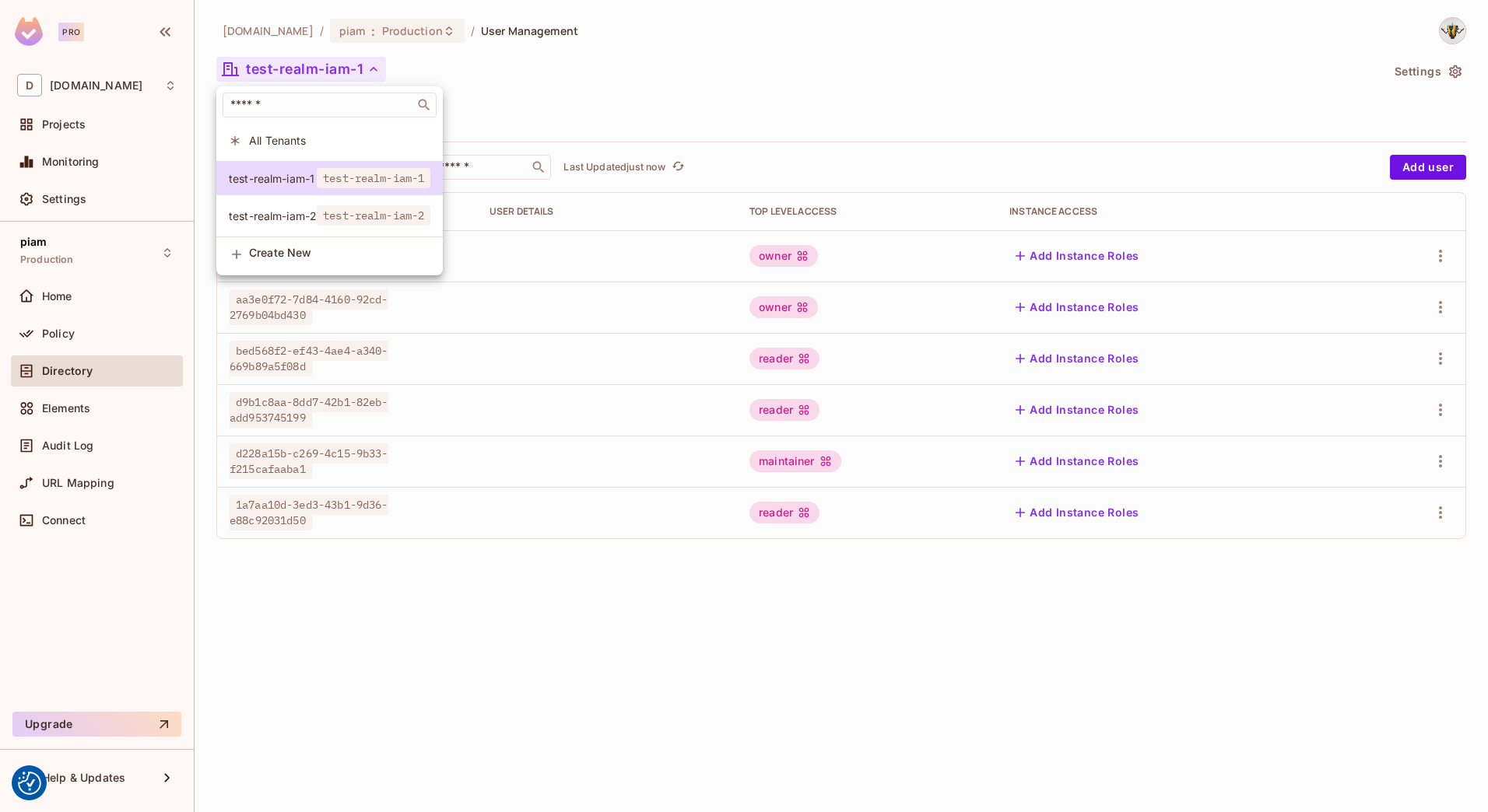
click at [262, 68] on div at bounding box center [744, 406] width 1488 height 812
